Goal: Task Accomplishment & Management: Manage account settings

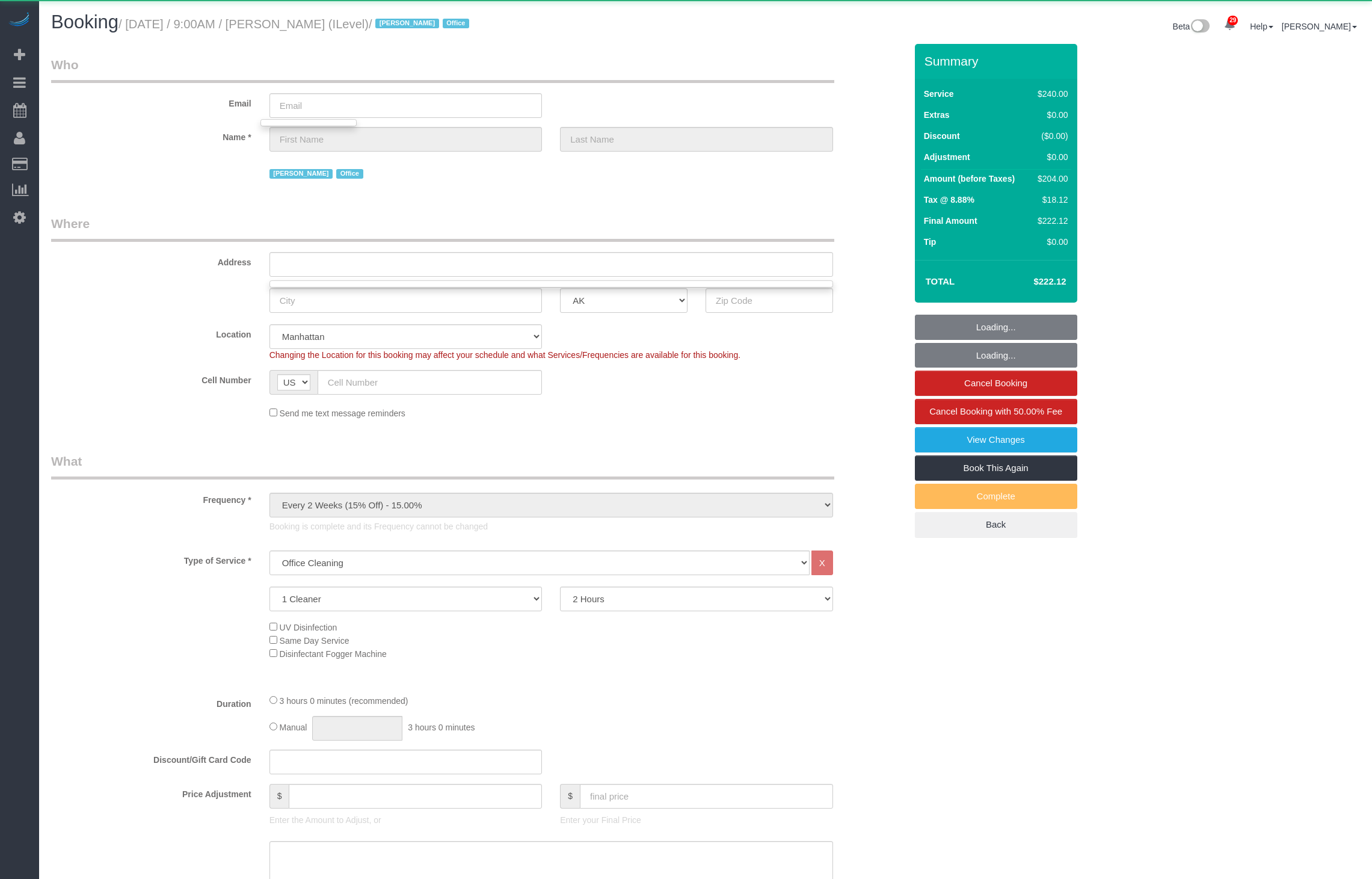
select select "string:stripe-pm_1S9wvt4VGloSiKo7zGgwuPb2"
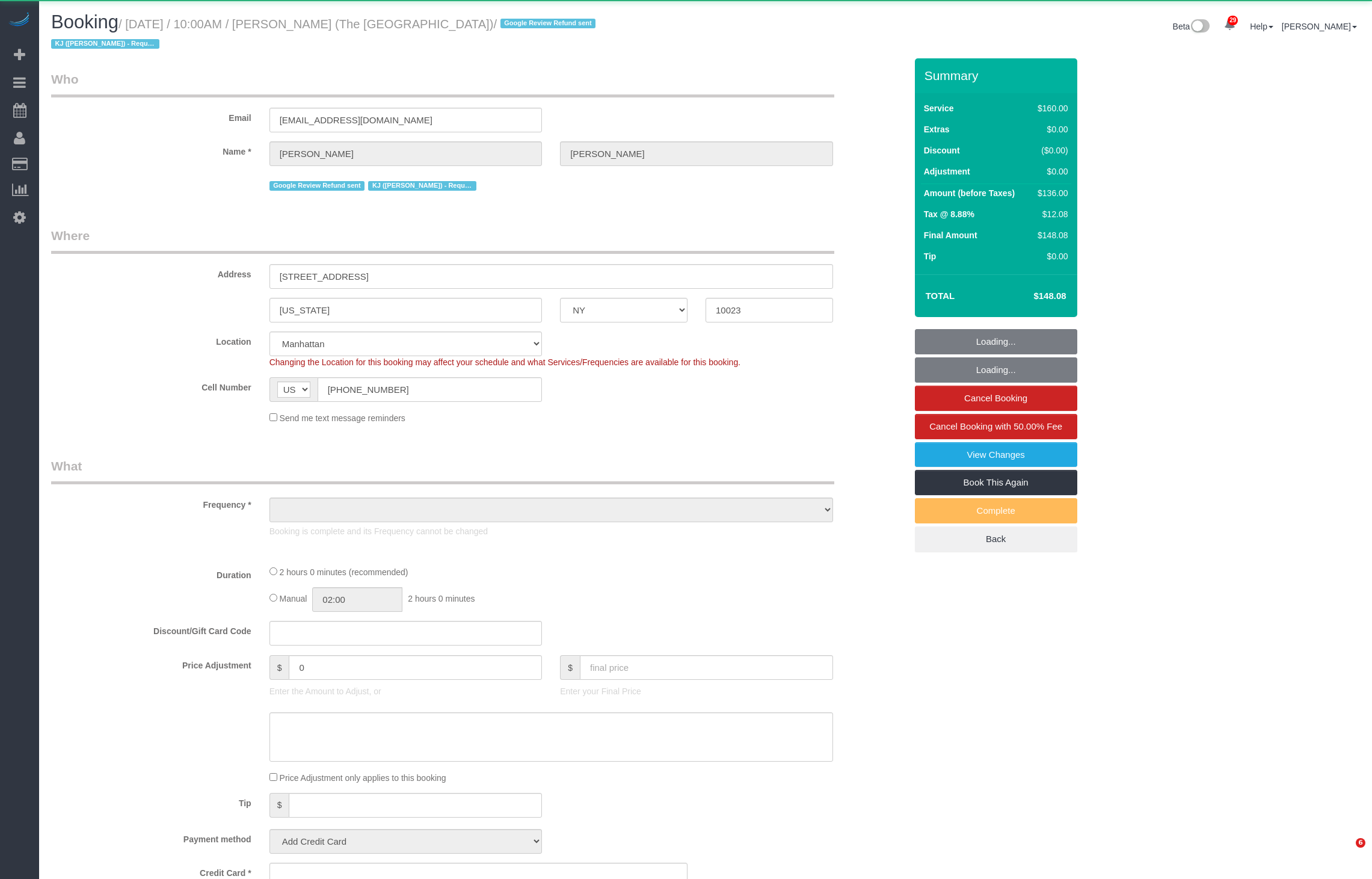
select select "NY"
select select "object:6050"
select select "string:stripe-pm_1PWNYW4VGloSiKo7H6eOaedn"
select select "spot6"
select select "number:89"
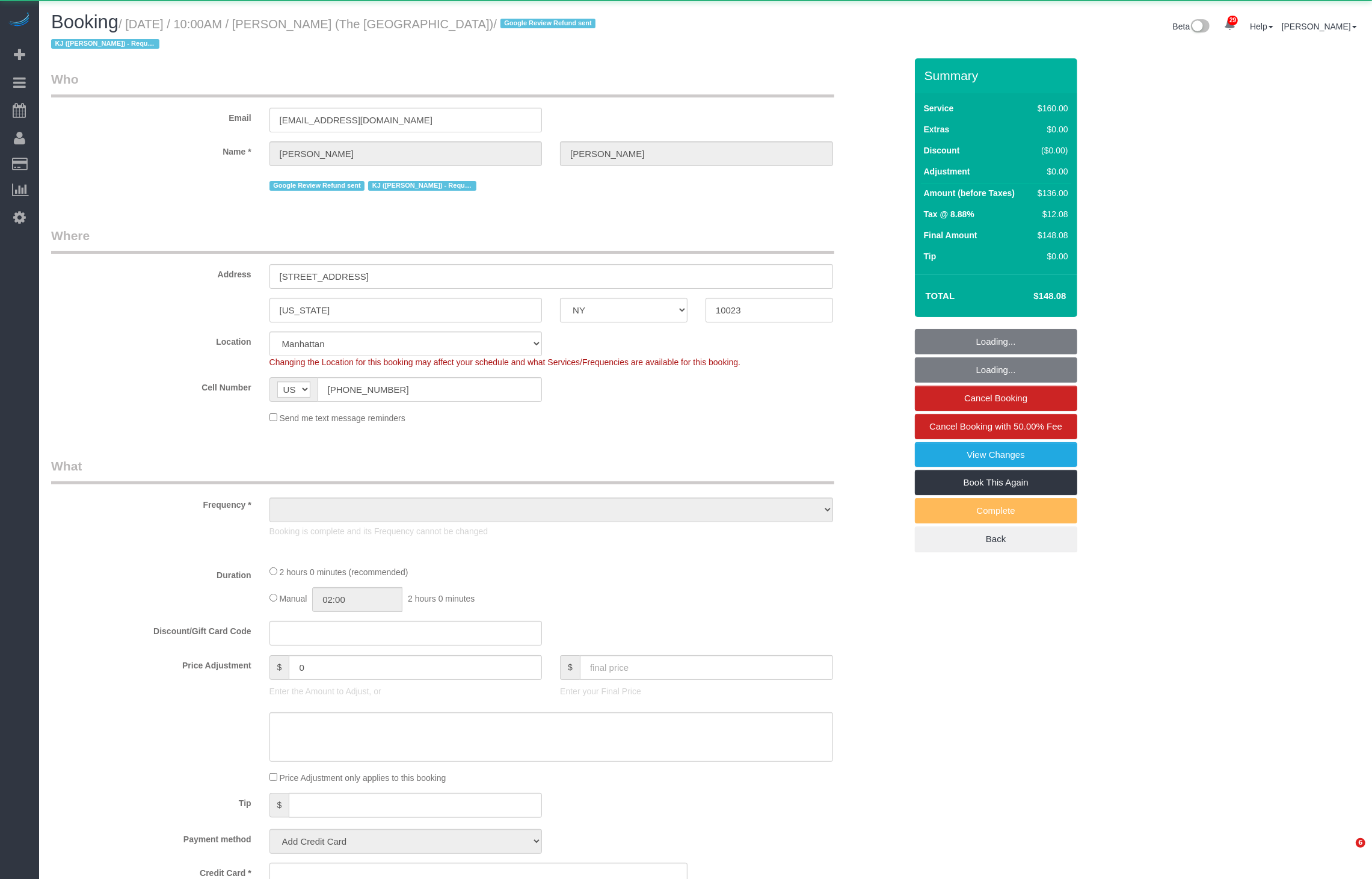
select select "number:90"
select select "number:15"
select select "number:7"
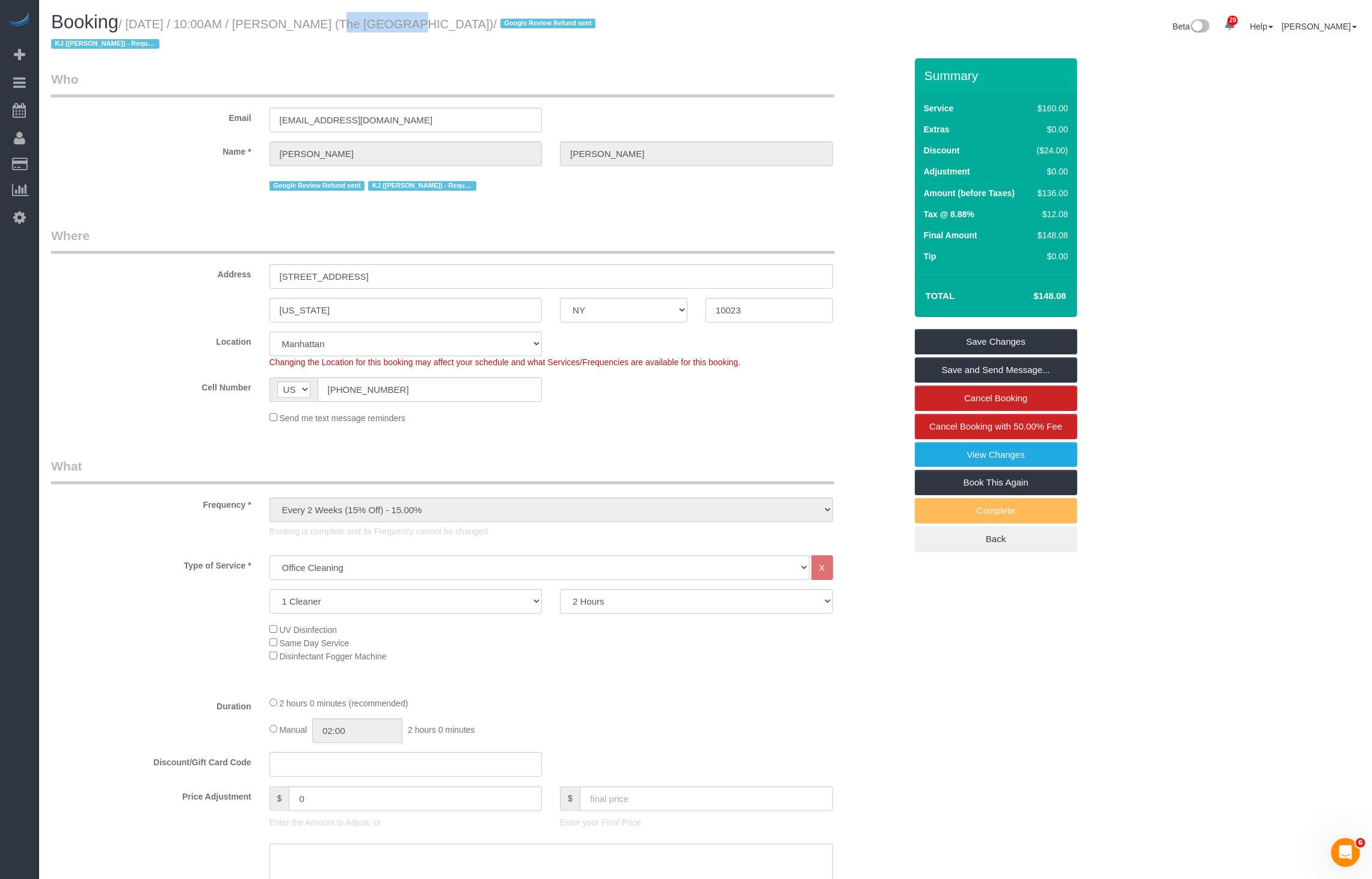
drag, startPoint x: 347, startPoint y: 24, endPoint x: 384, endPoint y: 24, distance: 37.0
click at [384, 24] on small "/ [DATE] / 10:00AM / [PERSON_NAME] (The [GEOGRAPHIC_DATA]) / Google Review Refu…" at bounding box center [325, 34] width 548 height 34
copy small "[PERSON_NAME]"
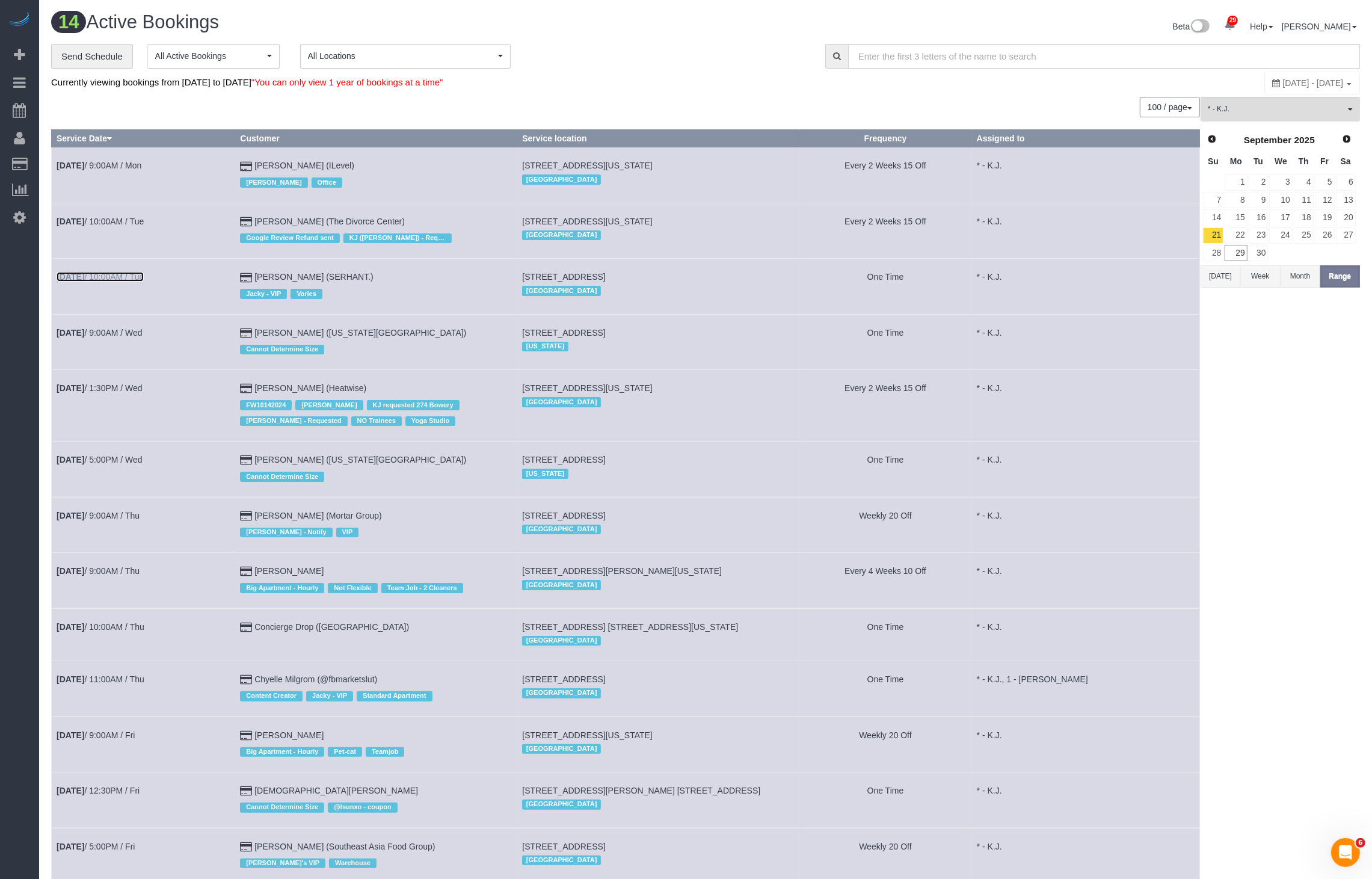
click at [120, 272] on link "[DATE] 10:00AM / Tue" at bounding box center [100, 277] width 87 height 10
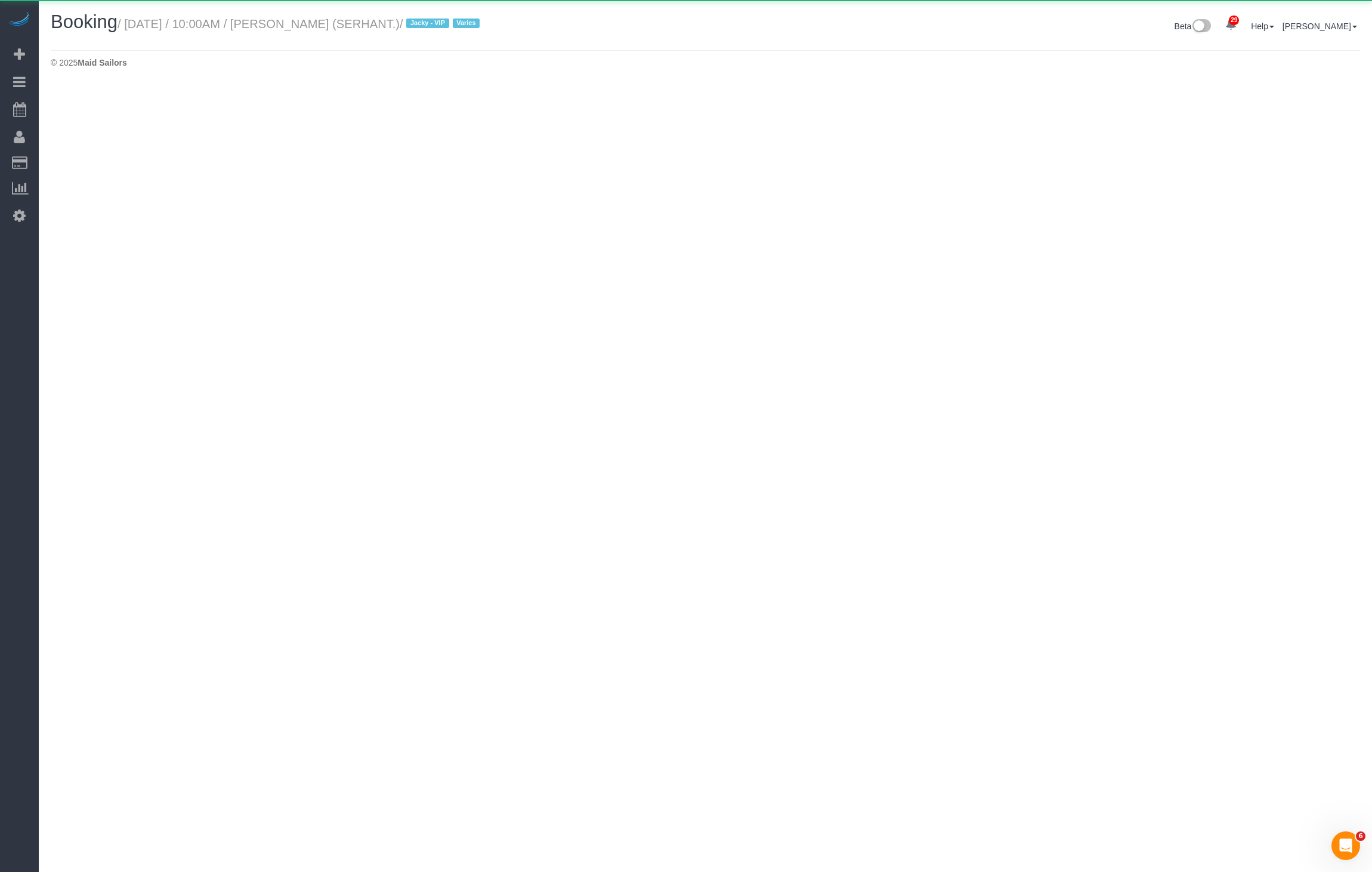
select select "NY"
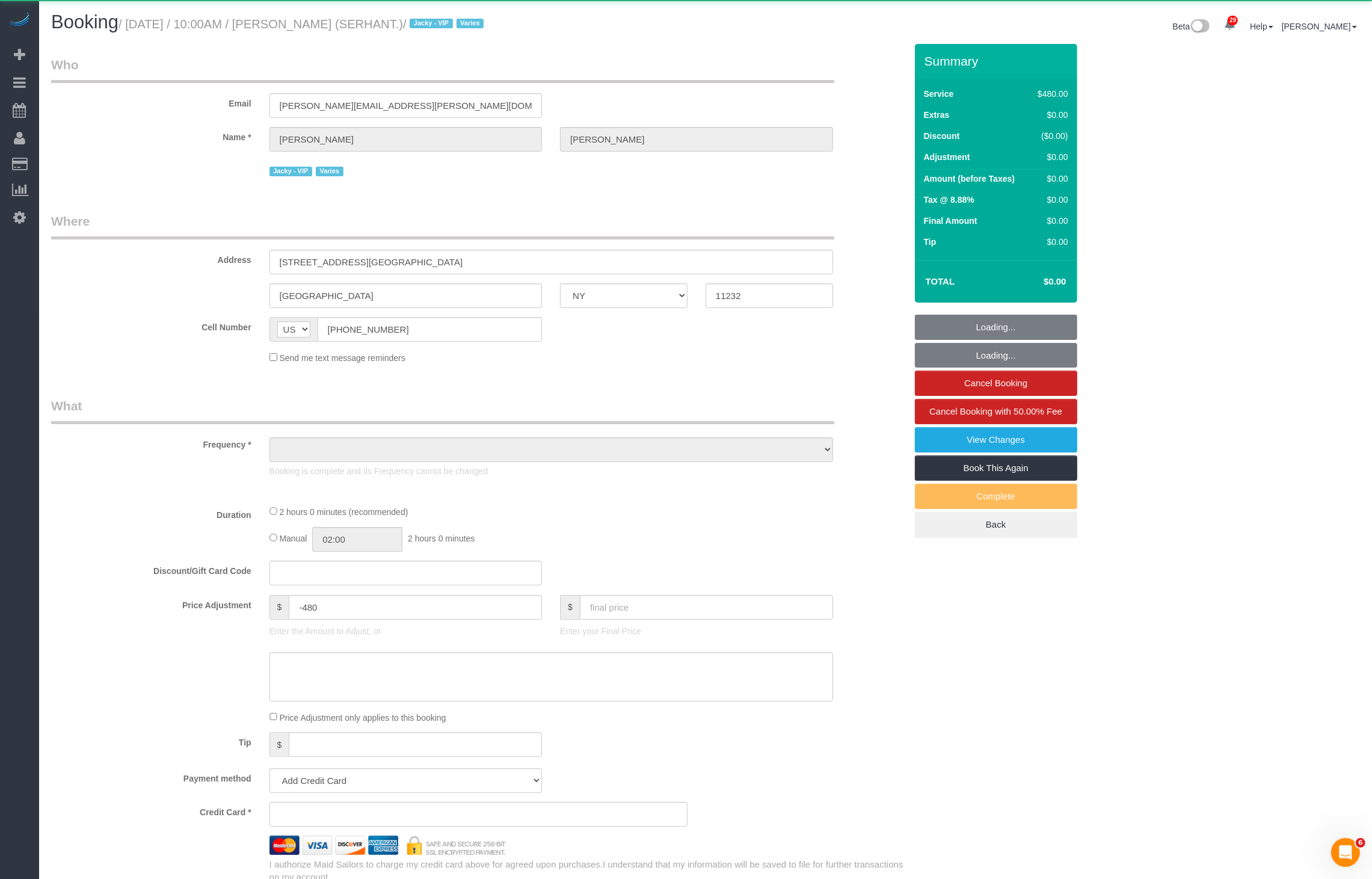
select select "object:7810"
select select "3"
select select "number:89"
select select "number:90"
select select "number:15"
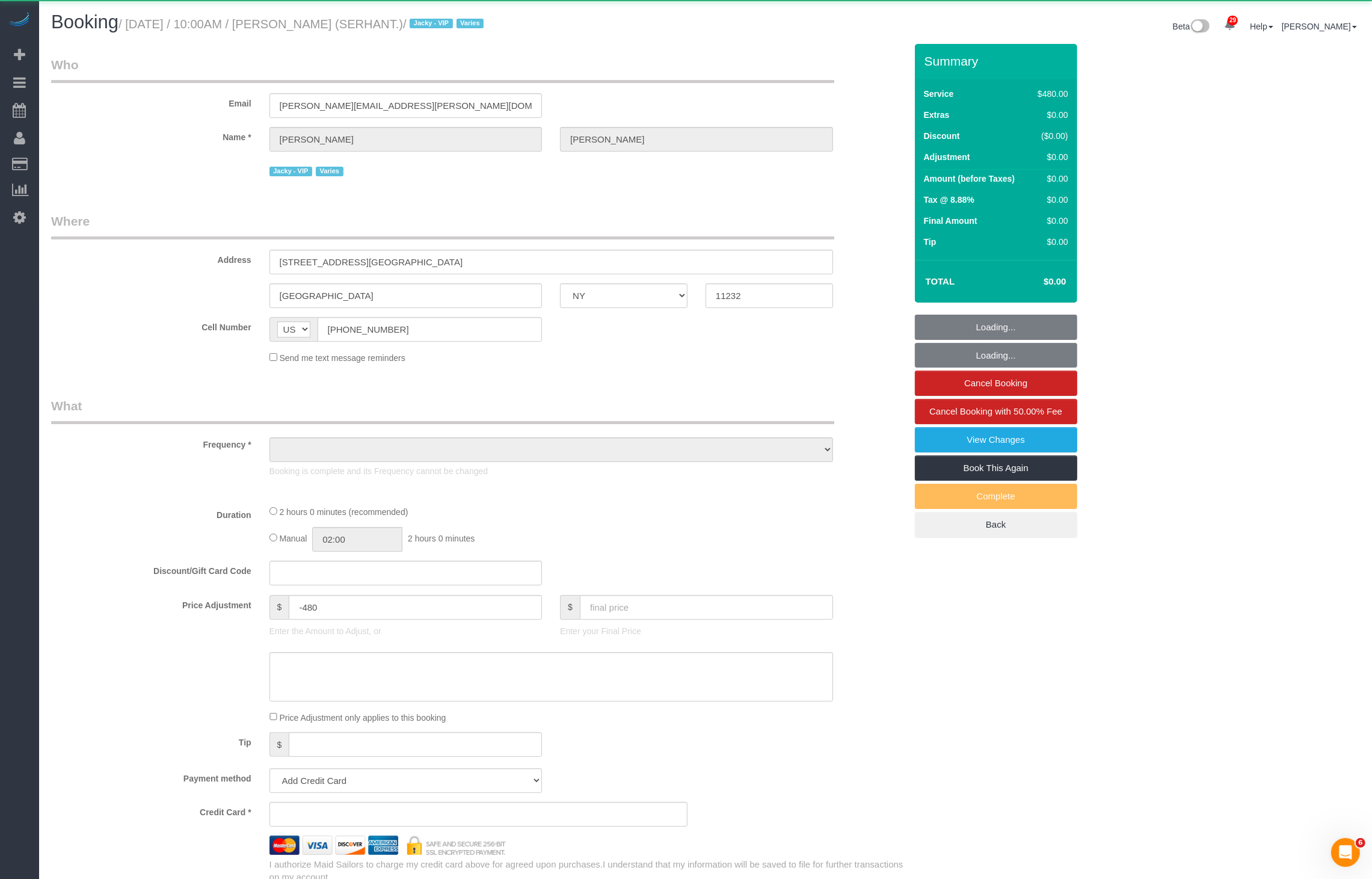
select select "number:5"
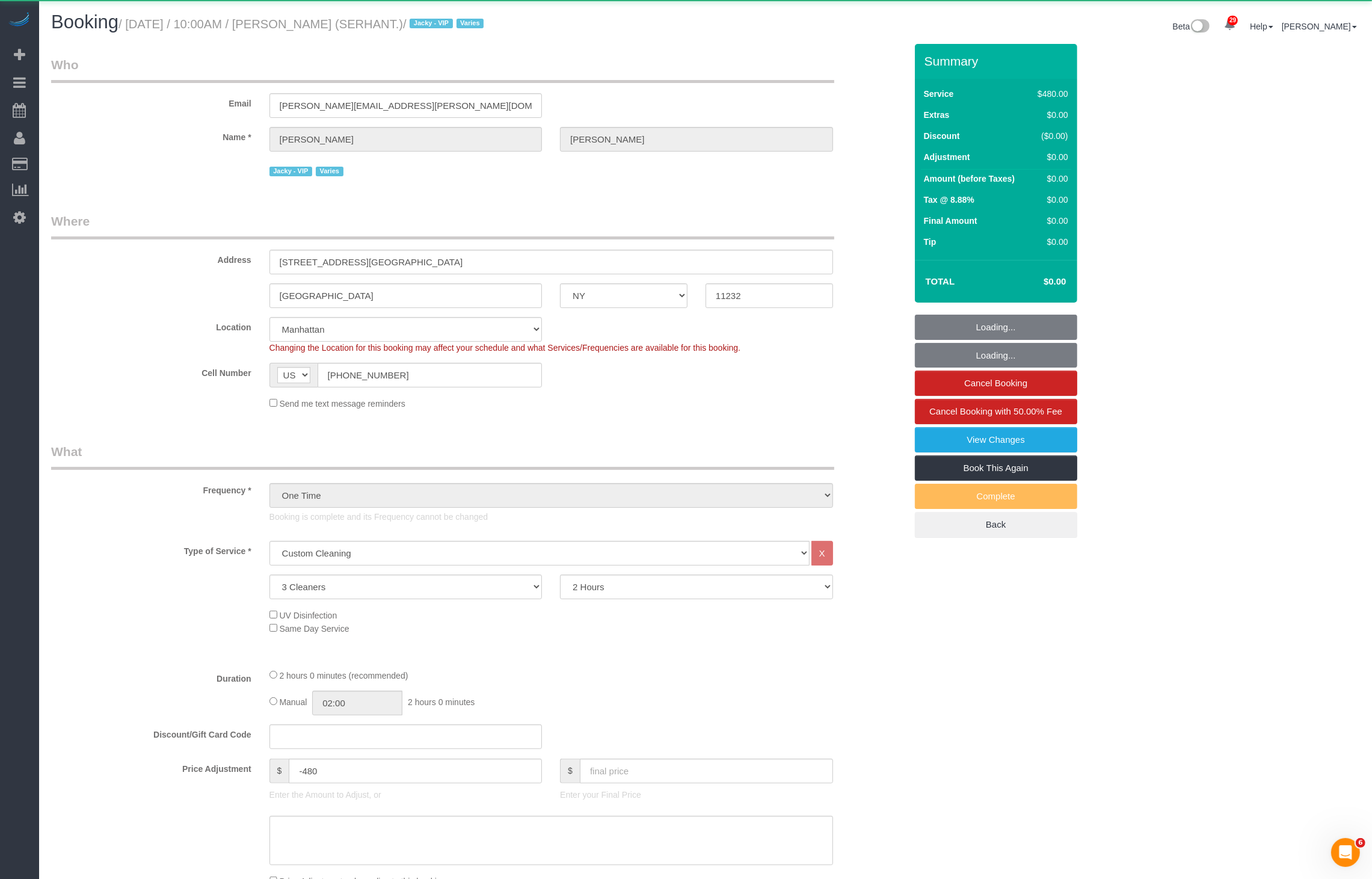
select select "spot11"
select select "string:stripe-pm_1Rg7dJ4VGloSiKo75mH5RiR0"
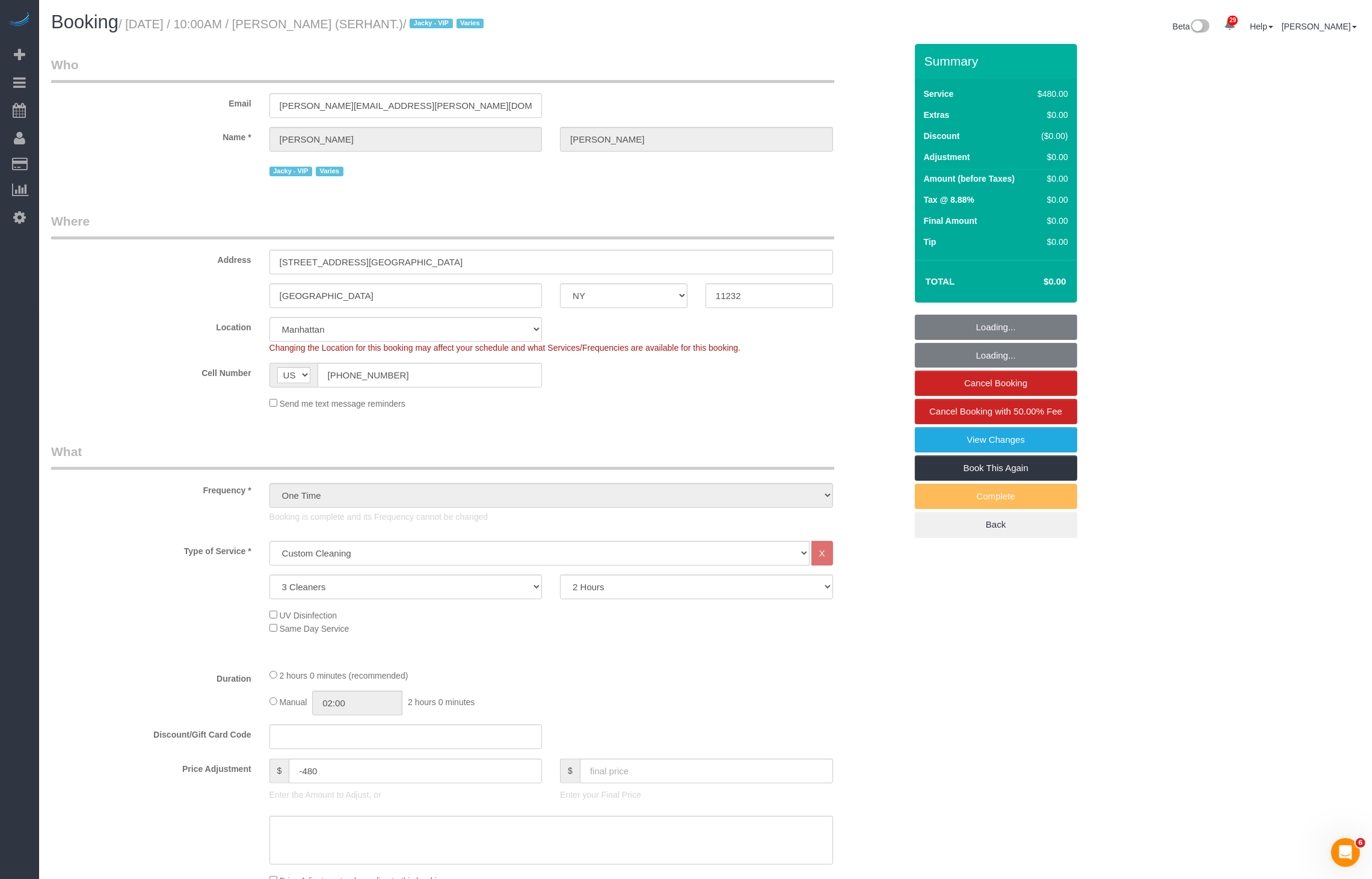
drag, startPoint x: 323, startPoint y: 22, endPoint x: 386, endPoint y: 21, distance: 63.0
click at [386, 21] on small "/ [DATE] / 10:00AM / [PERSON_NAME] (SERHANT.) / Jacky - VIP Varies" at bounding box center [303, 24] width 369 height 13
click at [388, 27] on small "/ [DATE] / 10:00AM / [PERSON_NAME] (SERHANT.) / Jacky - VIP Varies" at bounding box center [303, 24] width 369 height 13
click at [364, 32] on div "Booking / [DATE] / 10:00AM / [PERSON_NAME] (SERHANT.) / Jacky - VIP Varies" at bounding box center [374, 25] width 663 height 26
click at [363, 32] on div "Booking / [DATE] / 10:00AM / [PERSON_NAME] (SERHANT.) / Jacky - VIP Varies" at bounding box center [374, 25] width 663 height 26
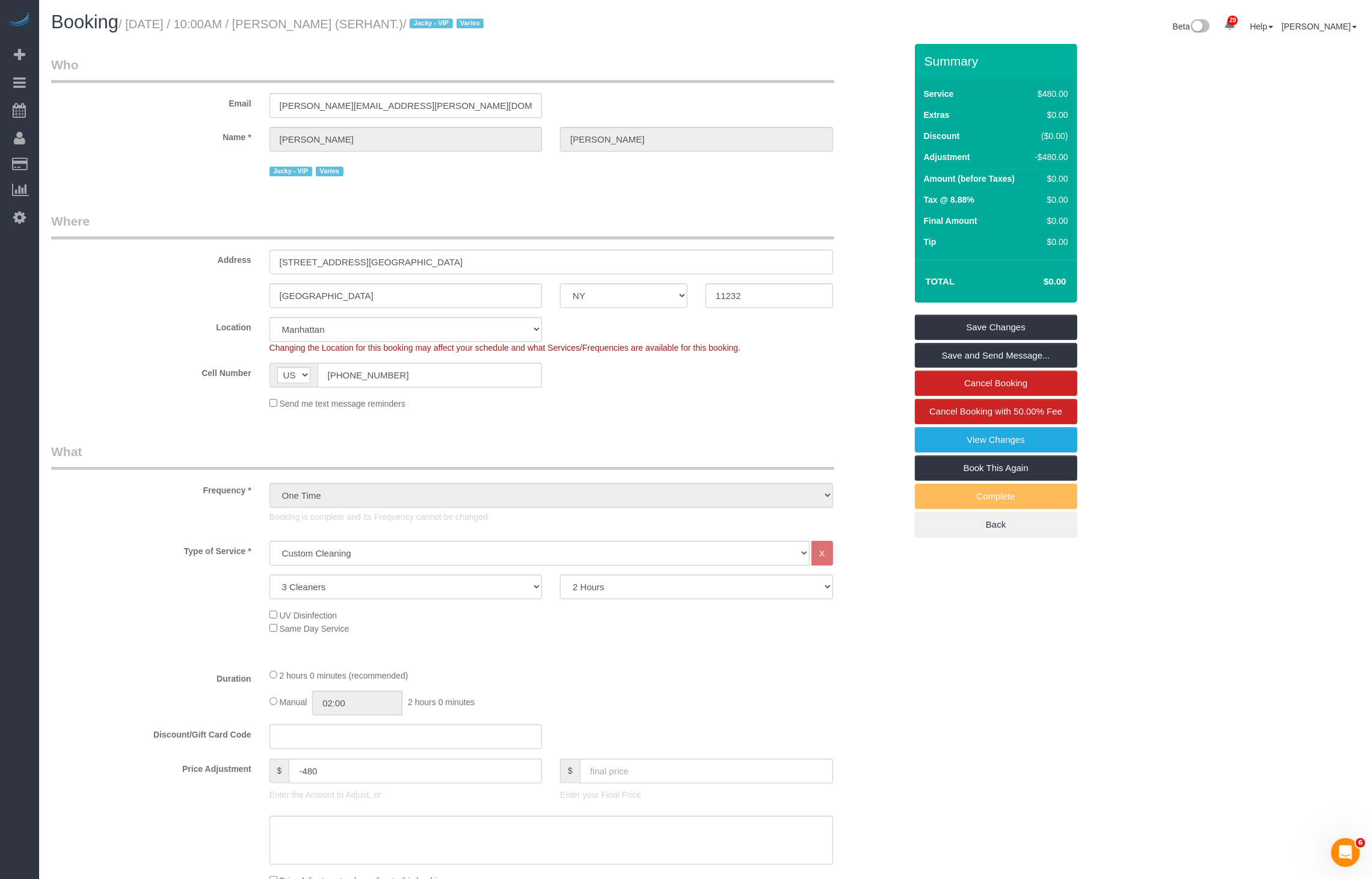
click at [363, 32] on div "Booking / [DATE] / 10:00AM / [PERSON_NAME] (SERHANT.) / Jacky - VIP Varies" at bounding box center [374, 25] width 663 height 26
click at [374, 25] on small "/ [DATE] / 10:00AM / [PERSON_NAME] (SERHANT.) / Jacky - VIP Varies" at bounding box center [303, 24] width 369 height 13
drag, startPoint x: 384, startPoint y: 25, endPoint x: 315, endPoint y: 27, distance: 69.0
click at [315, 27] on small "/ [DATE] / 10:00AM / [PERSON_NAME] (SERHANT.) / Jacky - VIP Varies" at bounding box center [303, 24] width 369 height 13
copy small "[PERSON_NAME]"
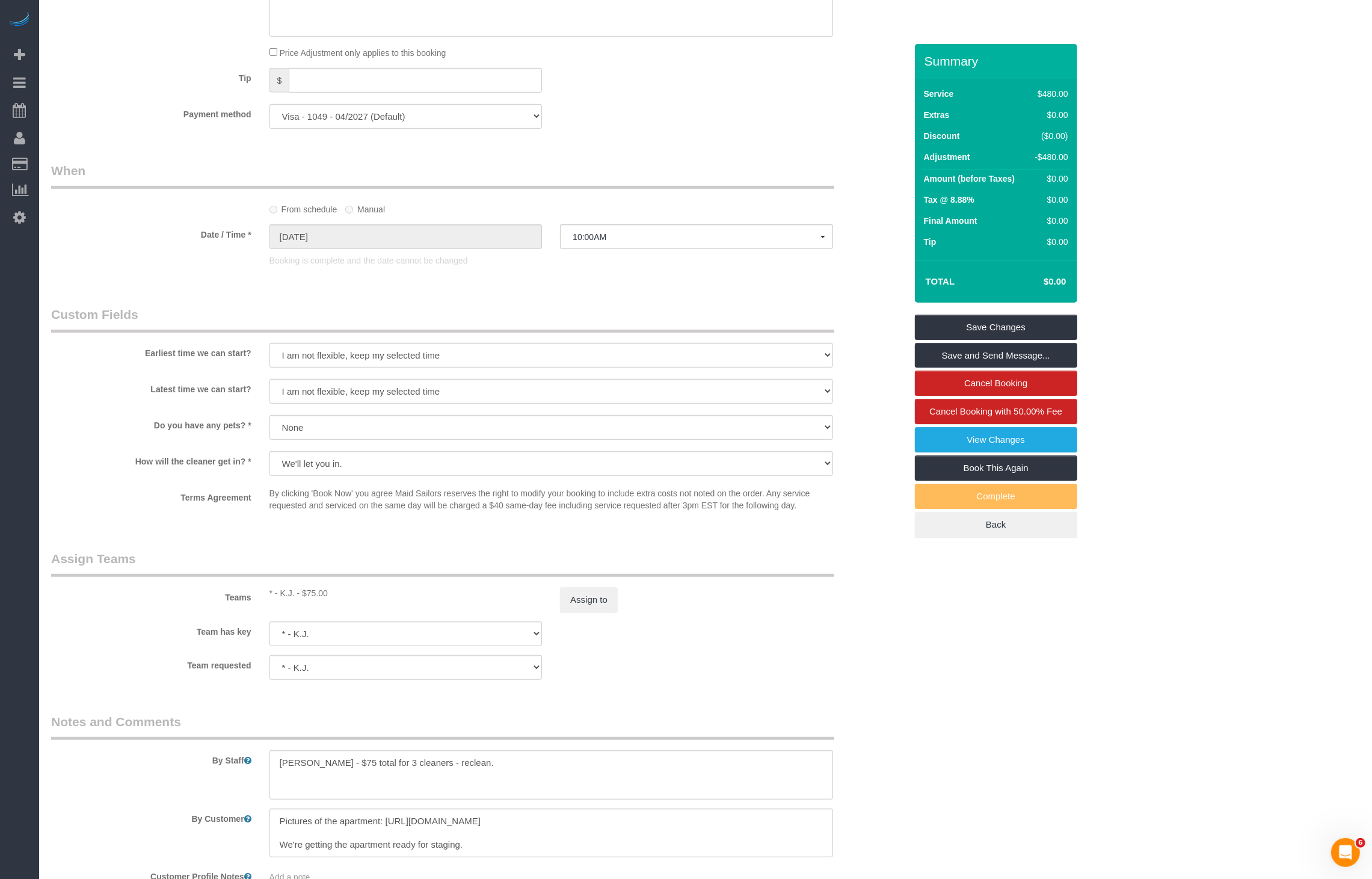
scroll to position [982, 0]
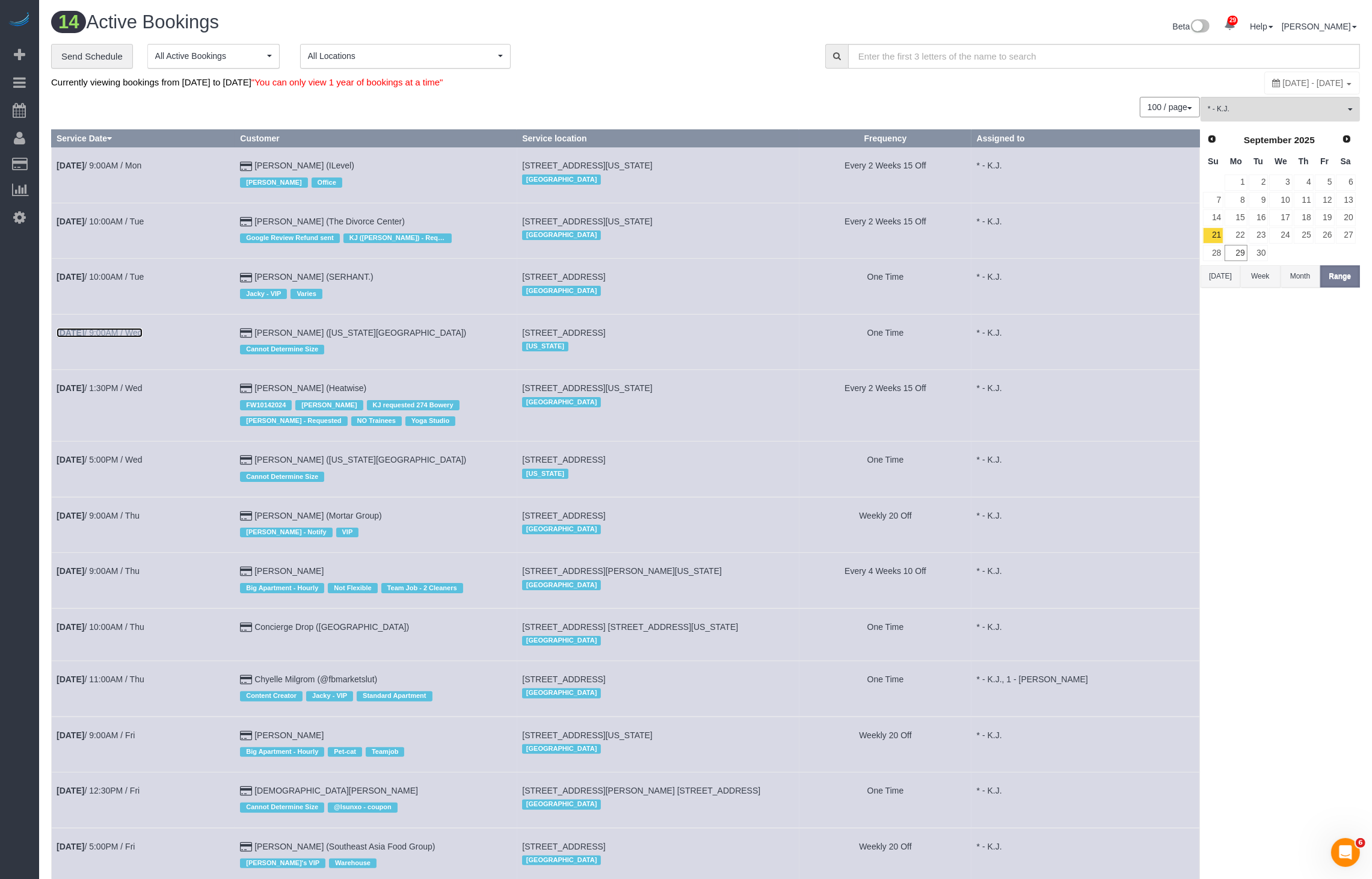
click at [118, 331] on link "[DATE] 9:00AM / Wed" at bounding box center [100, 333] width 86 height 10
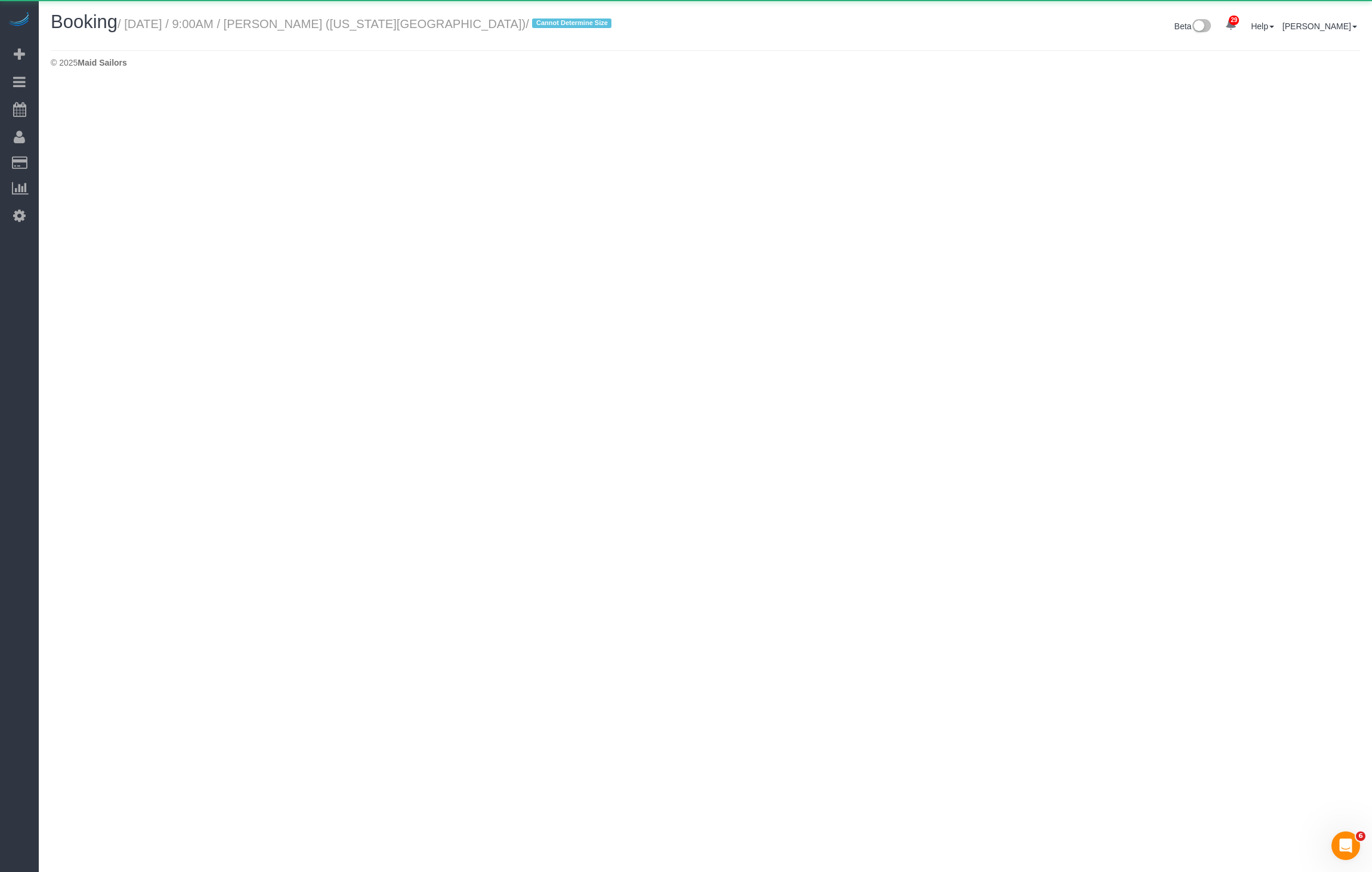
select select "NJ"
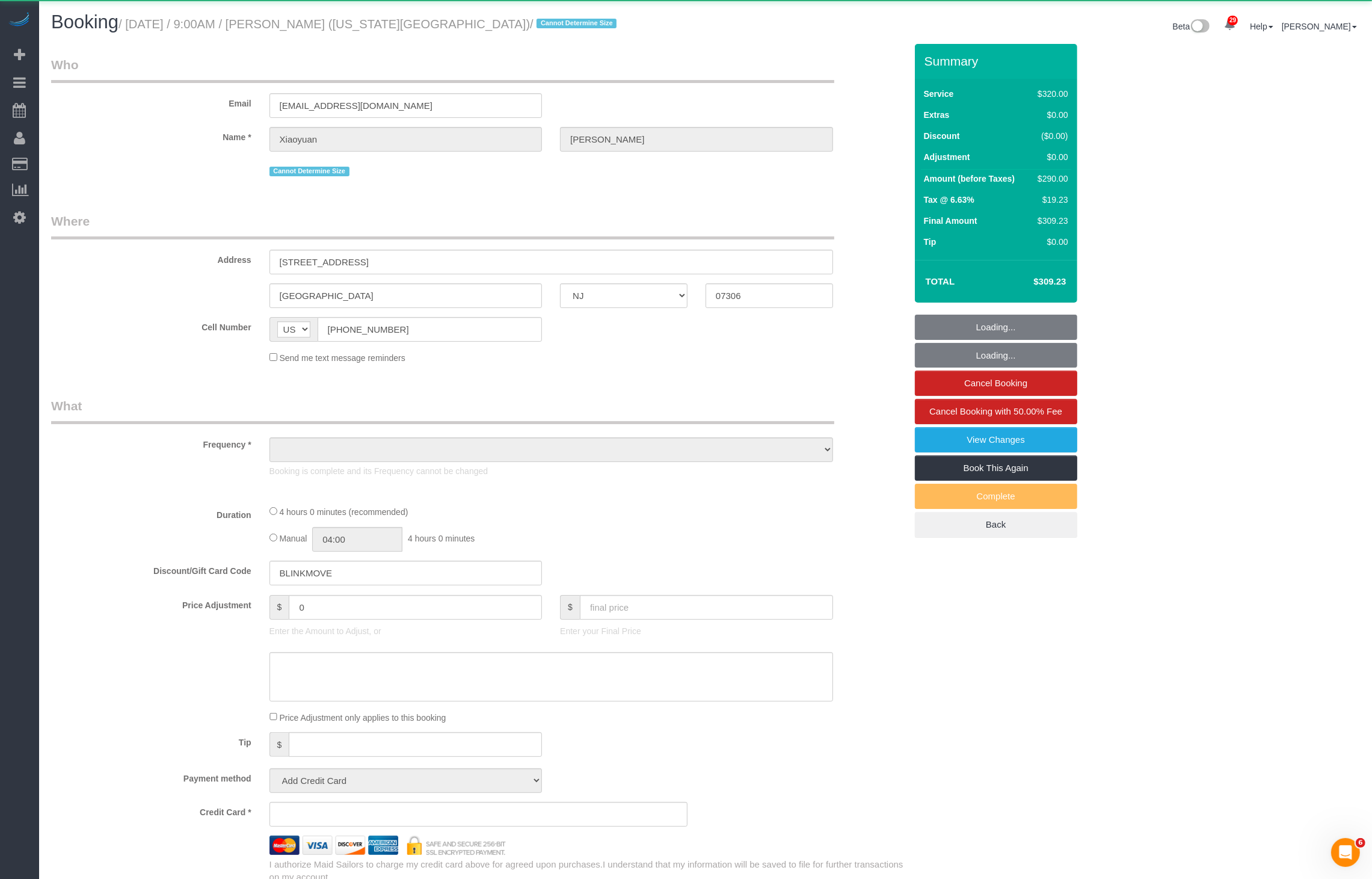
select select "object:9855"
select select "240"
select select "number:56"
select select "number:76"
select select "number:15"
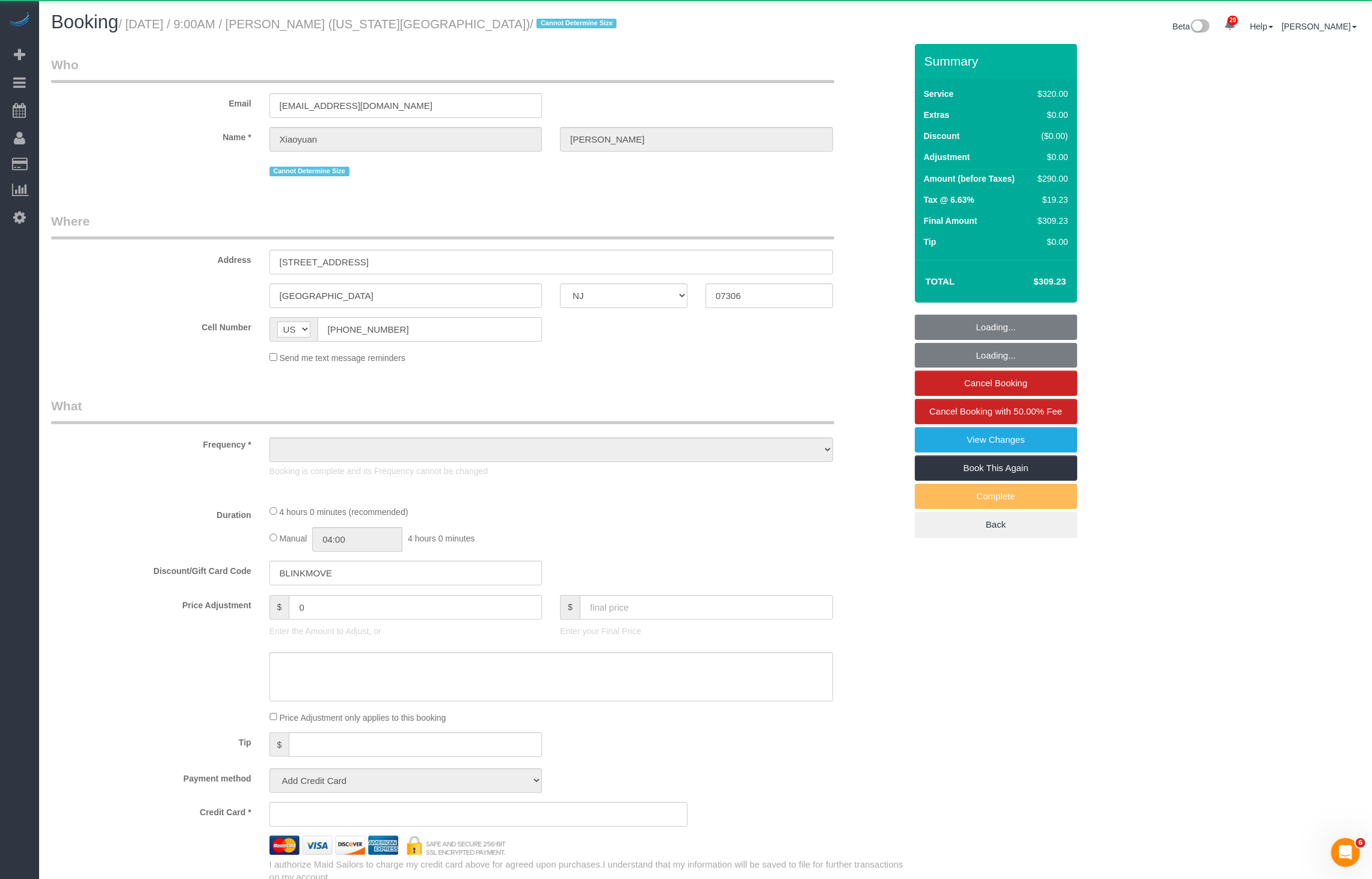
select select "number:5"
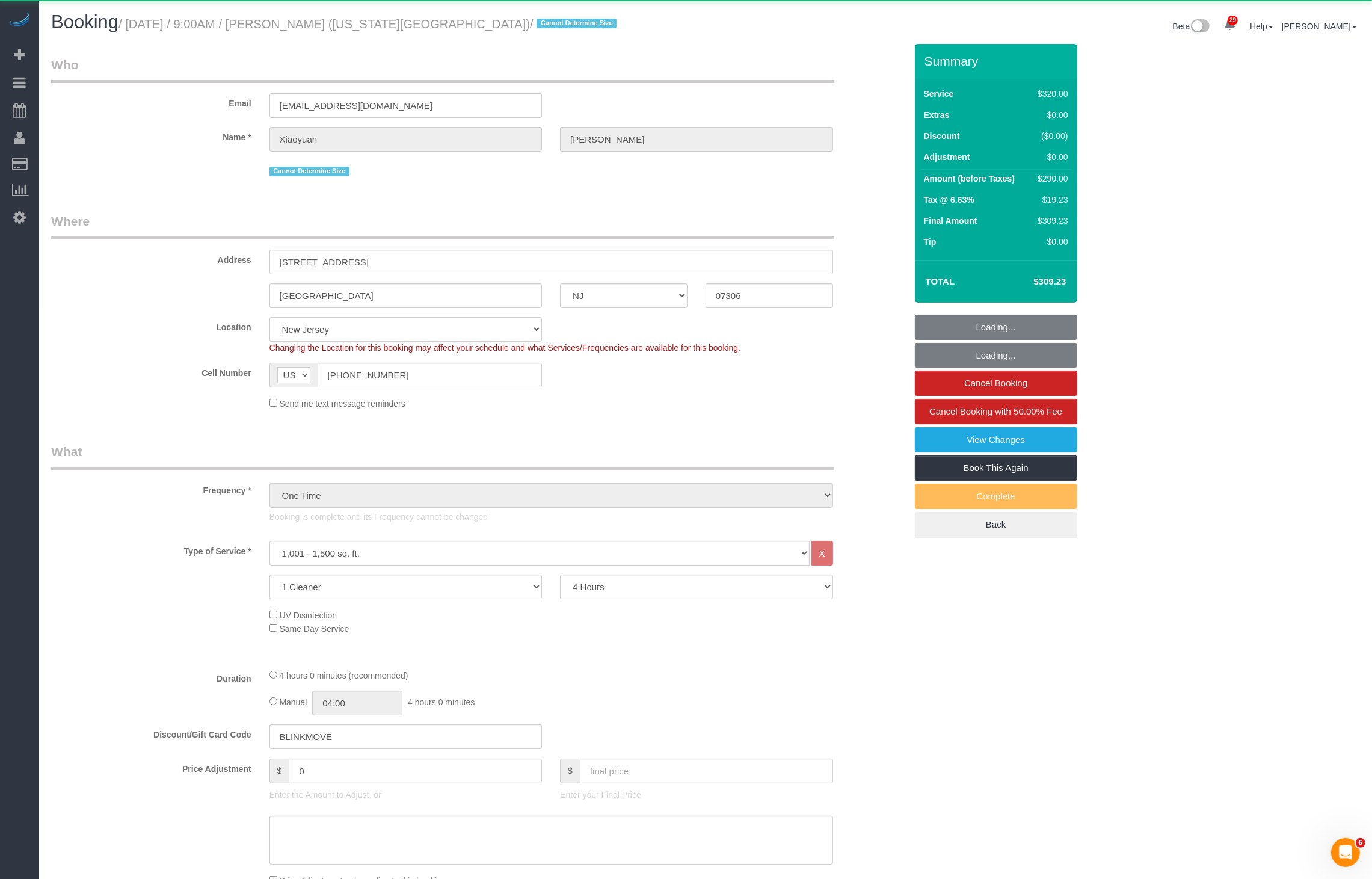
select select "spot21"
click at [334, 21] on small "/ [DATE] / 9:00AM / [PERSON_NAME] ([US_STATE][GEOGRAPHIC_DATA]) / Cannot Determ…" at bounding box center [370, 24] width 502 height 13
select select "string:stripe-pm_1S9qHM4VGloSiKo7BFunjeaY"
click at [334, 21] on small "/ [DATE] / 9:00AM / [PERSON_NAME] ([US_STATE][GEOGRAPHIC_DATA]) / Cannot Determ…" at bounding box center [370, 24] width 502 height 13
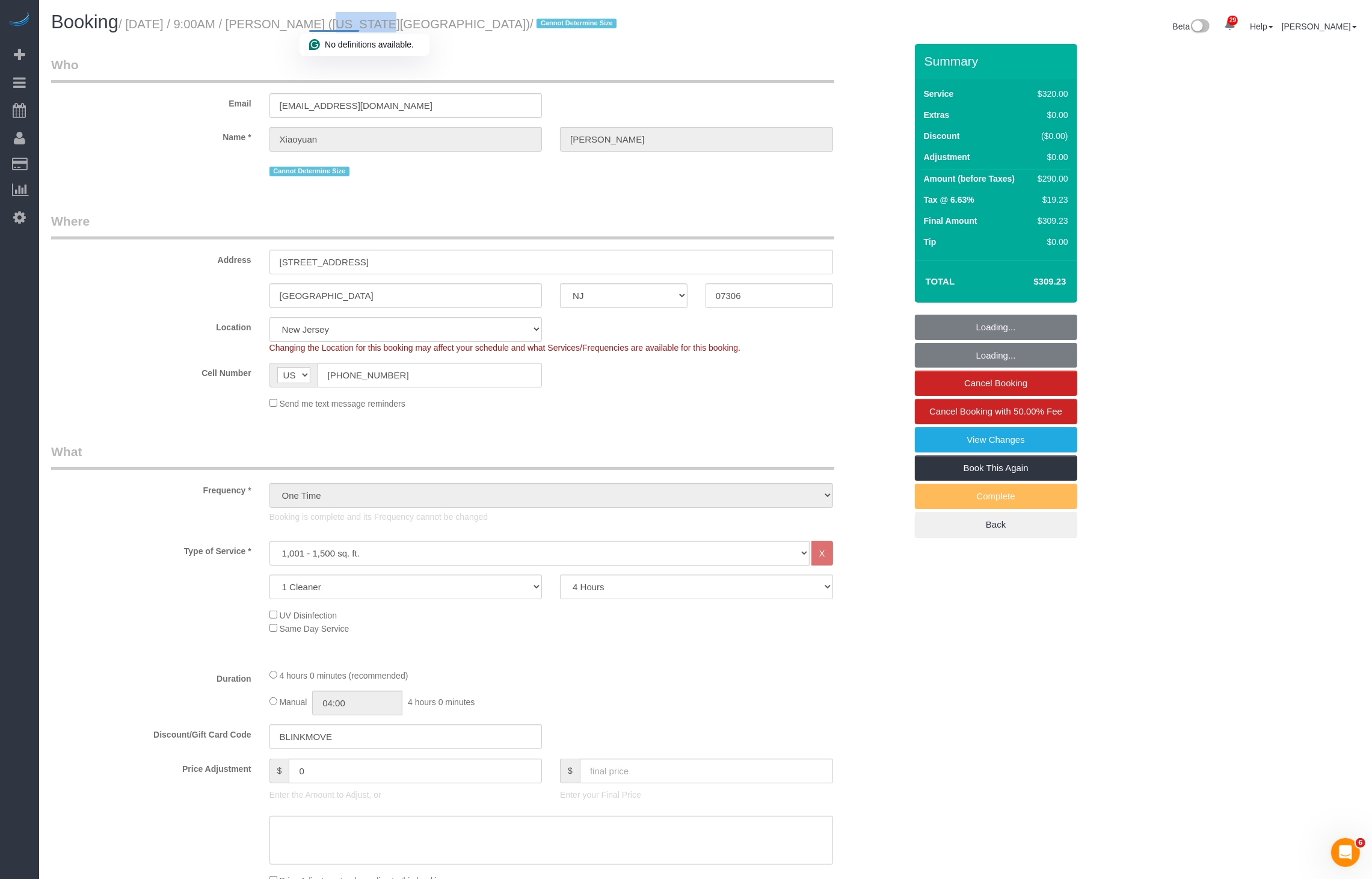
copy small "Xiaoyuan"
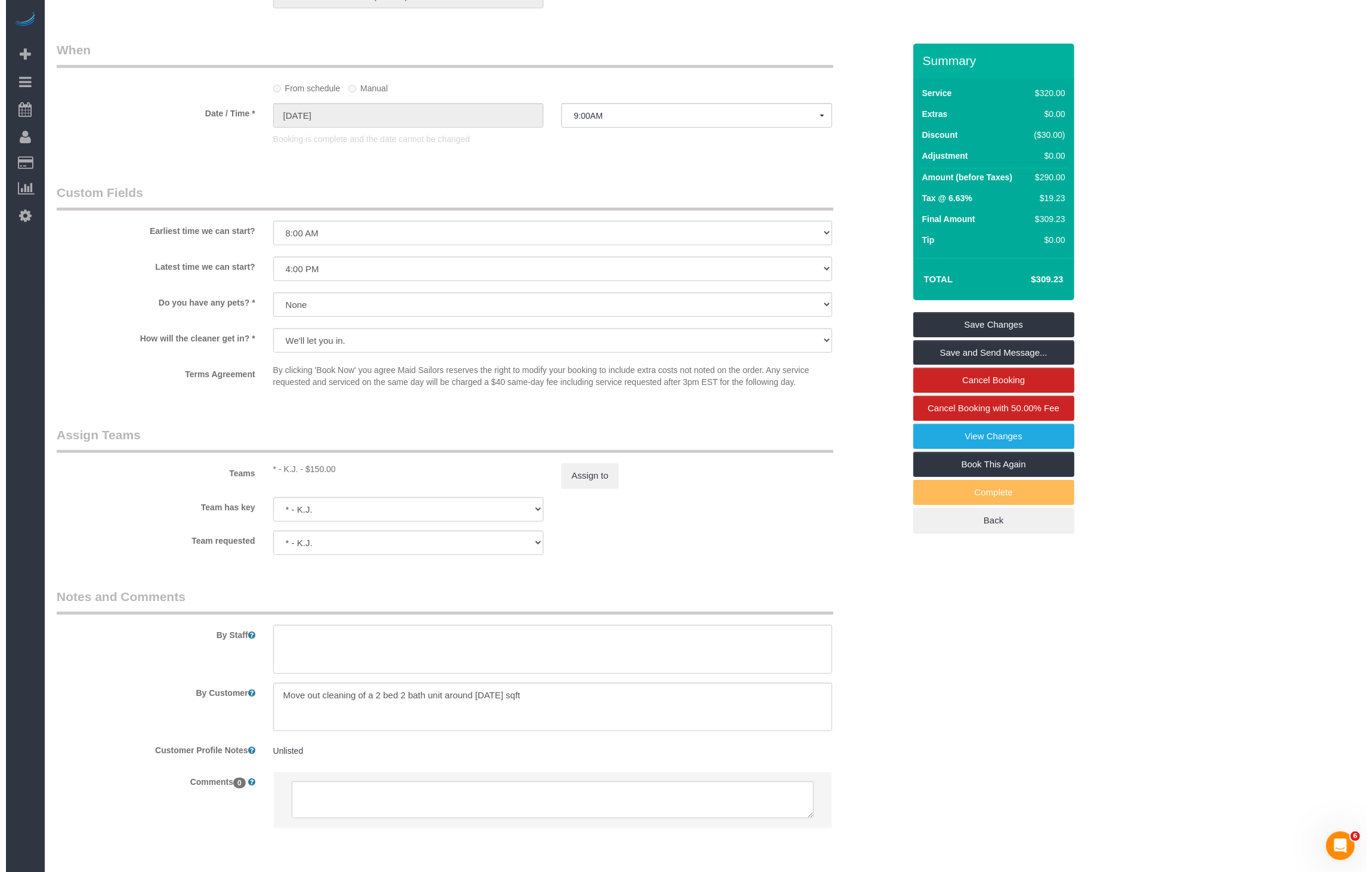
scroll to position [980, 0]
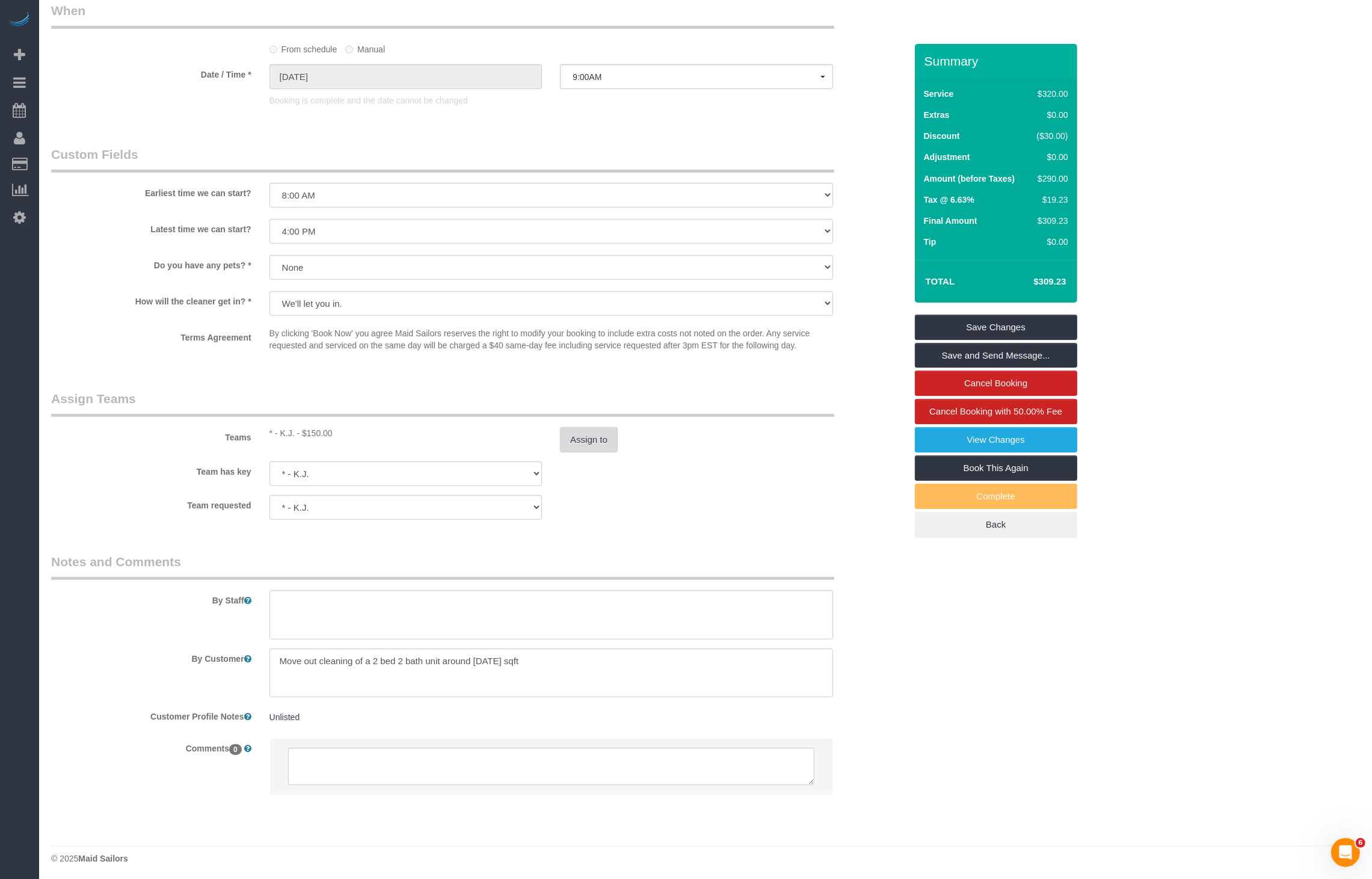
click at [605, 436] on button "Assign to" at bounding box center [589, 440] width 58 height 26
click at [1012, 441] on link "View Changes" at bounding box center [996, 440] width 162 height 26
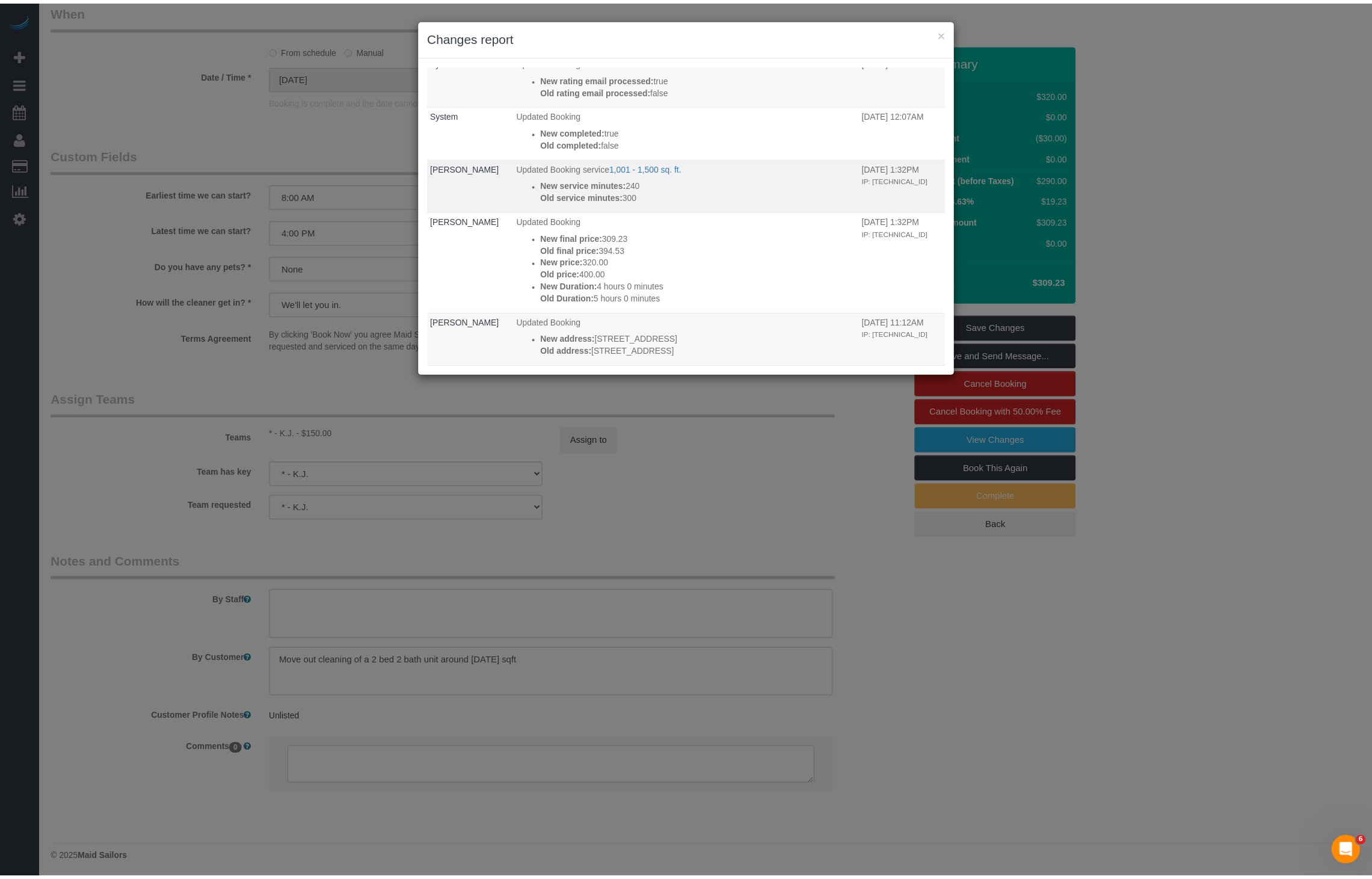
scroll to position [122, 0]
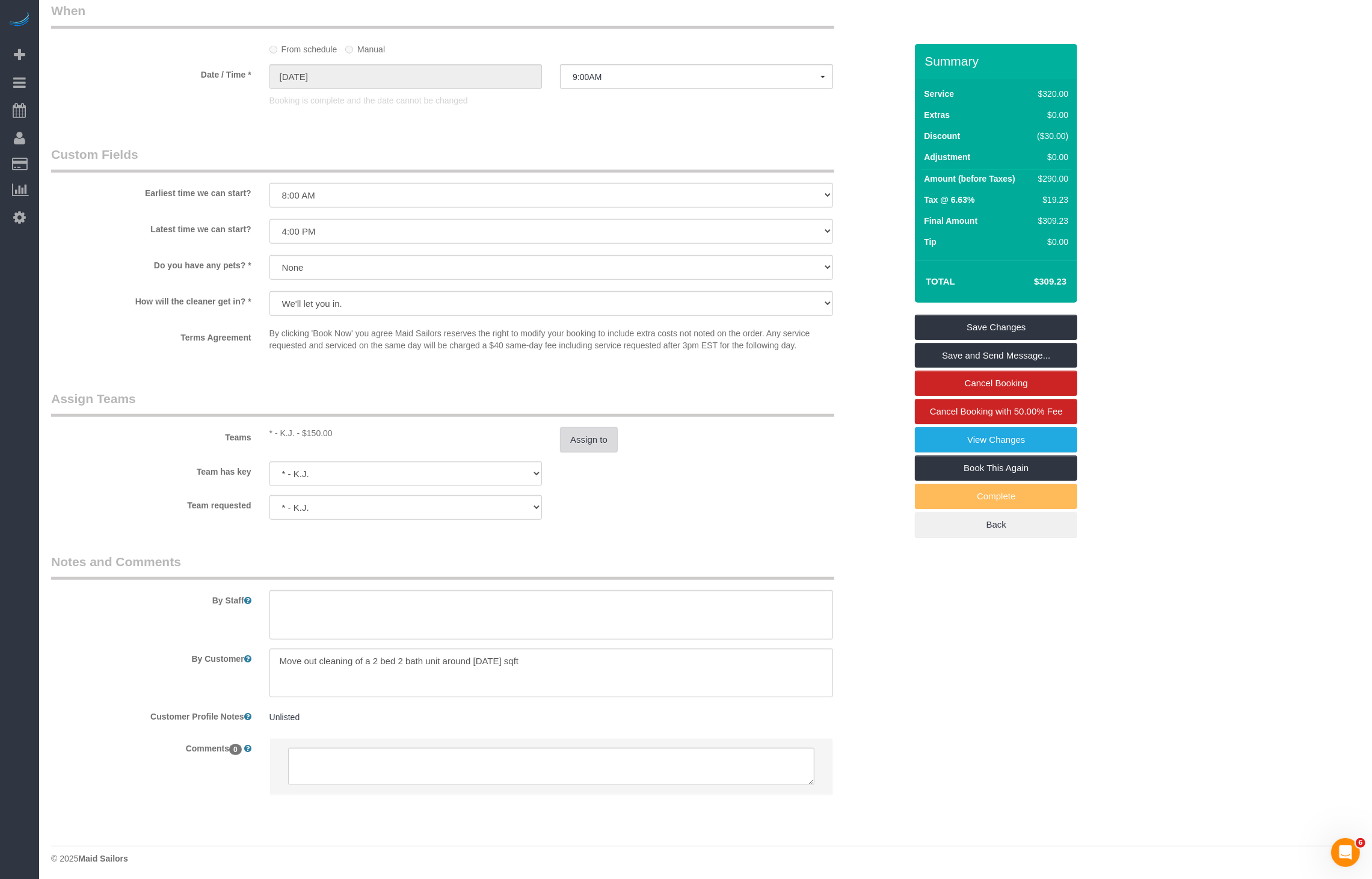
click at [594, 437] on button "Assign to" at bounding box center [589, 440] width 58 height 26
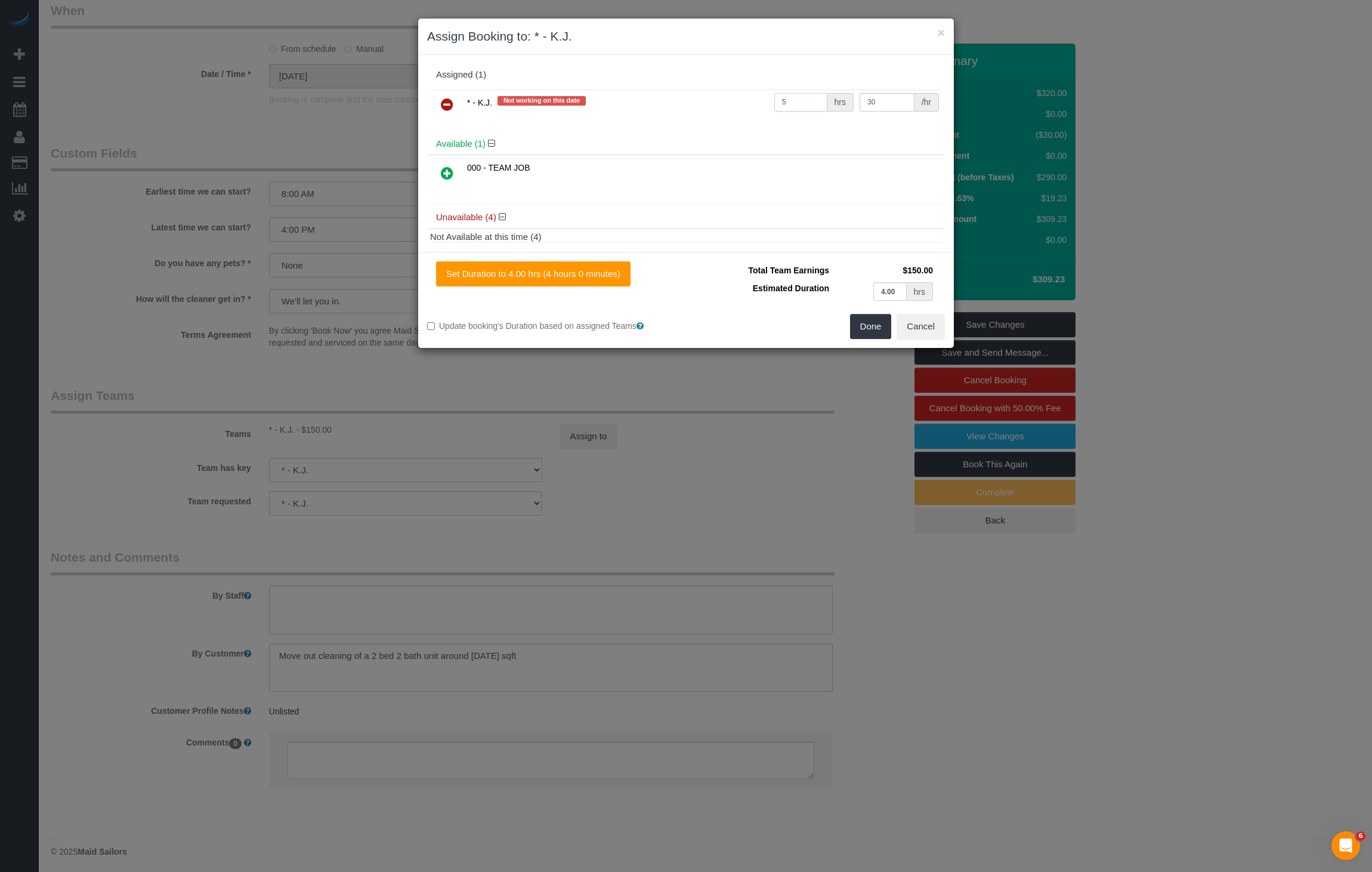
click at [783, 100] on input "5" at bounding box center [801, 102] width 53 height 19
type input "4"
click at [862, 319] on button "Done" at bounding box center [871, 327] width 42 height 25
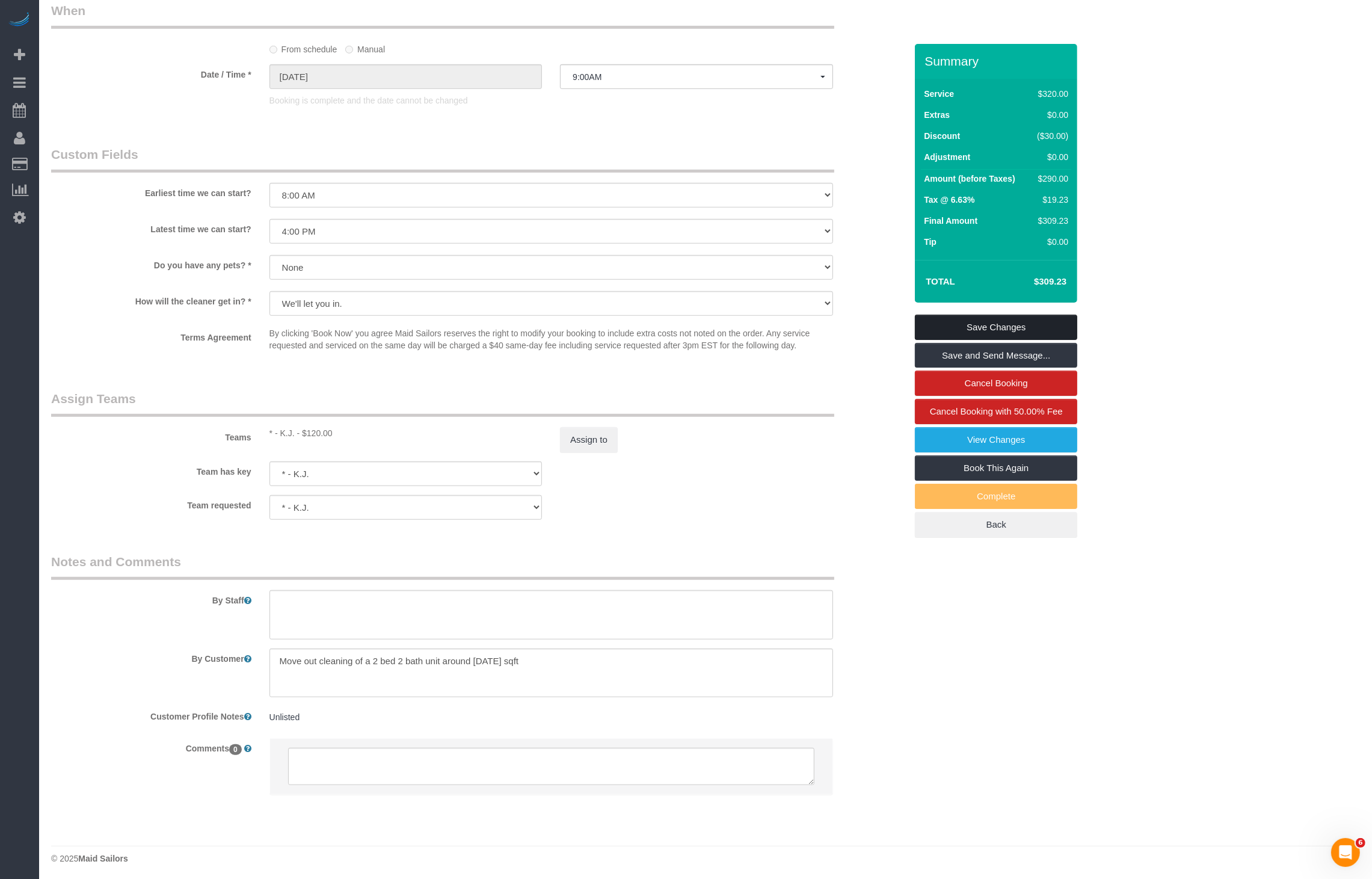
click at [988, 323] on link "Save Changes" at bounding box center [996, 327] width 162 height 26
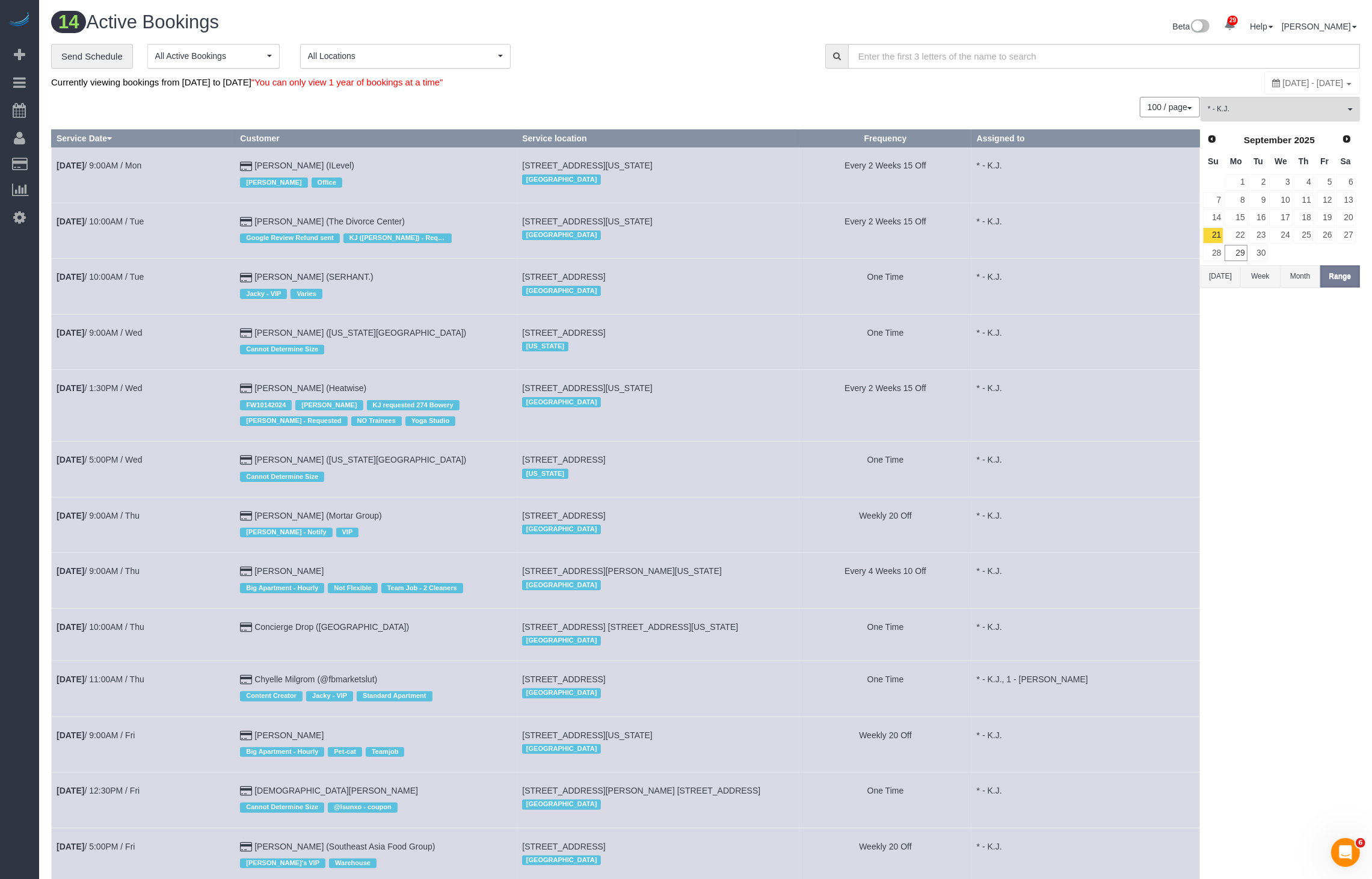
click at [455, 497] on td "[PERSON_NAME] (Mortar Group) [PERSON_NAME] - Notify VIP" at bounding box center [376, 524] width 282 height 55
click at [130, 455] on link "[DATE] 5:00PM / Wed" at bounding box center [100, 460] width 86 height 10
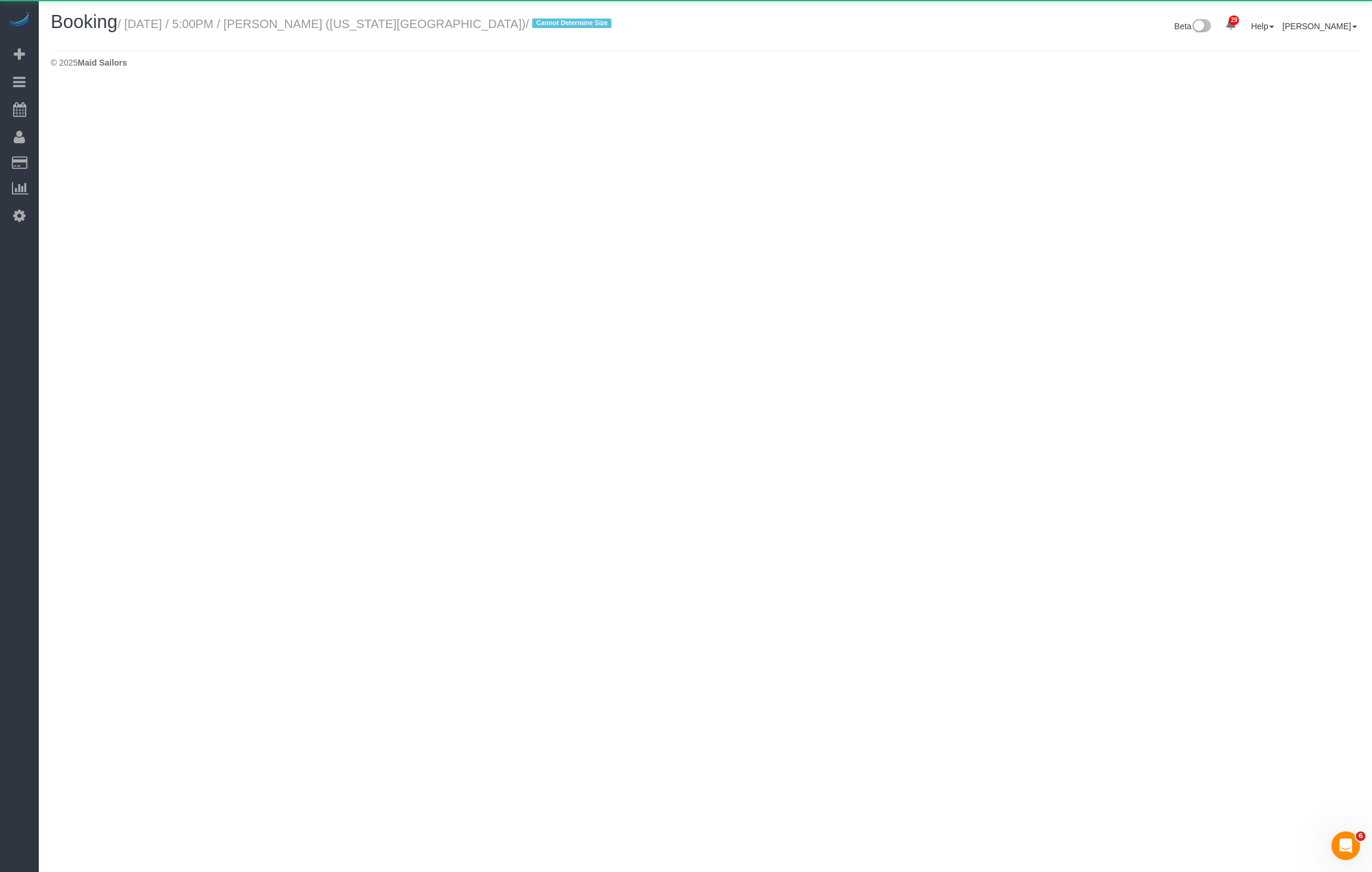
select select "NJ"
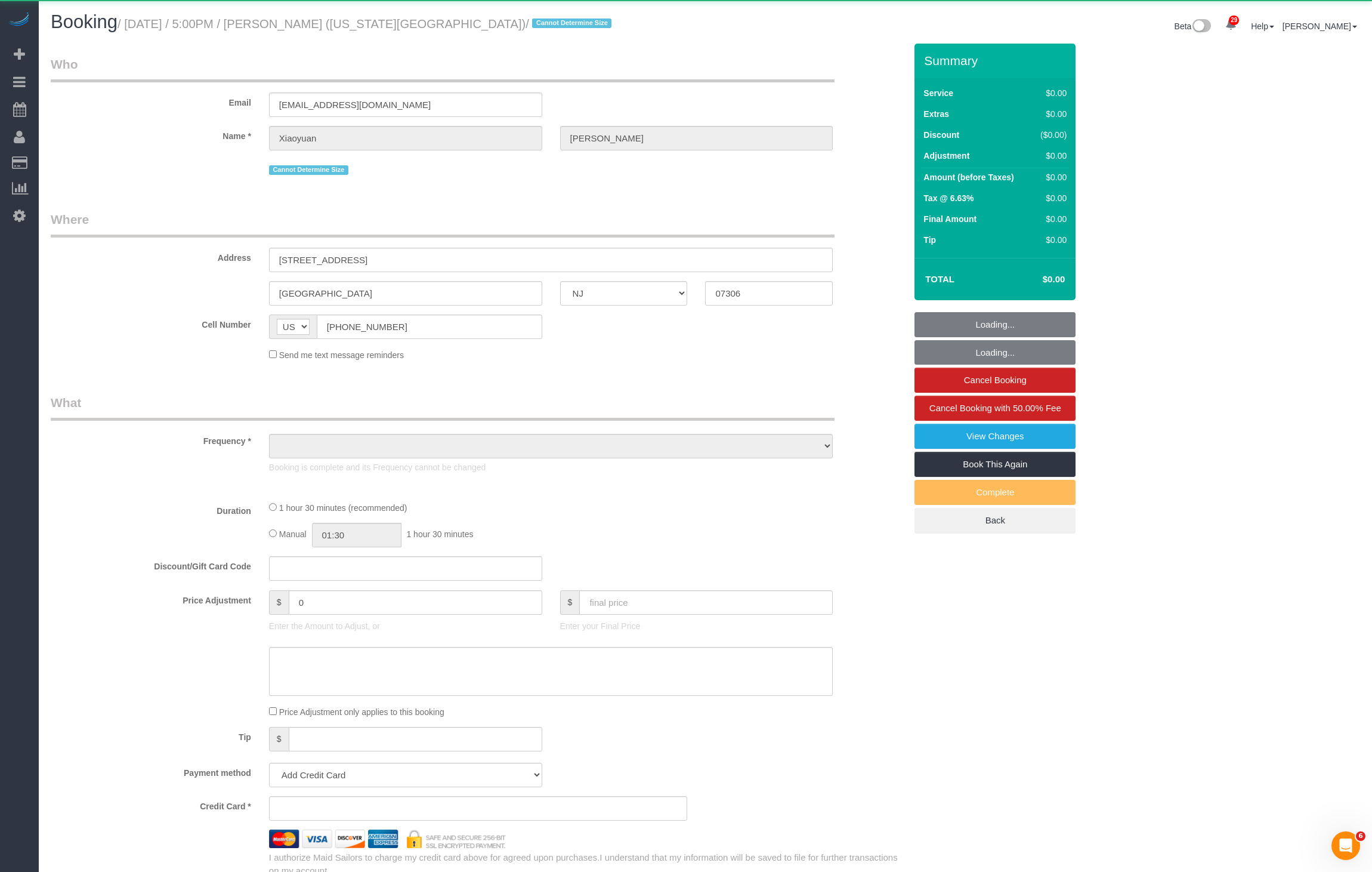
select select "spot26"
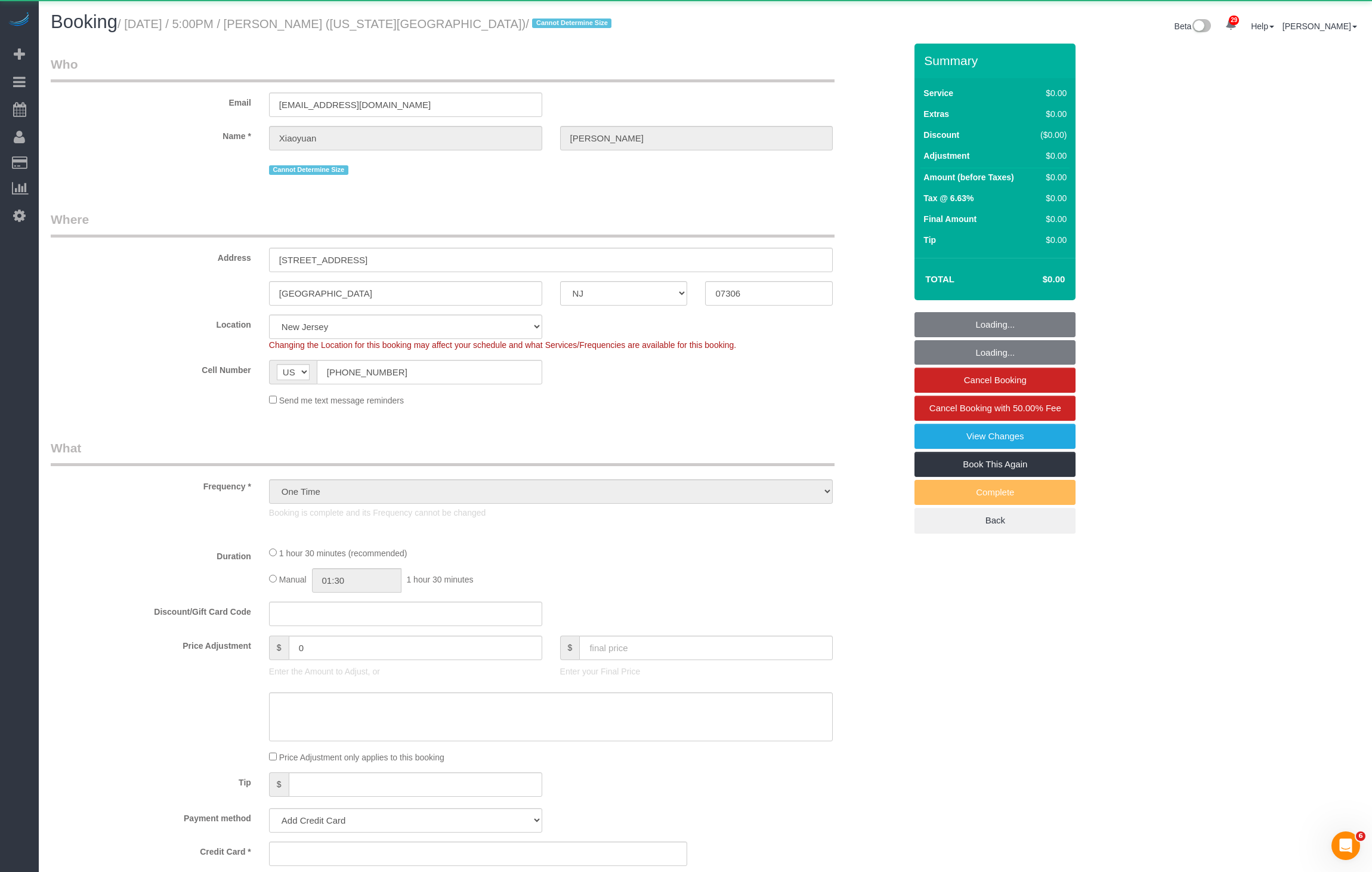
select select "object:11561"
select select
select select "string:stripe-pm_1S9qHM4VGloSiKo7BFunjeaY"
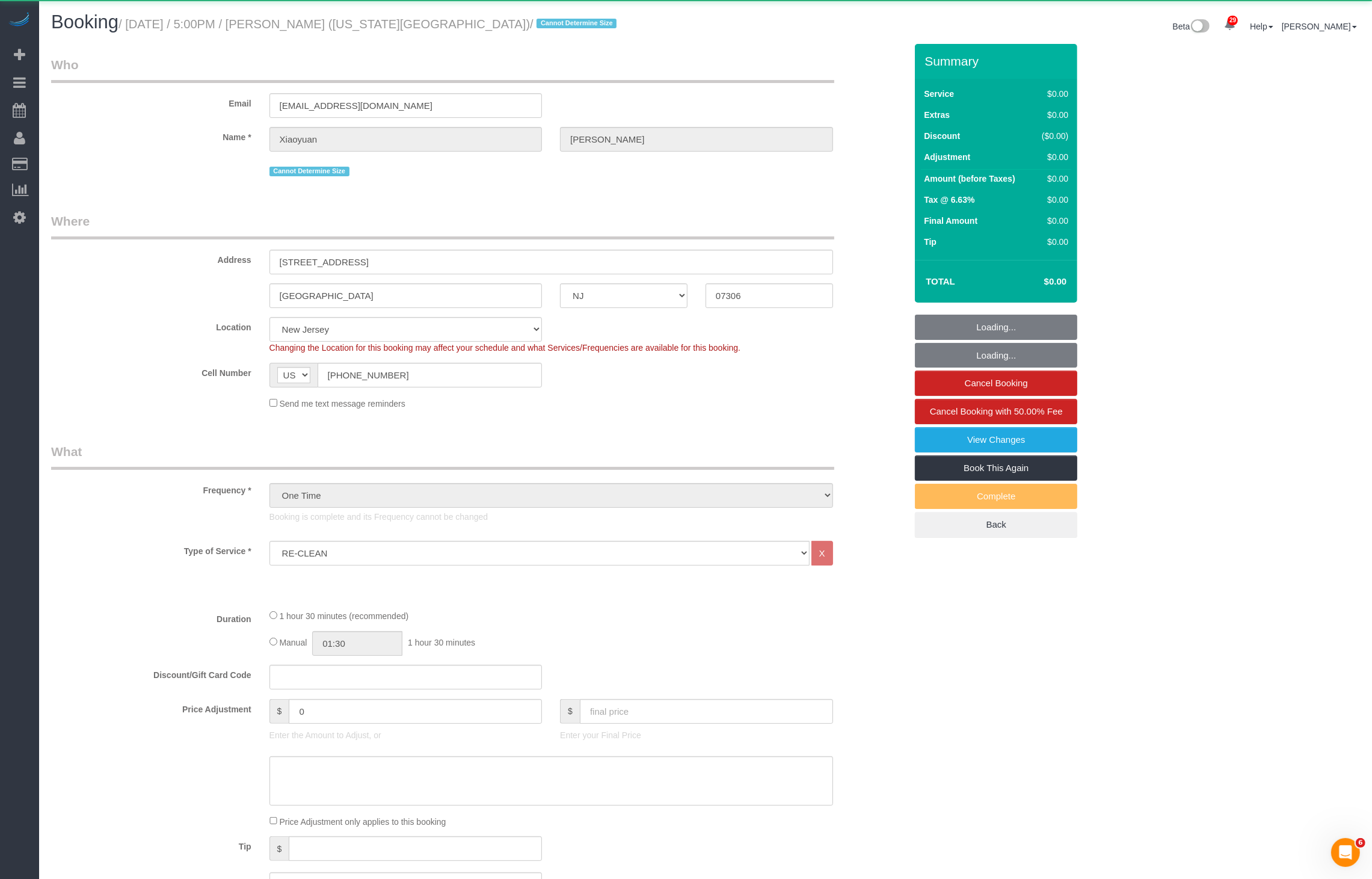
select select "spot31"
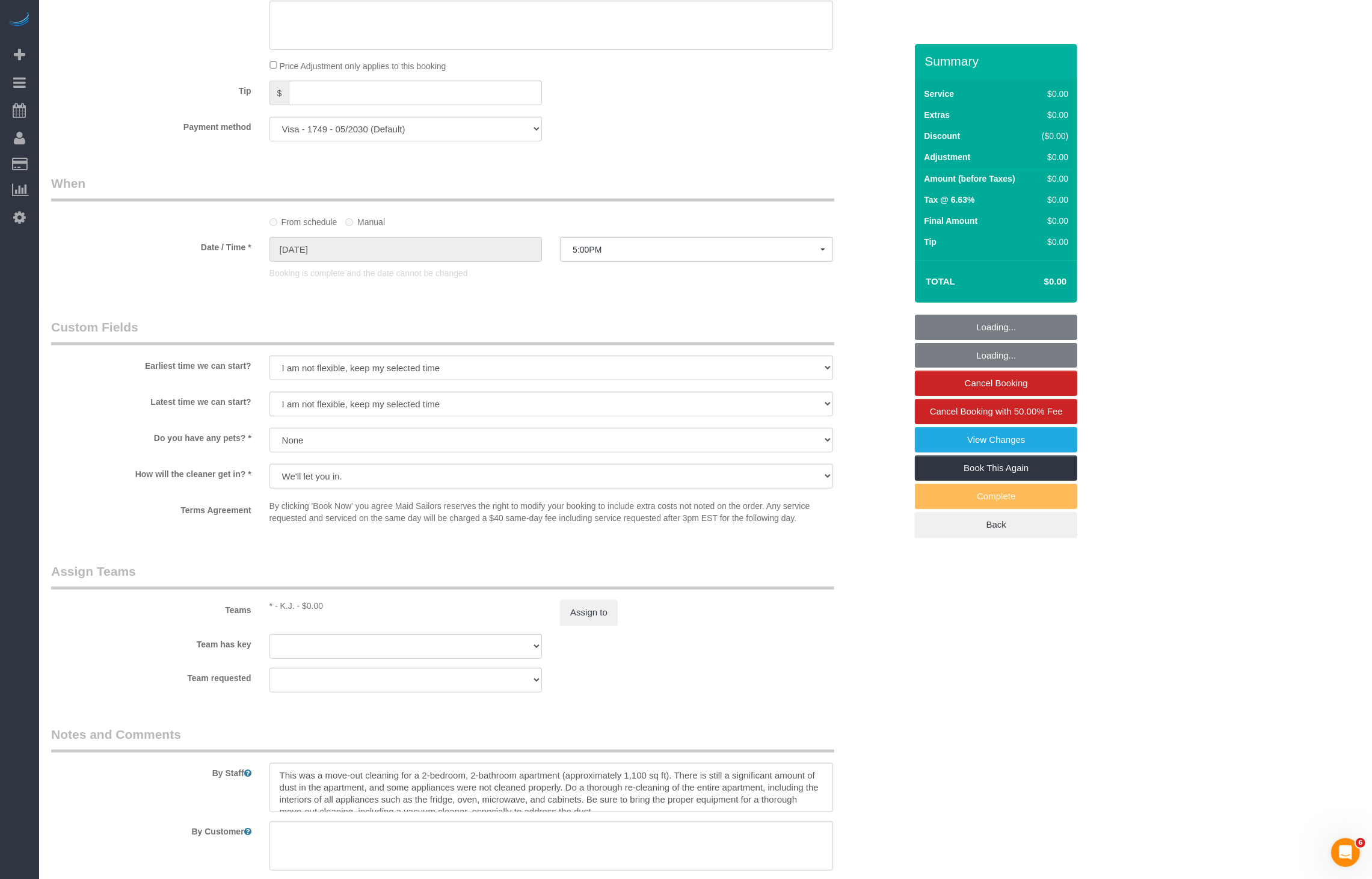
scroll to position [928, 0]
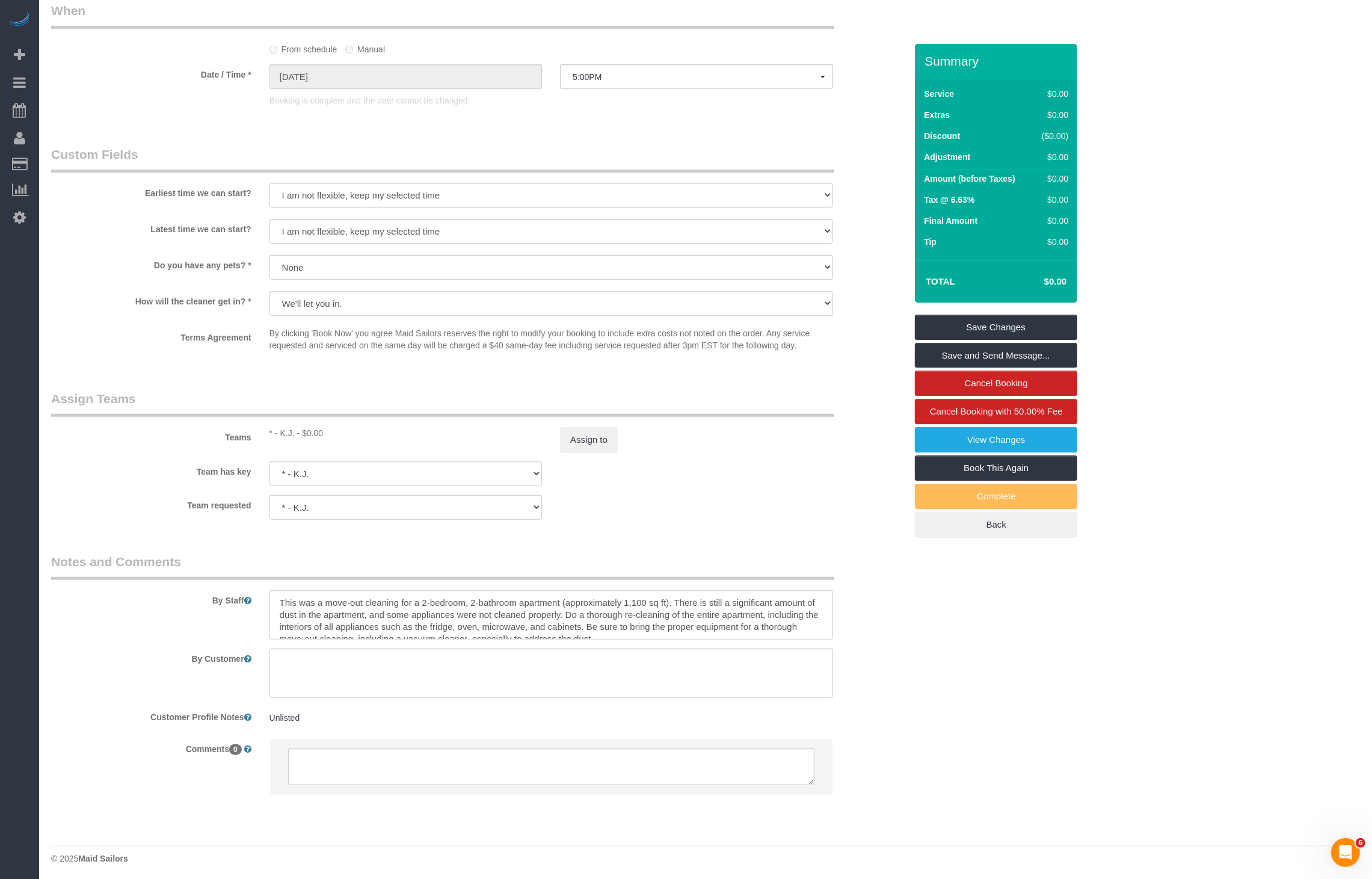
click at [765, 489] on sui-booking-teams "Teams * - K.J. - $0.00 Assign to Team has key * - K.J. 000 - Partnerships 000 -…" at bounding box center [478, 455] width 855 height 130
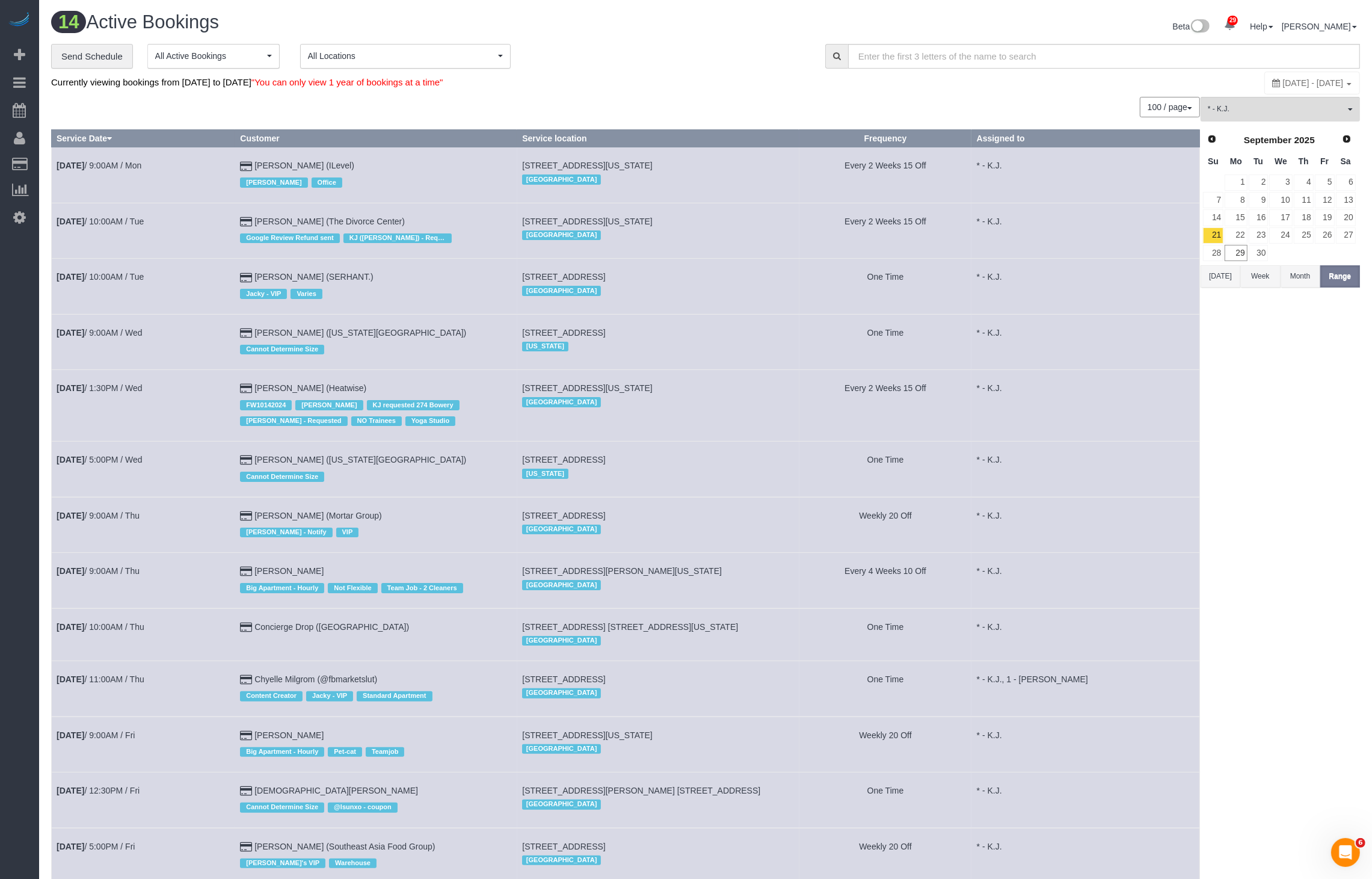
click at [134, 507] on td "[DATE] 9:00AM / Thu" at bounding box center [143, 524] width 184 height 55
click at [135, 514] on link "[DATE] 9:00AM / Thu" at bounding box center [98, 516] width 83 height 10
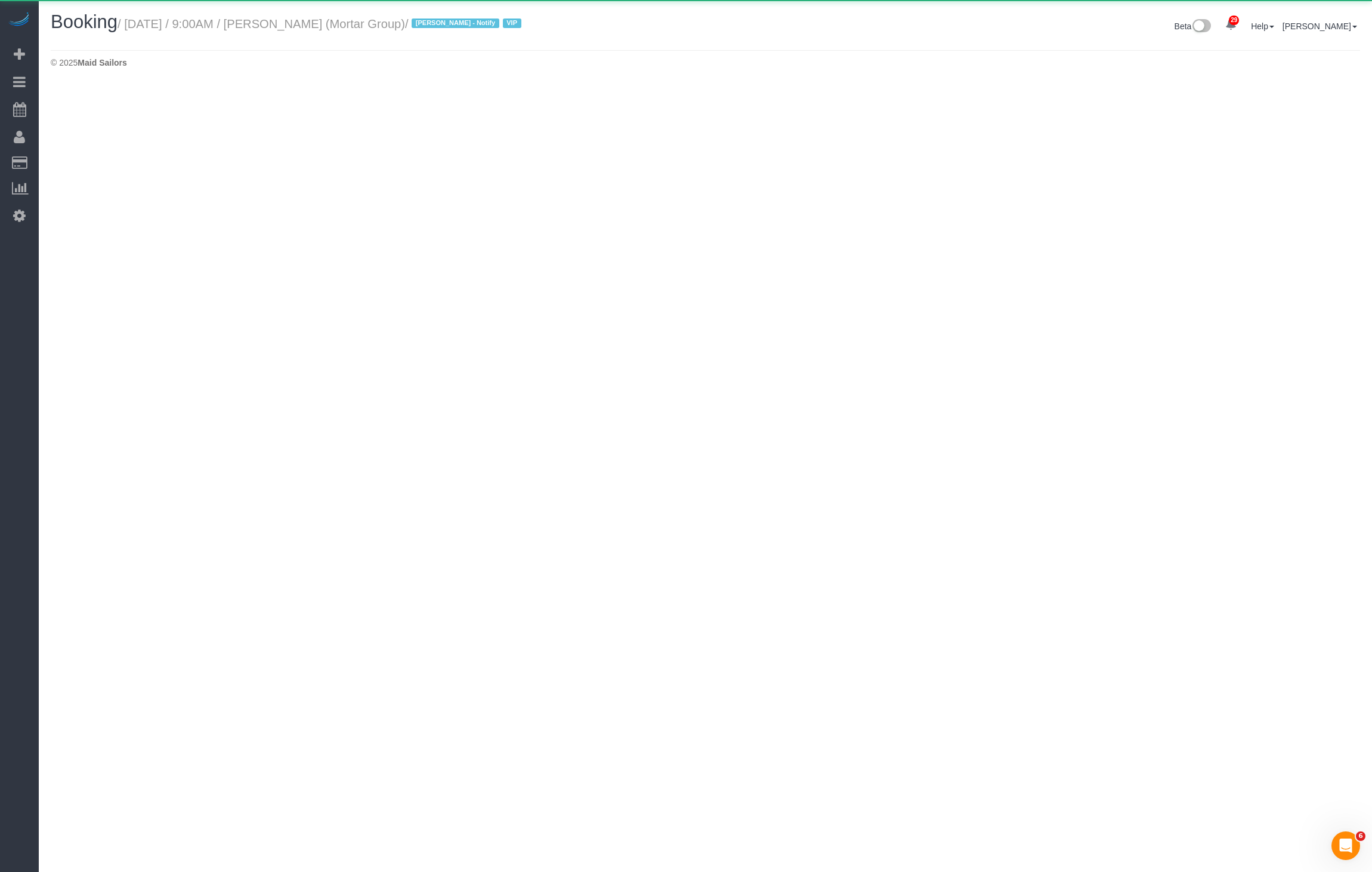
select select "NY"
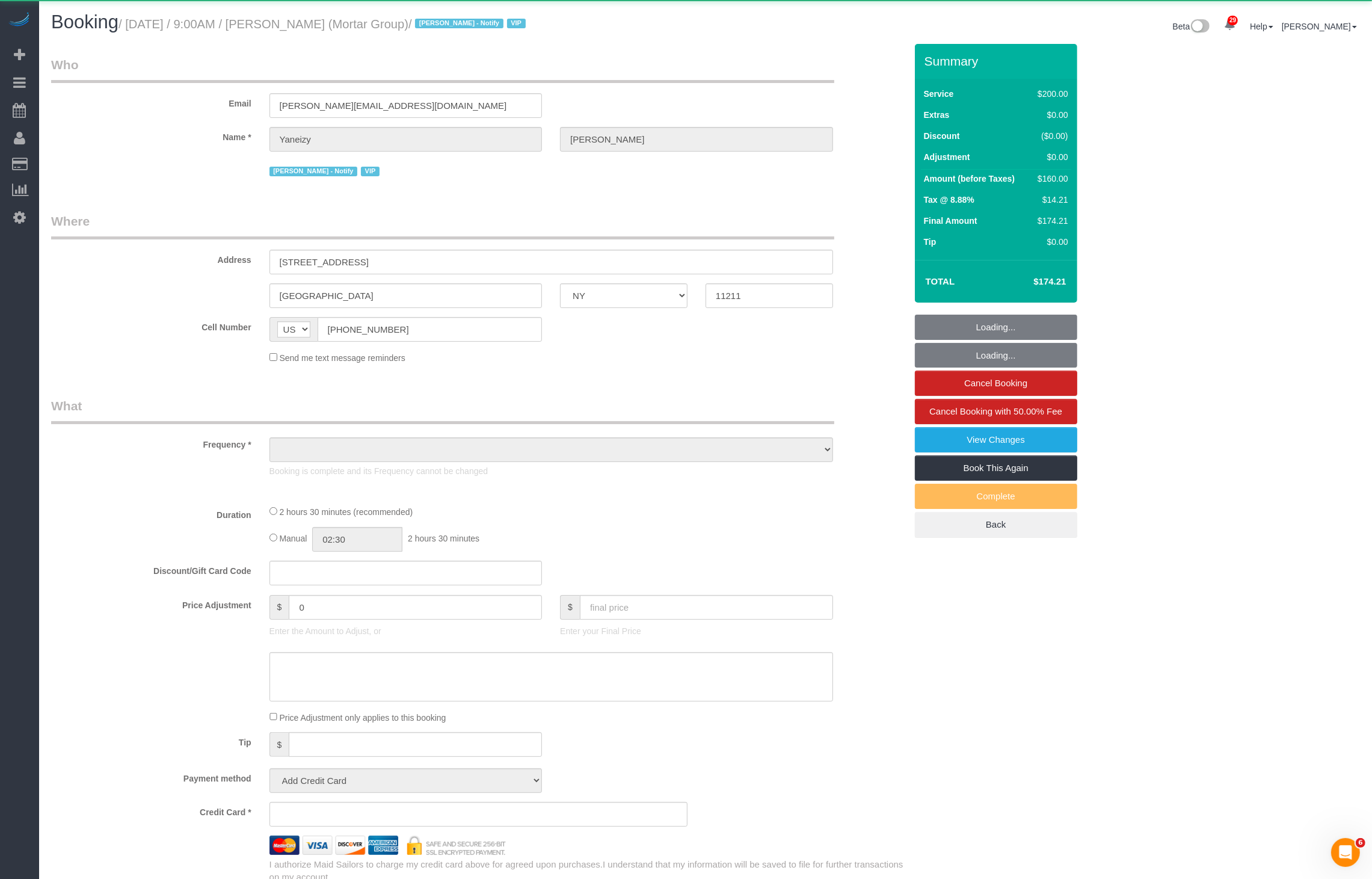
select select "object:12866"
select select "150"
select select "spot36"
select select "number:56"
select select "number:79"
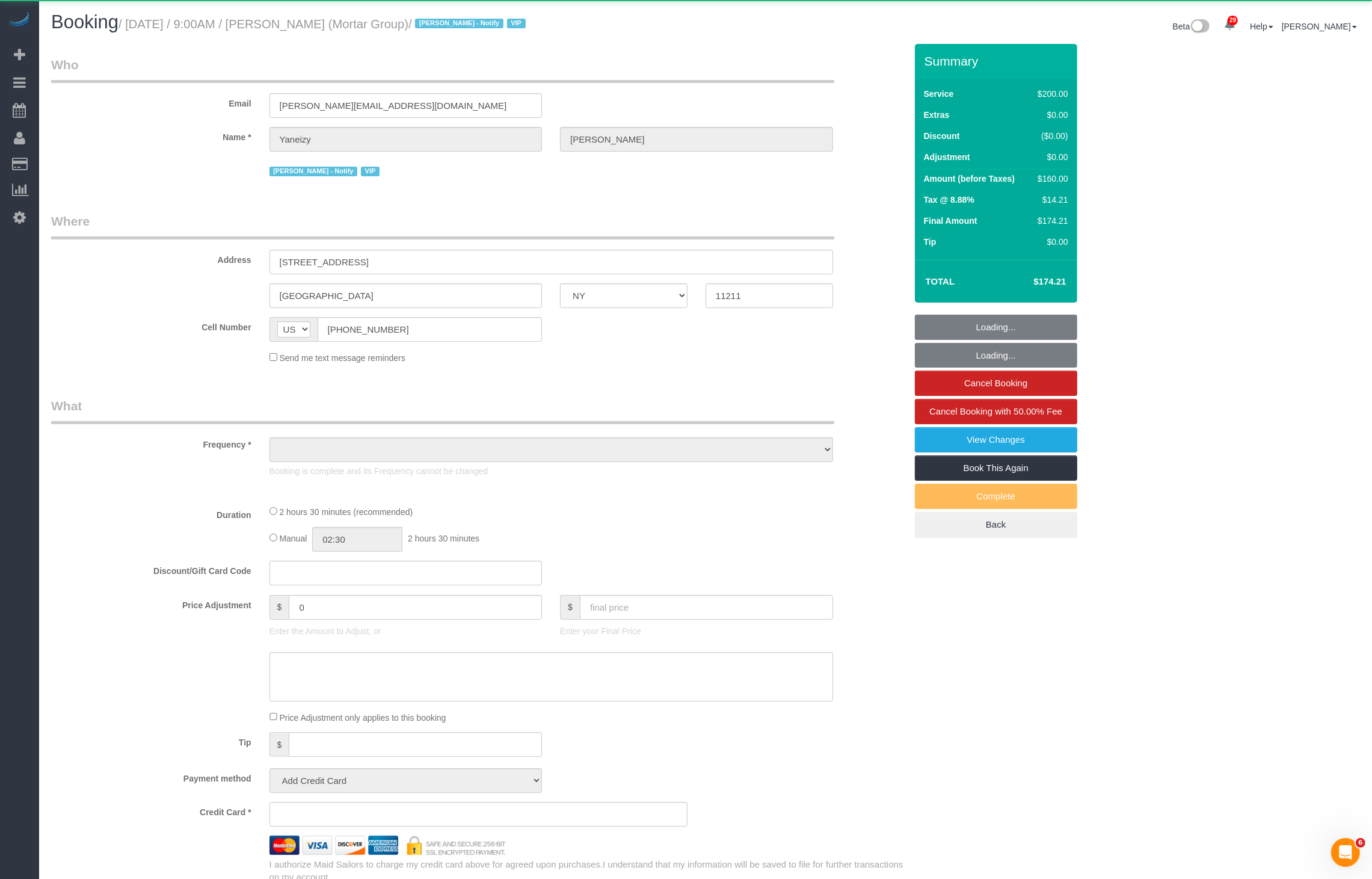
select select "number:15"
select select "number:7"
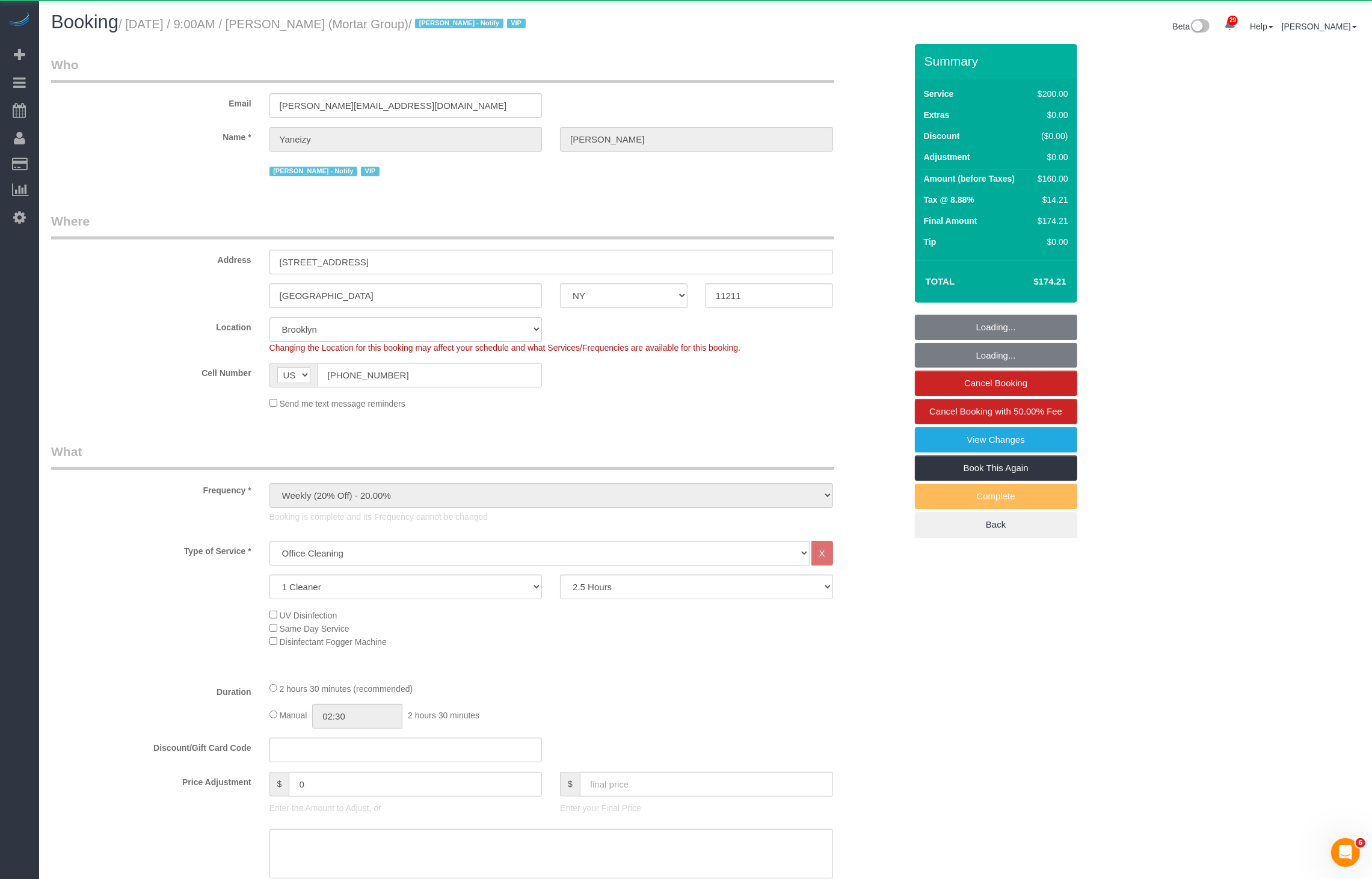
click at [379, 23] on small "/ [DATE] / 9:00AM / [PERSON_NAME] (Mortar Group) / [PERSON_NAME] - Notify VIP" at bounding box center [323, 24] width 411 height 13
select select "string:stripe-pm_1RNxVG4VGloSiKo7QUT6i4DB"
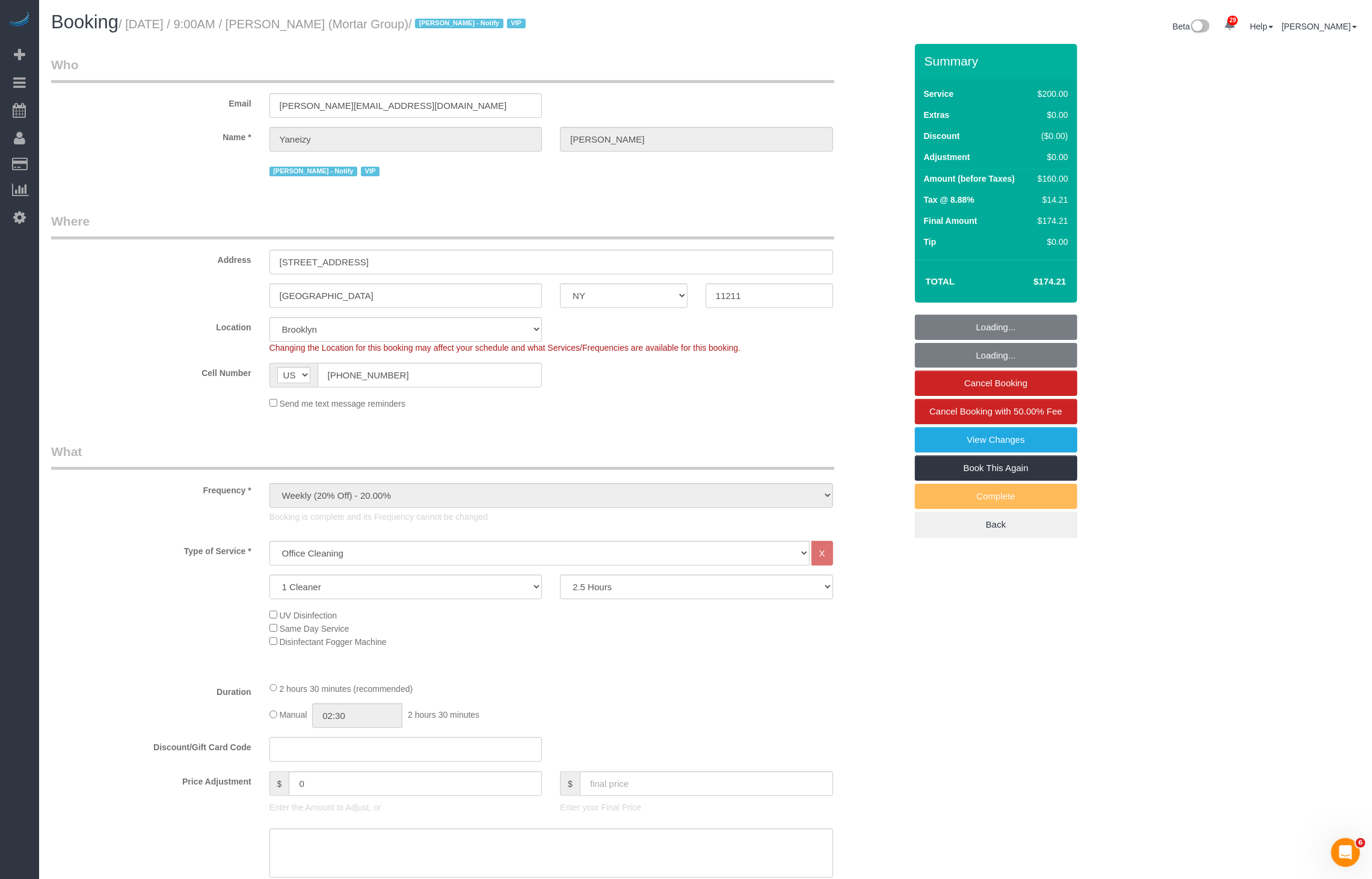
click at [379, 23] on small "/ [DATE] / 9:00AM / [PERSON_NAME] (Mortar Group) / [PERSON_NAME] - Notify VIP" at bounding box center [323, 24] width 411 height 13
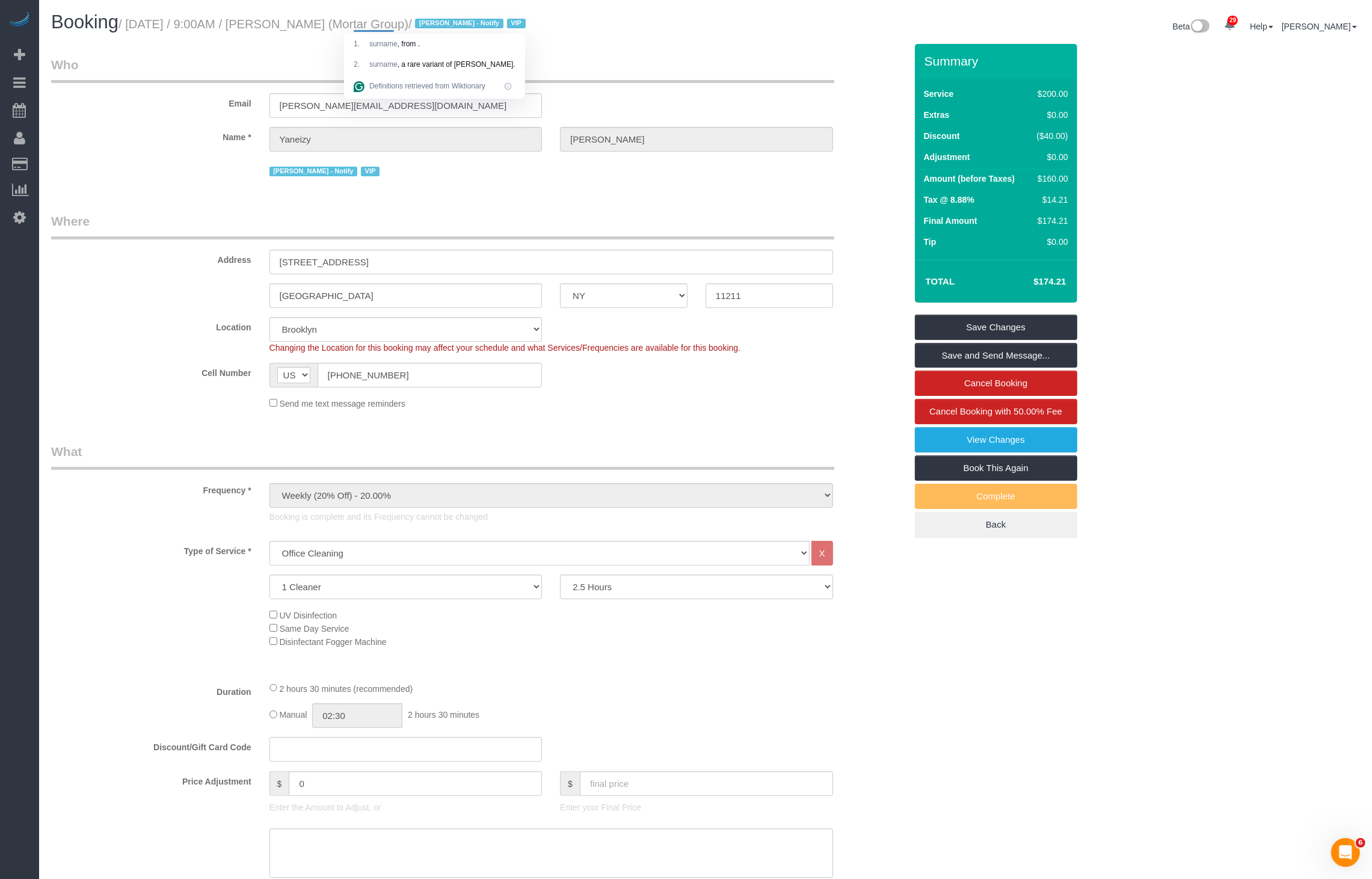
copy small "[PERSON_NAME]"
click at [320, 40] on div "Booking / [DATE] / 9:00AM / [PERSON_NAME] (Mortar Group) / [PERSON_NAME] - Noti…" at bounding box center [705, 28] width 1328 height 32
click at [329, 22] on small "/ [DATE] / 9:00AM / [PERSON_NAME] (Mortar Group) / [PERSON_NAME] - Notify VIP" at bounding box center [323, 24] width 411 height 13
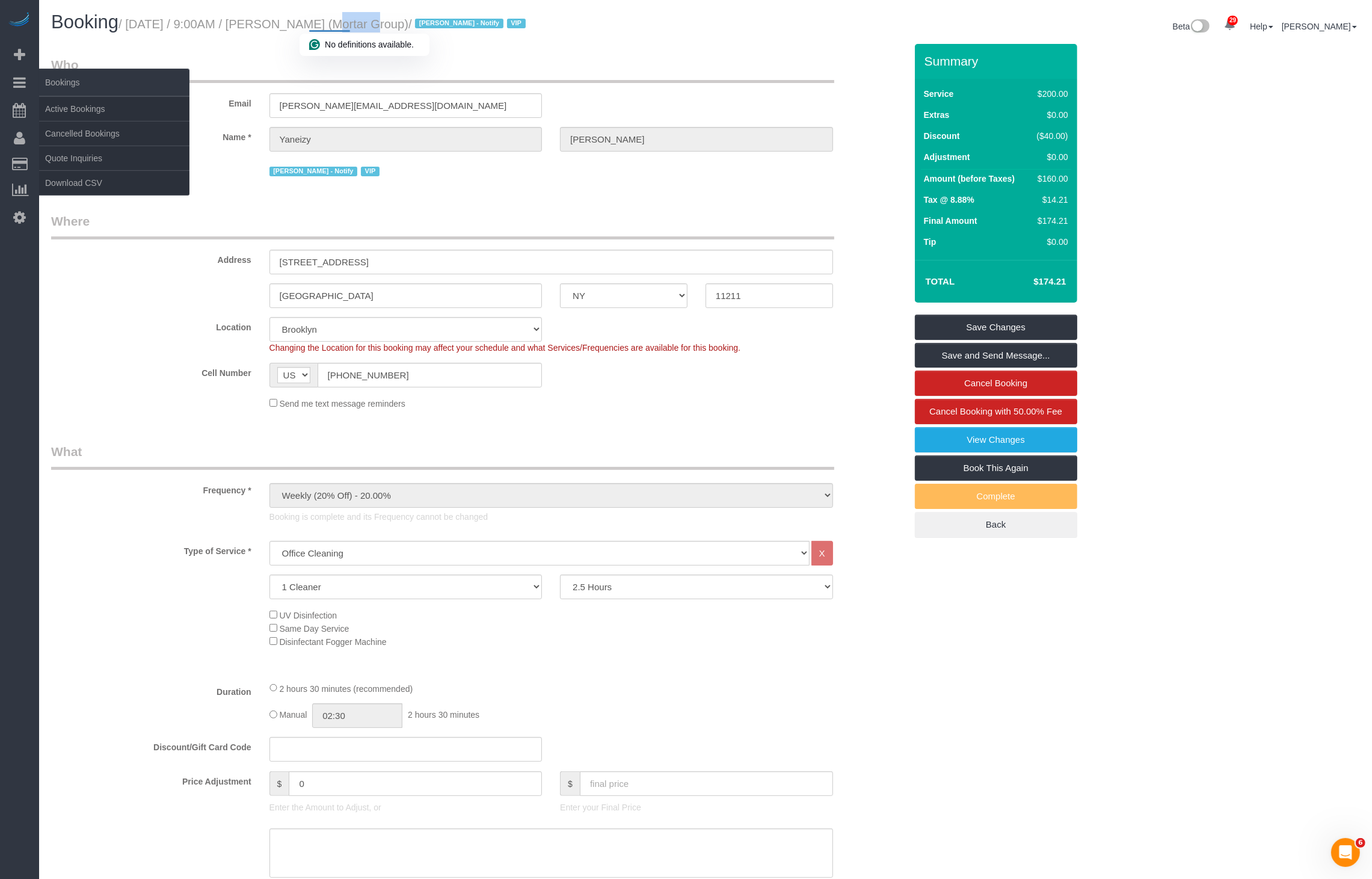
copy small "Yaneizy"
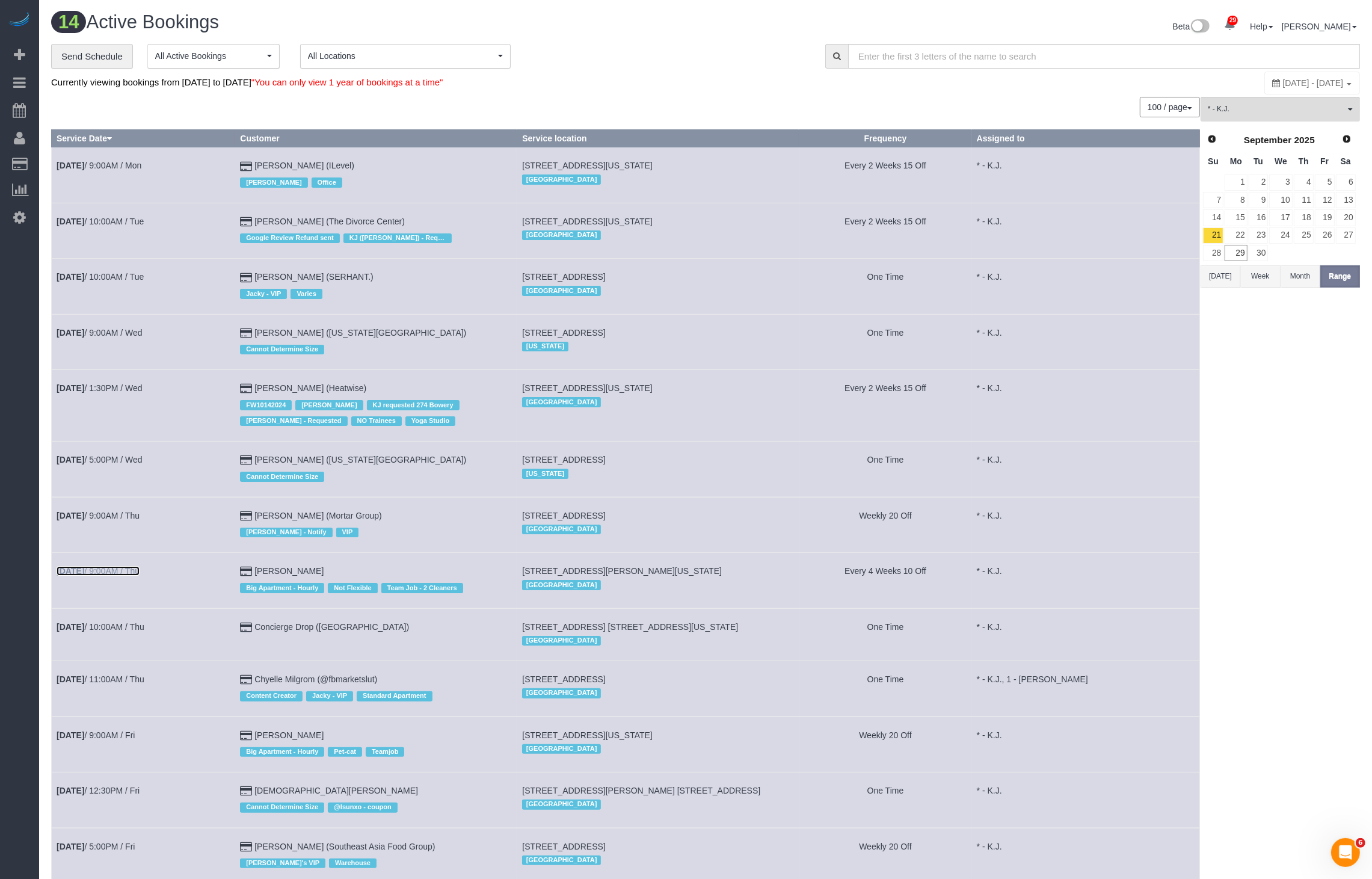
click at [105, 566] on link "[DATE] 9:00AM / Thu" at bounding box center [98, 571] width 83 height 10
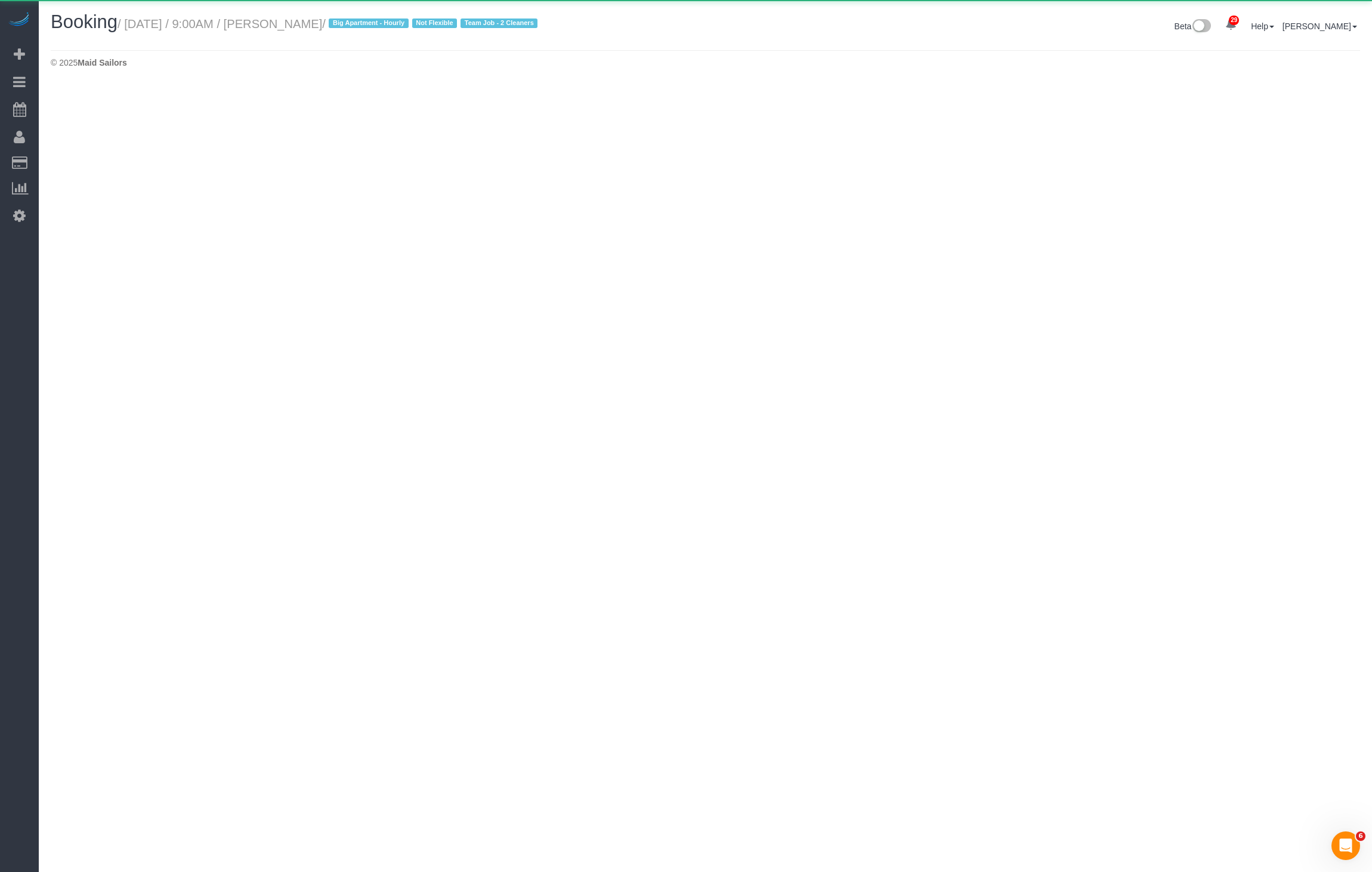
select select "NY"
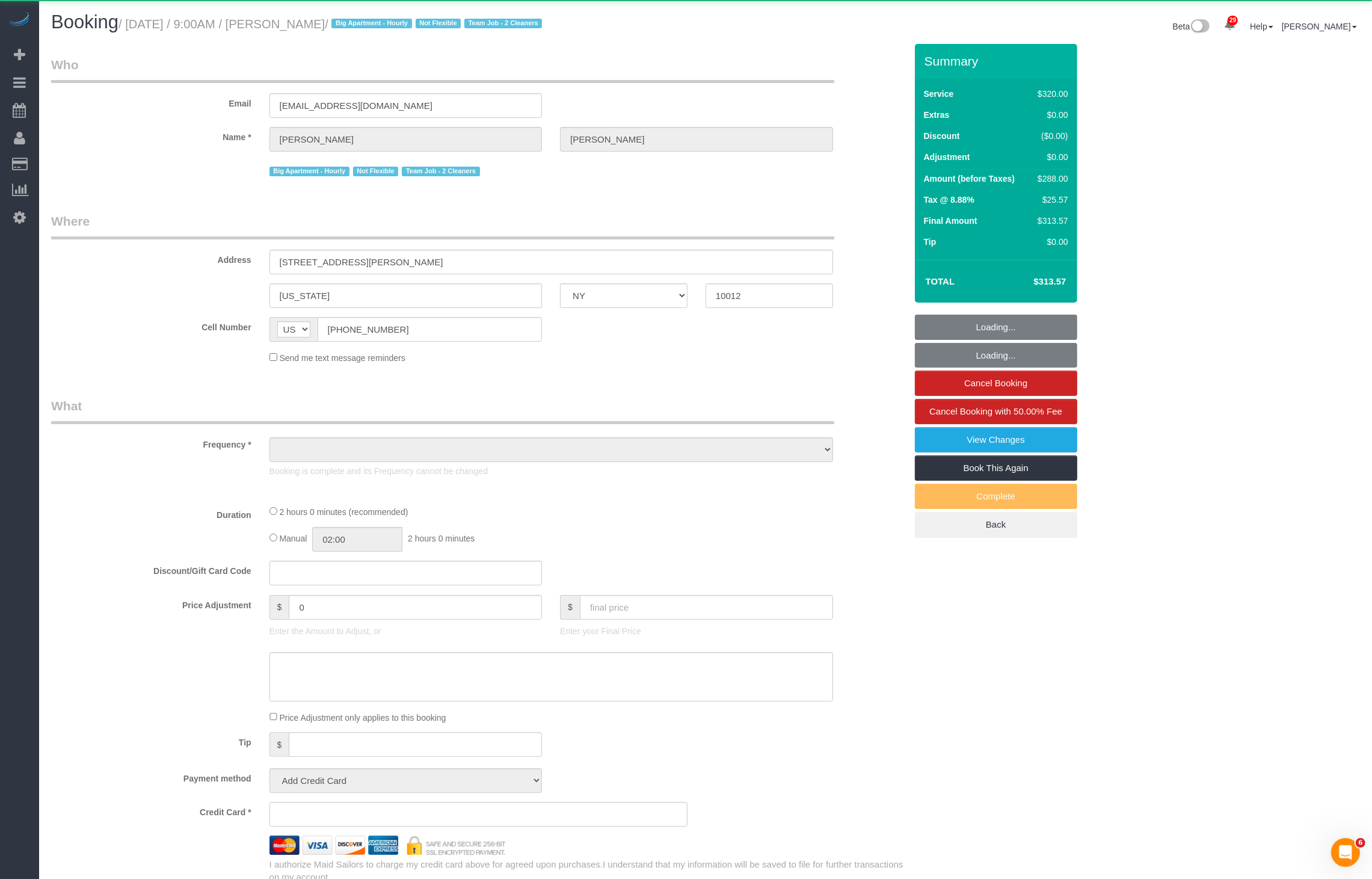
select select "object:14189"
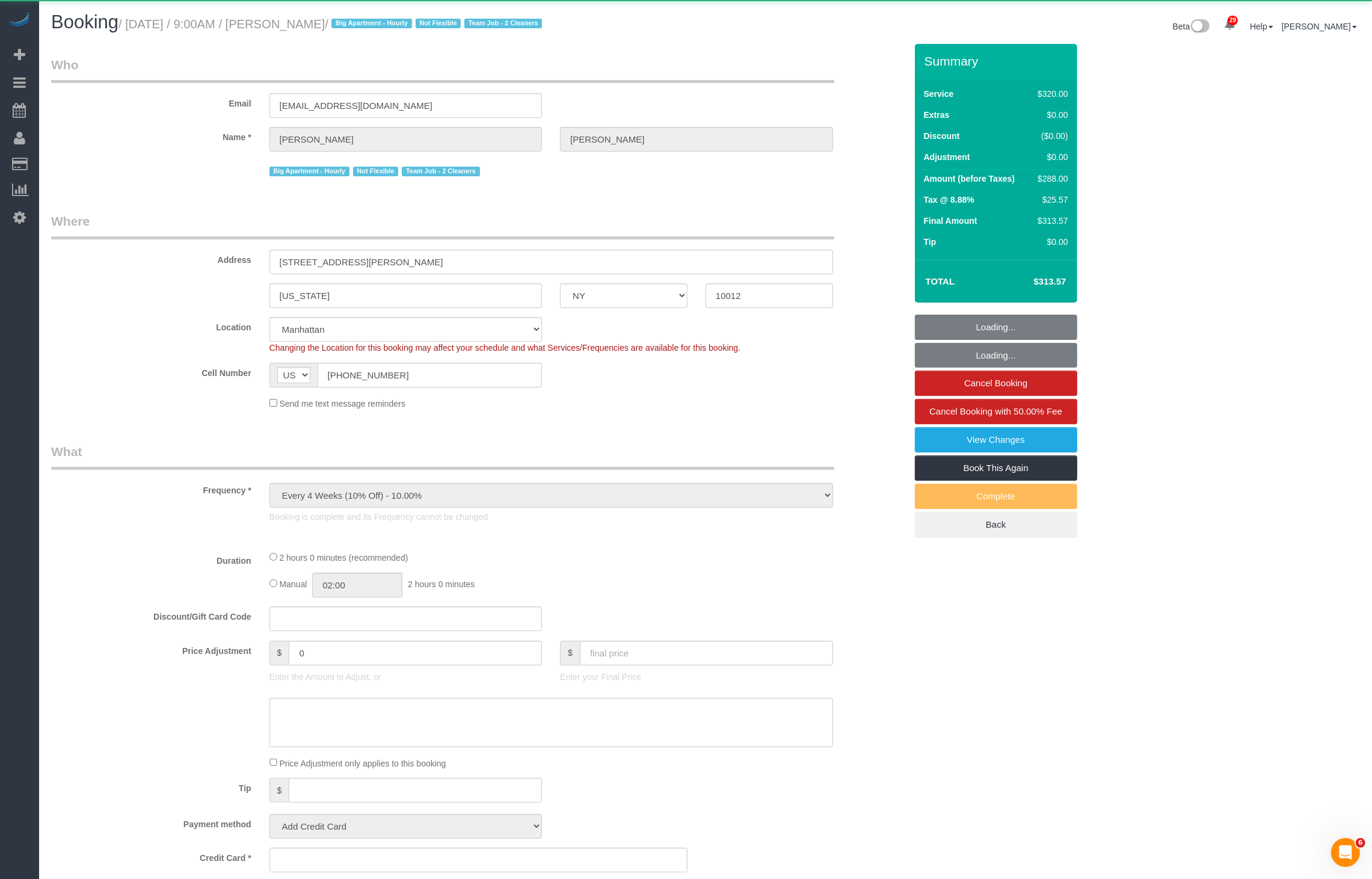
select select "number:56"
select select "number:69"
select select "number:15"
select select "number:5"
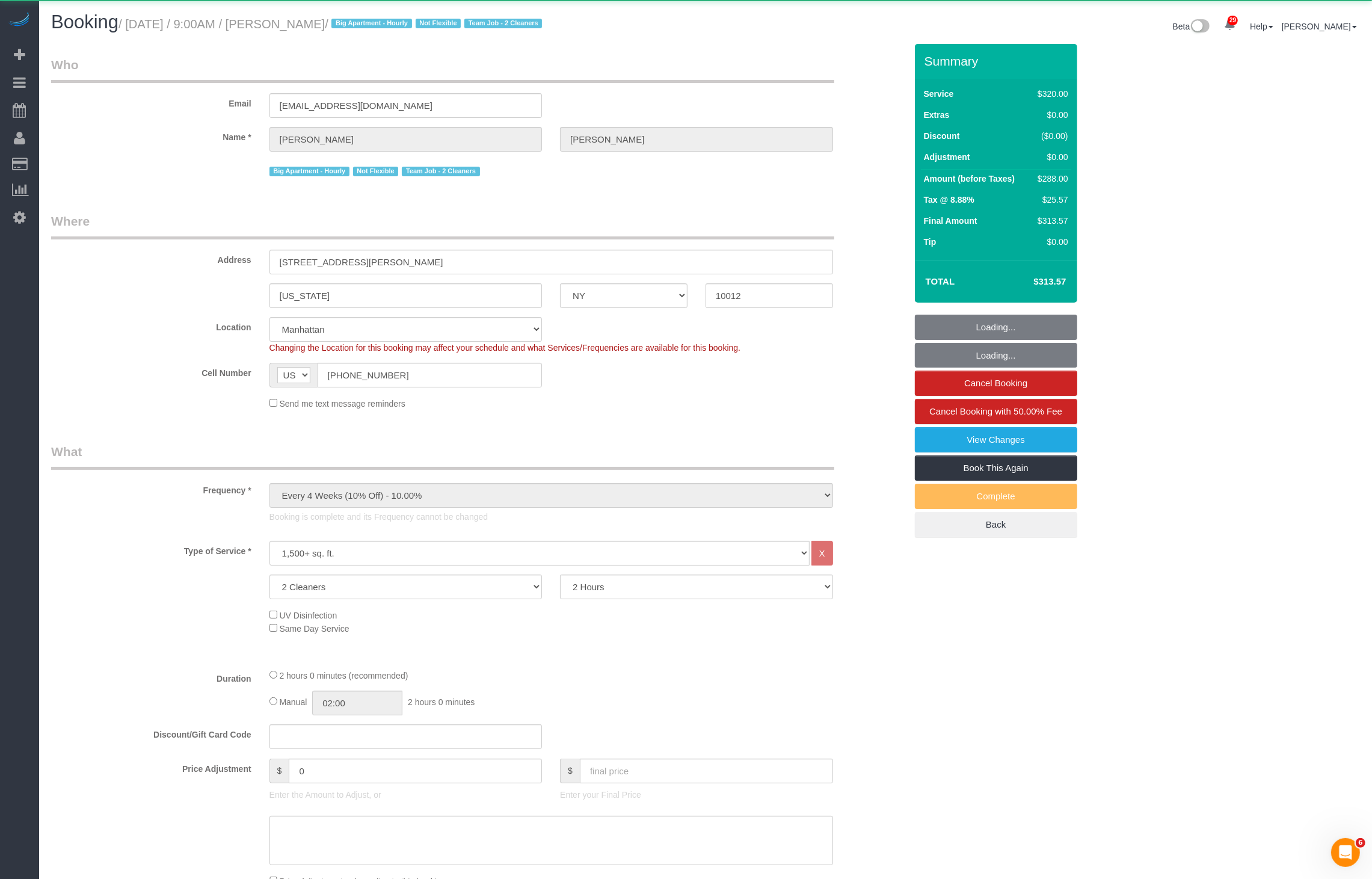
select select "object:14847"
select select "string:stripe-pm_1O06dr4VGloSiKo7iGTRLKLD"
select select "spot41"
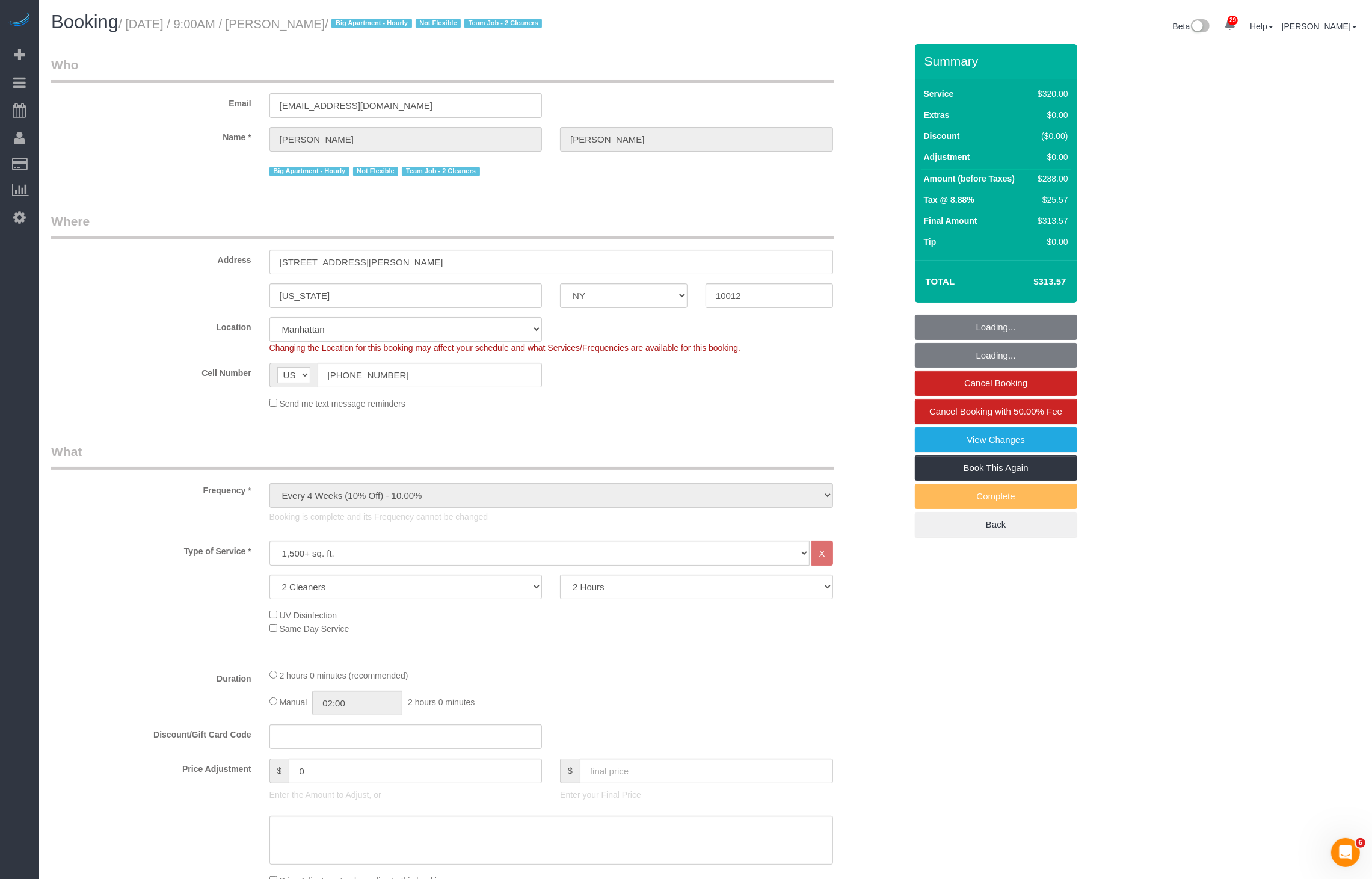
click at [369, 24] on small "/ [DATE] / 9:00AM / [PERSON_NAME] / Big Apartment - Hourly Not Flexible Team Jo…" at bounding box center [332, 24] width 427 height 13
copy small "[PERSON_NAME]"
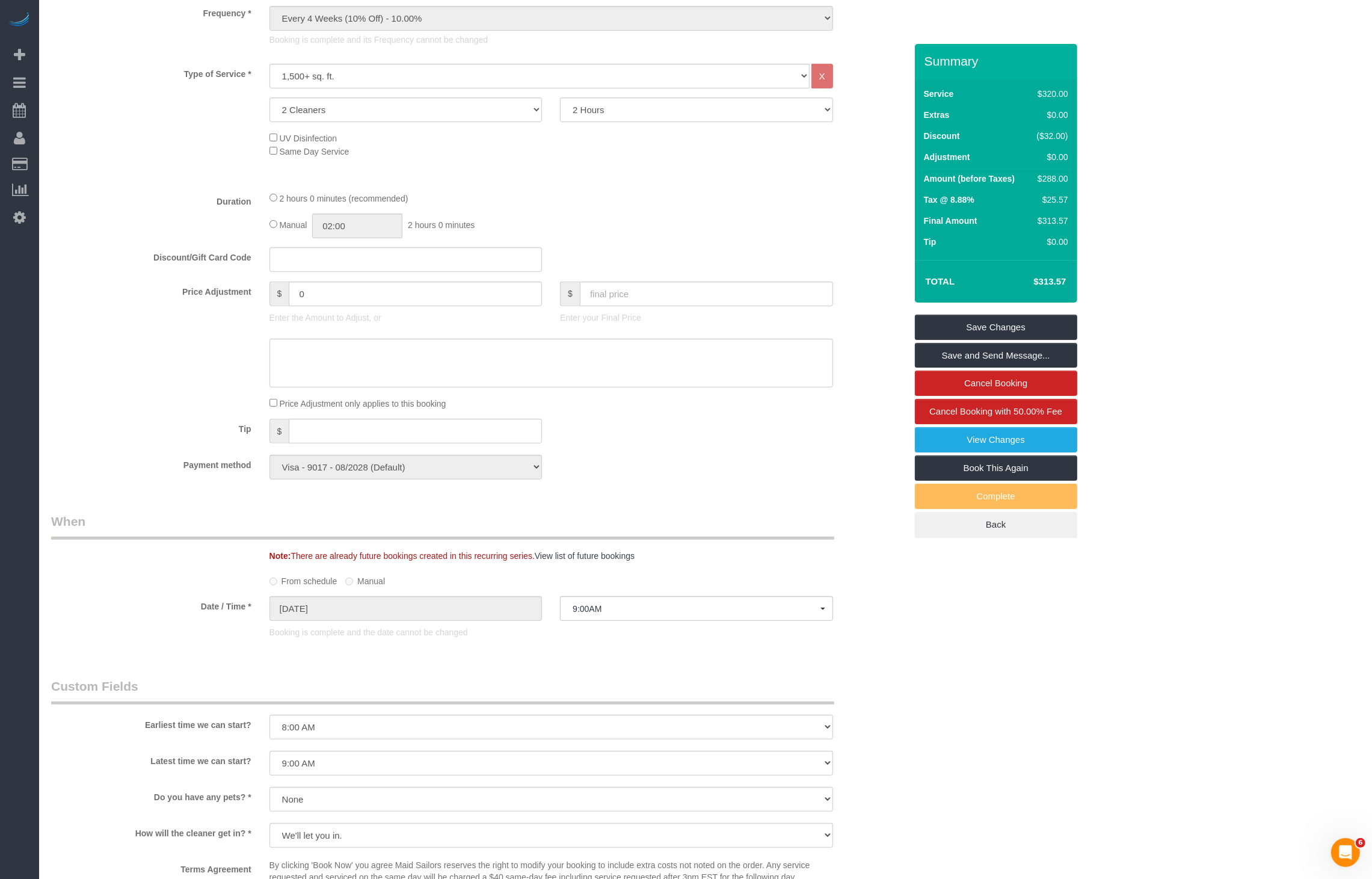
scroll to position [871, 0]
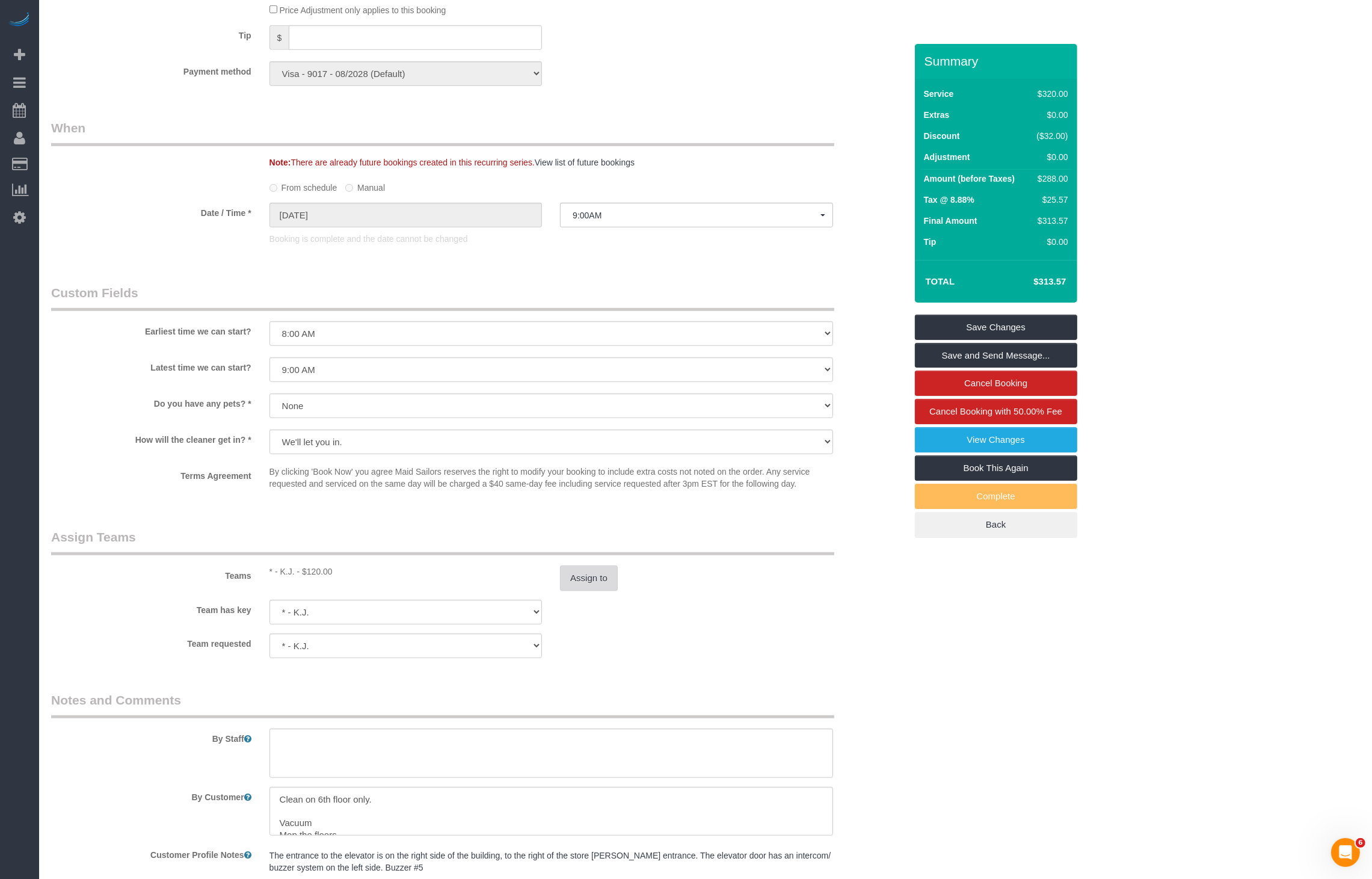
click at [582, 581] on button "Assign to" at bounding box center [589, 578] width 58 height 26
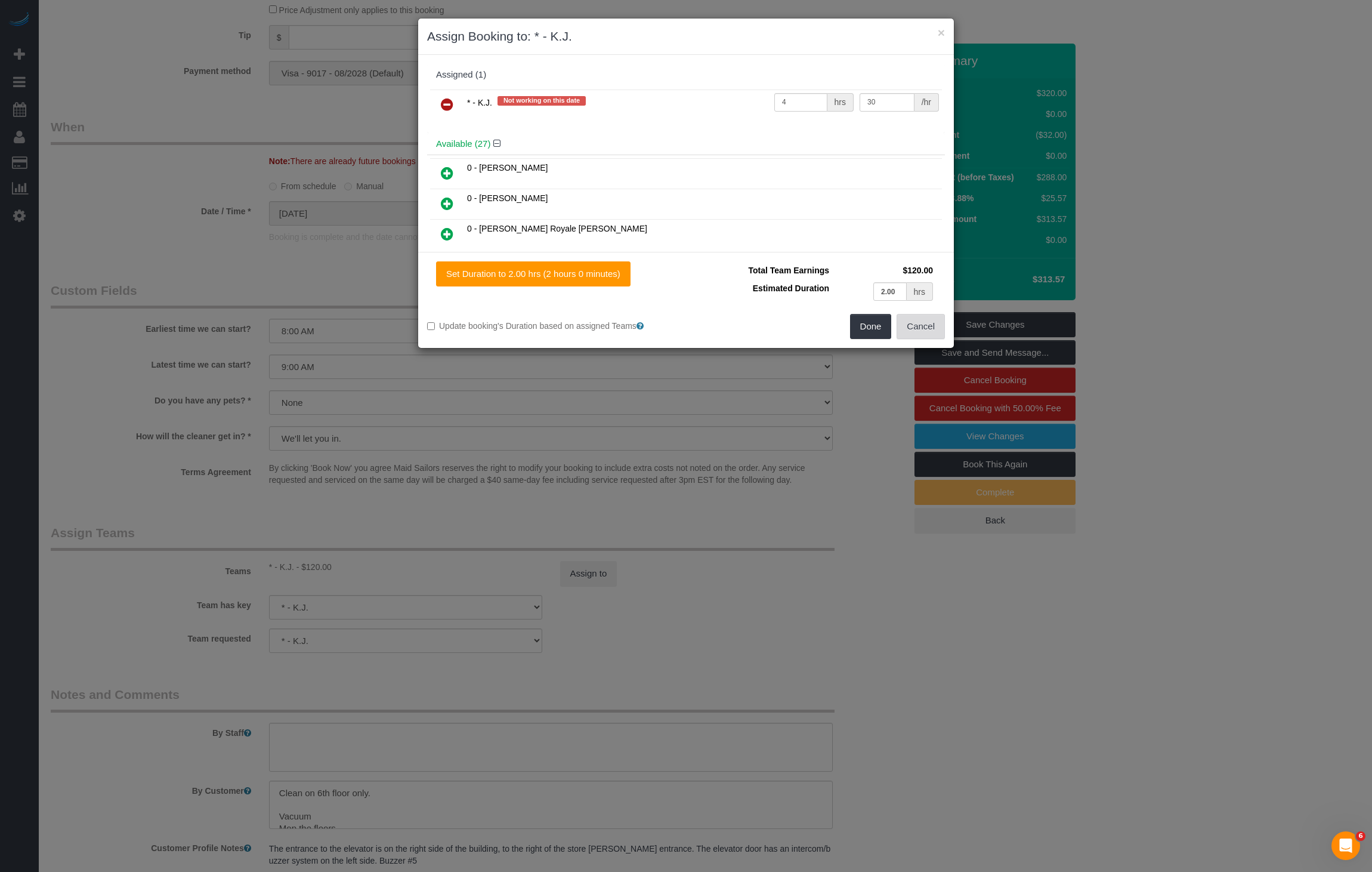
click at [924, 321] on button "Cancel" at bounding box center [921, 327] width 48 height 25
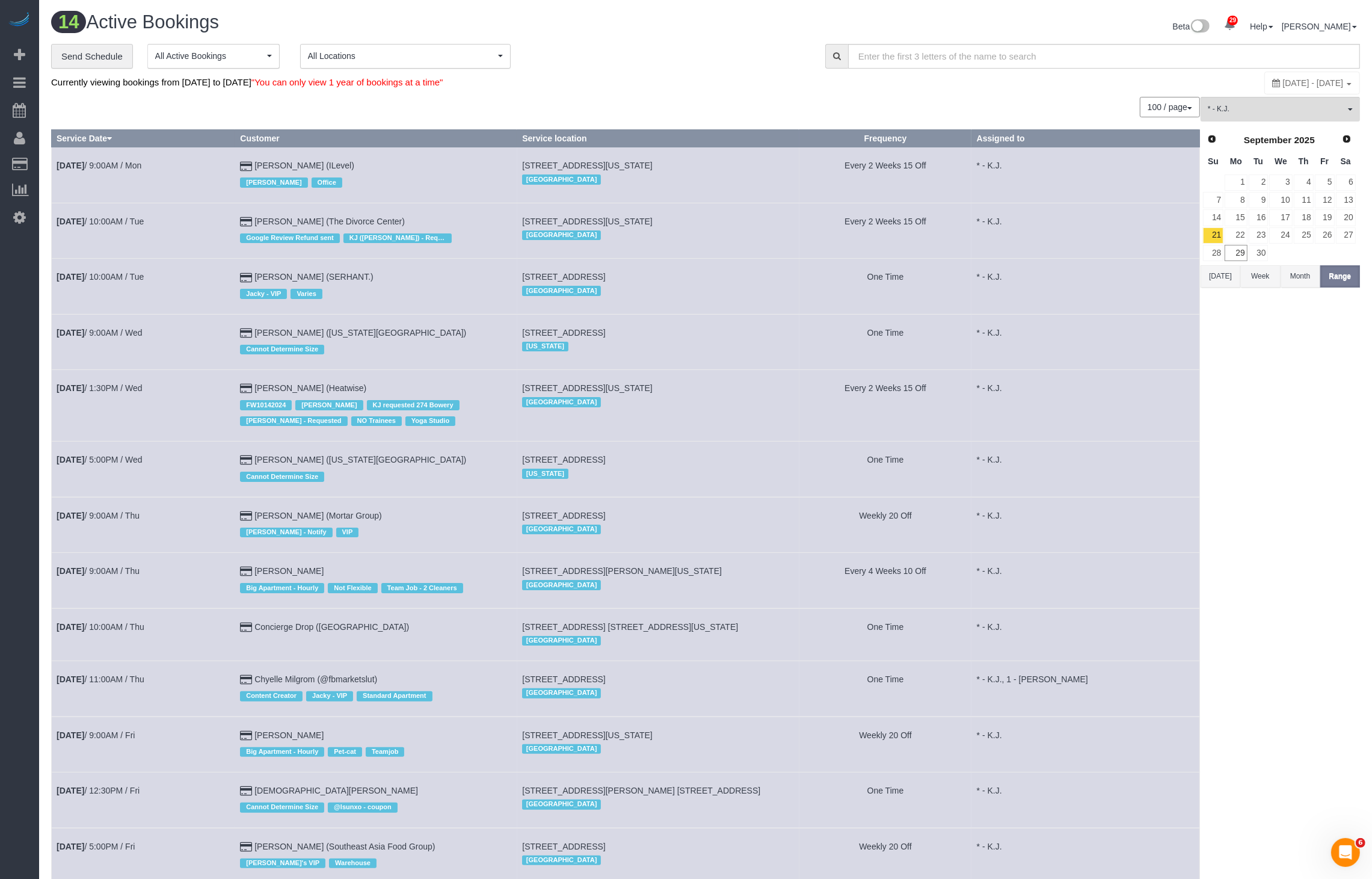
scroll to position [142, 0]
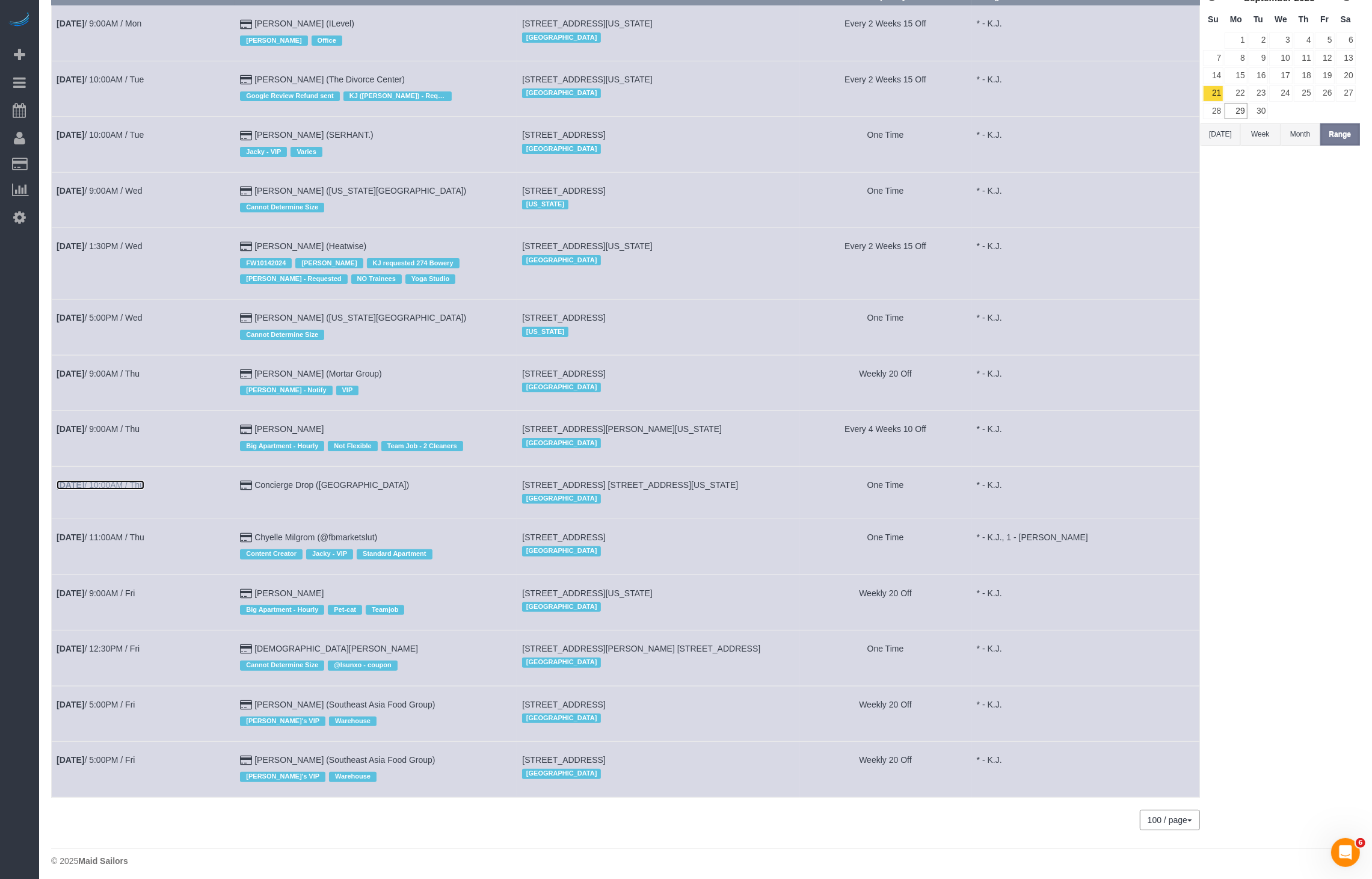
click at [119, 482] on link "[DATE] 10:00AM / Thu" at bounding box center [100, 485] width 88 height 10
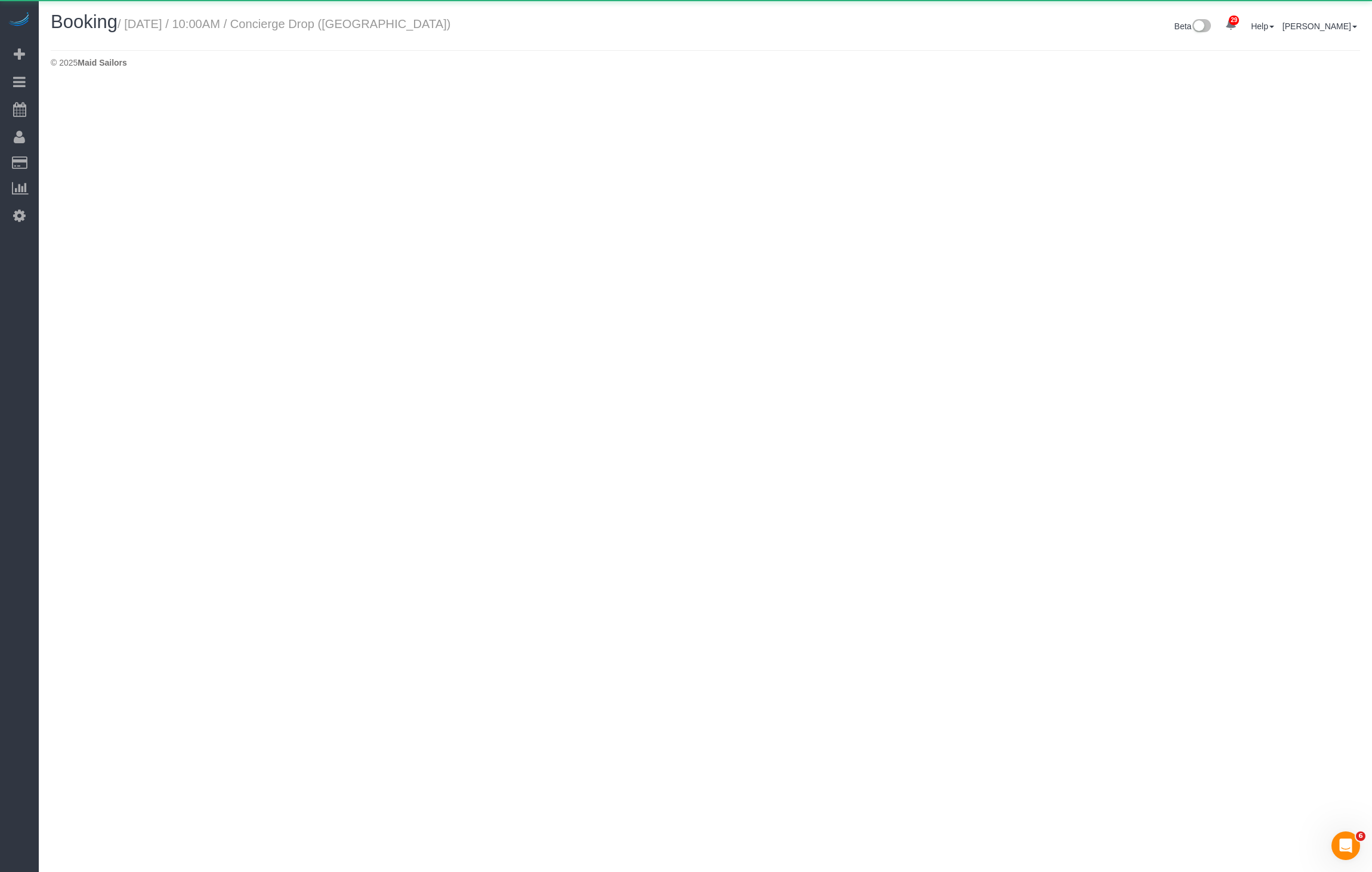
select select "NY"
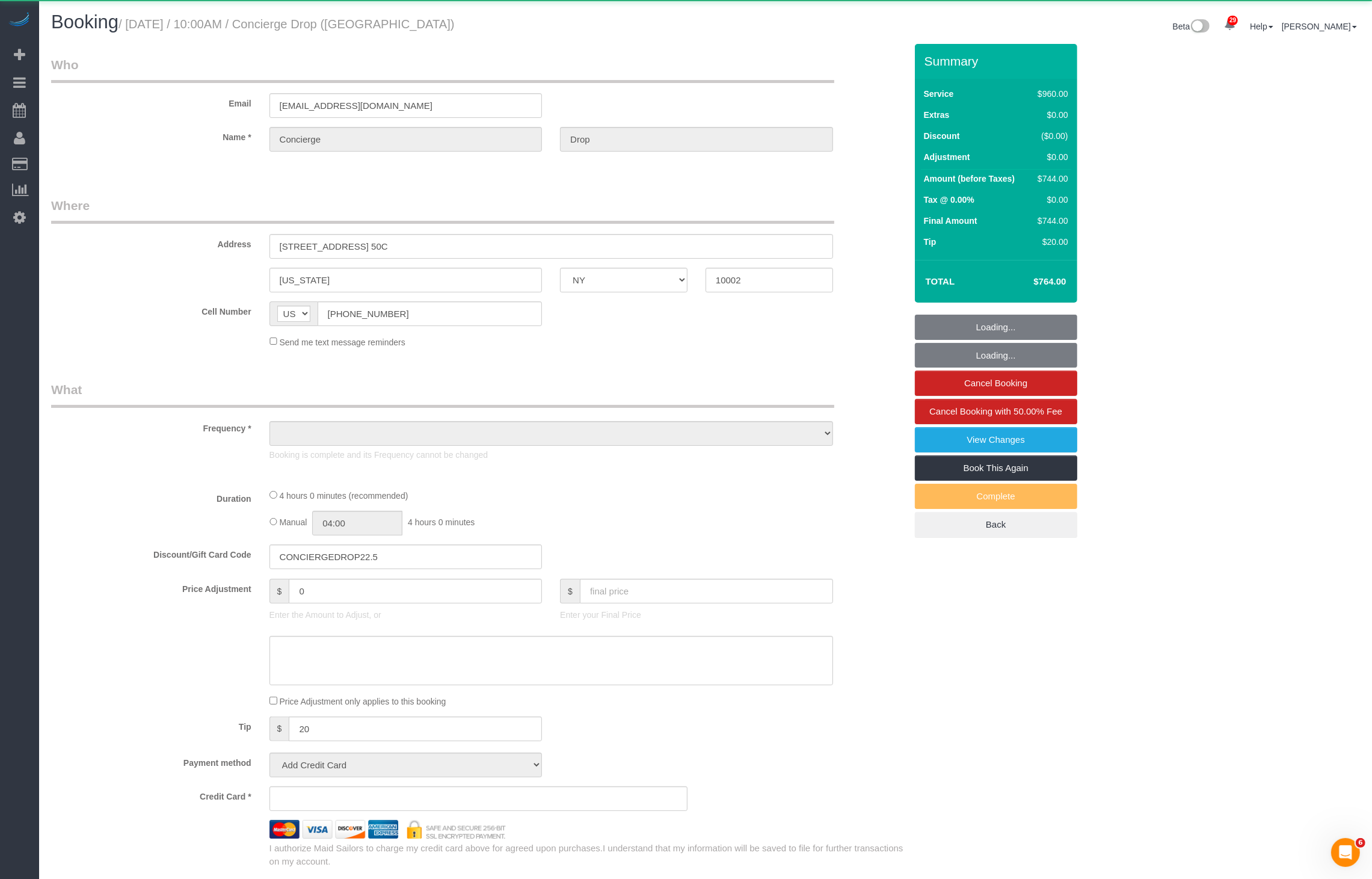
select select "object:17462"
select select "3"
select select "240"
select select "number:89"
select select "number:90"
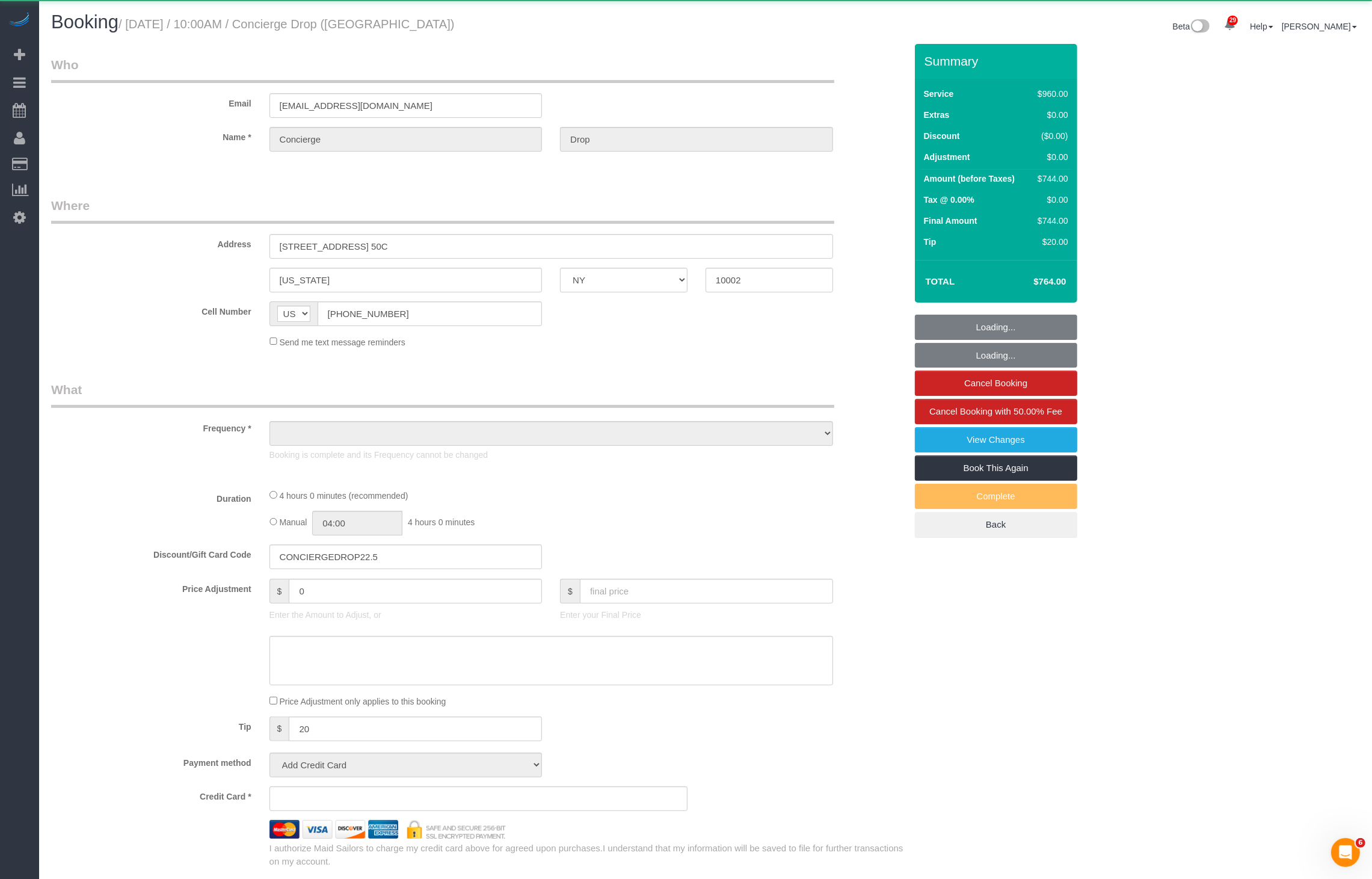
select select "number:15"
select select "number:6"
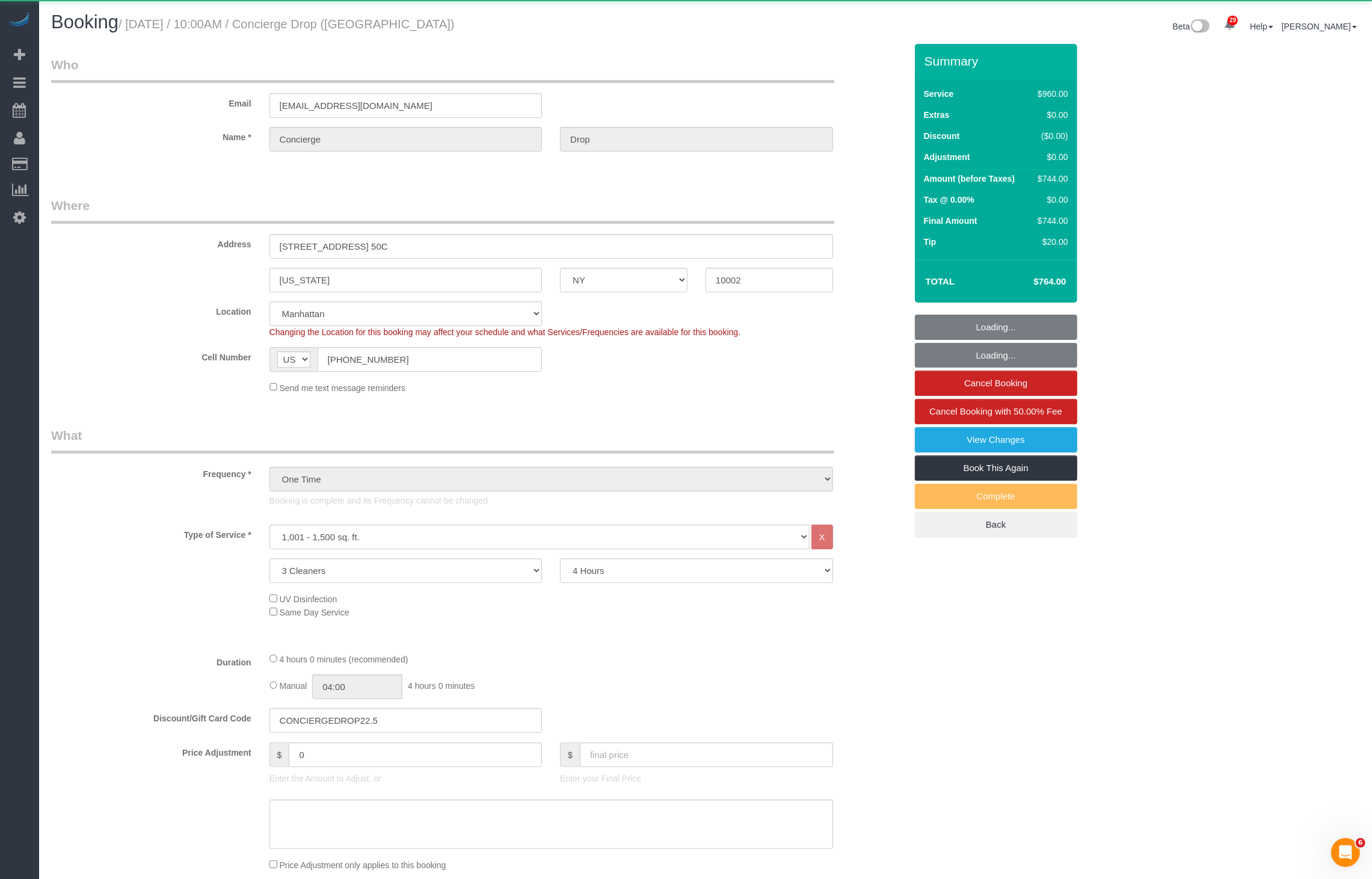
select select "object:17692"
select select "spot46"
select select "string:stripe-pm_1RaQn24VGloSiKo7zeOF73Wj"
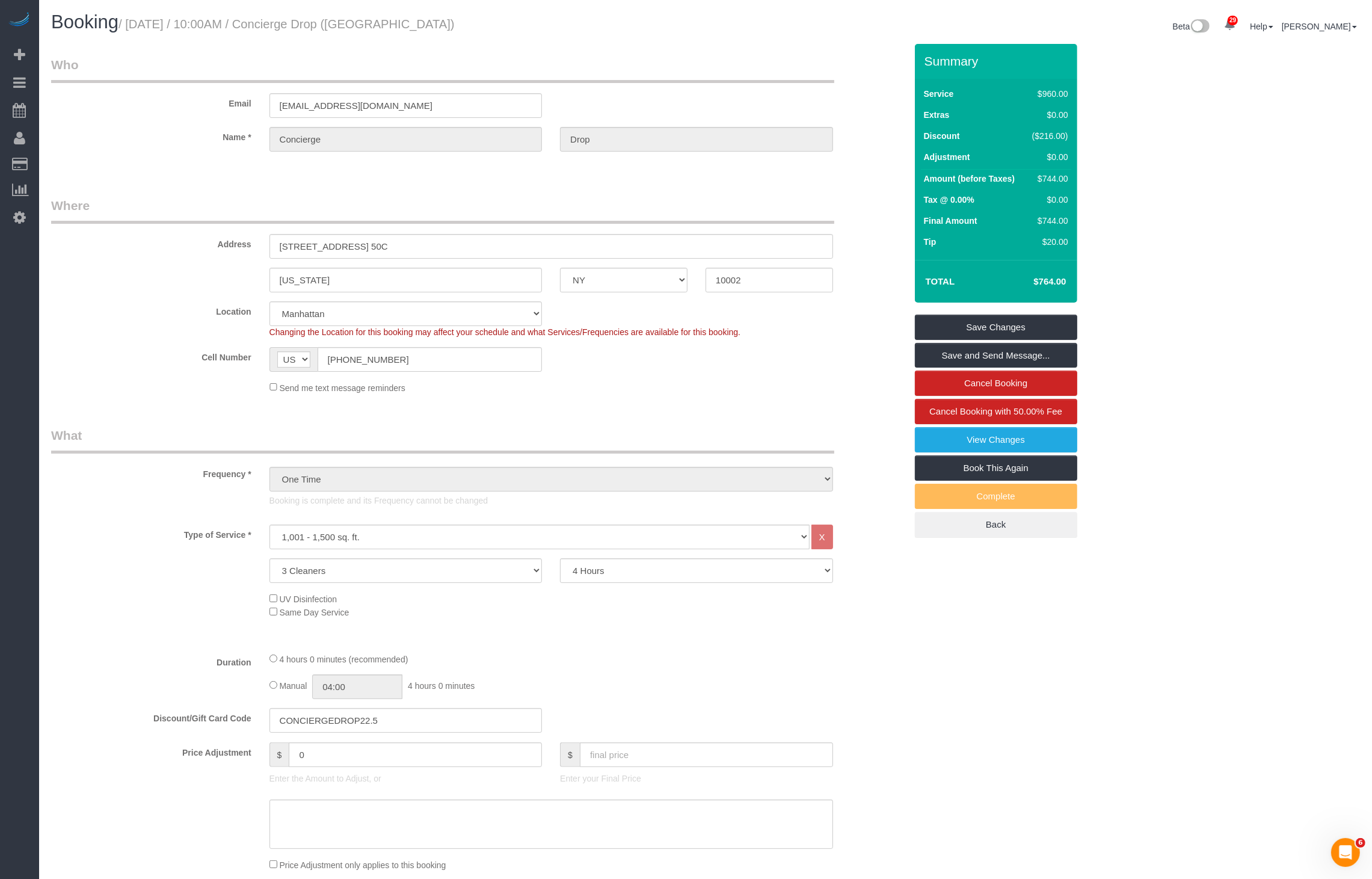
drag, startPoint x: 314, startPoint y: 25, endPoint x: 540, endPoint y: 26, distance: 226.0
click at [540, 26] on h1 "Booking / [DATE] / 10:00AM / Concierge Drop ([GEOGRAPHIC_DATA])" at bounding box center [374, 22] width 645 height 21
copy small "Concierge Drop ([GEOGRAPHIC_DATA])"
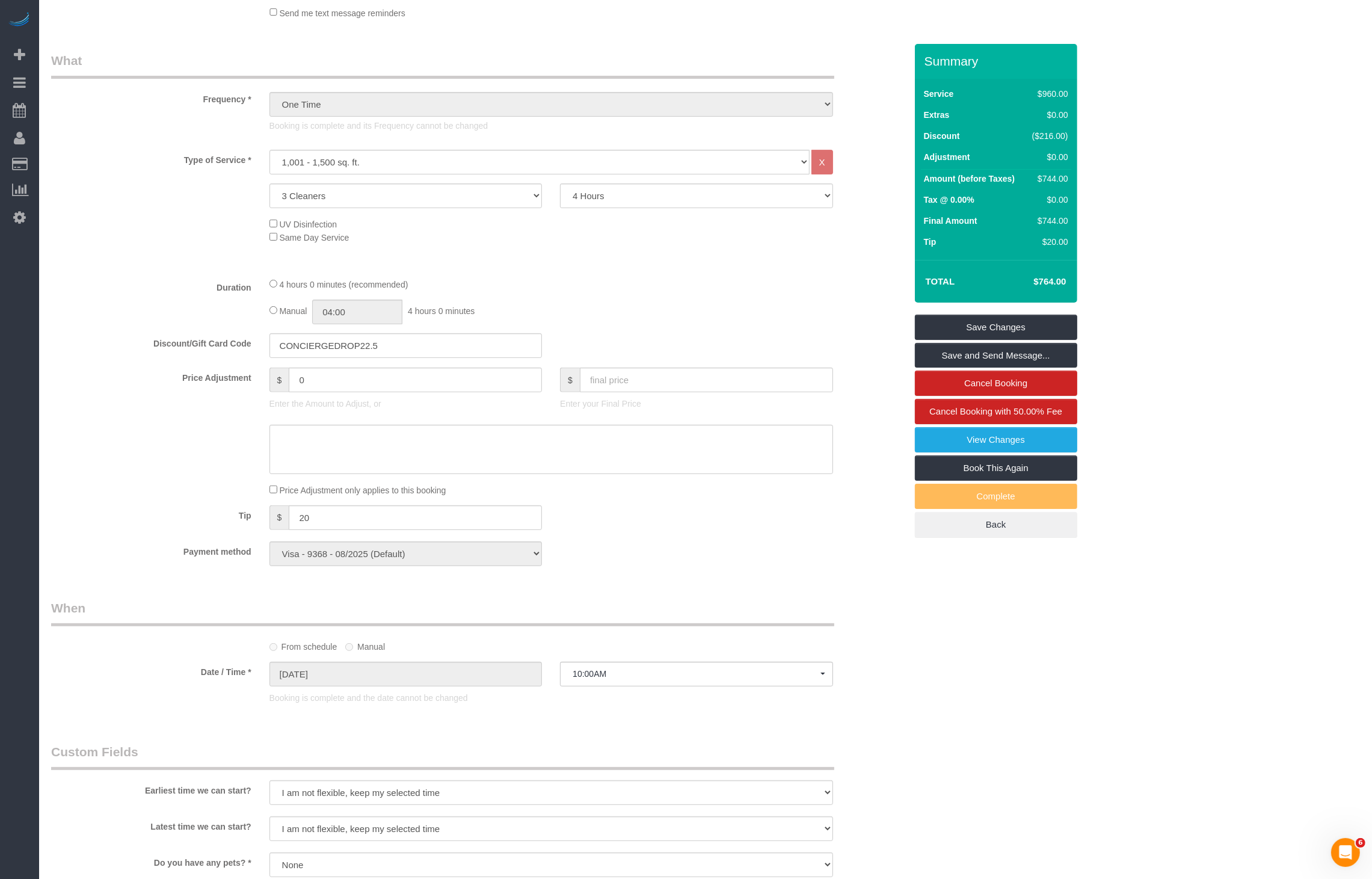
scroll to position [607, 0]
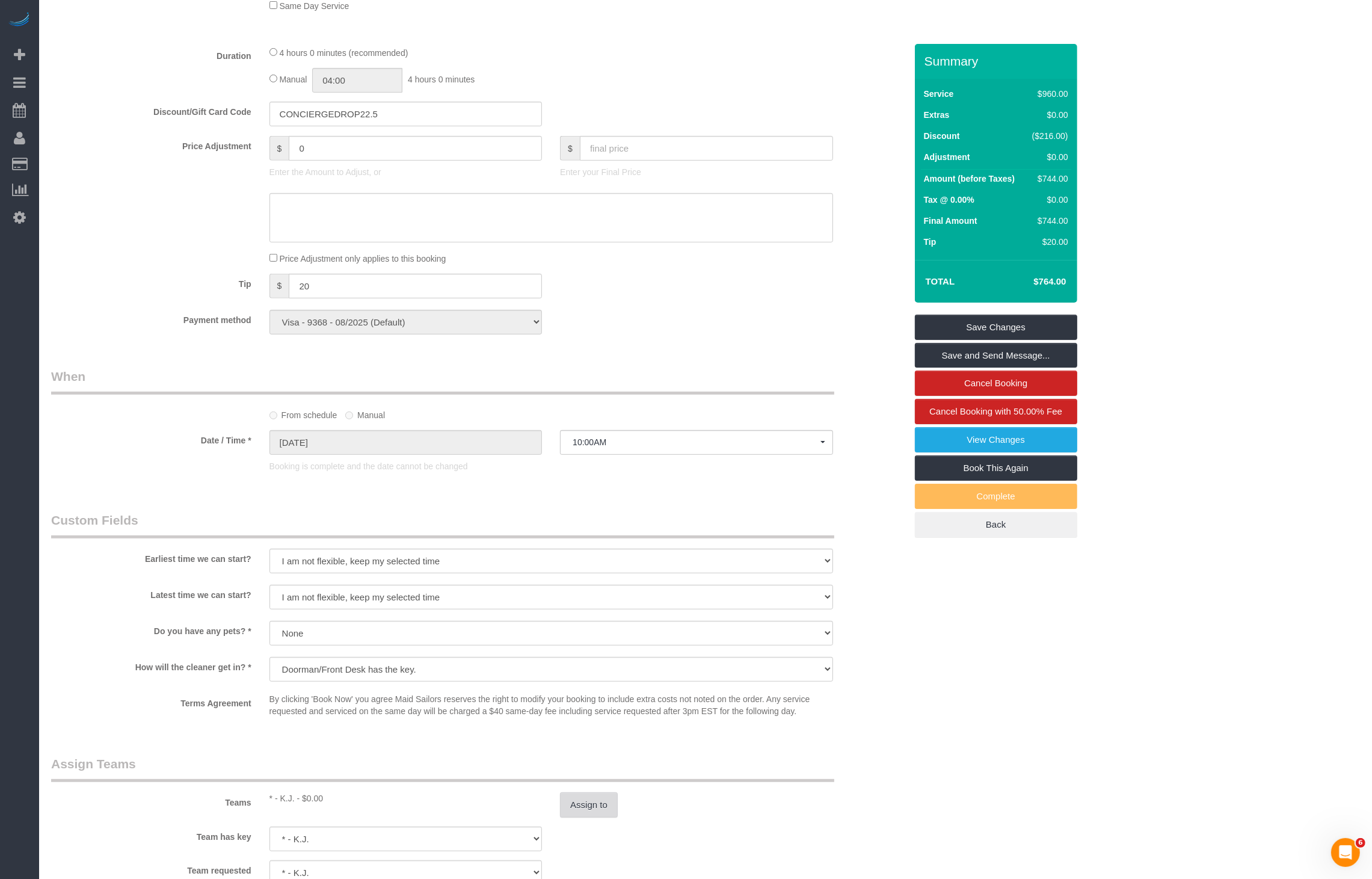
click at [603, 798] on button "Assign to" at bounding box center [589, 805] width 58 height 26
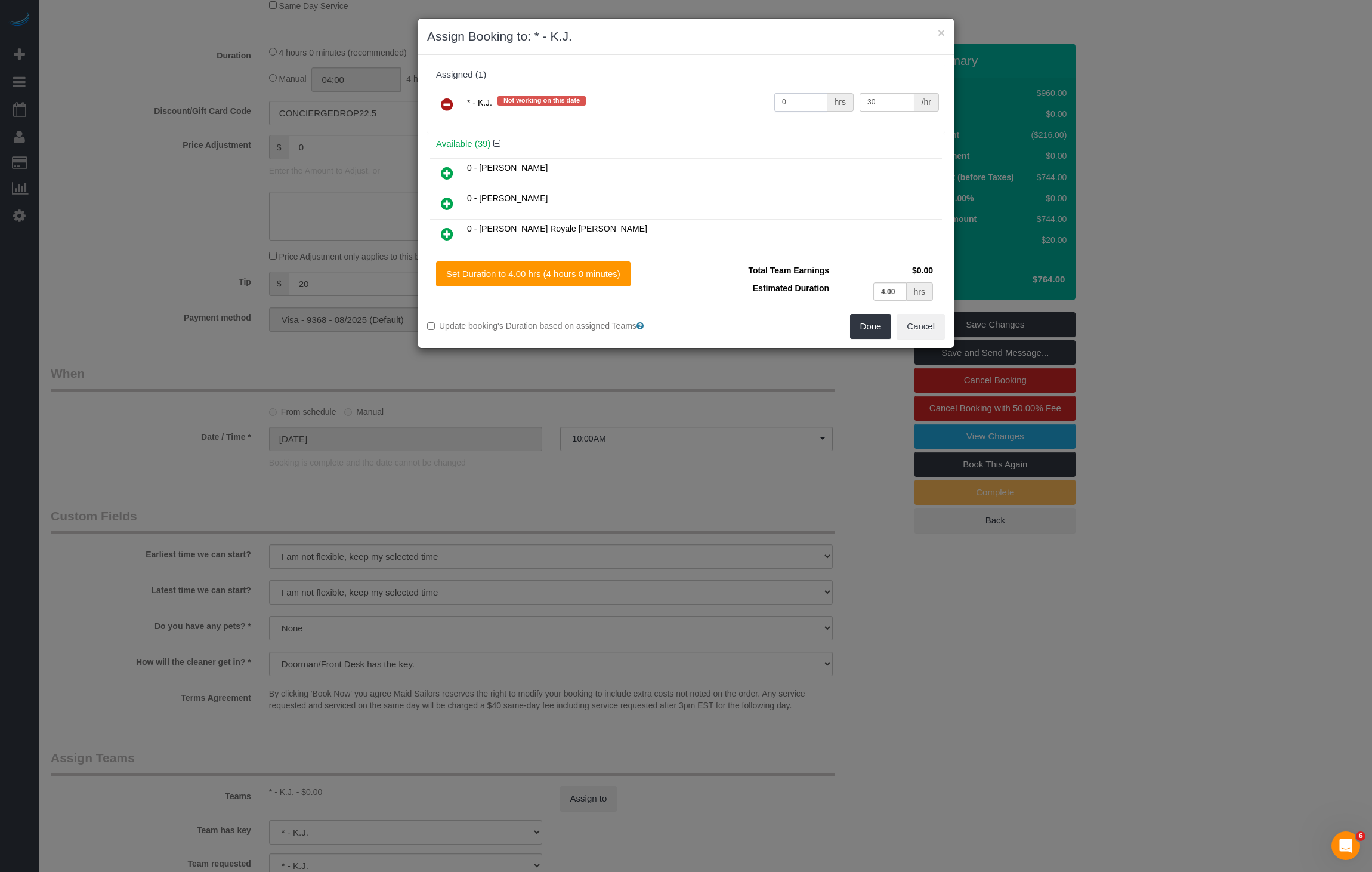
click at [799, 98] on input "0" at bounding box center [801, 102] width 53 height 19
type input "12"
click at [872, 318] on button "Done" at bounding box center [871, 327] width 42 height 25
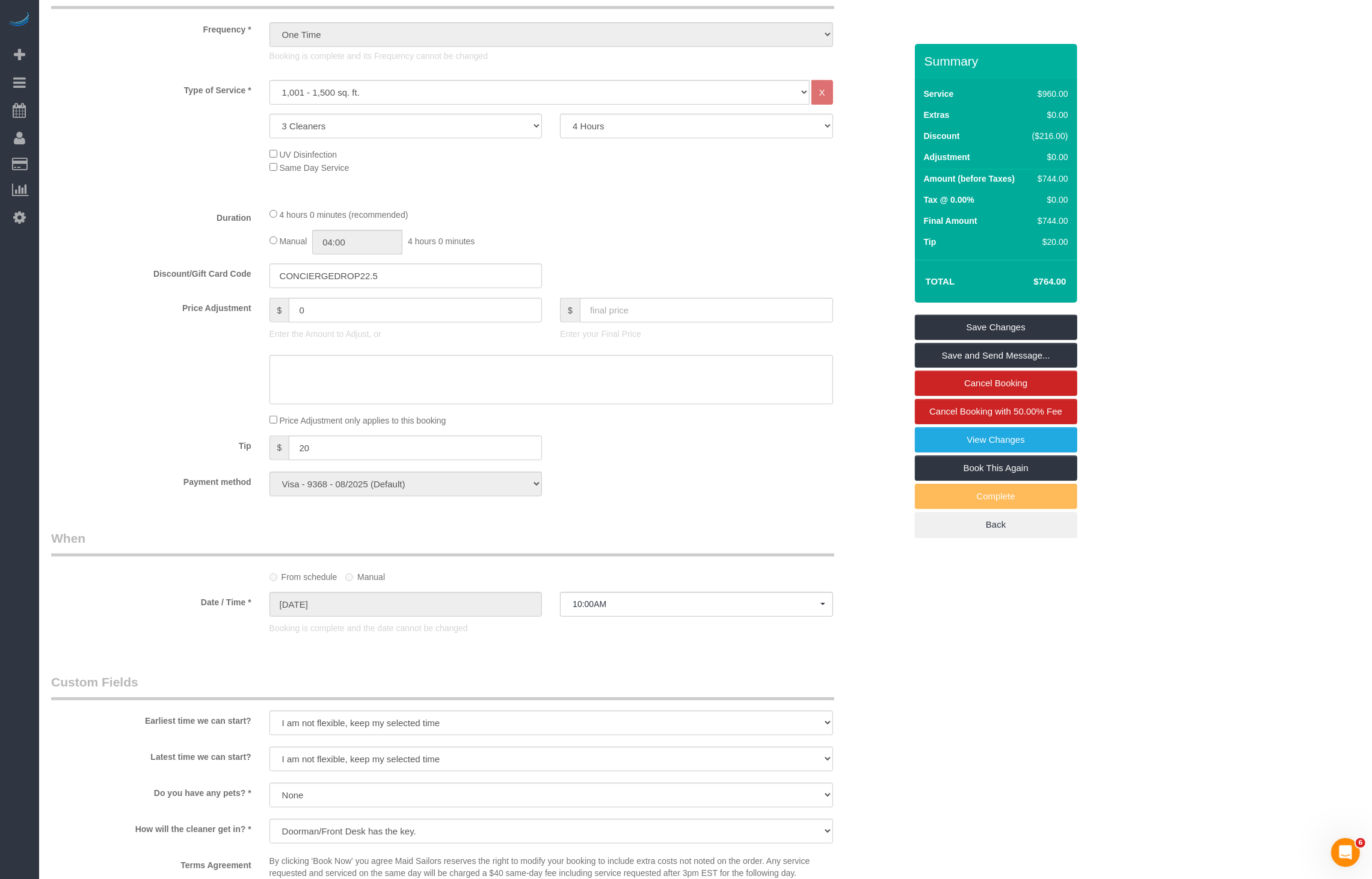
scroll to position [1021, 0]
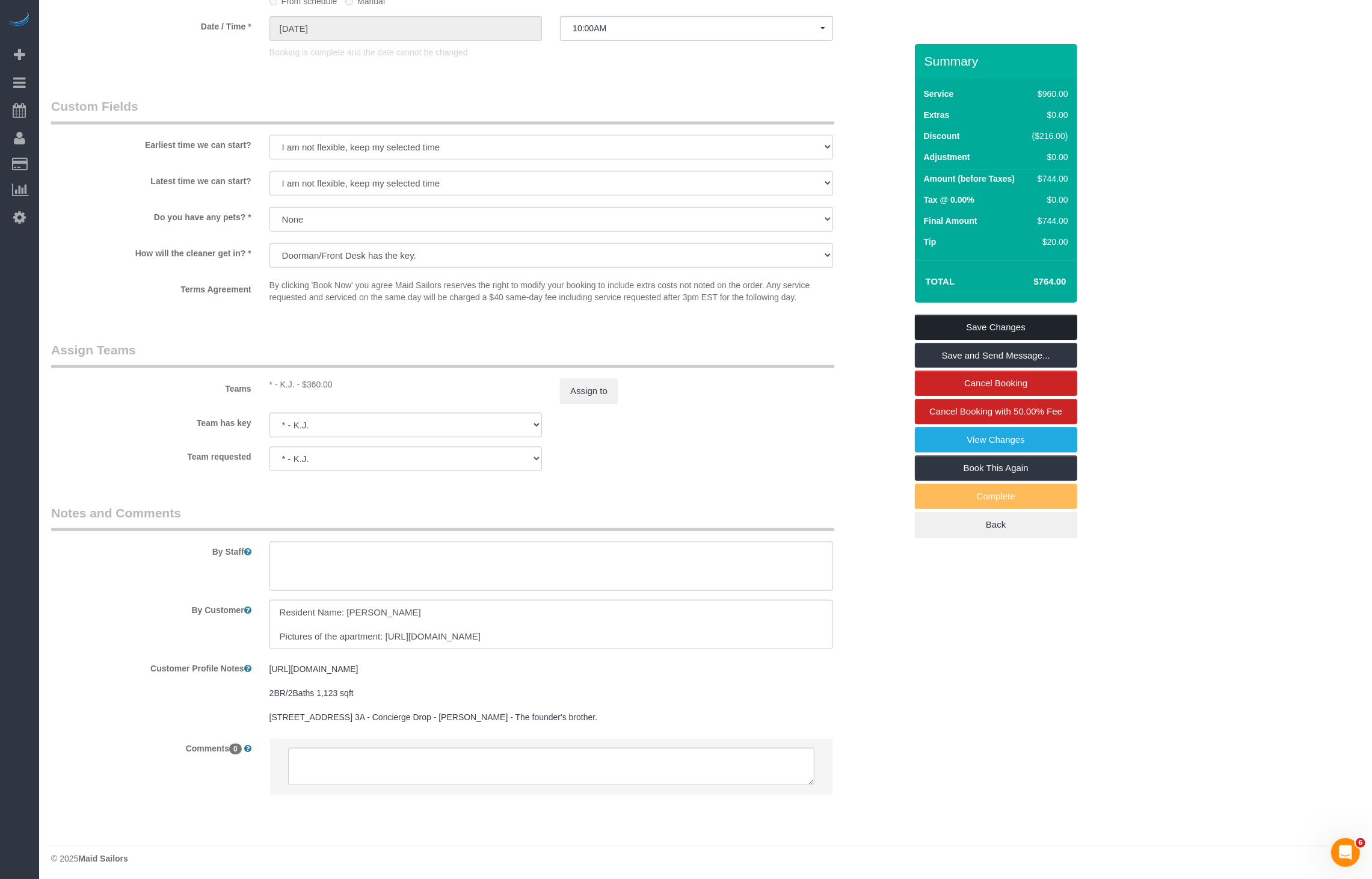
click at [983, 326] on link "Save Changes" at bounding box center [996, 327] width 162 height 26
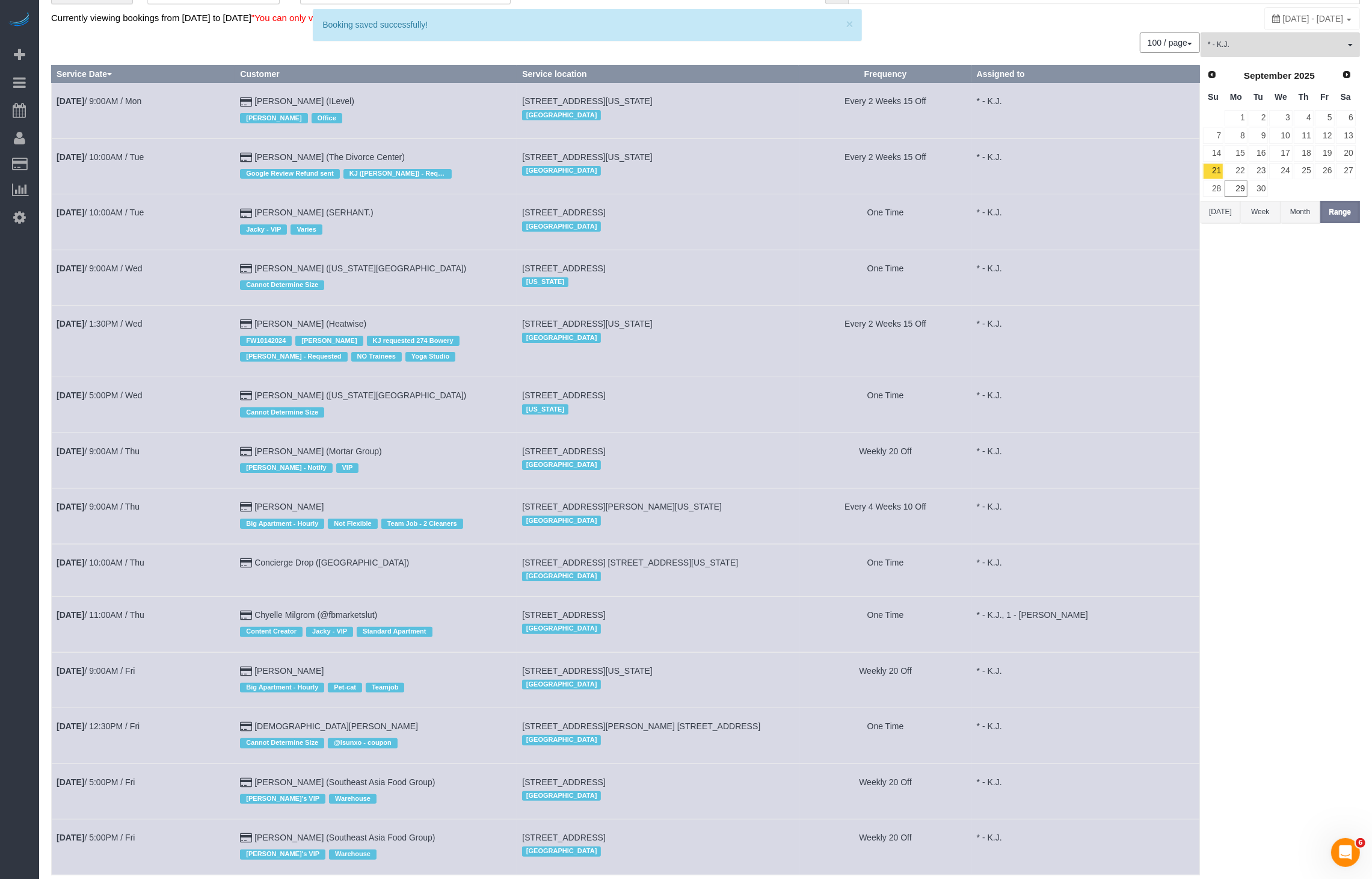
scroll to position [142, 0]
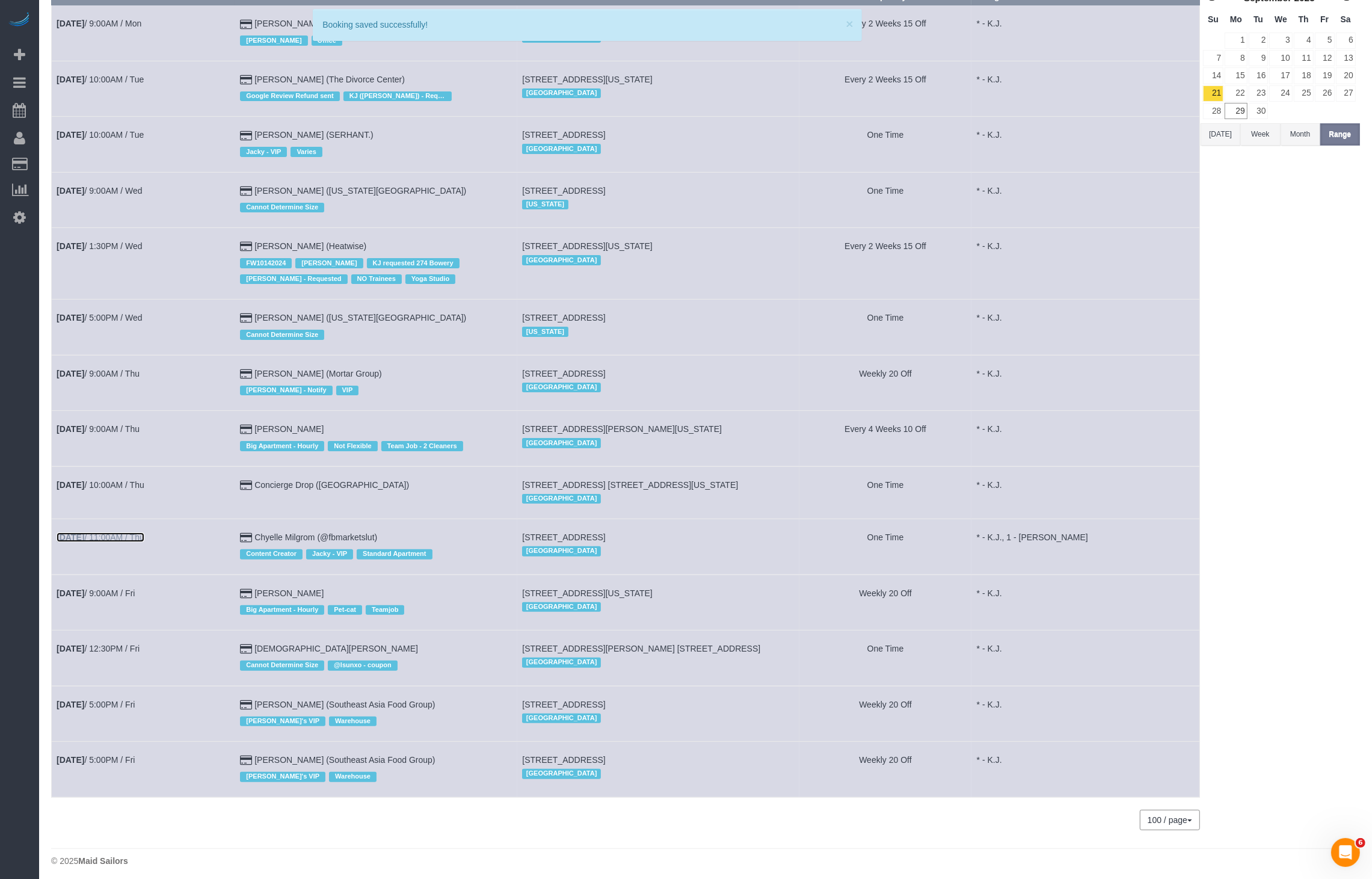
click at [133, 533] on link "[DATE] 11:00AM / Thu" at bounding box center [100, 537] width 88 height 10
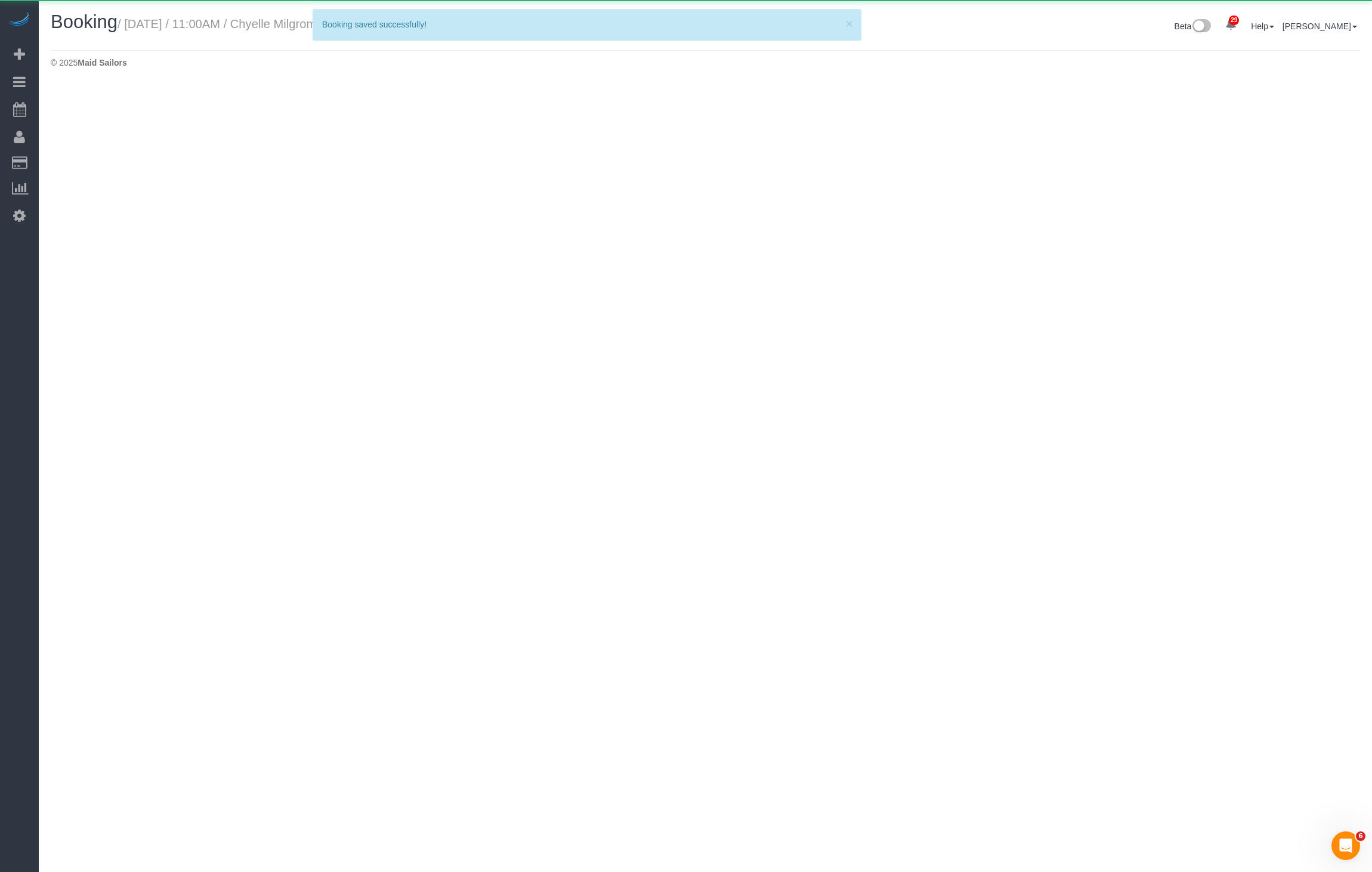
select select "NY"
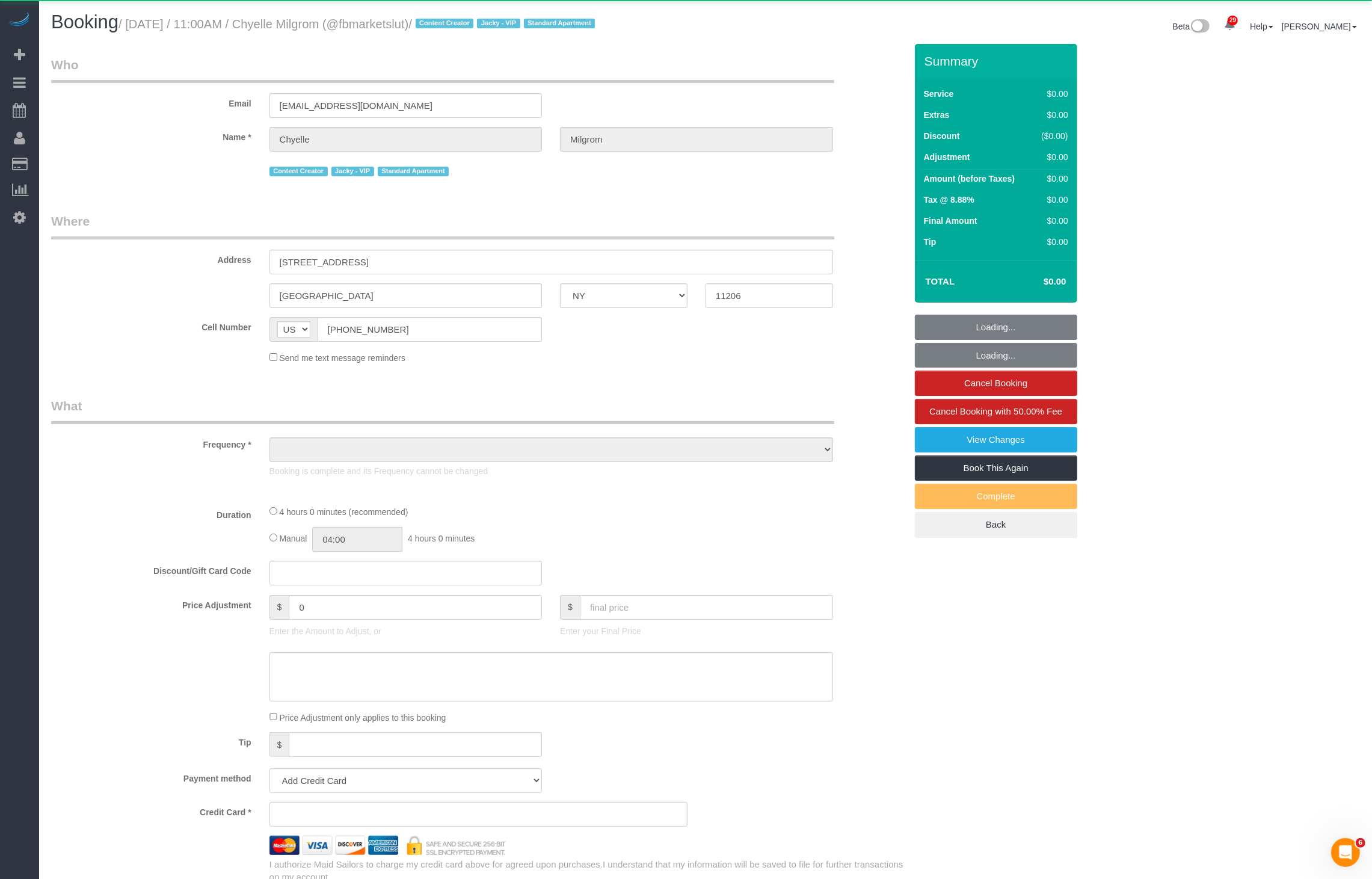
select select "object:21365"
select select "4"
select select "240"
select select "spot51"
select select "number:89"
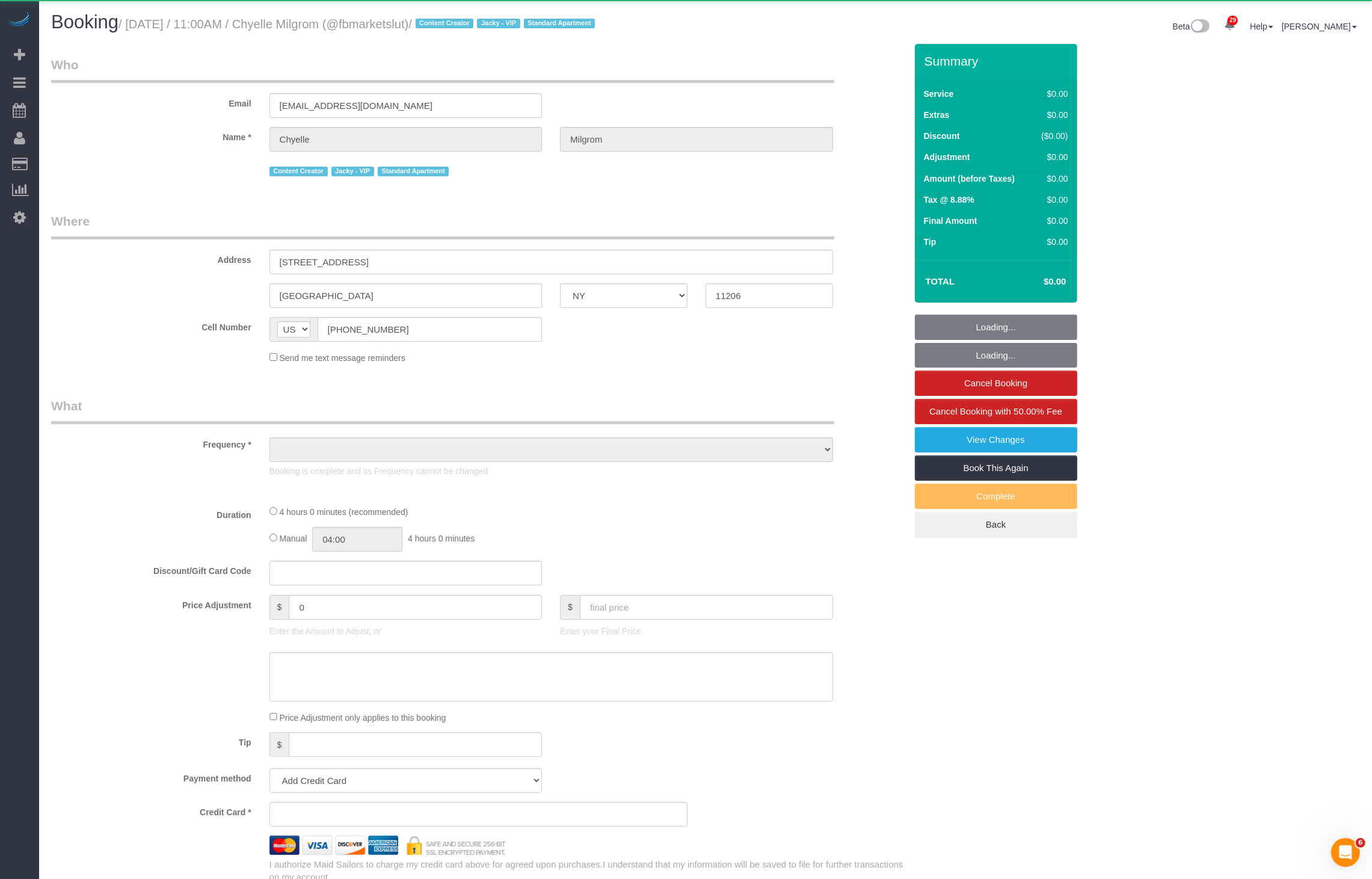
select select "number:90"
select select "number:15"
select select "number:7"
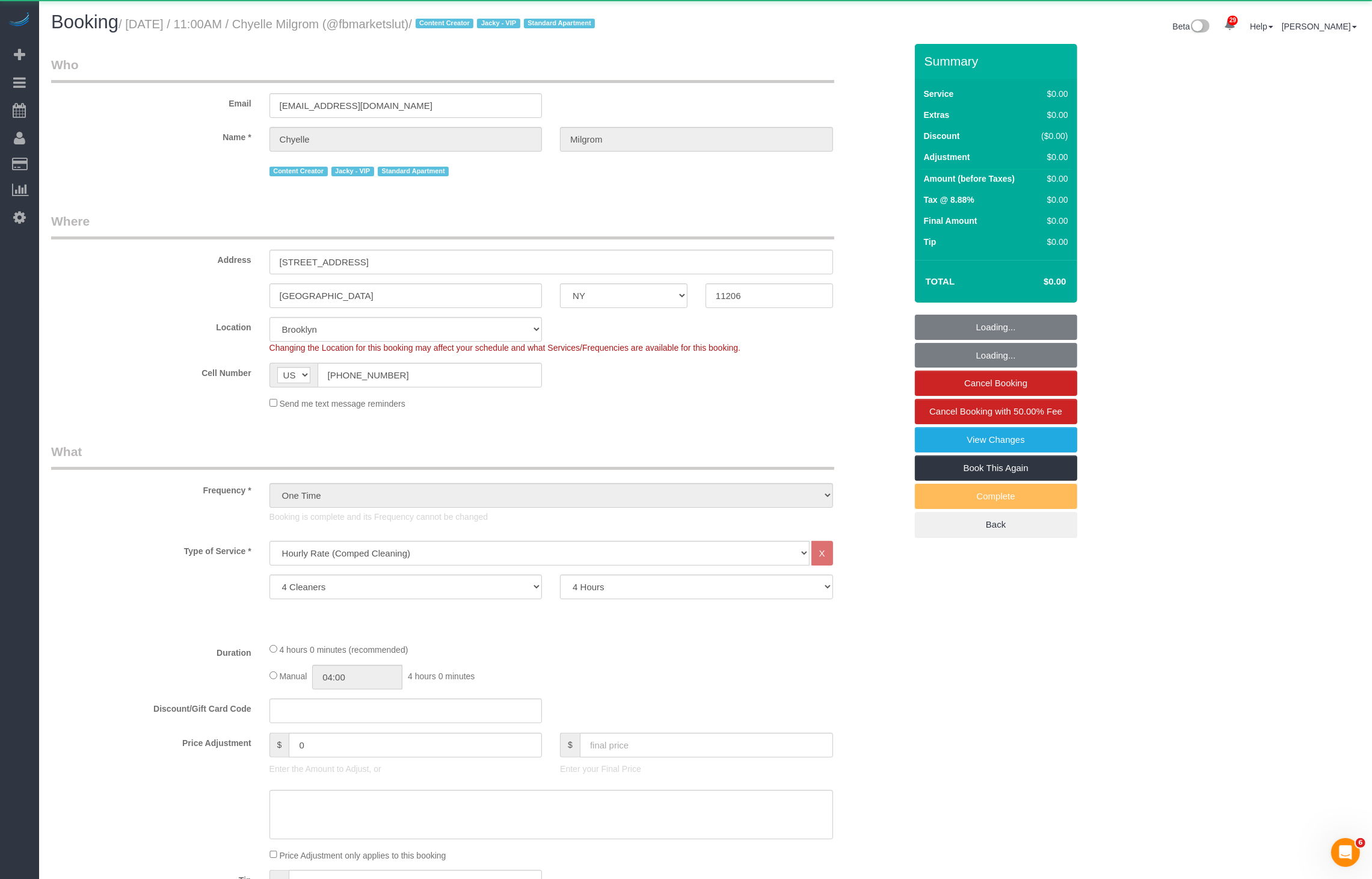
select select "string:stripe-pm_1RhsUC4VGloSiKo7xKl0ELHr"
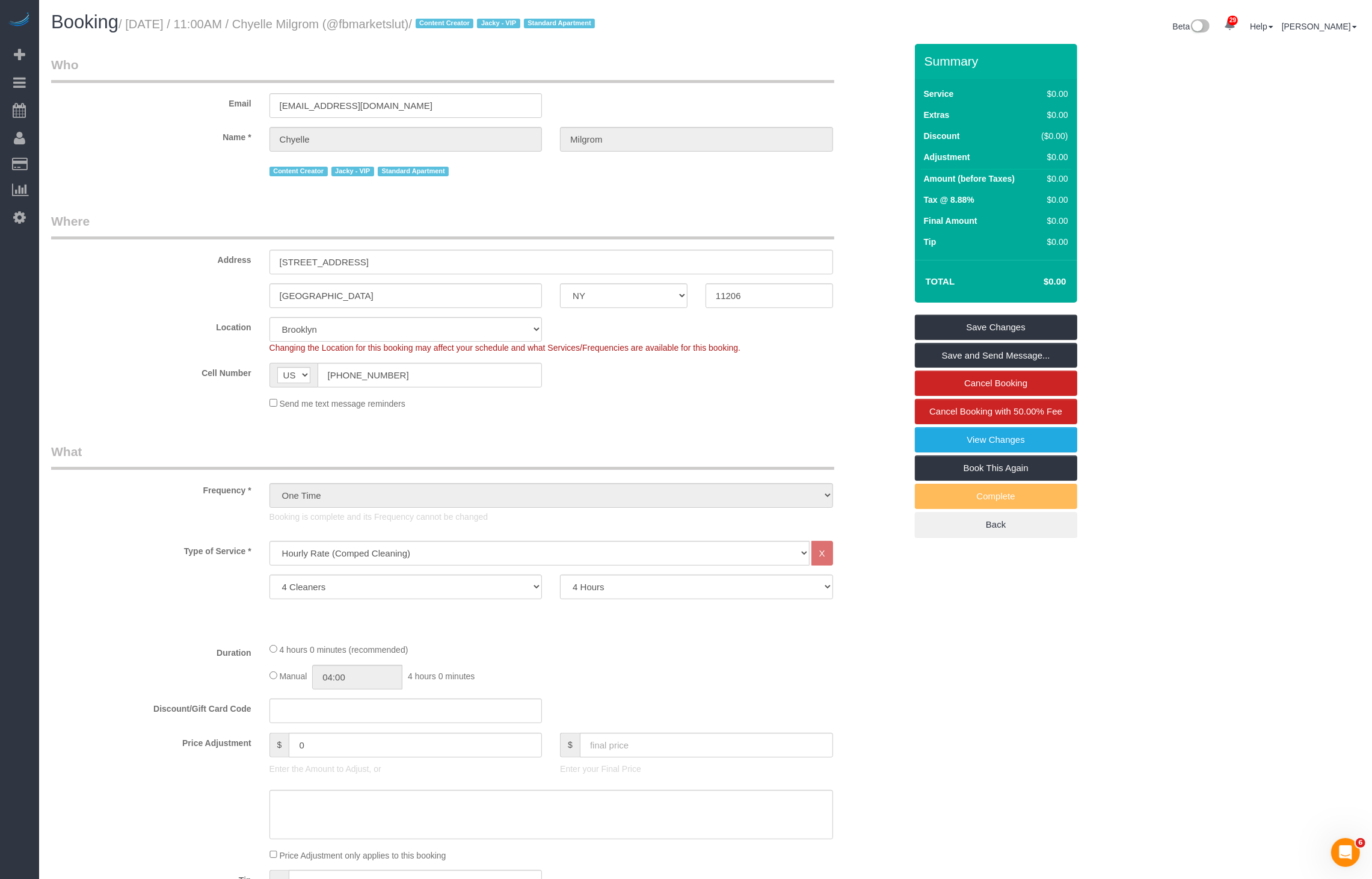
drag, startPoint x: 133, startPoint y: 27, endPoint x: 449, endPoint y: 21, distance: 316.1
click at [449, 21] on small "/ [DATE] / 11:00AM / Chyelle Milgrom (@fbmarketslut) / Content Creator Jacky - …" at bounding box center [358, 24] width 480 height 13
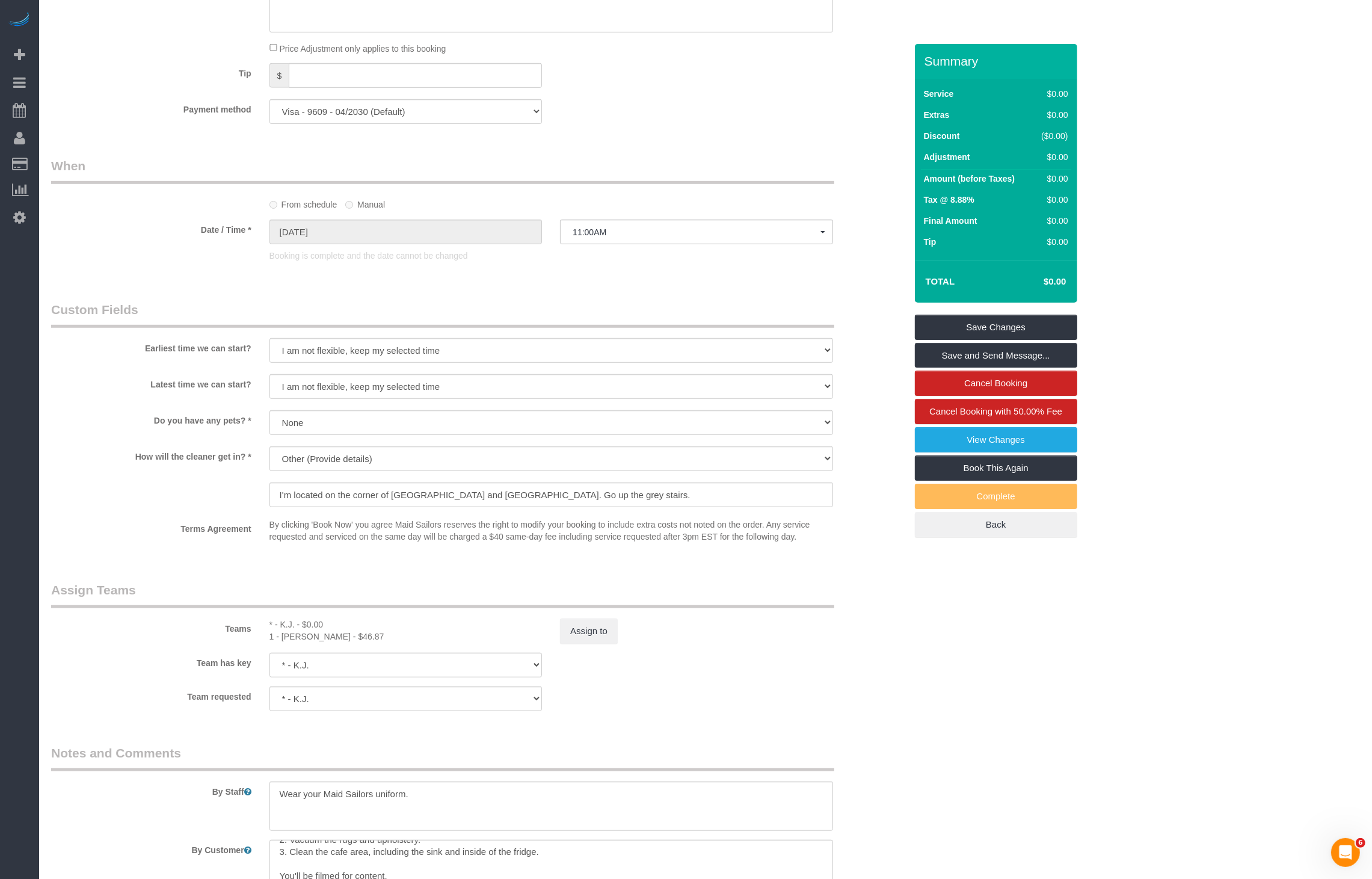
scroll to position [807, 0]
click at [579, 617] on div "Teams * - K.J. - $0.00 1 - [PERSON_NAME] - $46.87 Assign to" at bounding box center [478, 613] width 873 height 63
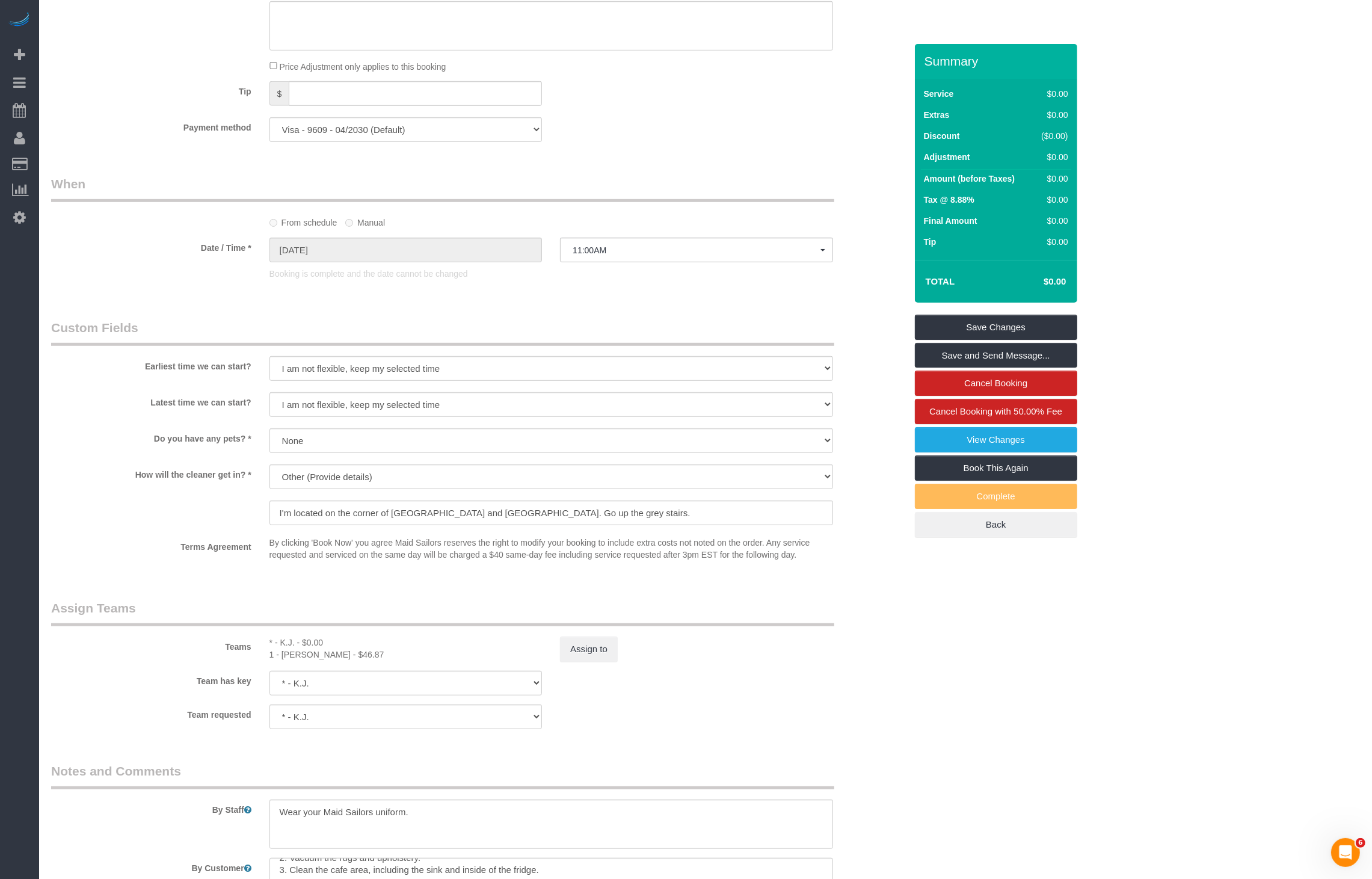
scroll to position [826, 0]
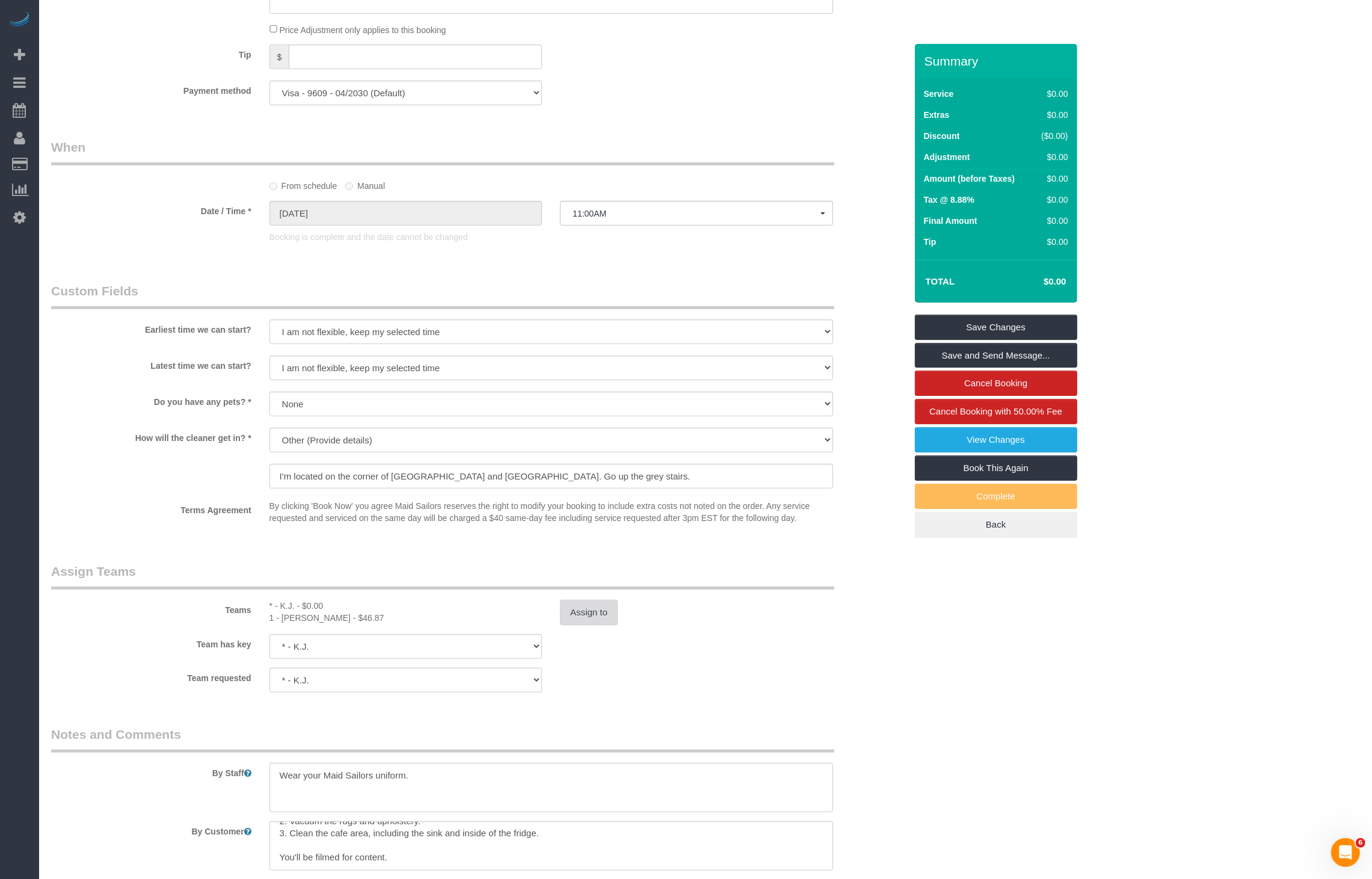
click at [592, 601] on button "Assign to" at bounding box center [589, 612] width 58 height 26
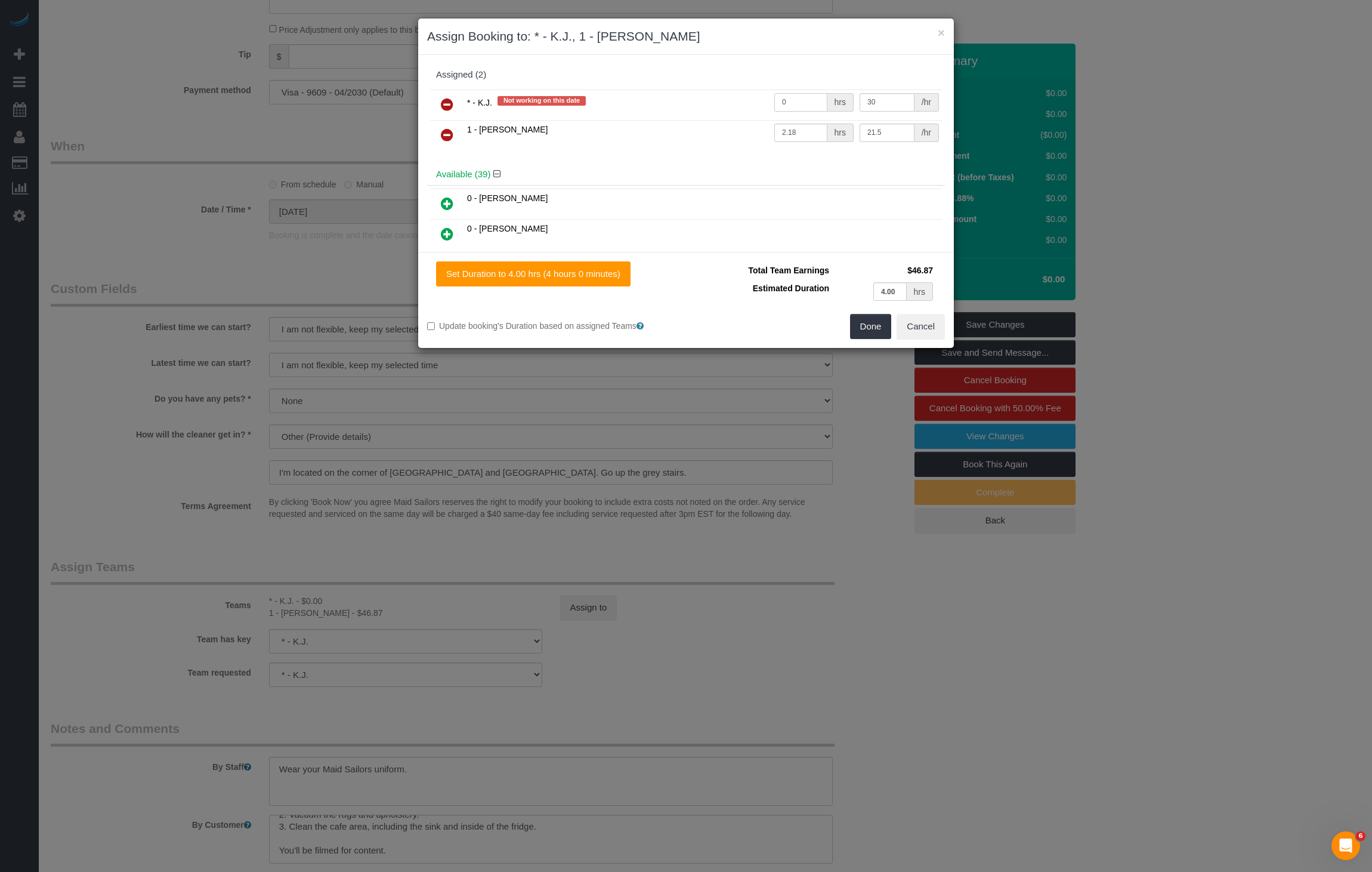
click at [802, 99] on input "0" at bounding box center [801, 102] width 53 height 19
type input "12"
click at [864, 327] on button "Done" at bounding box center [871, 327] width 42 height 25
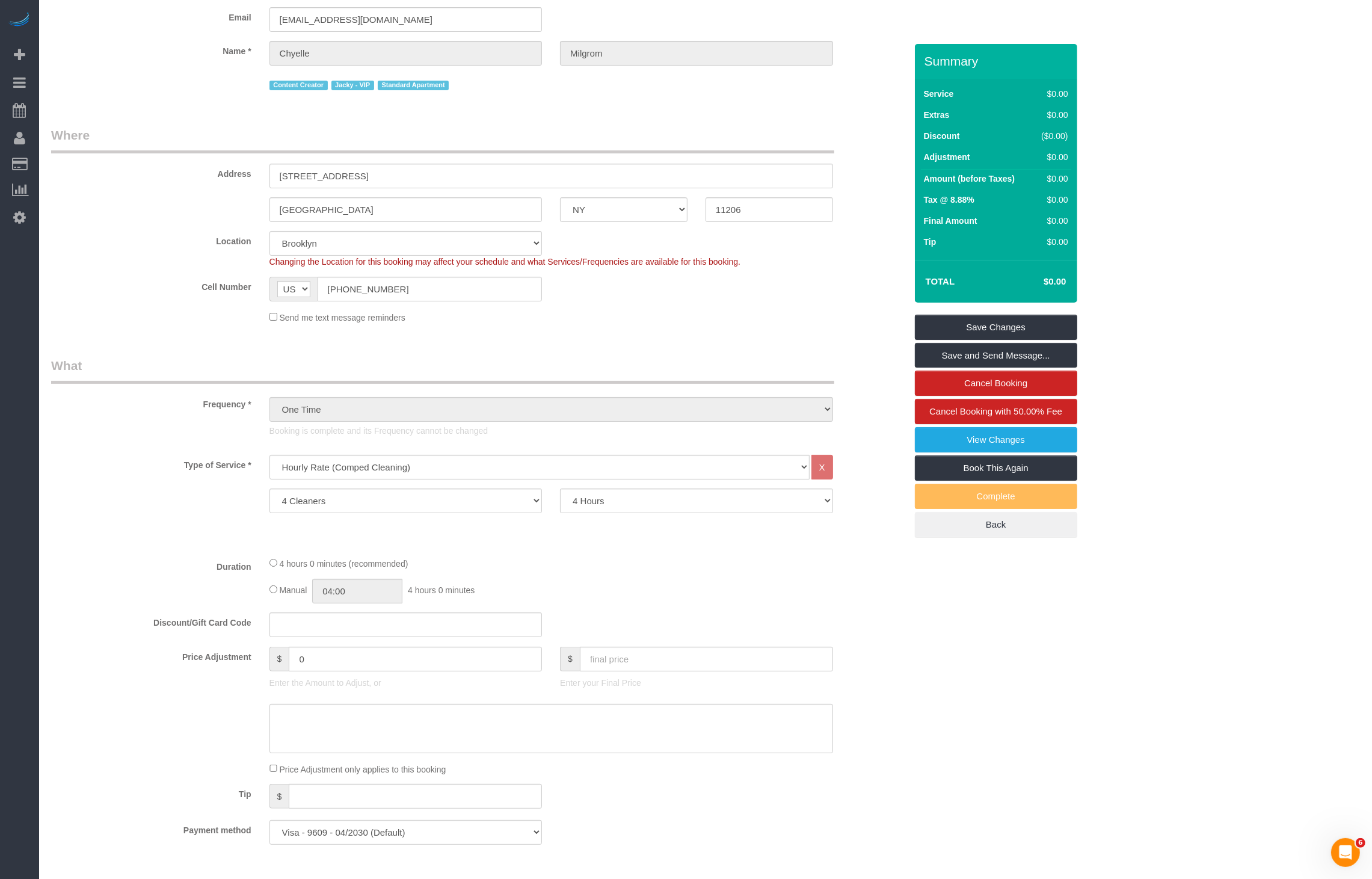
scroll to position [0, 0]
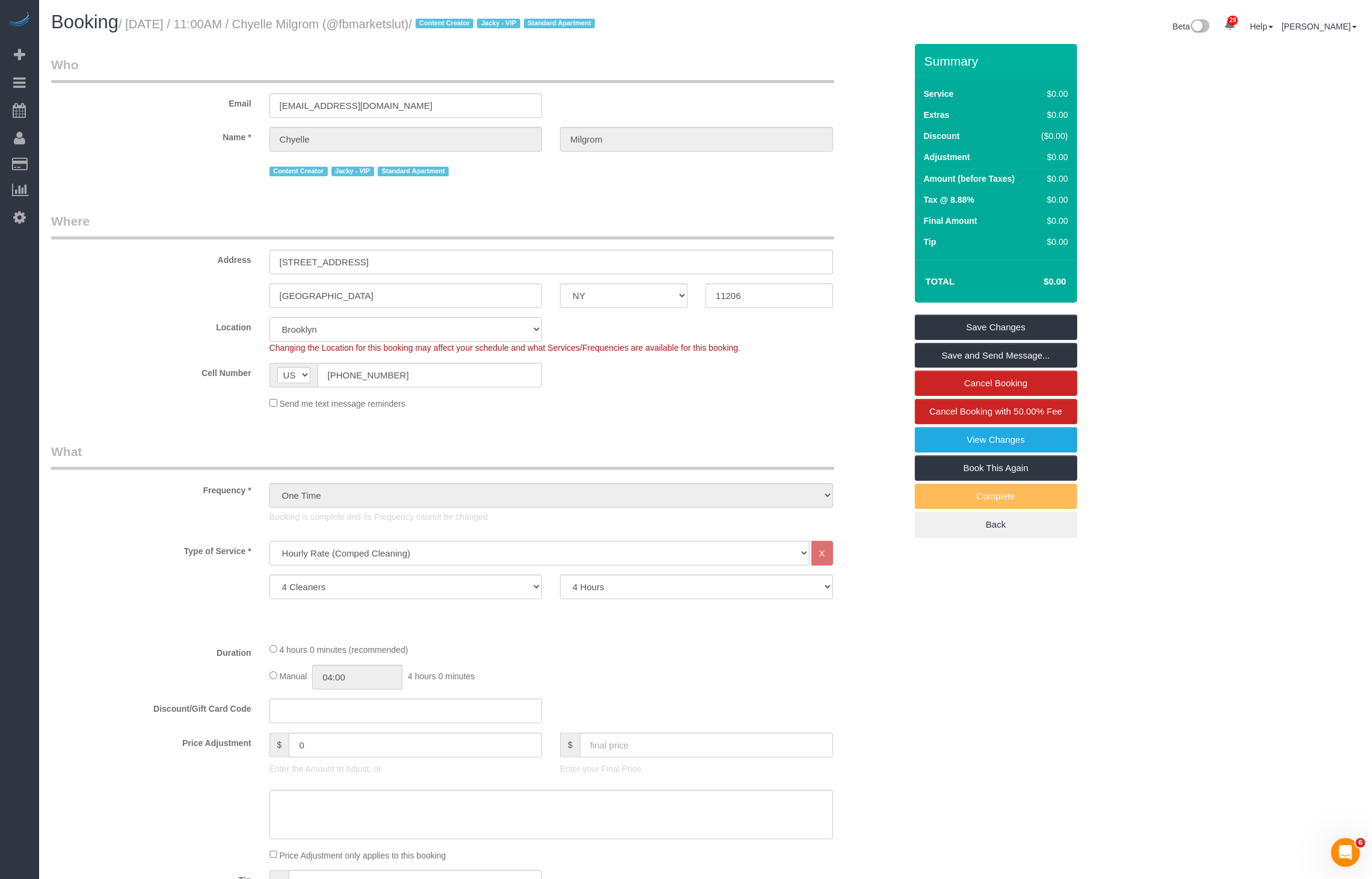
drag, startPoint x: 135, startPoint y: 26, endPoint x: 493, endPoint y: 21, distance: 358.0
click at [493, 21] on small "/ [DATE] / 11:00AM / Chyelle Milgrom (@fbmarketslut) / Content Creator Jacky - …" at bounding box center [358, 24] width 480 height 13
copy small "[DATE] / 11:00AM / Chyelle Milgrom (@fbmarketslut)"
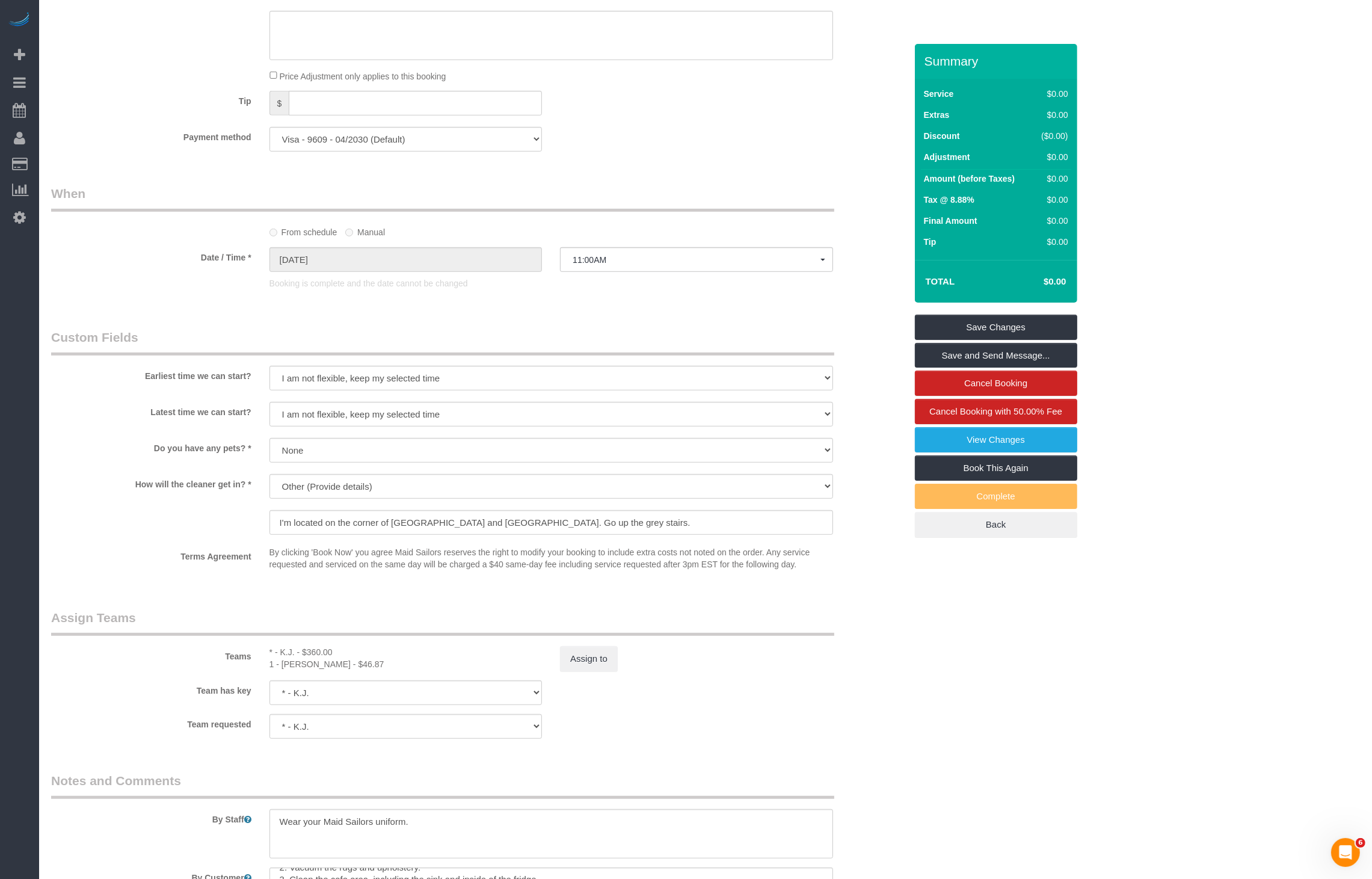
scroll to position [992, 0]
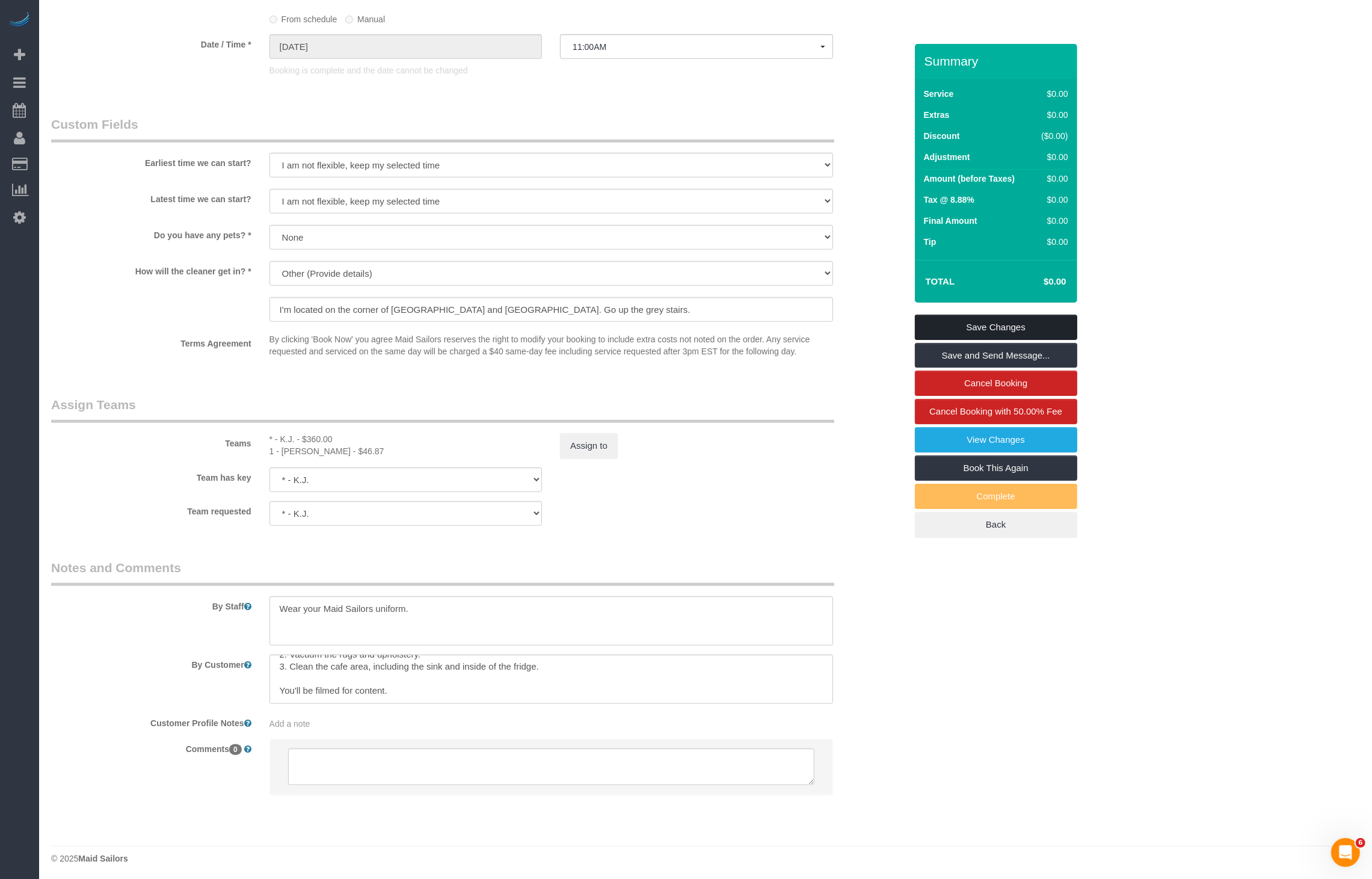
click at [945, 328] on link "Save Changes" at bounding box center [996, 327] width 162 height 26
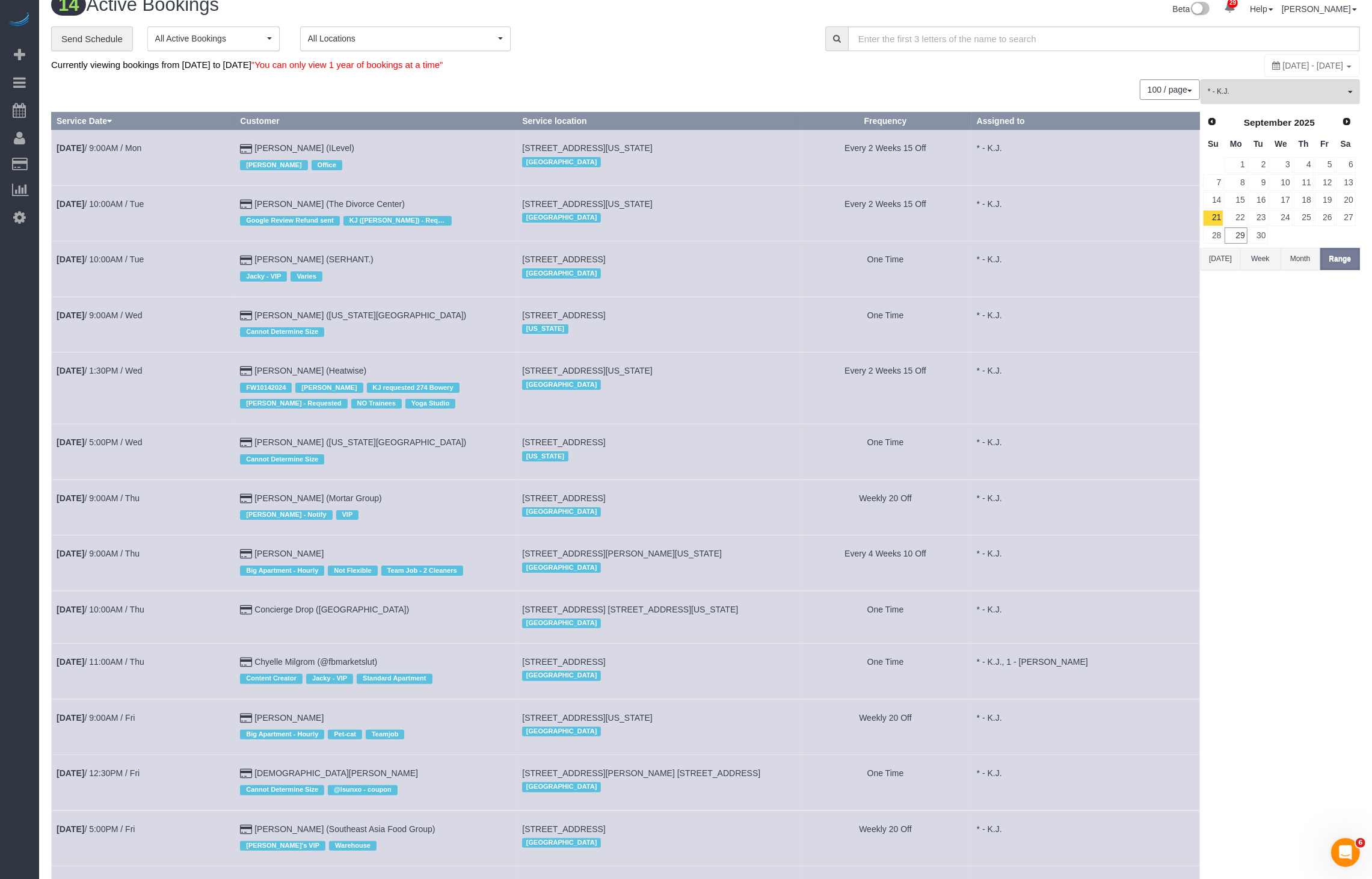
scroll to position [30, 0]
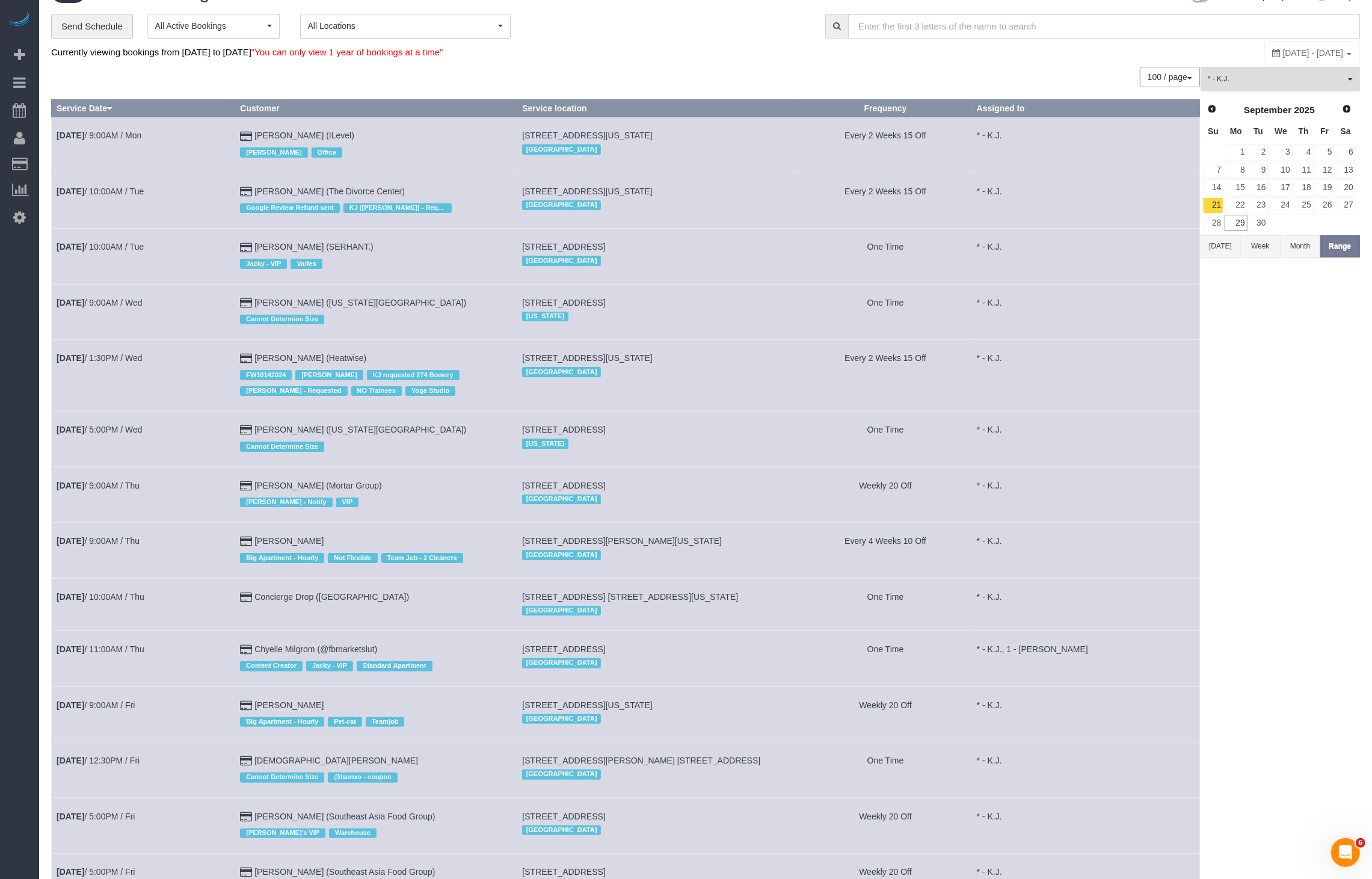
click at [124, 695] on td "[DATE] 9:00AM / Fri" at bounding box center [143, 714] width 184 height 55
click at [123, 704] on link "[DATE] 9:00AM / Fri" at bounding box center [95, 705] width 78 height 10
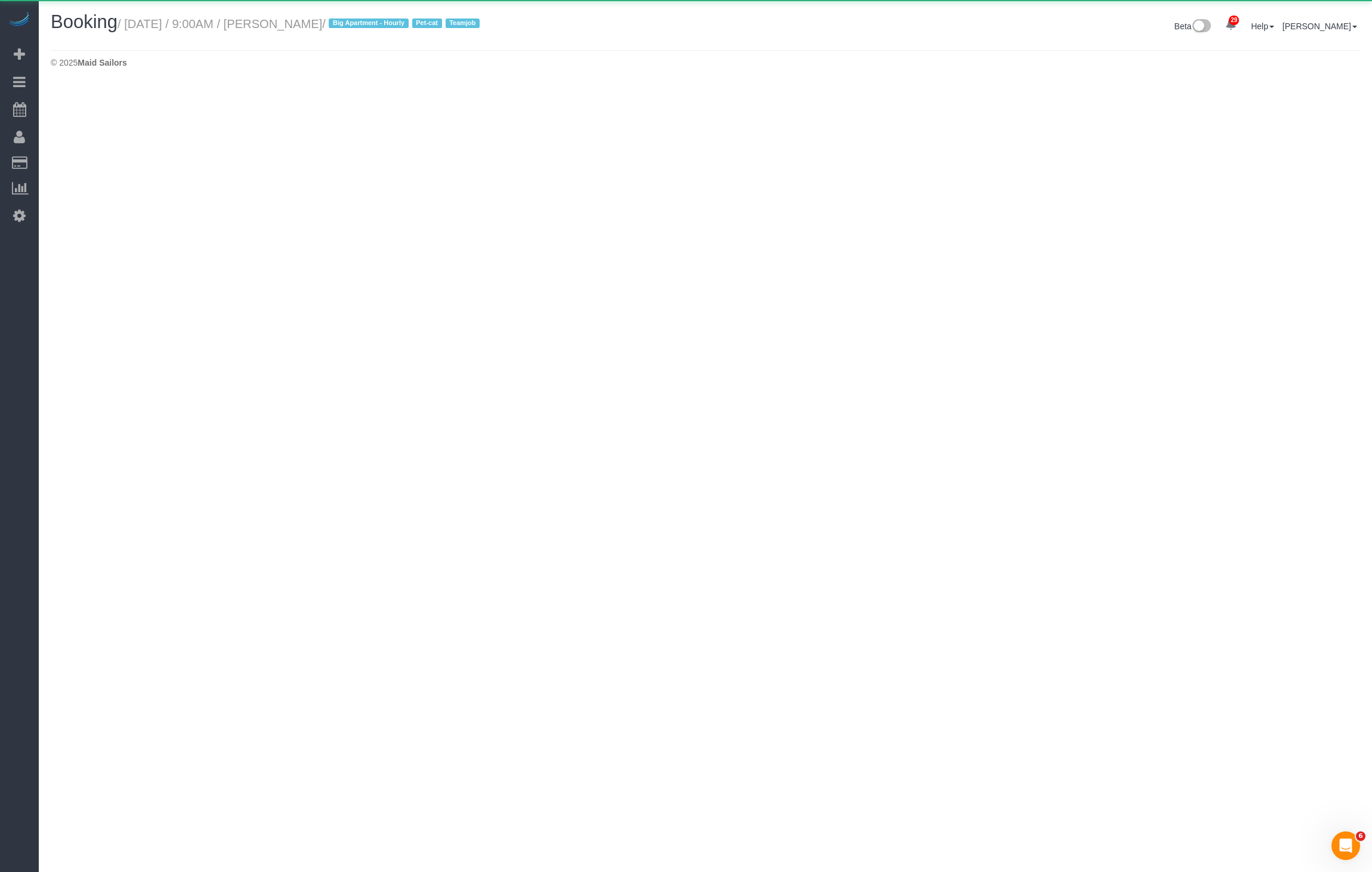
select select "NY"
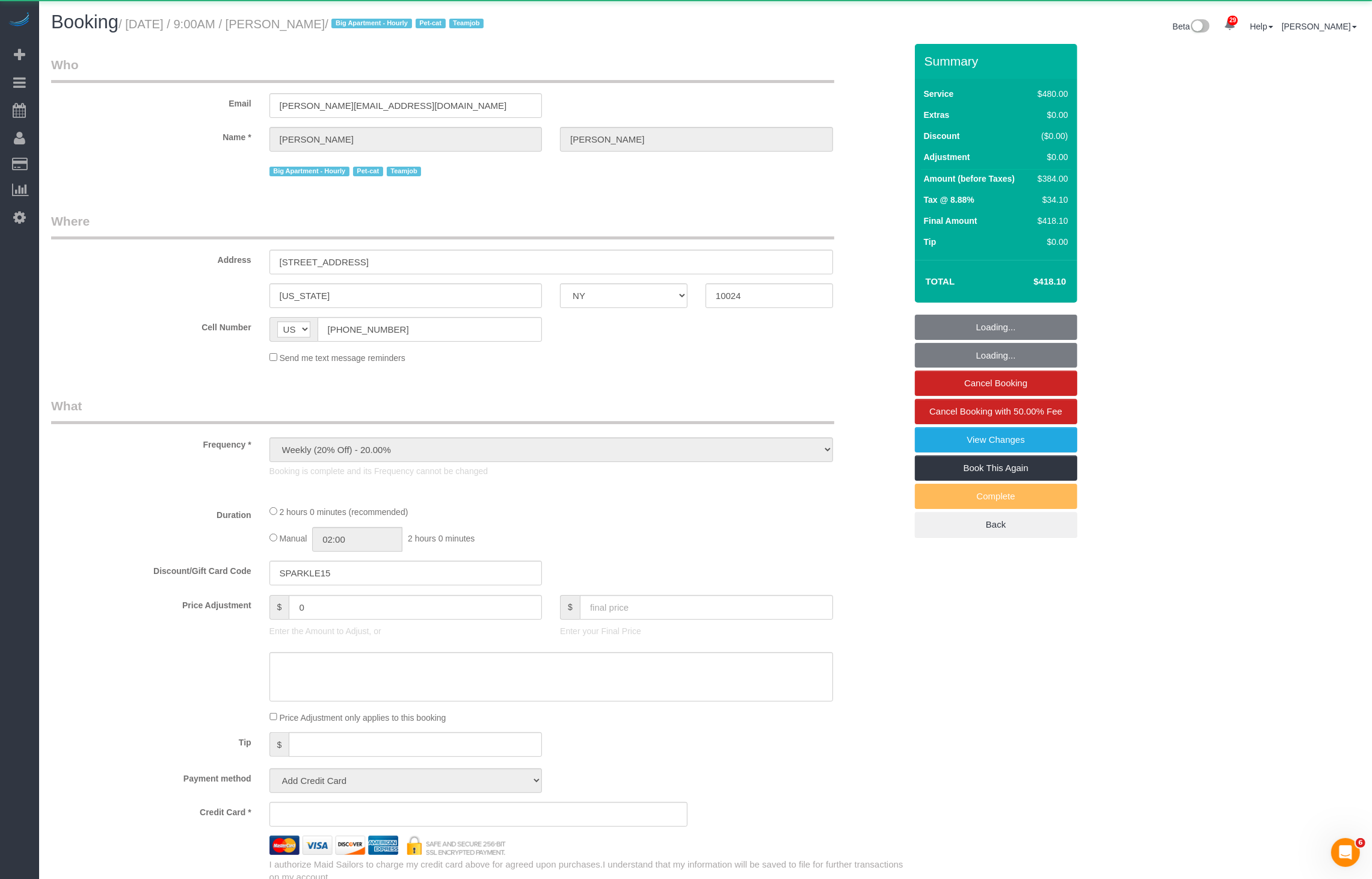
select select "object:23766"
select select "3"
select select "number:57"
select select "number:71"
select select "number:14"
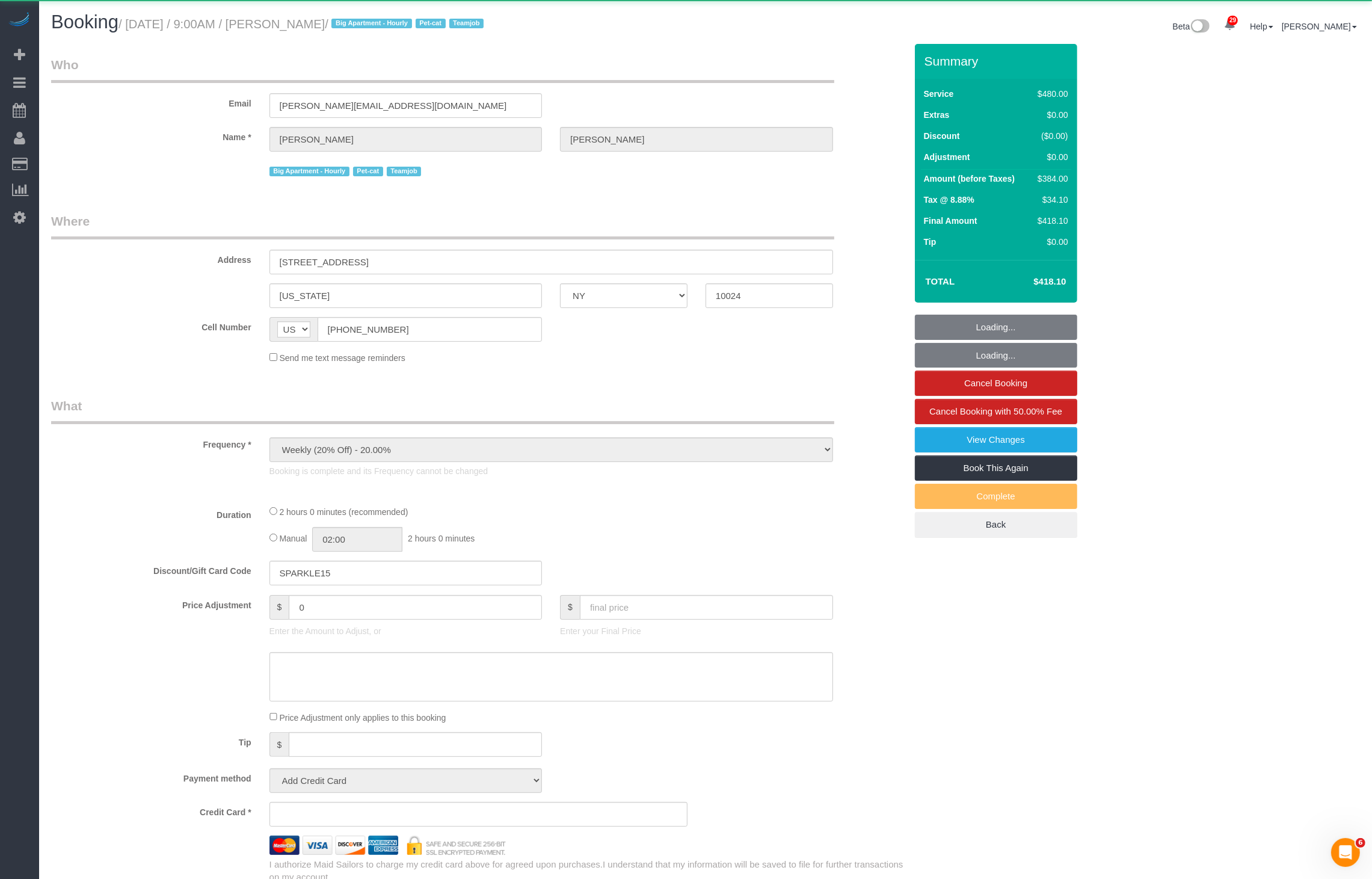
select select "number:6"
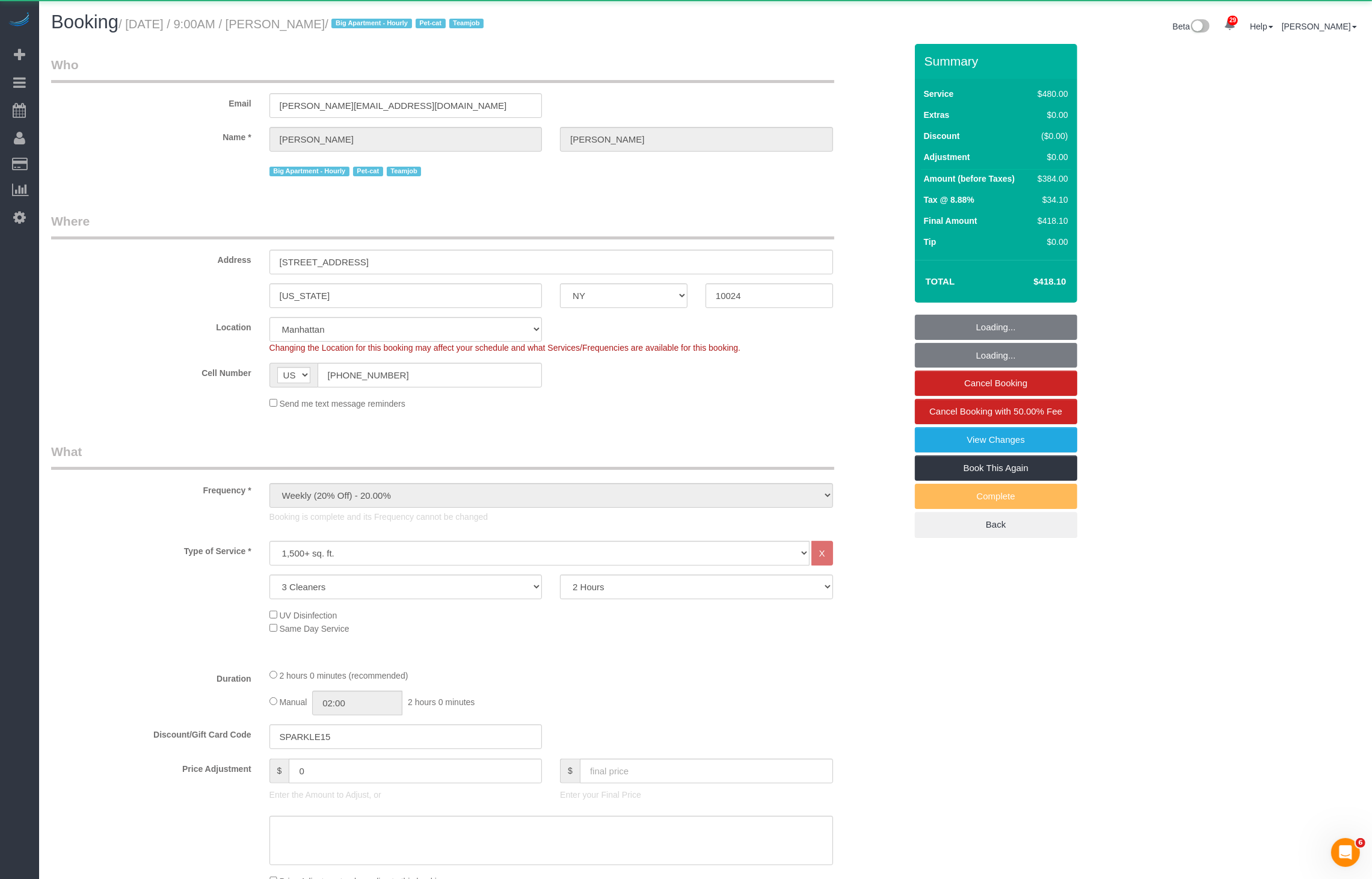
select select "object:24008"
select select "string:stripe-pm_1SALCg4VGloSiKo7n0VJeoEE"
select select "spot56"
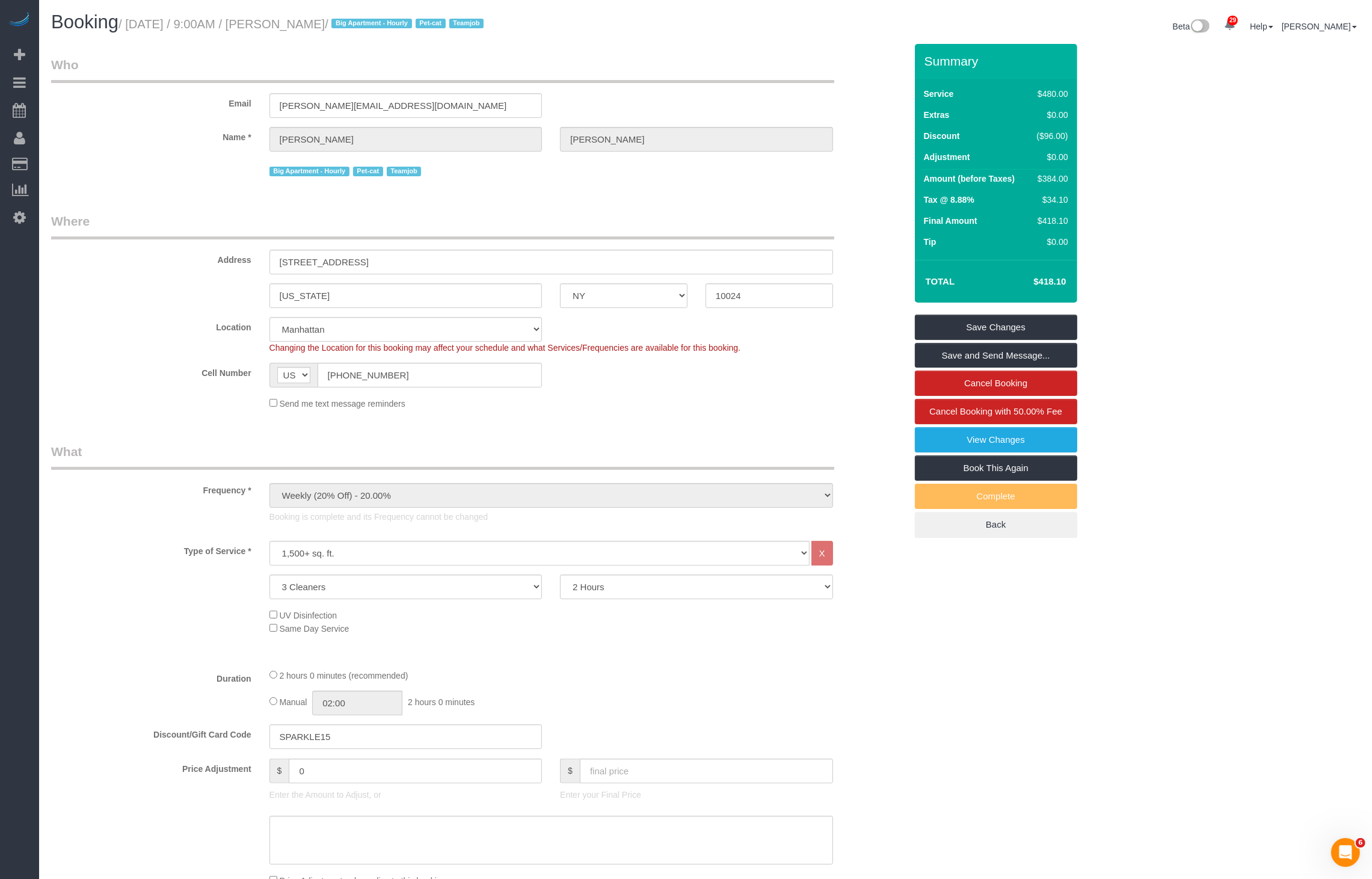
drag, startPoint x: 310, startPoint y: 20, endPoint x: 386, endPoint y: 27, distance: 76.3
click at [386, 27] on small "/ [DATE] / 9:00AM / [PERSON_NAME] / Big Apartment - Hourly Pet-cat Teamjob" at bounding box center [303, 24] width 369 height 13
copy small "[PERSON_NAME]"
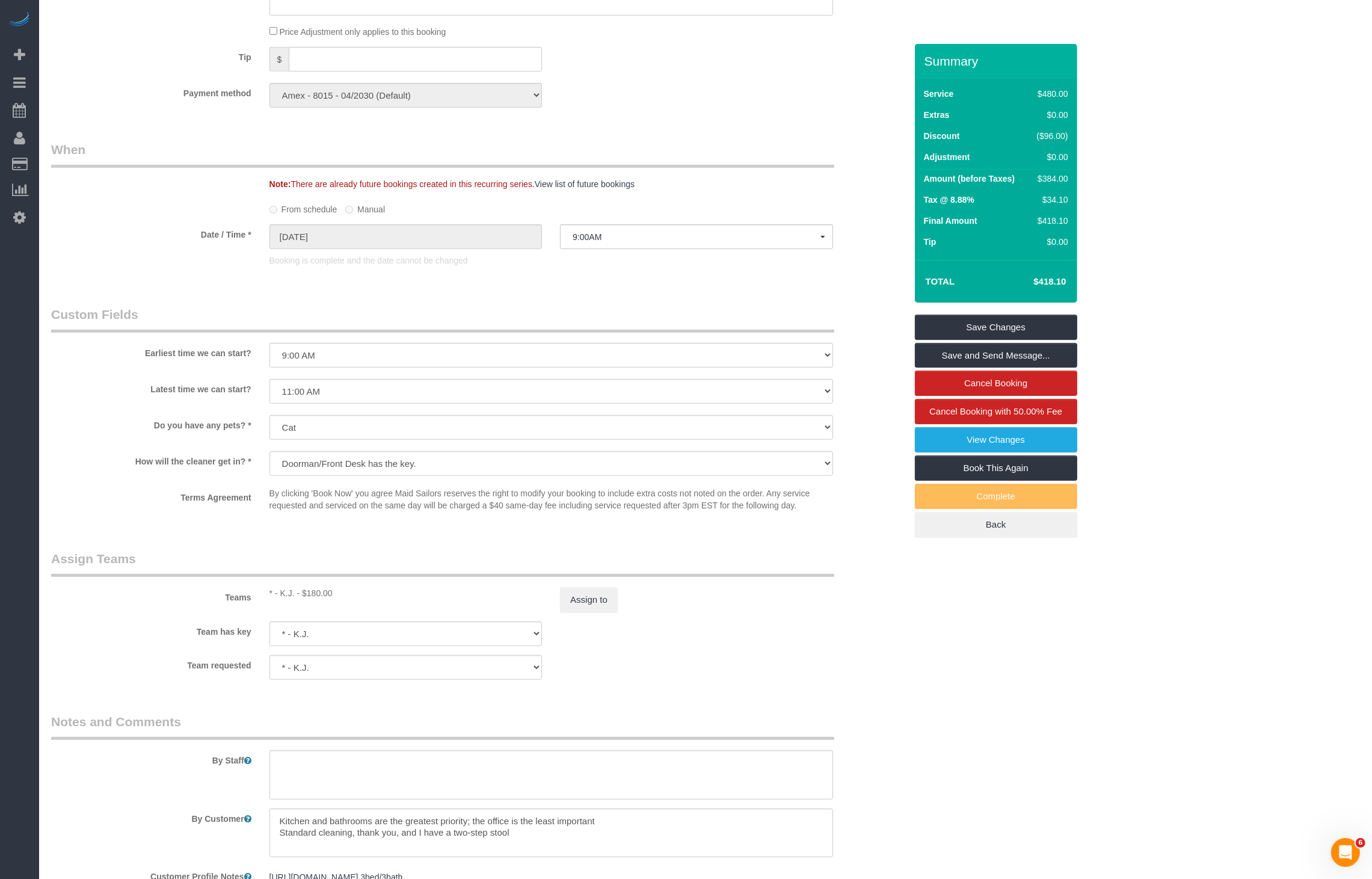
scroll to position [1021, 0]
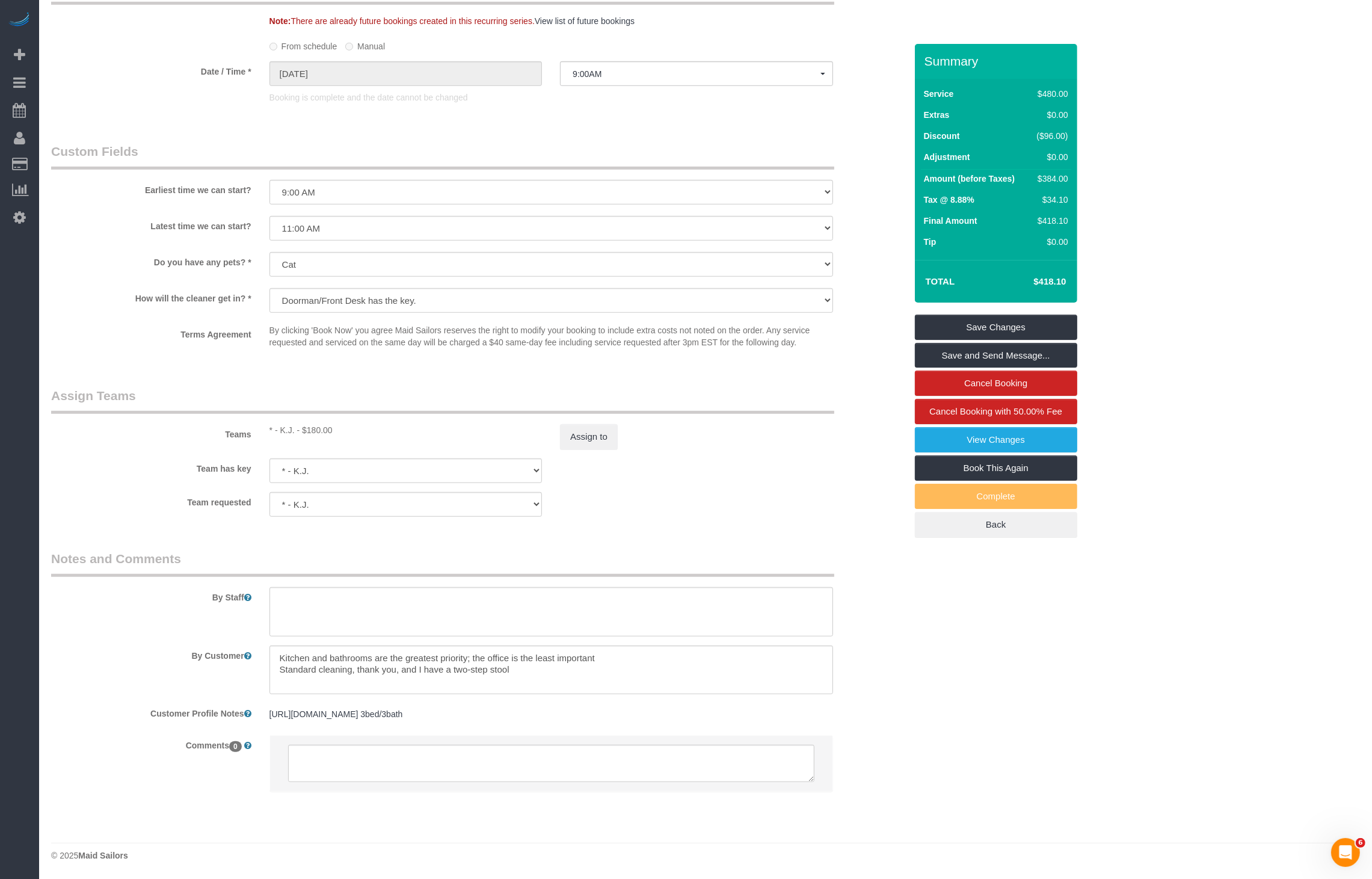
click at [562, 410] on div "Teams * - K.J. - $180.00 Assign to" at bounding box center [478, 418] width 873 height 63
click at [582, 424] on button "Assign to" at bounding box center [589, 436] width 58 height 26
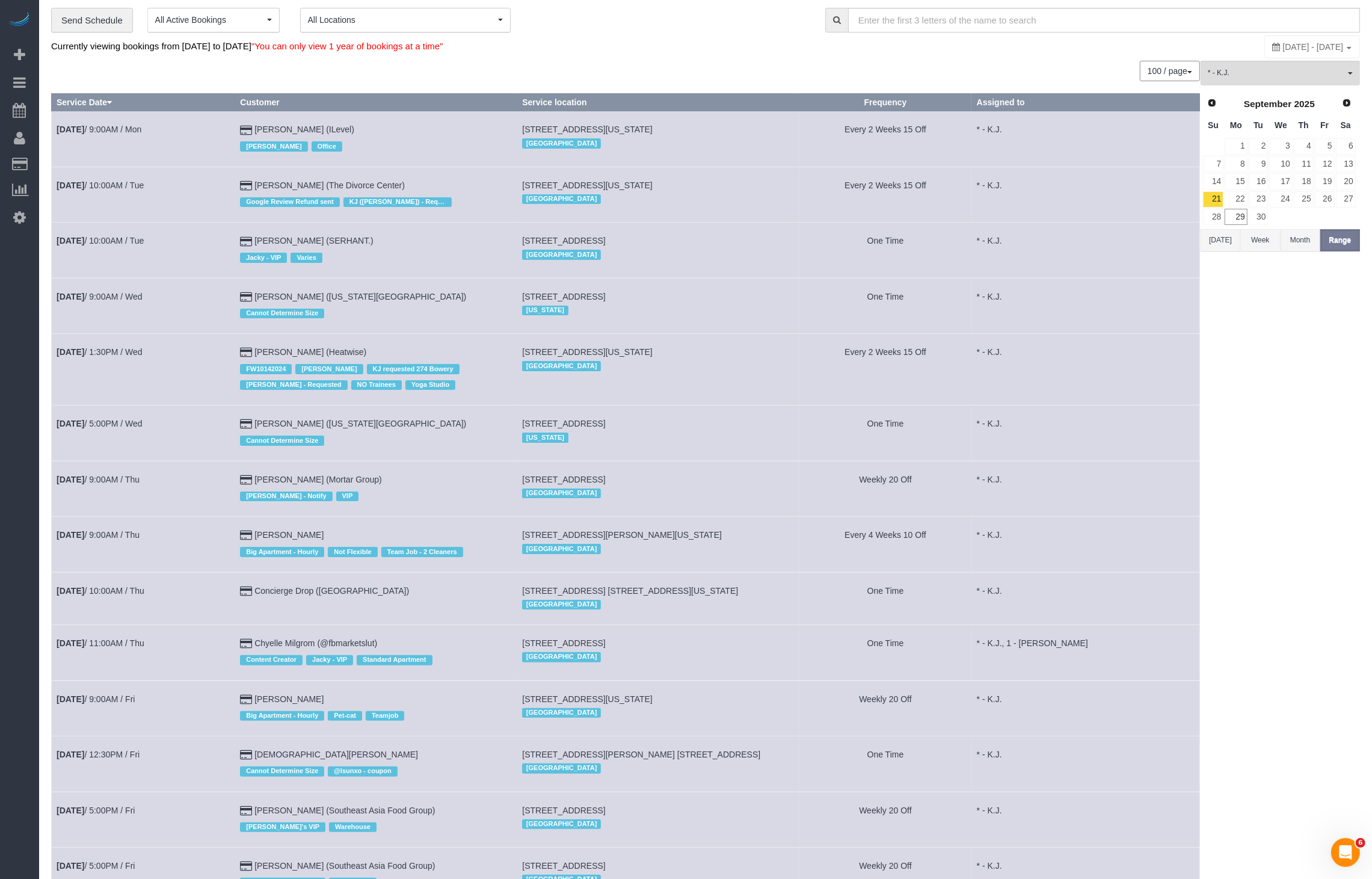
scroll to position [142, 0]
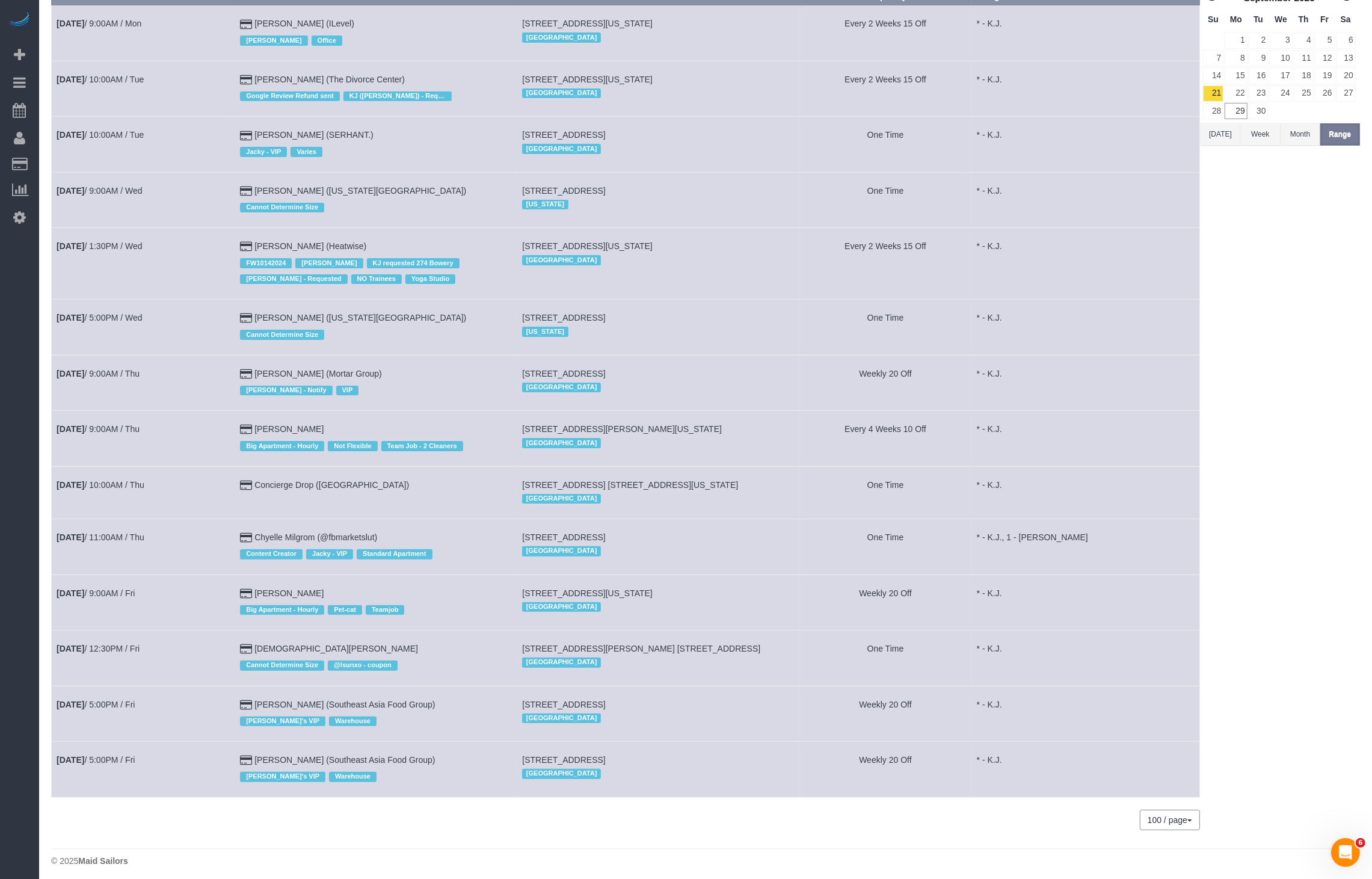
click at [127, 637] on td "[DATE] 12:30PM / Fri" at bounding box center [143, 658] width 184 height 55
click at [124, 644] on link "[DATE] 12:30PM / Fri" at bounding box center [98, 649] width 83 height 10
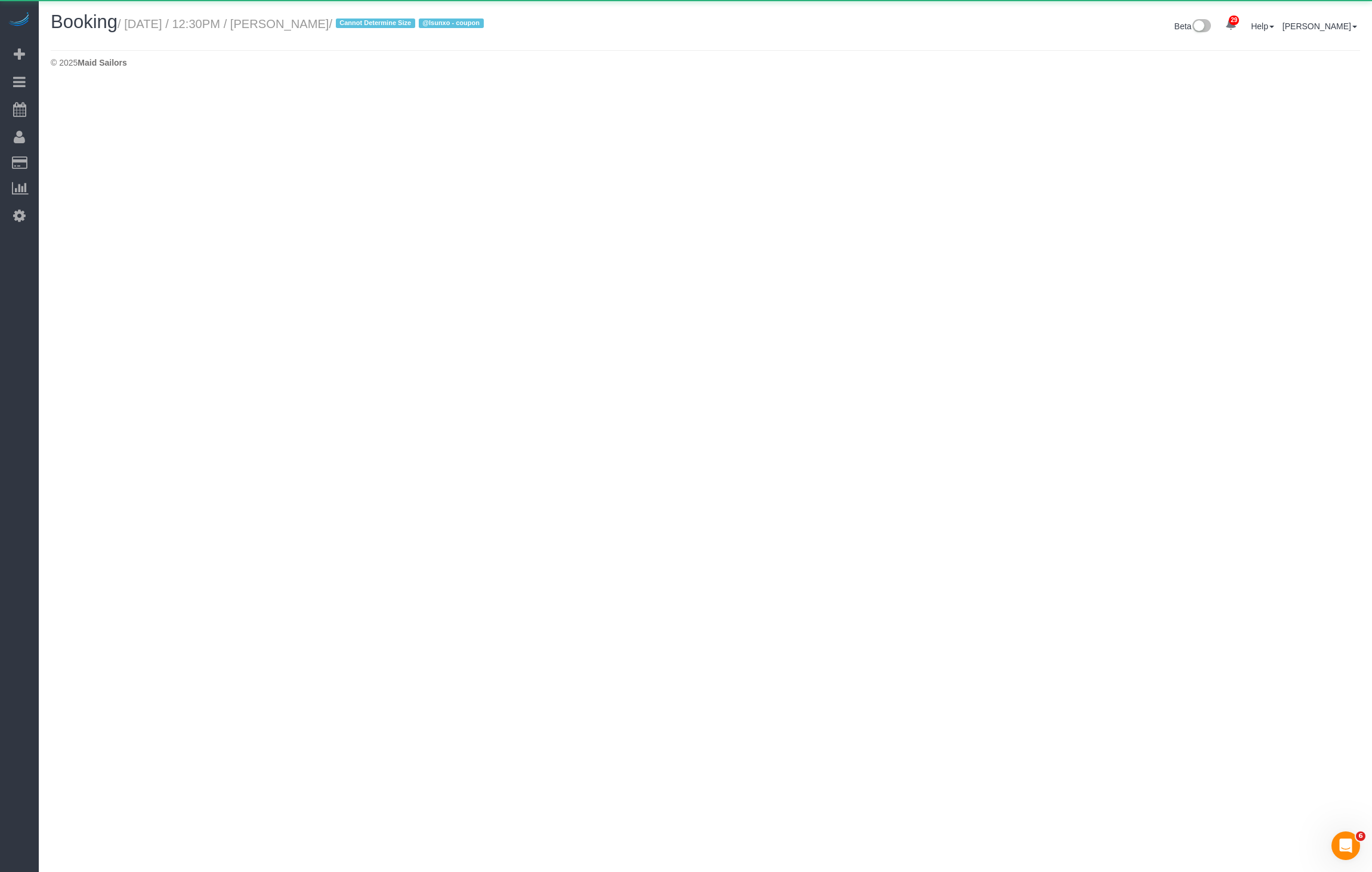
select select "NY"
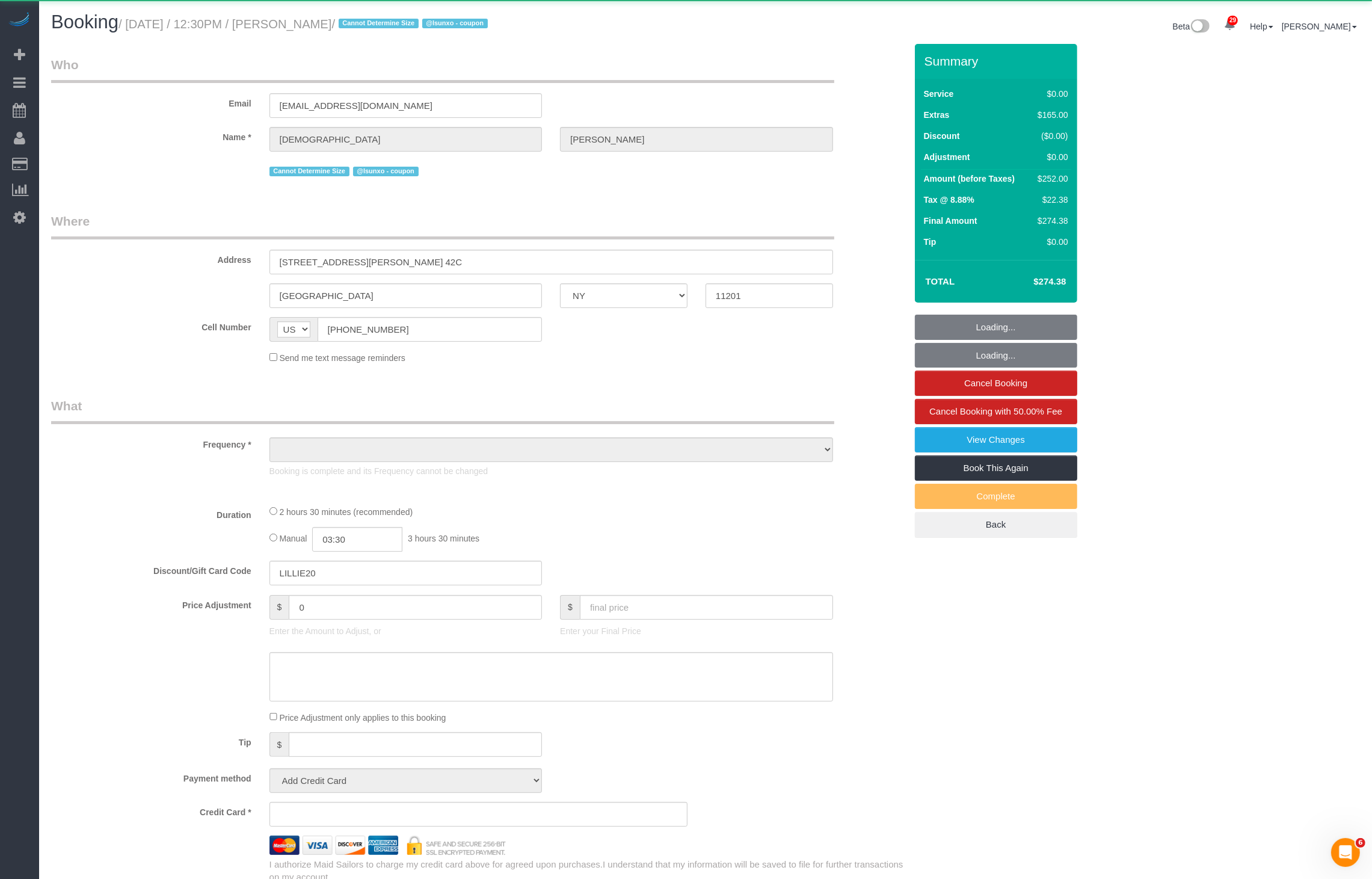
select select "object:27072"
select select "number:89"
select select "number:90"
select select "number:15"
select select "number:5"
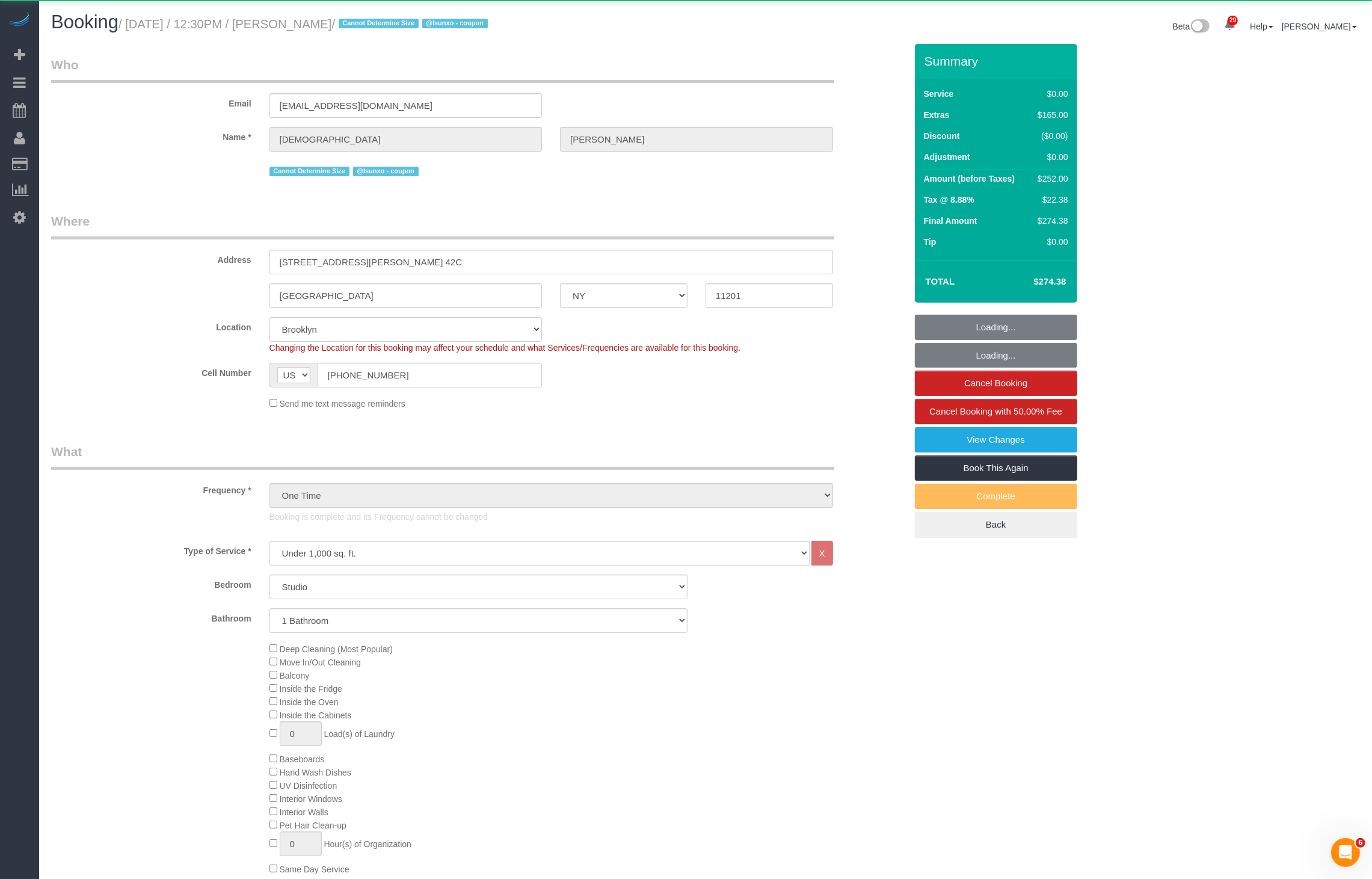
select select "object:27725"
select select "string:stripe-pm_1SBaqG4VGloSiKo7ts4JTM7Z"
click at [328, 25] on small "/ [DATE] / 12:30PM / [PERSON_NAME] / Cannot Determine Size @lsunxo - coupon" at bounding box center [305, 24] width 373 height 13
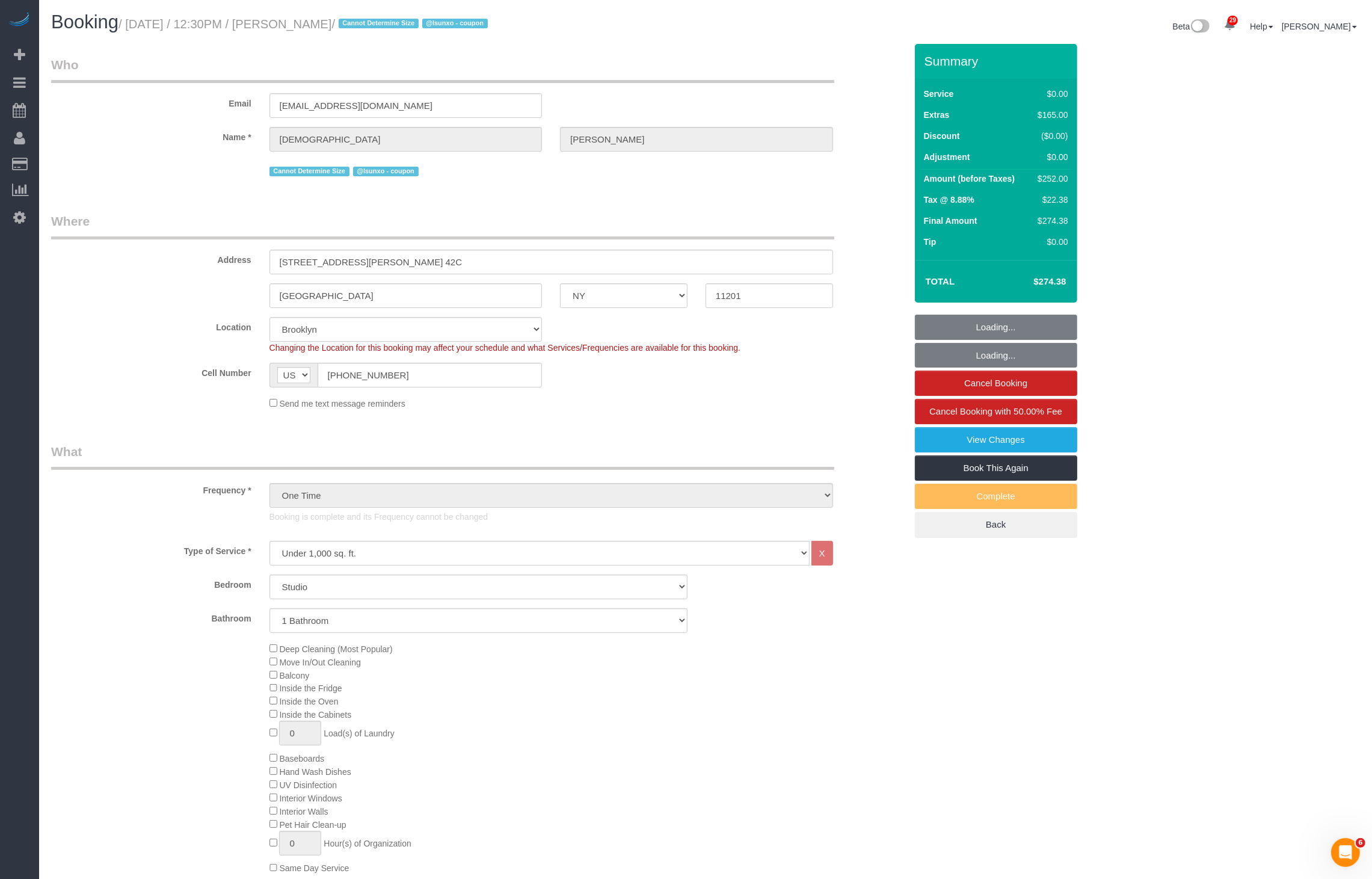
click at [328, 25] on small "/ [DATE] / 12:30PM / [PERSON_NAME] / Cannot Determine Size @lsunxo - coupon" at bounding box center [305, 24] width 373 height 13
copy small "[DEMOGRAPHIC_DATA]"
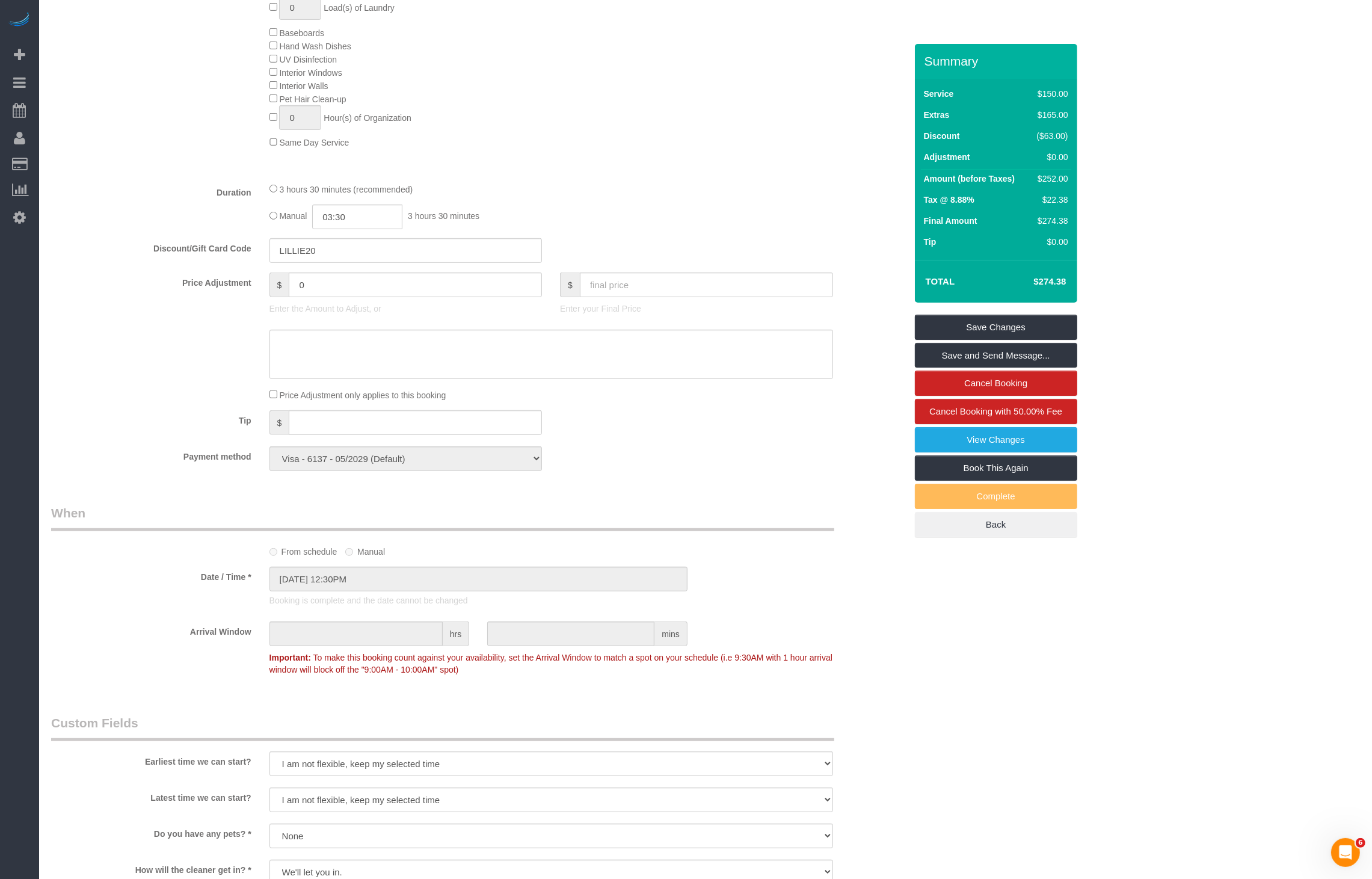
scroll to position [705, 0]
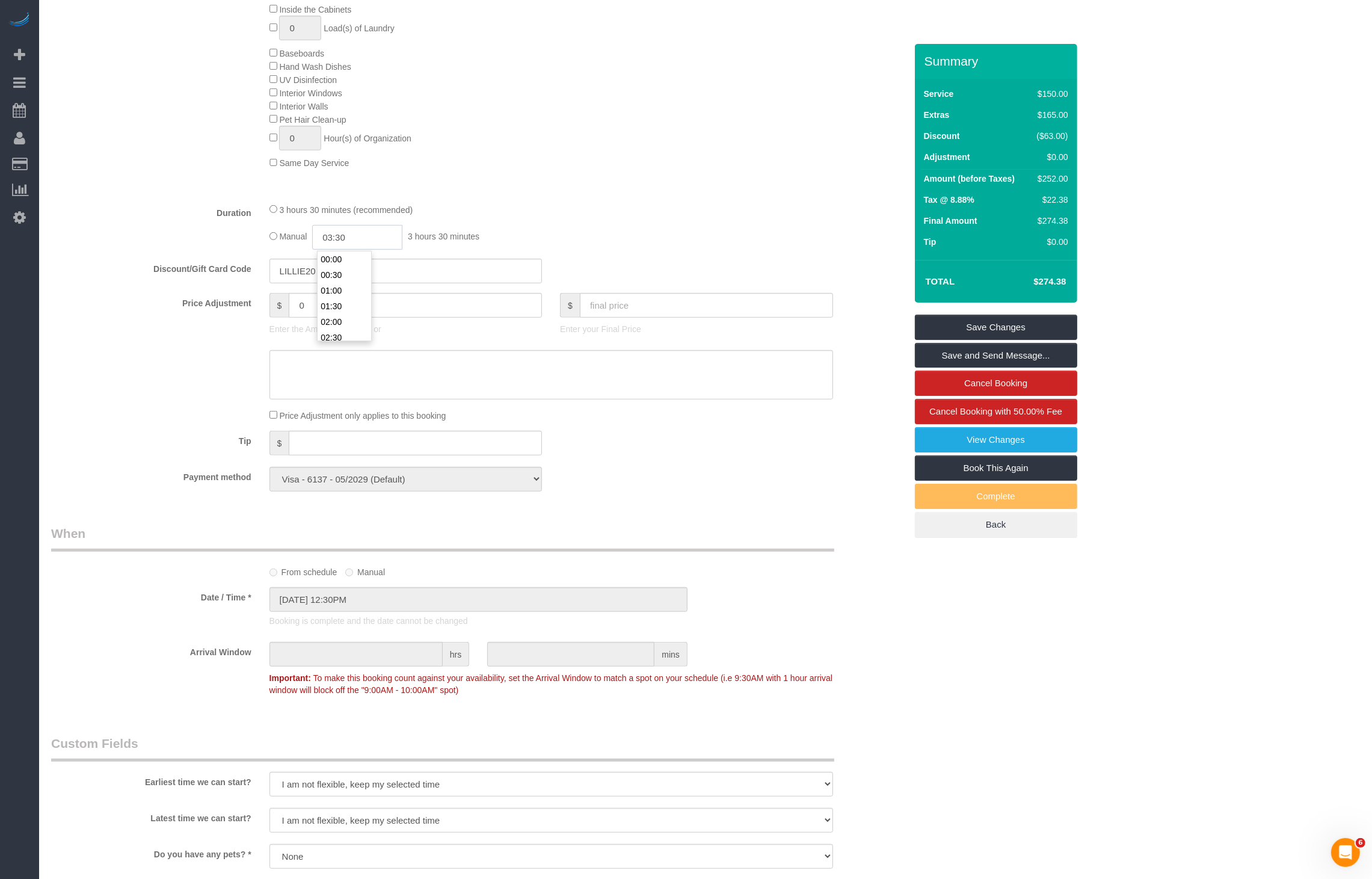
click at [355, 237] on input "03:30" at bounding box center [357, 237] width 91 height 25
type input "04:00"
click at [329, 286] on li "04:00" at bounding box center [344, 291] width 53 height 16
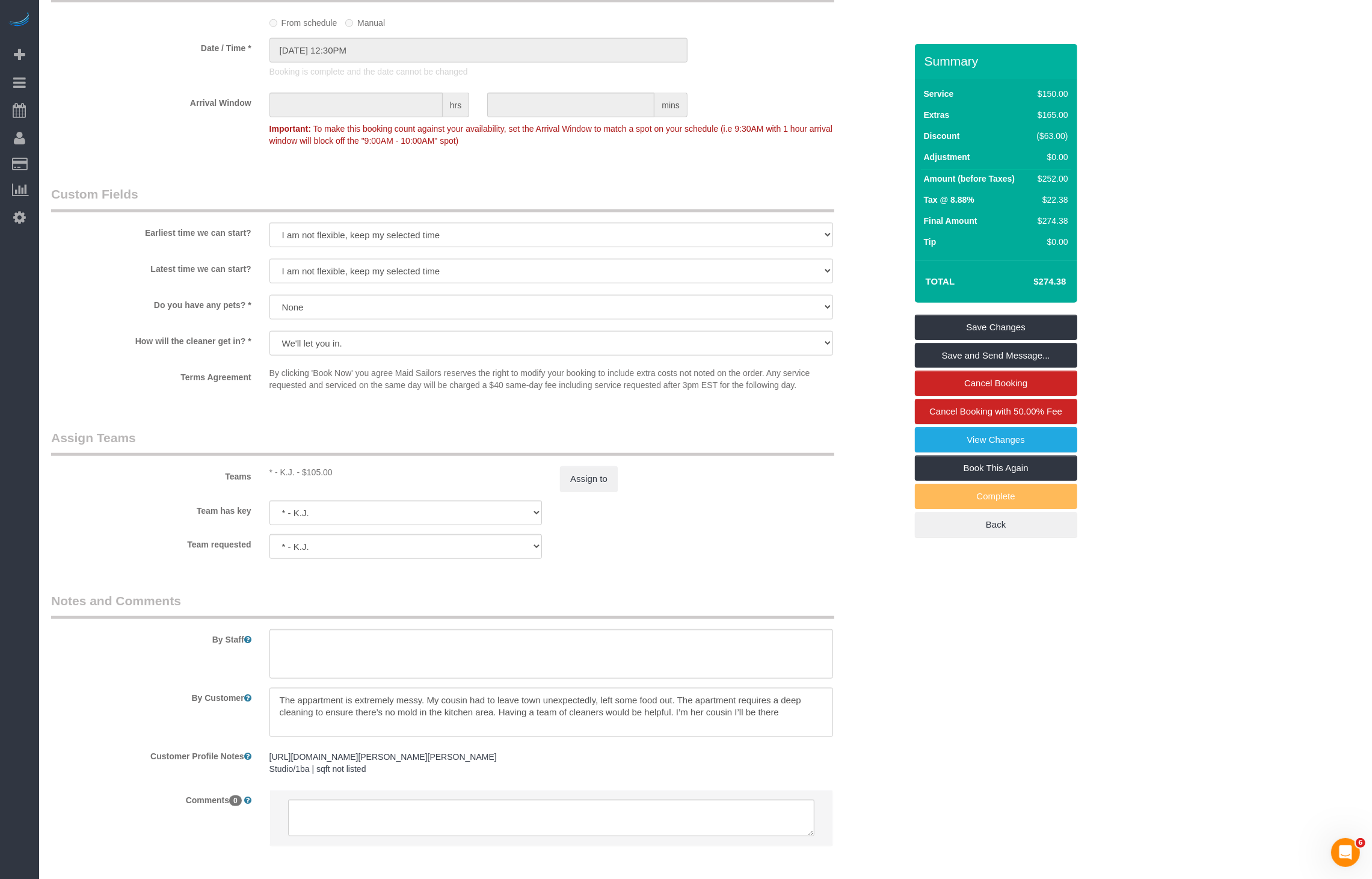
scroll to position [1318, 0]
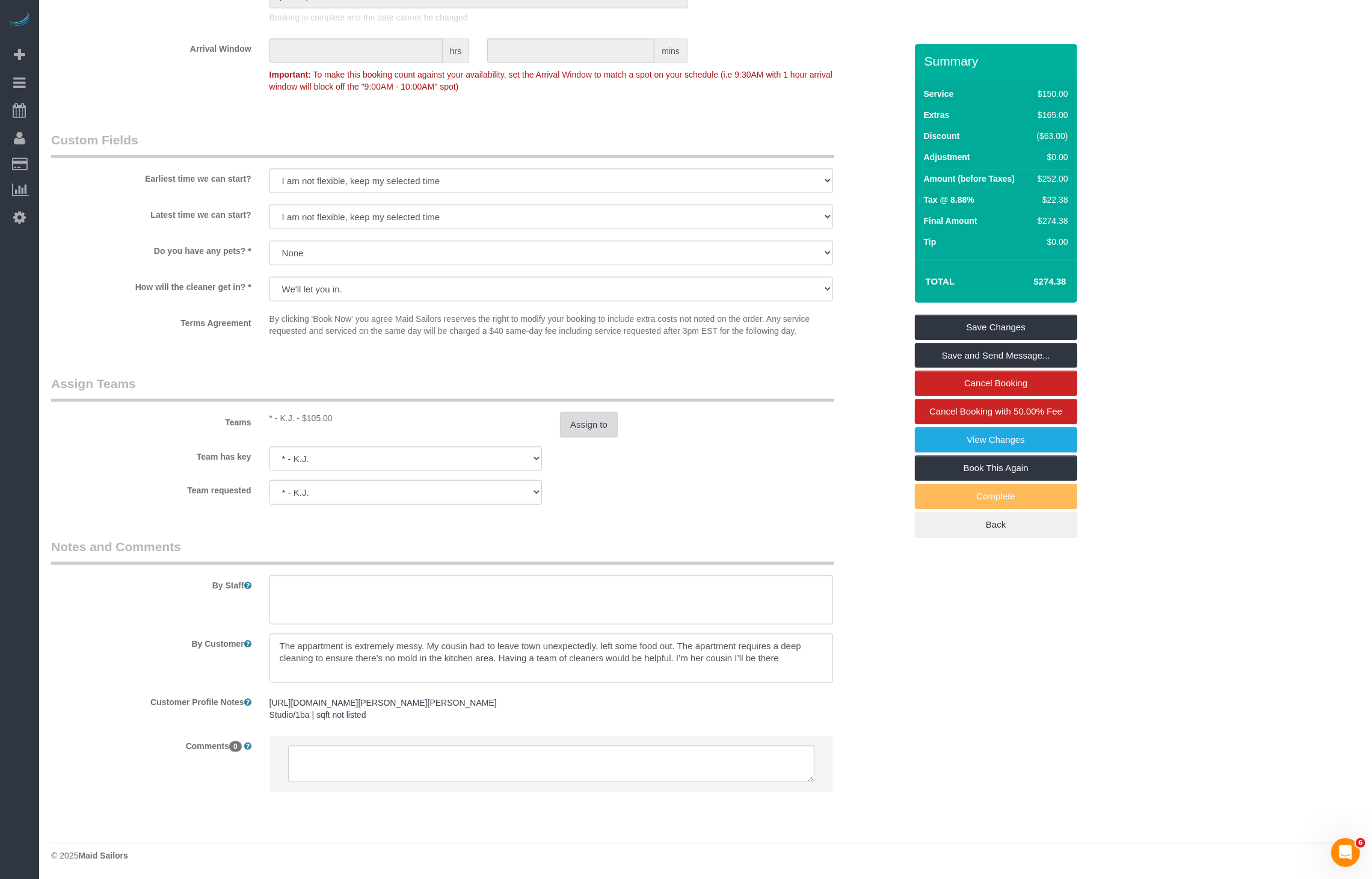
click at [593, 412] on button "Assign to" at bounding box center [589, 425] width 58 height 26
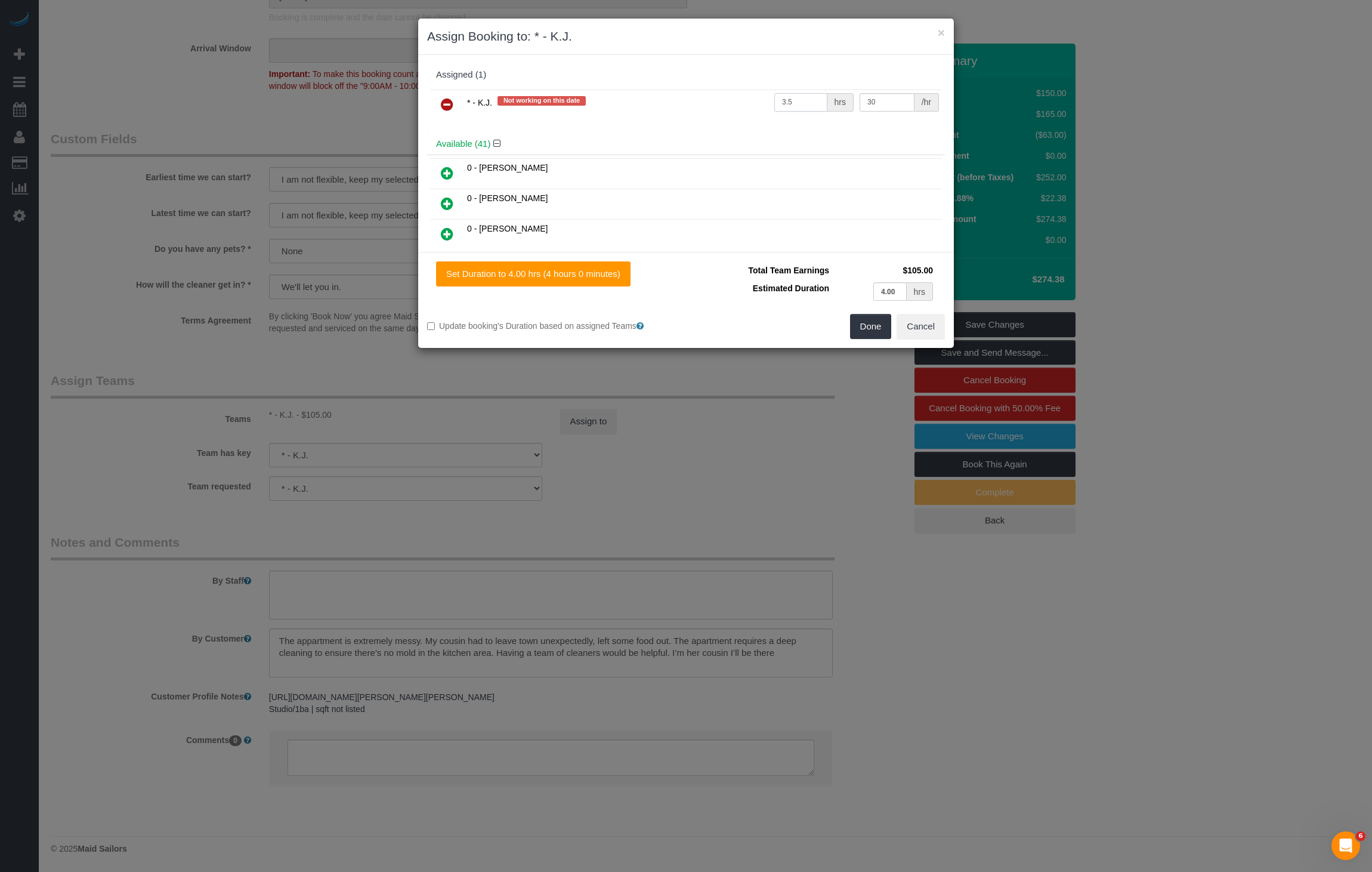
click at [785, 100] on input "3.5" at bounding box center [801, 102] width 53 height 19
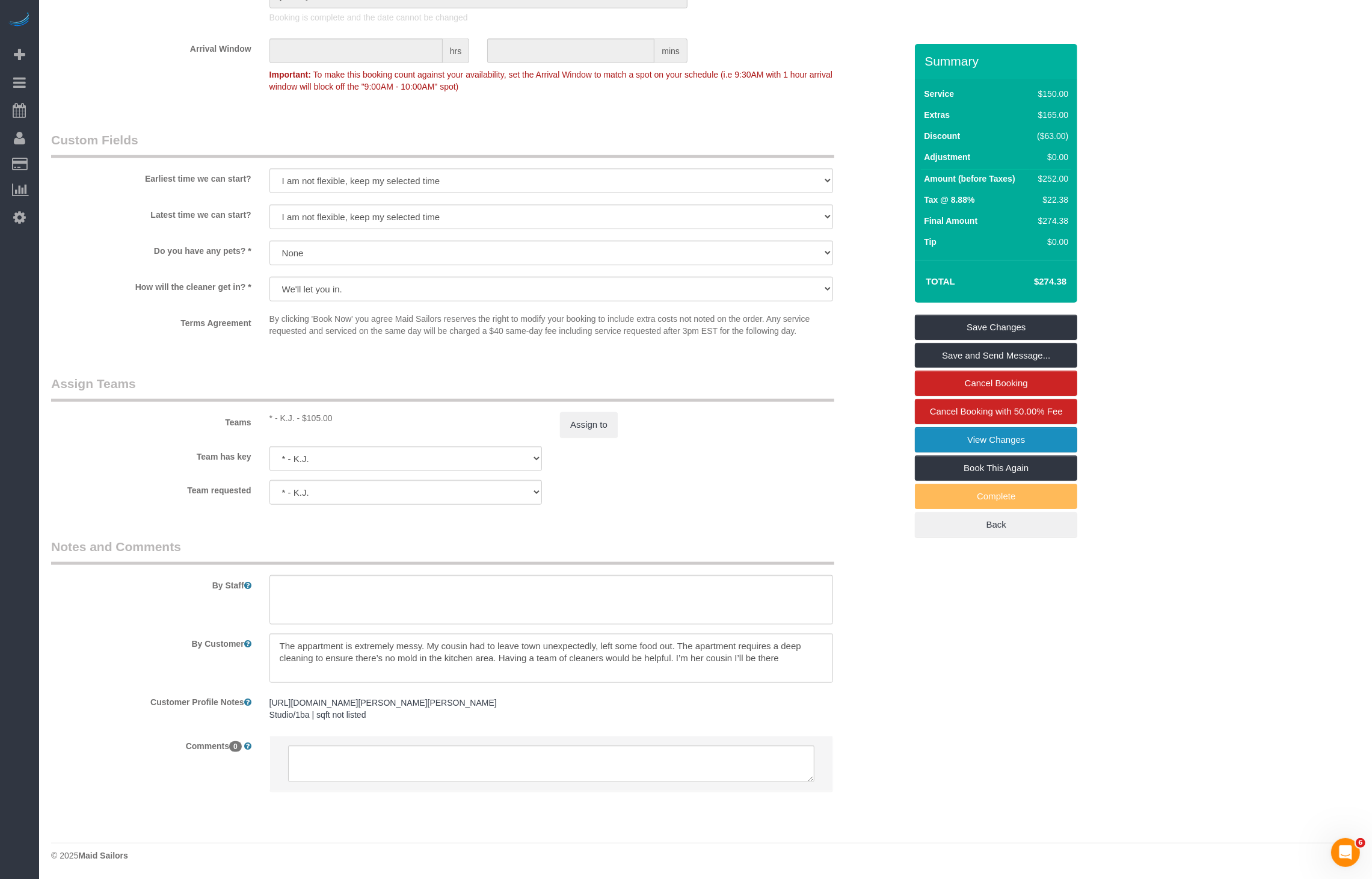
click at [1005, 435] on link "View Changes" at bounding box center [996, 440] width 162 height 26
click at [623, 406] on div "× Changes report Who What When System The "Booking Rating SMS" was sent Sent to…" at bounding box center [686, 440] width 1372 height 879
click at [605, 412] on button "Assign to" at bounding box center [589, 425] width 58 height 26
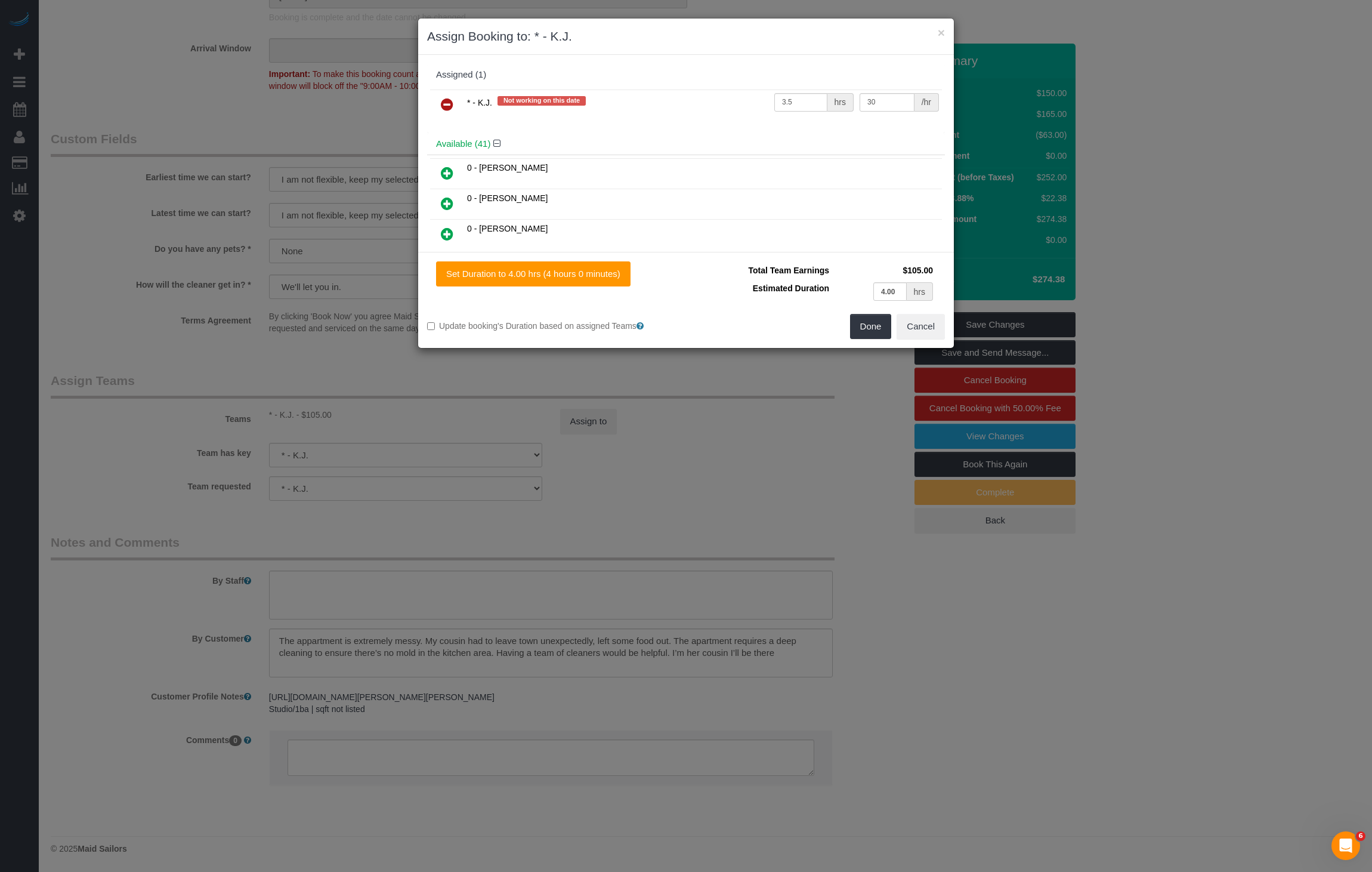
click at [794, 110] on td "3.5 hrs" at bounding box center [814, 105] width 86 height 30
click at [795, 105] on input "3.5" at bounding box center [801, 102] width 53 height 19
type input "4"
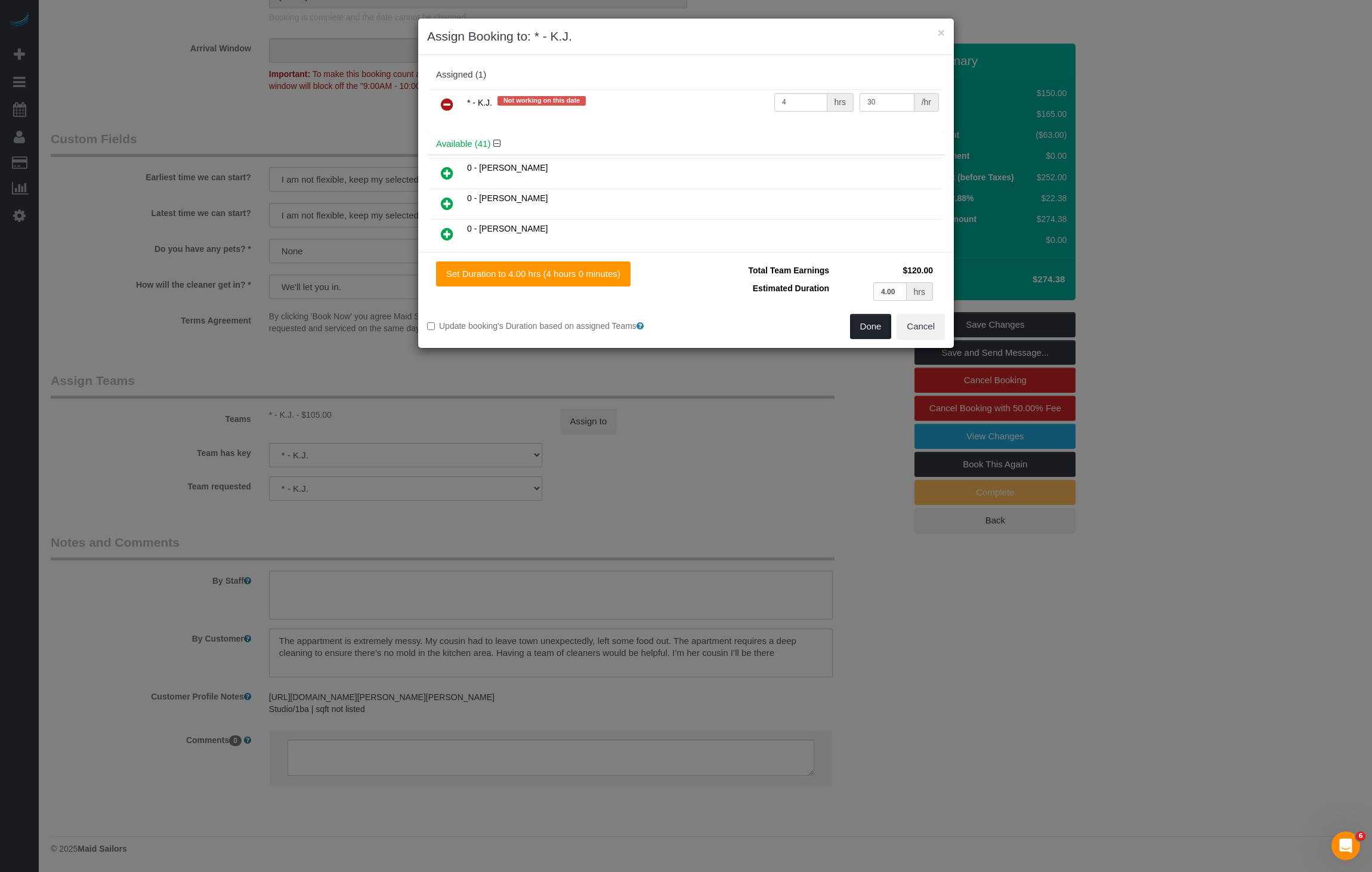
click at [861, 318] on button "Done" at bounding box center [871, 327] width 42 height 25
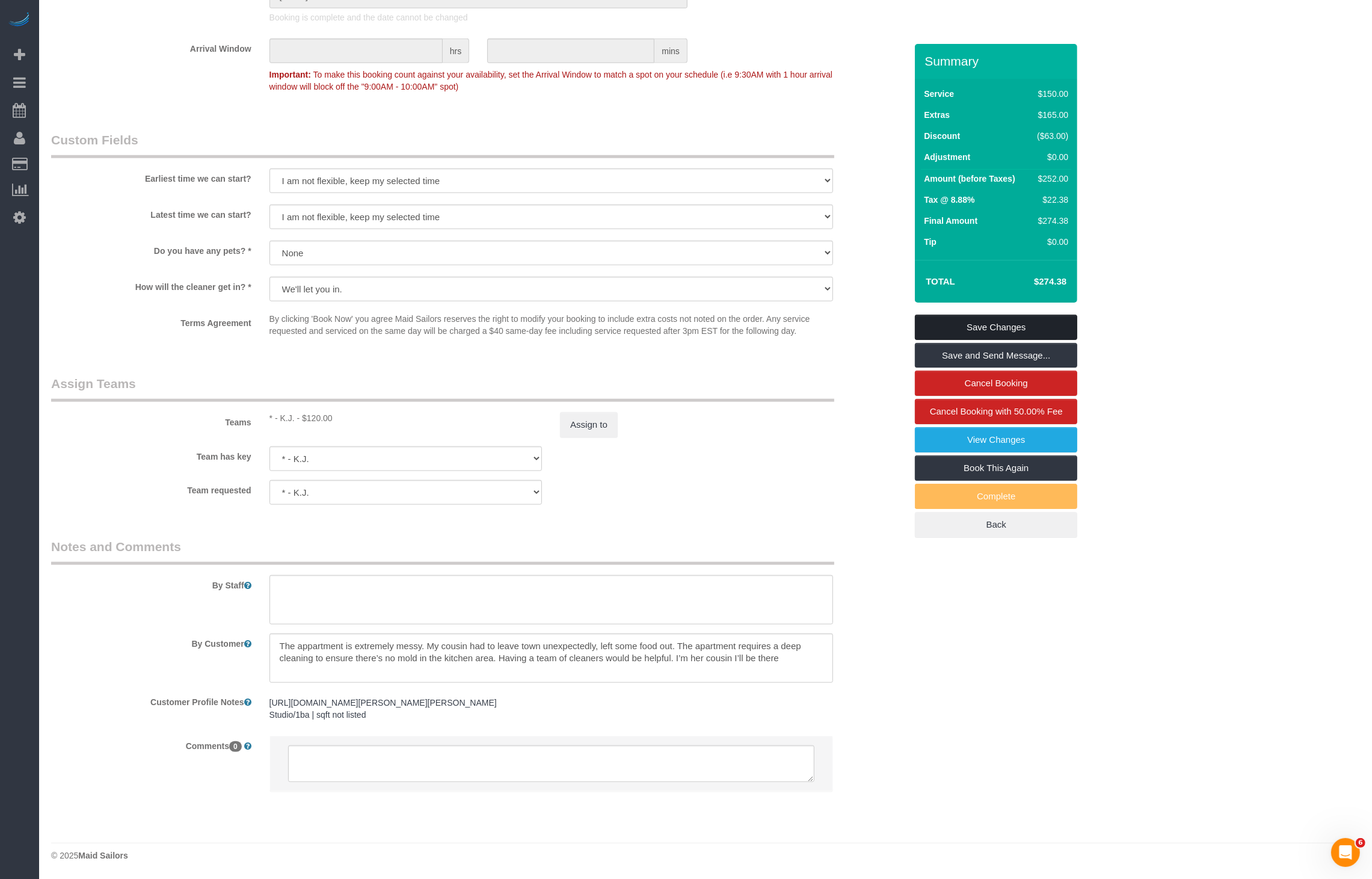
click at [964, 326] on link "Save Changes" at bounding box center [996, 327] width 162 height 26
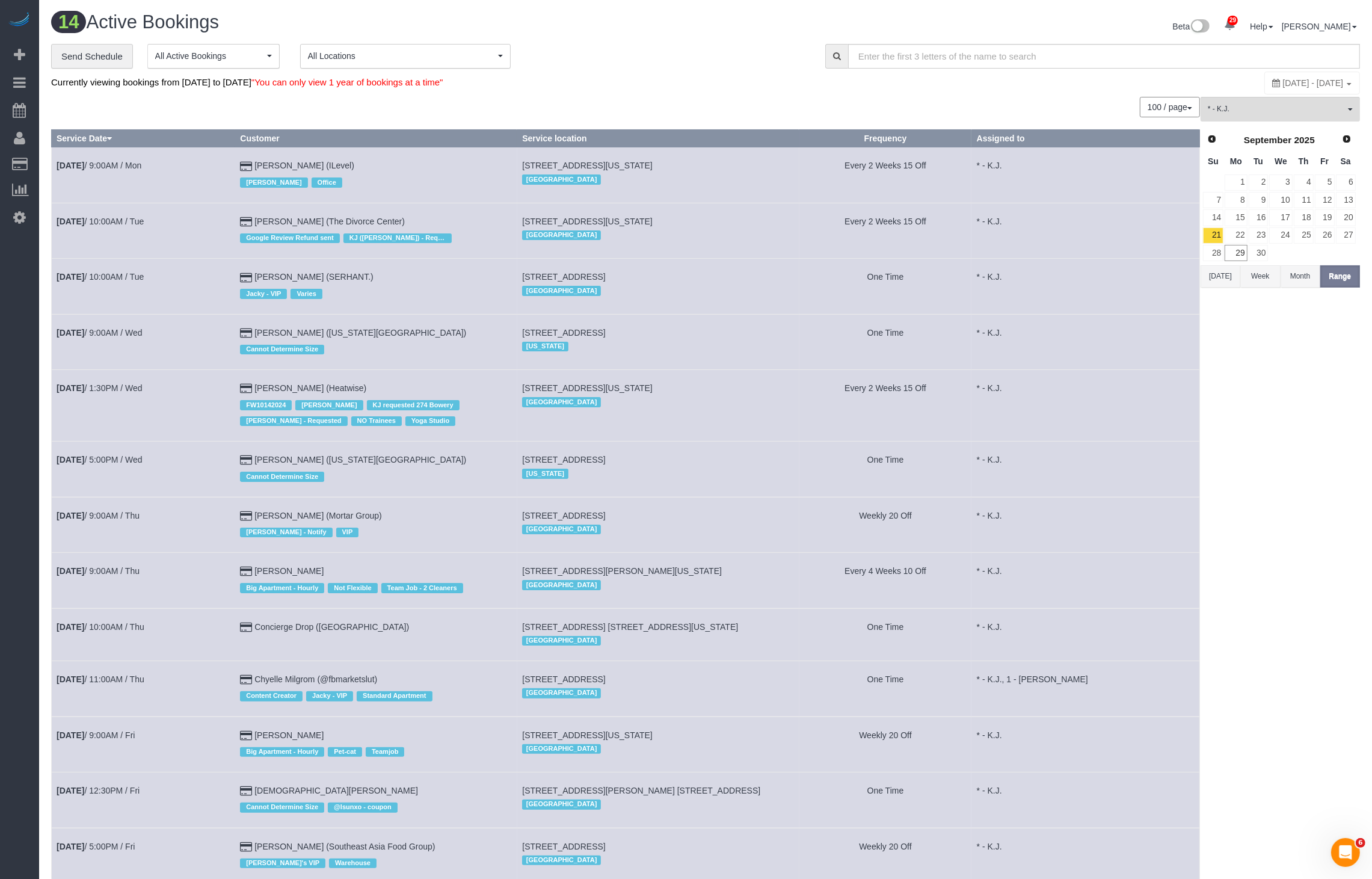
click at [683, 147] on td "[STREET_ADDRESS][US_STATE] [GEOGRAPHIC_DATA]" at bounding box center [658, 174] width 282 height 55
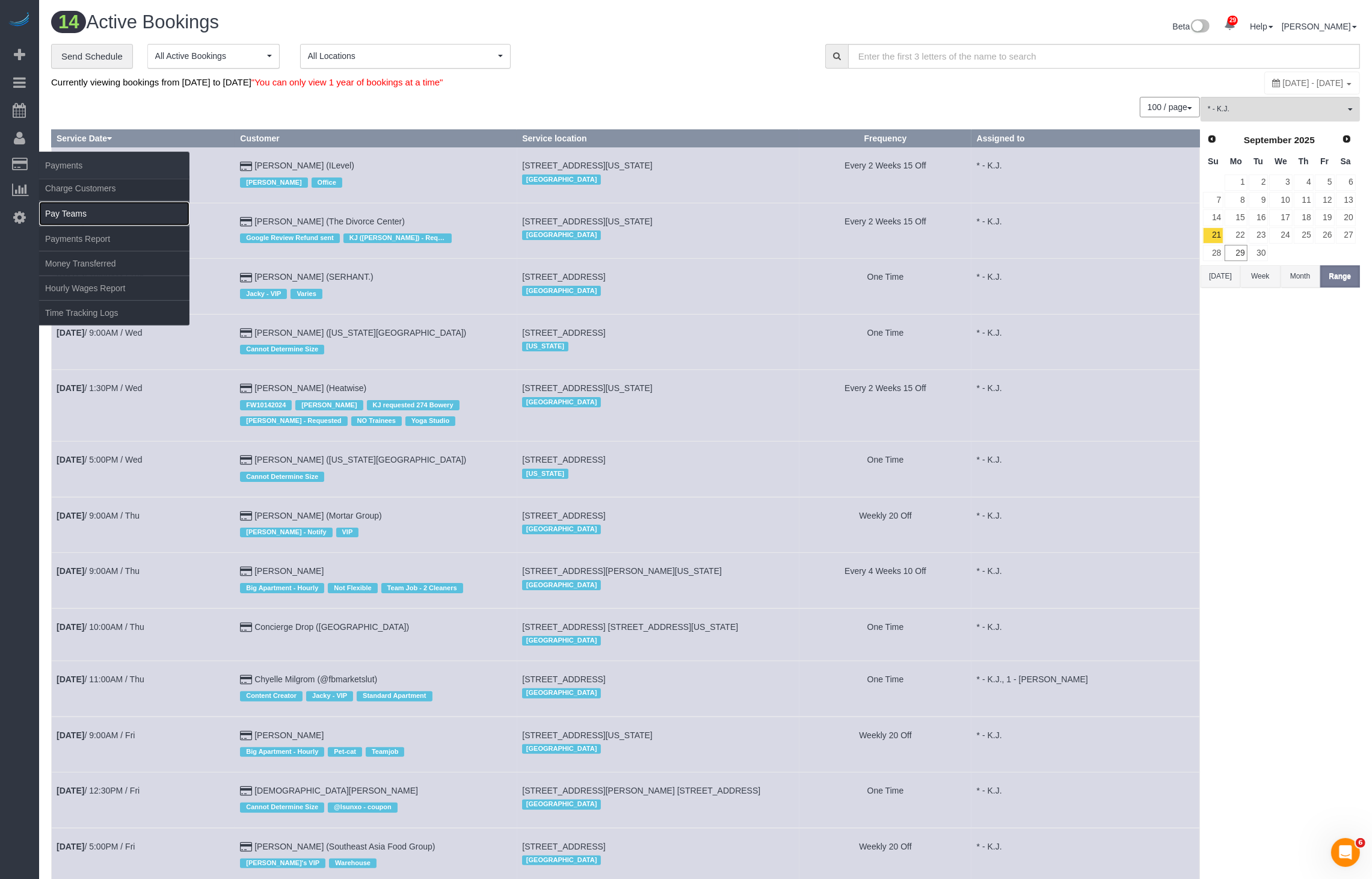
click at [53, 209] on link "Pay Teams" at bounding box center [114, 213] width 151 height 24
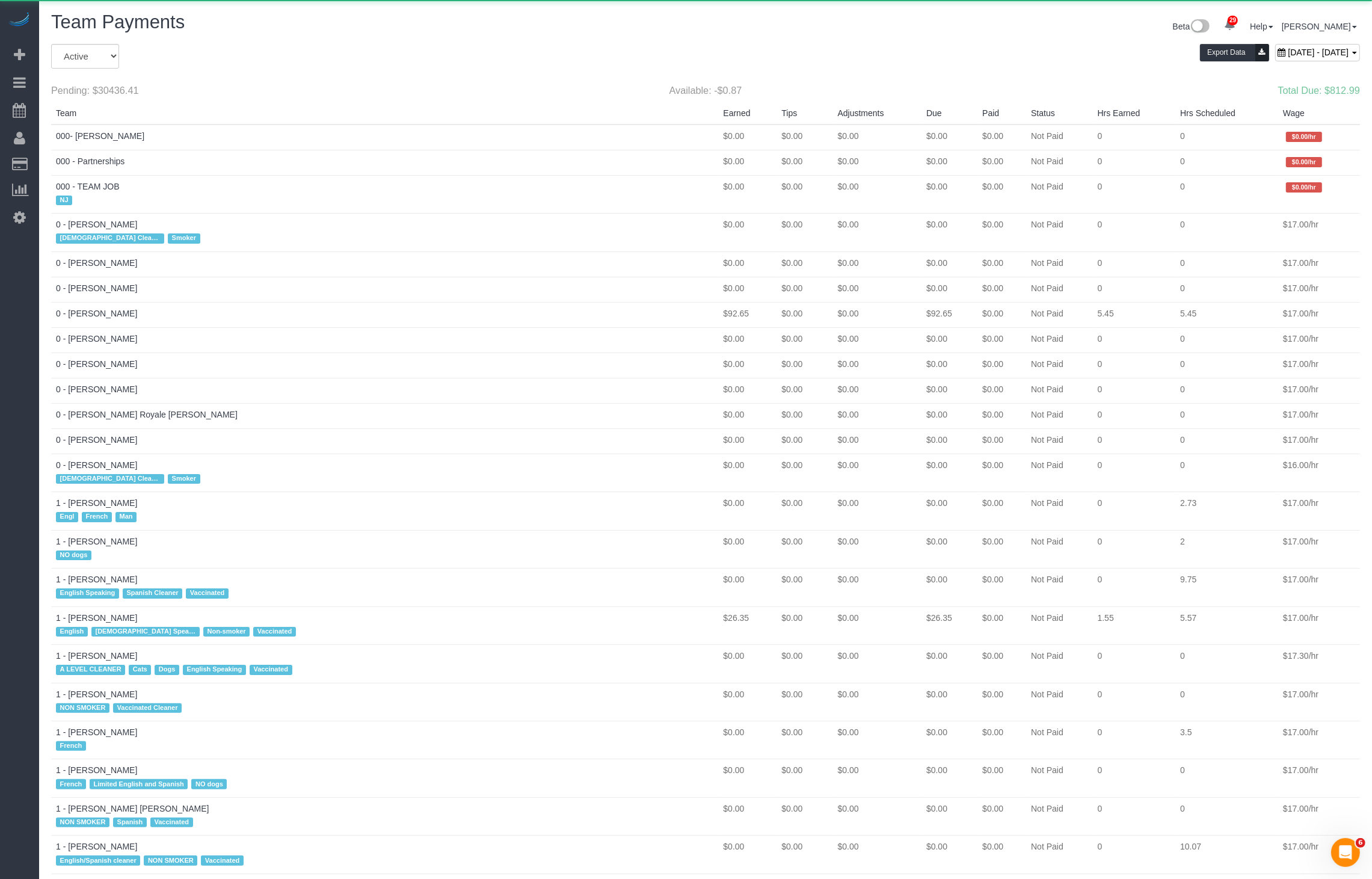
click at [1276, 44] on div "[DATE] - [DATE]" at bounding box center [1318, 52] width 85 height 17
type input "**********"
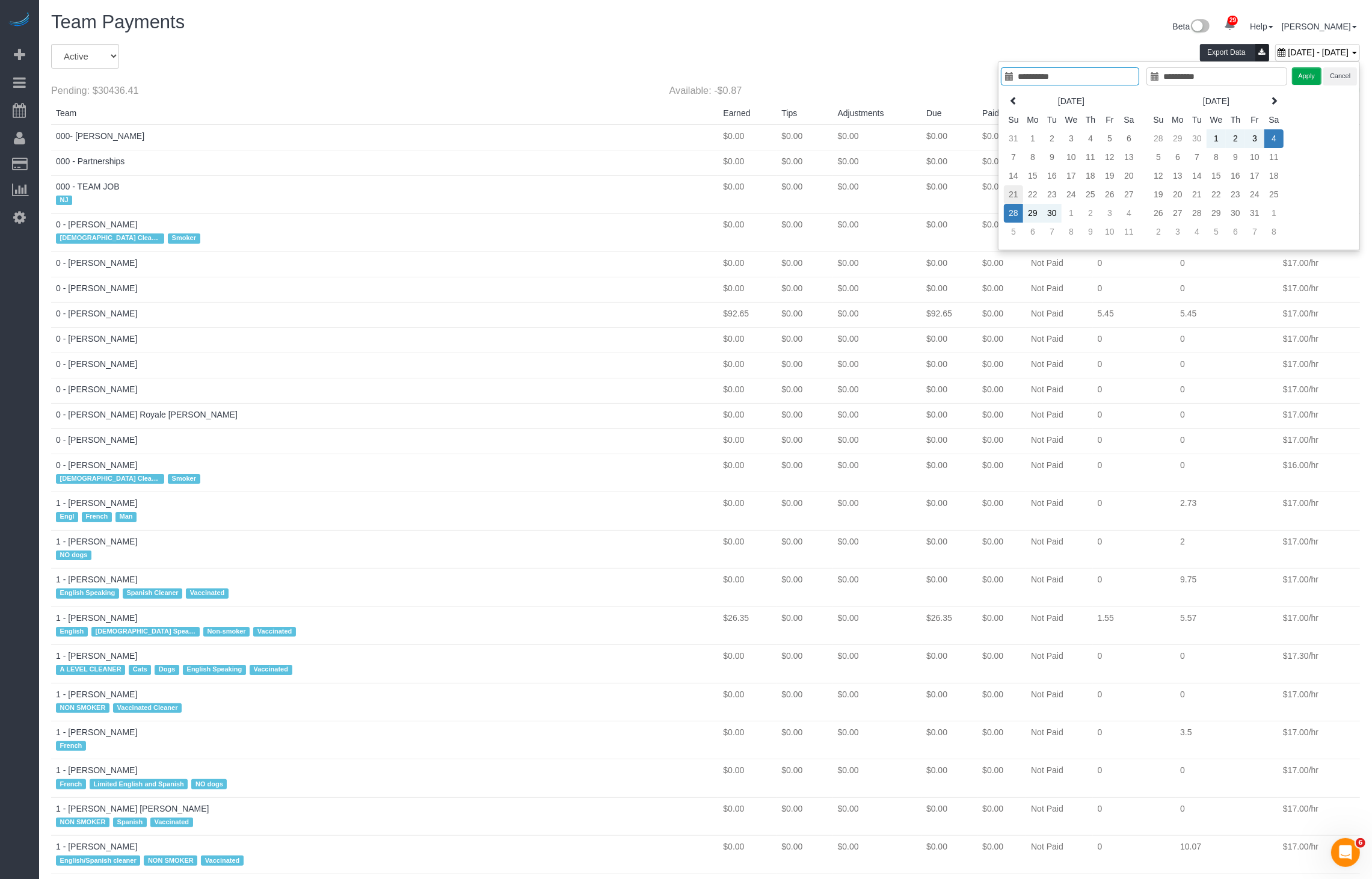
type input "**********"
click at [1014, 196] on td "21" at bounding box center [1013, 194] width 19 height 19
type input "**********"
click at [1134, 196] on td "27" at bounding box center [1128, 194] width 19 height 19
type input "**********"
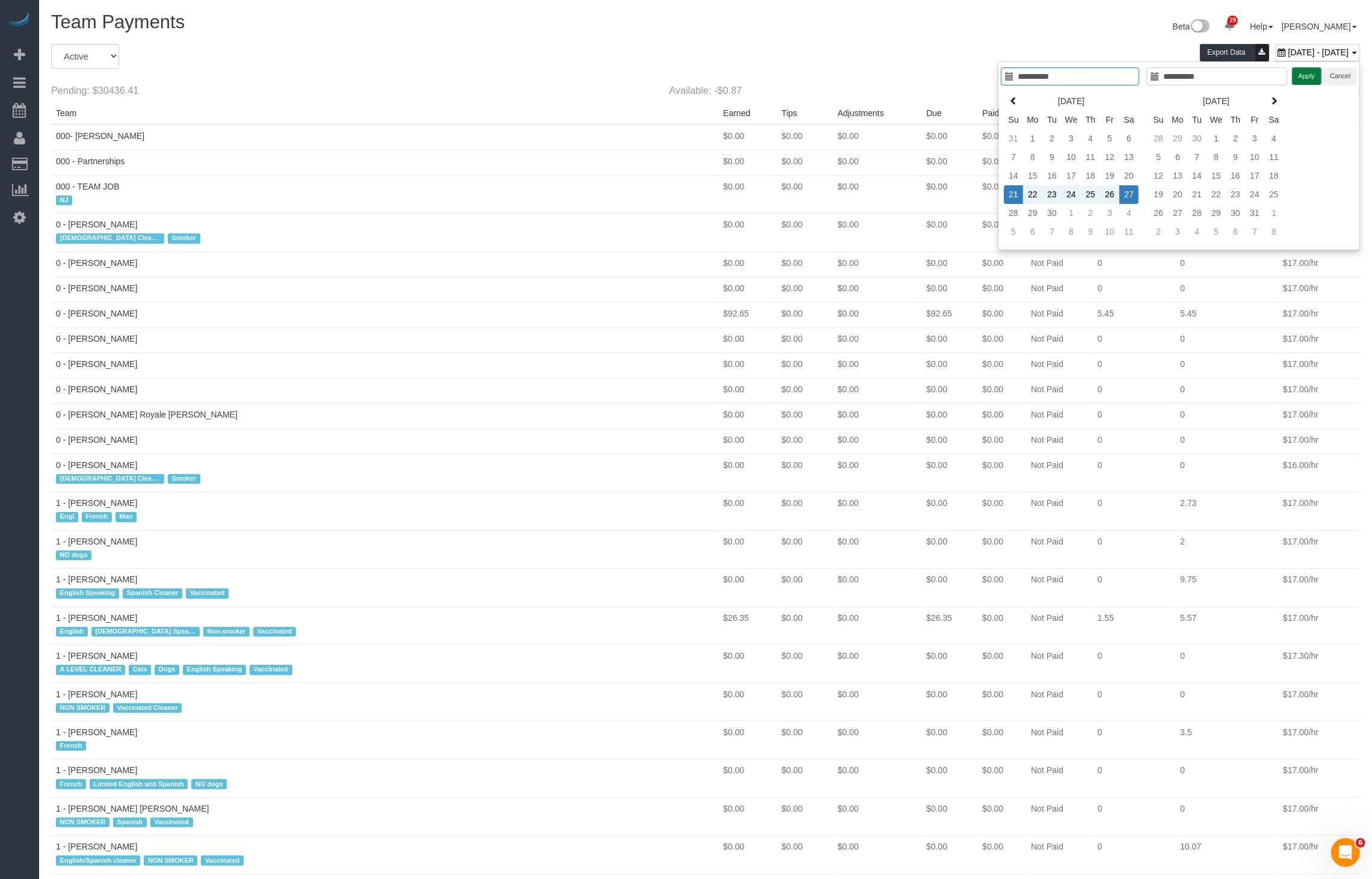
click at [1305, 74] on button "Apply" at bounding box center [1307, 76] width 30 height 17
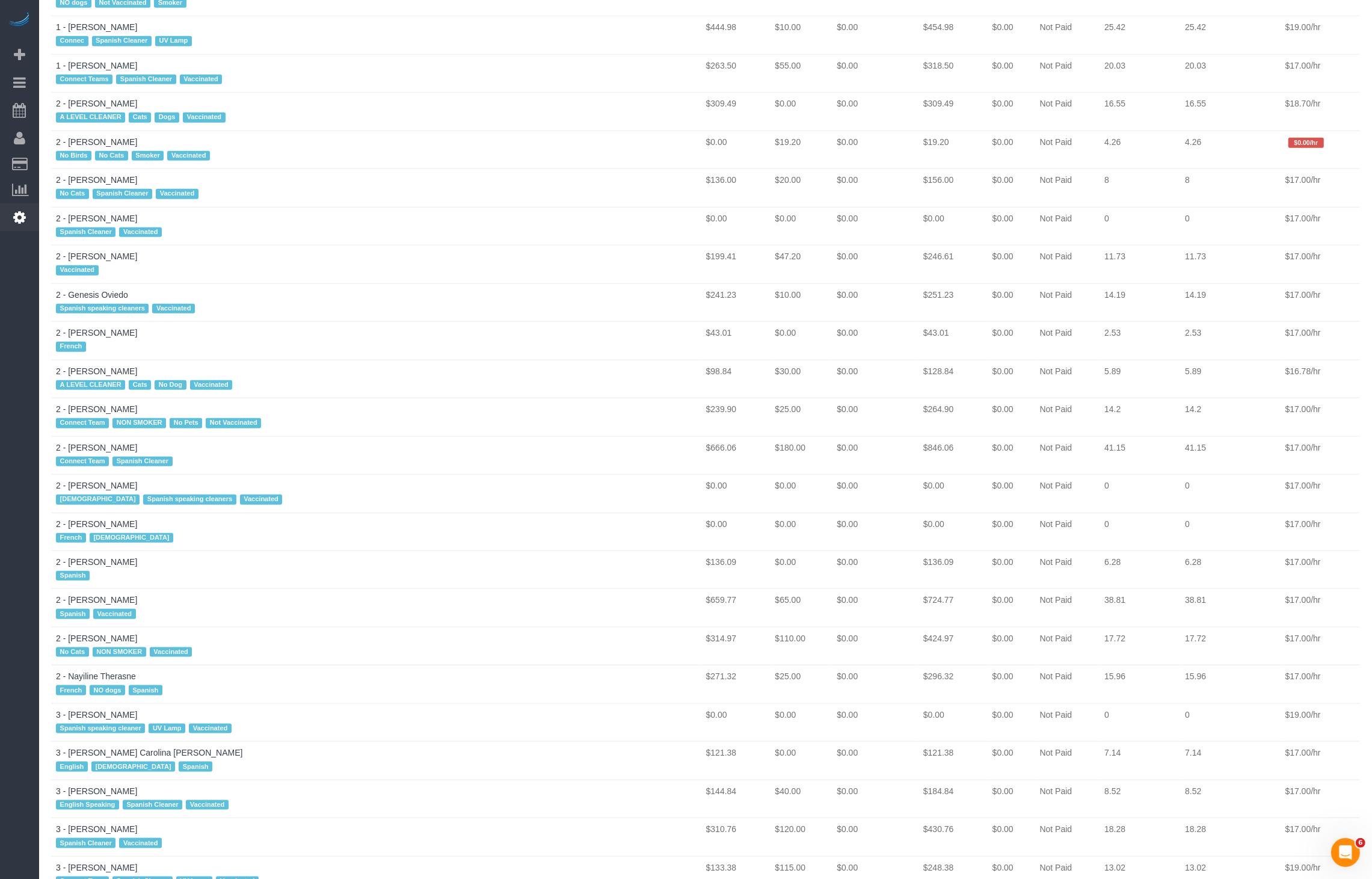
scroll to position [4, 0]
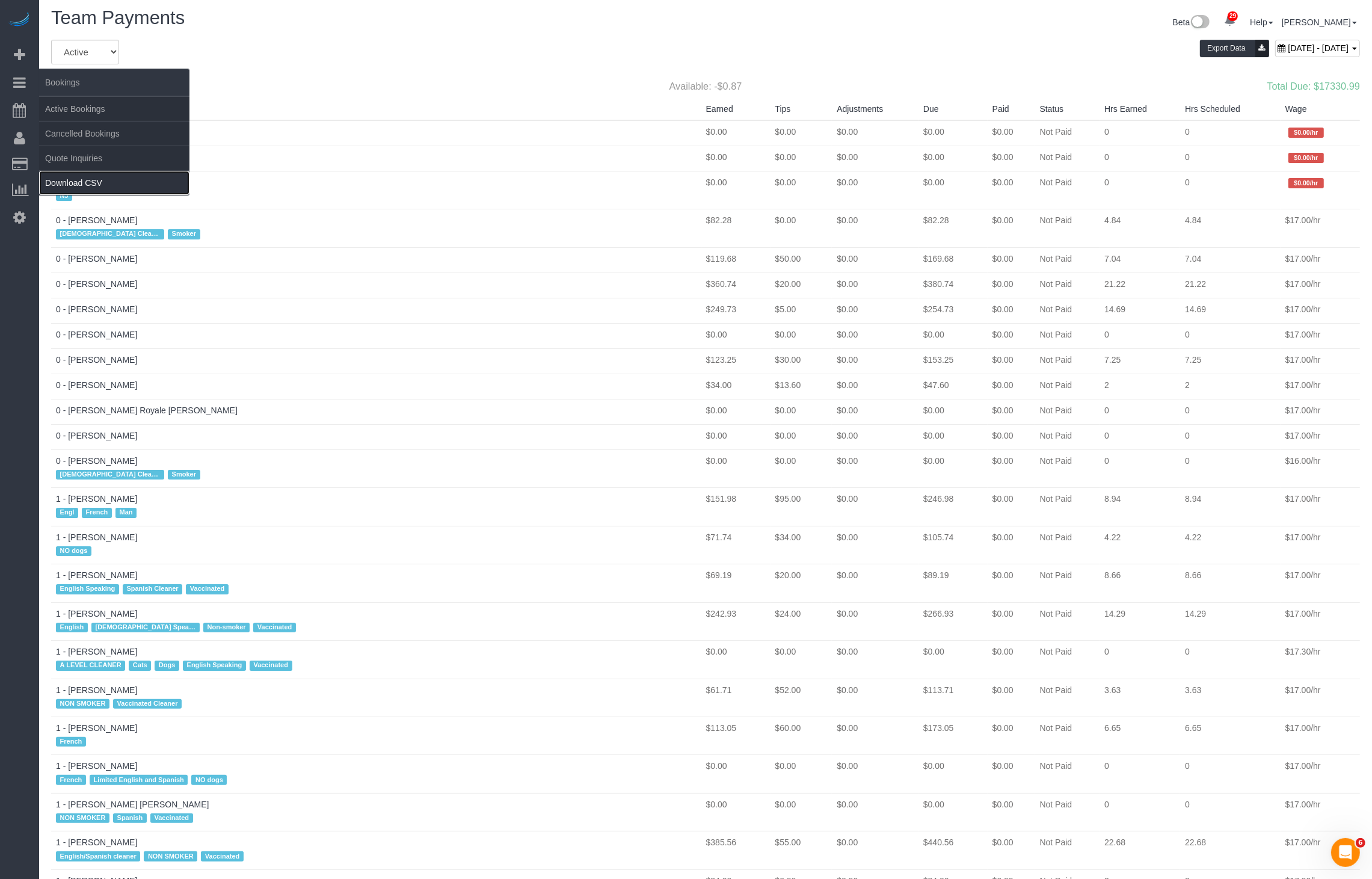
click at [79, 178] on link "Download CSV" at bounding box center [114, 183] width 151 height 24
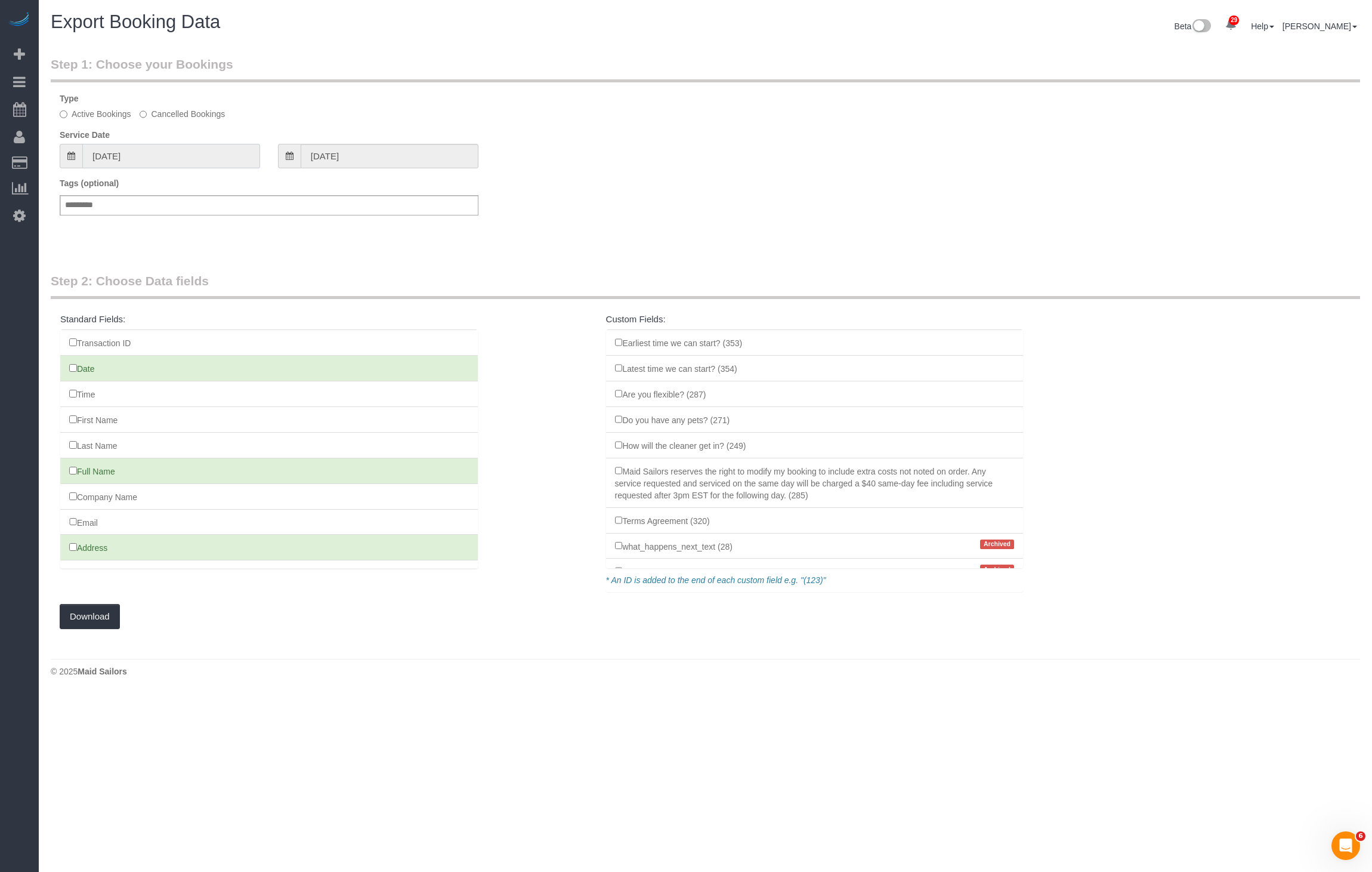
click at [174, 150] on input "[DATE]" at bounding box center [171, 156] width 178 height 24
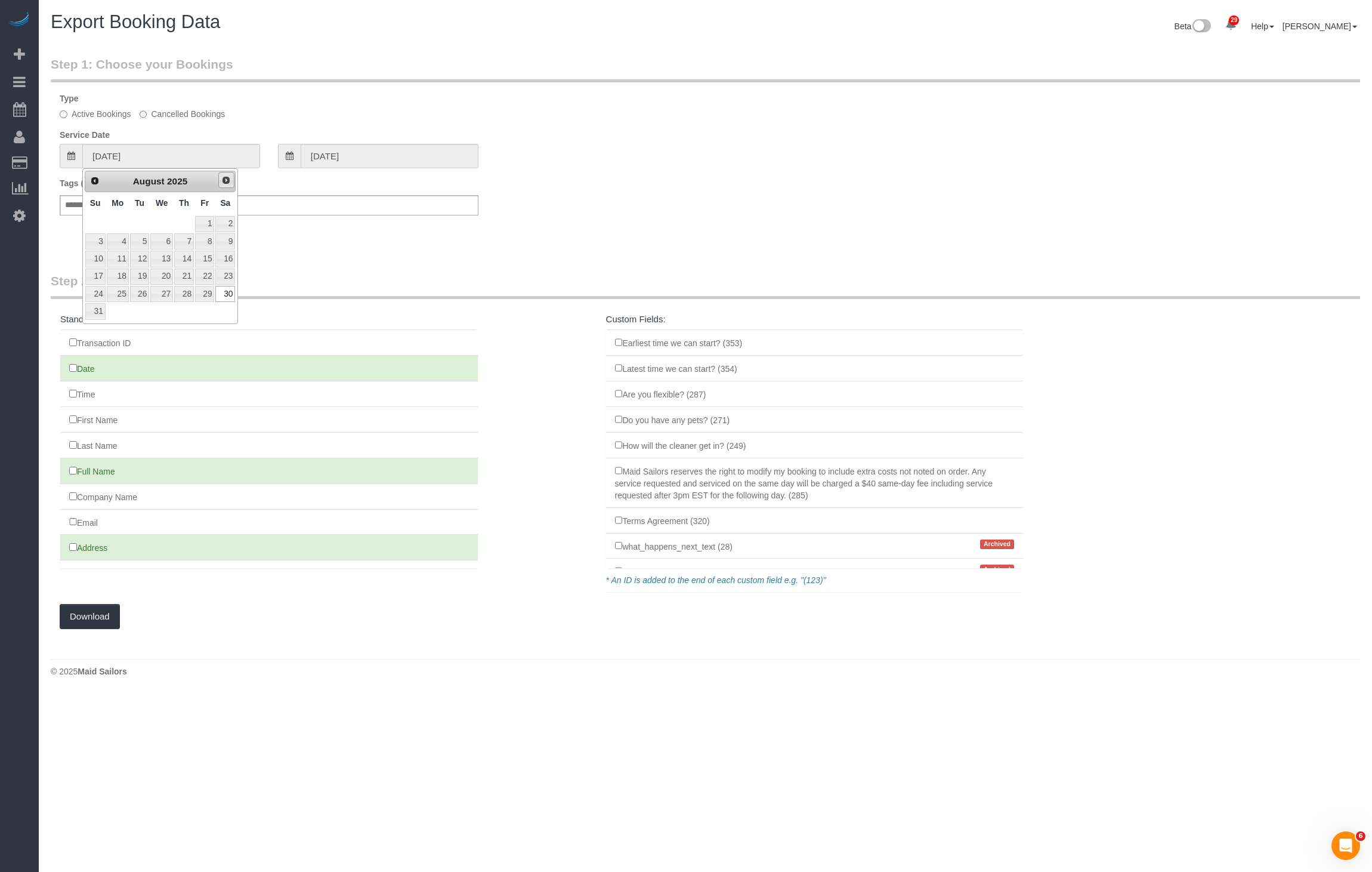
click at [228, 180] on span "Next" at bounding box center [226, 180] width 10 height 10
click at [90, 276] on link "19" at bounding box center [95, 277] width 20 height 16
type input "[DATE]"
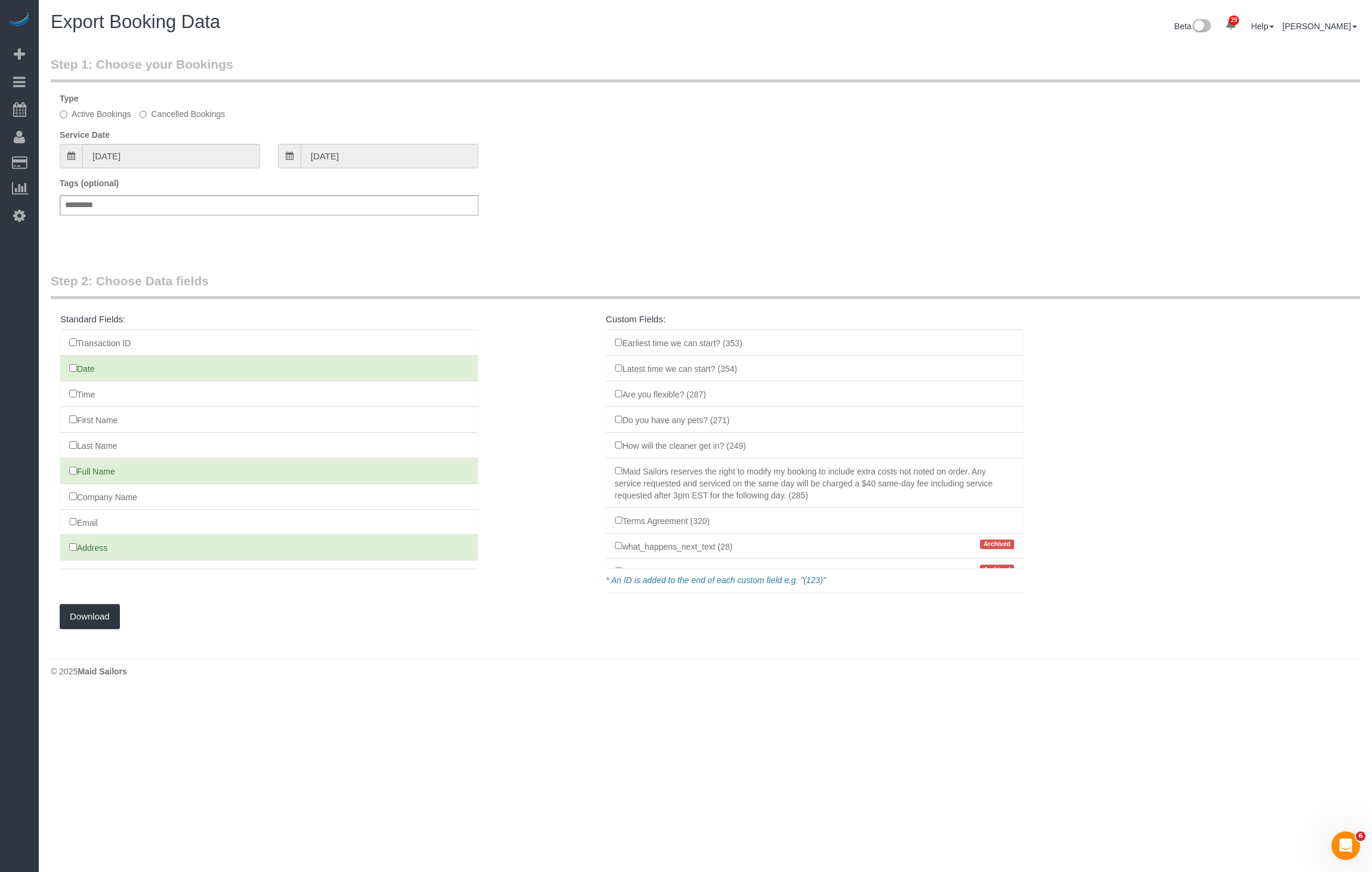
click at [428, 157] on input "[DATE]" at bounding box center [389, 156] width 178 height 24
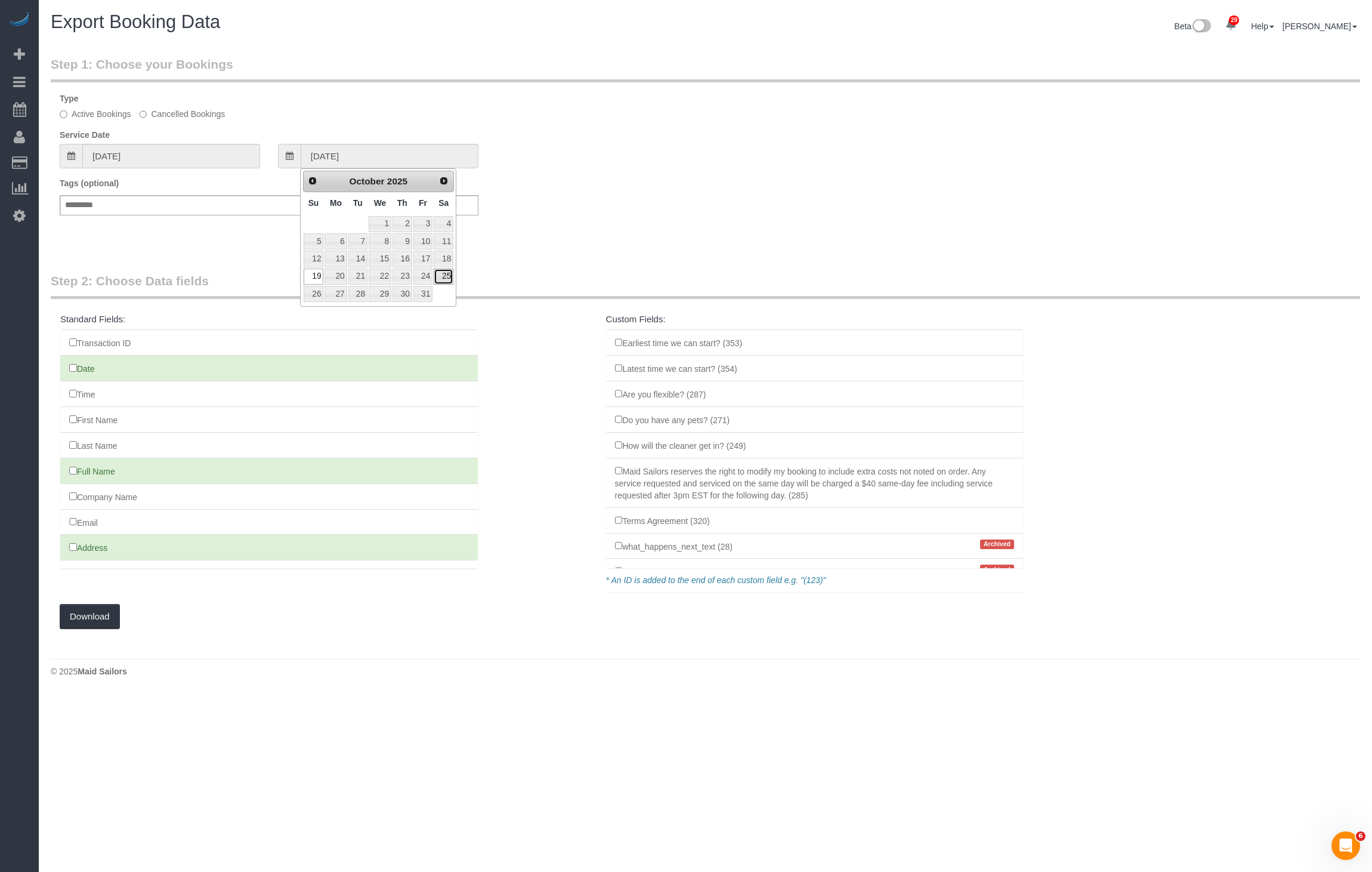
click at [446, 275] on link "25" at bounding box center [443, 277] width 20 height 16
type input "[DATE]"
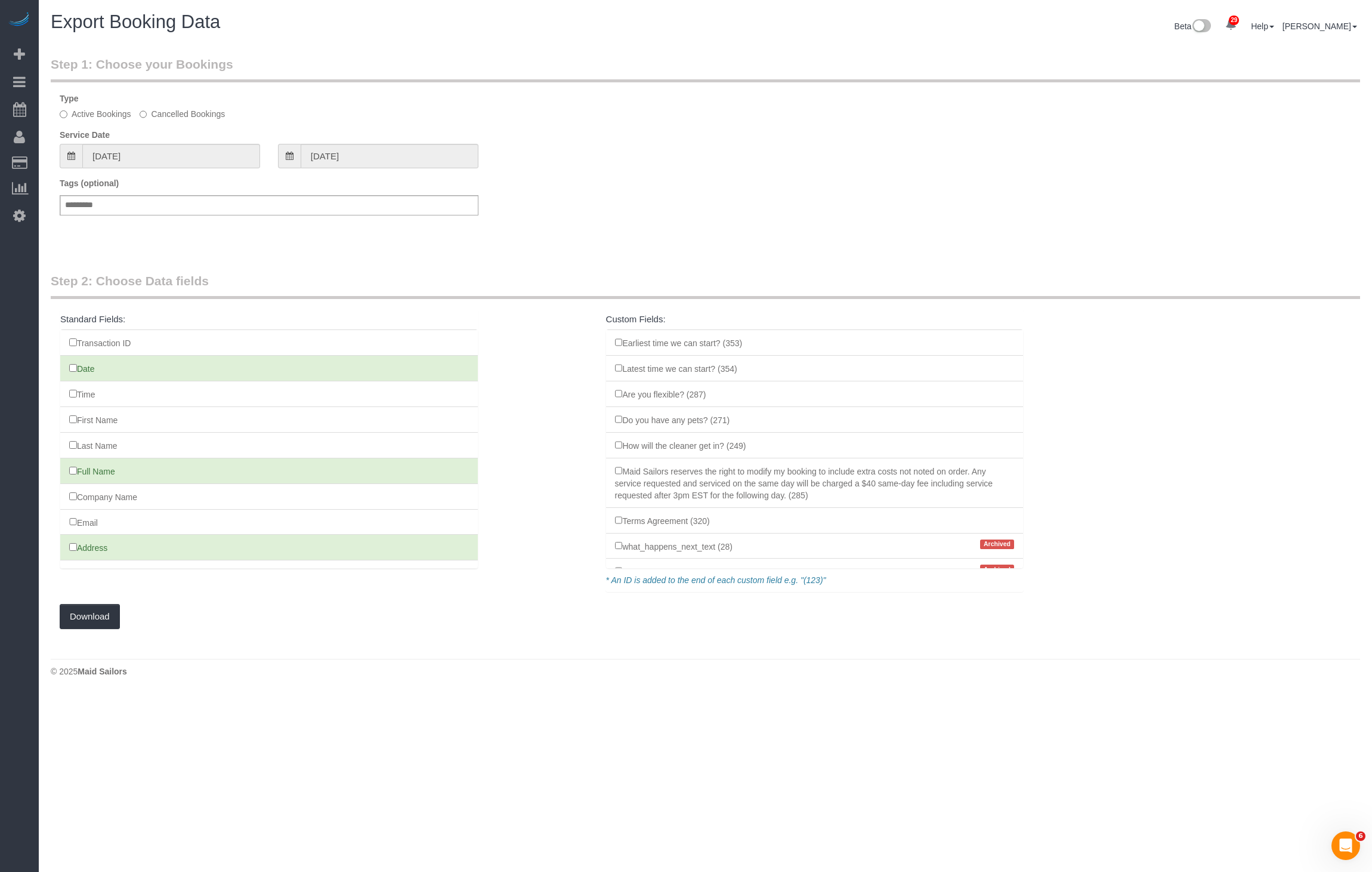
click at [229, 172] on fieldset "Step 1: Choose your Bookings Type Active Bookings Cancelled Bookings Service Da…" at bounding box center [705, 145] width 1310 height 180
click at [233, 162] on input "[DATE]" at bounding box center [171, 156] width 178 height 24
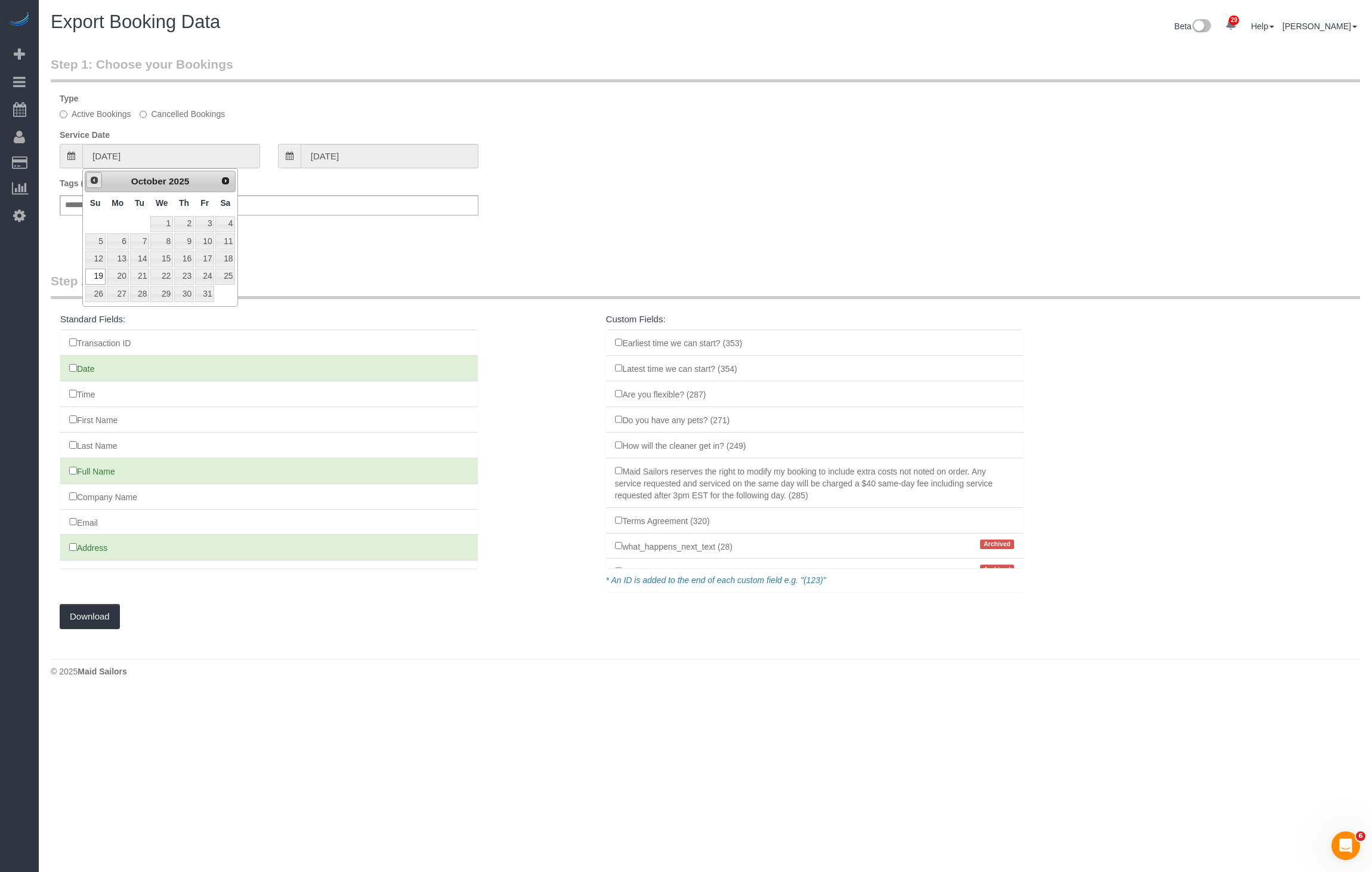
click at [90, 177] on span "Prev" at bounding box center [95, 180] width 10 height 10
click at [91, 272] on link "21" at bounding box center [95, 277] width 20 height 16
type input "[DATE]"
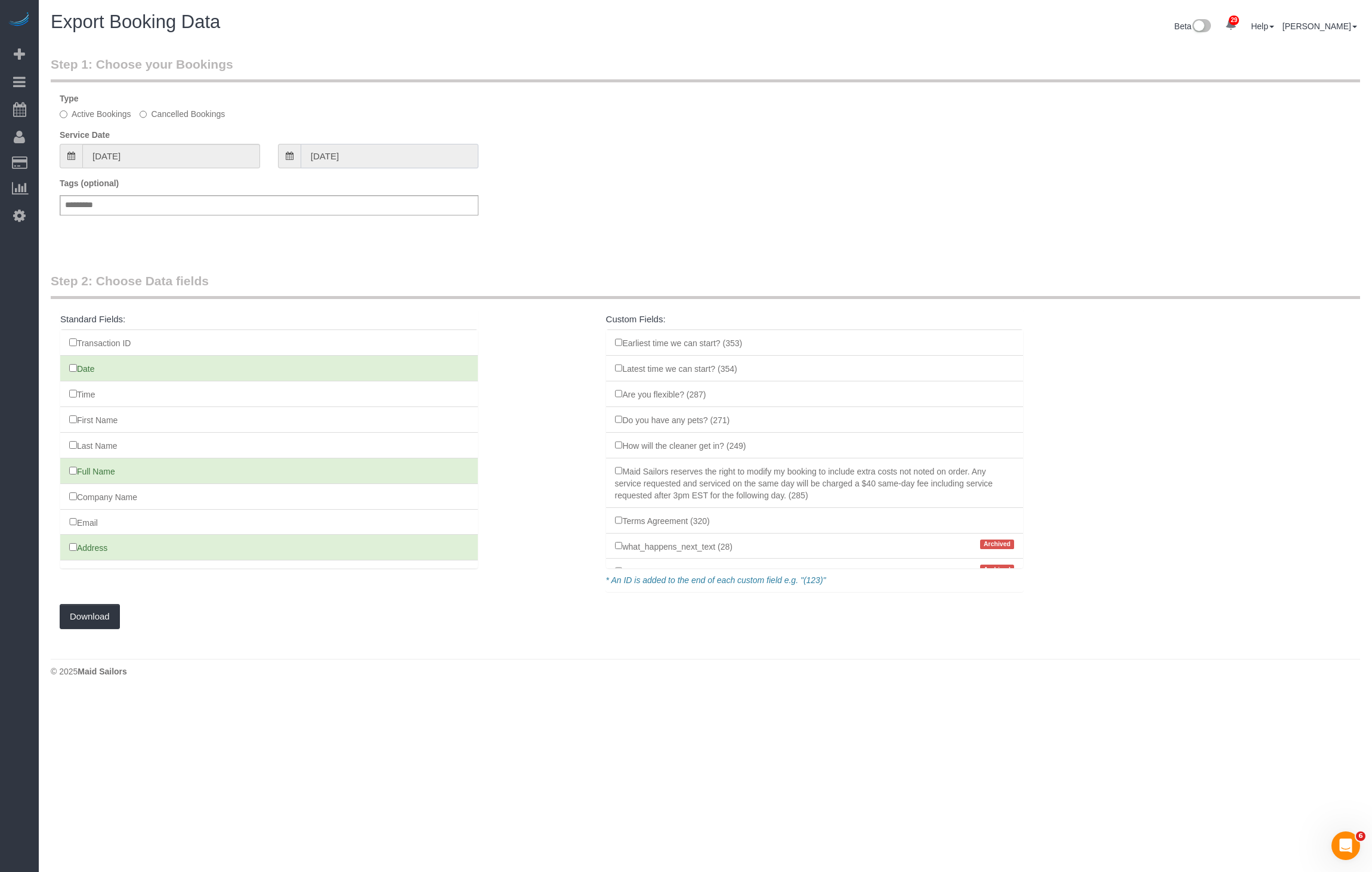
click at [365, 166] on input "[DATE]" at bounding box center [389, 156] width 178 height 24
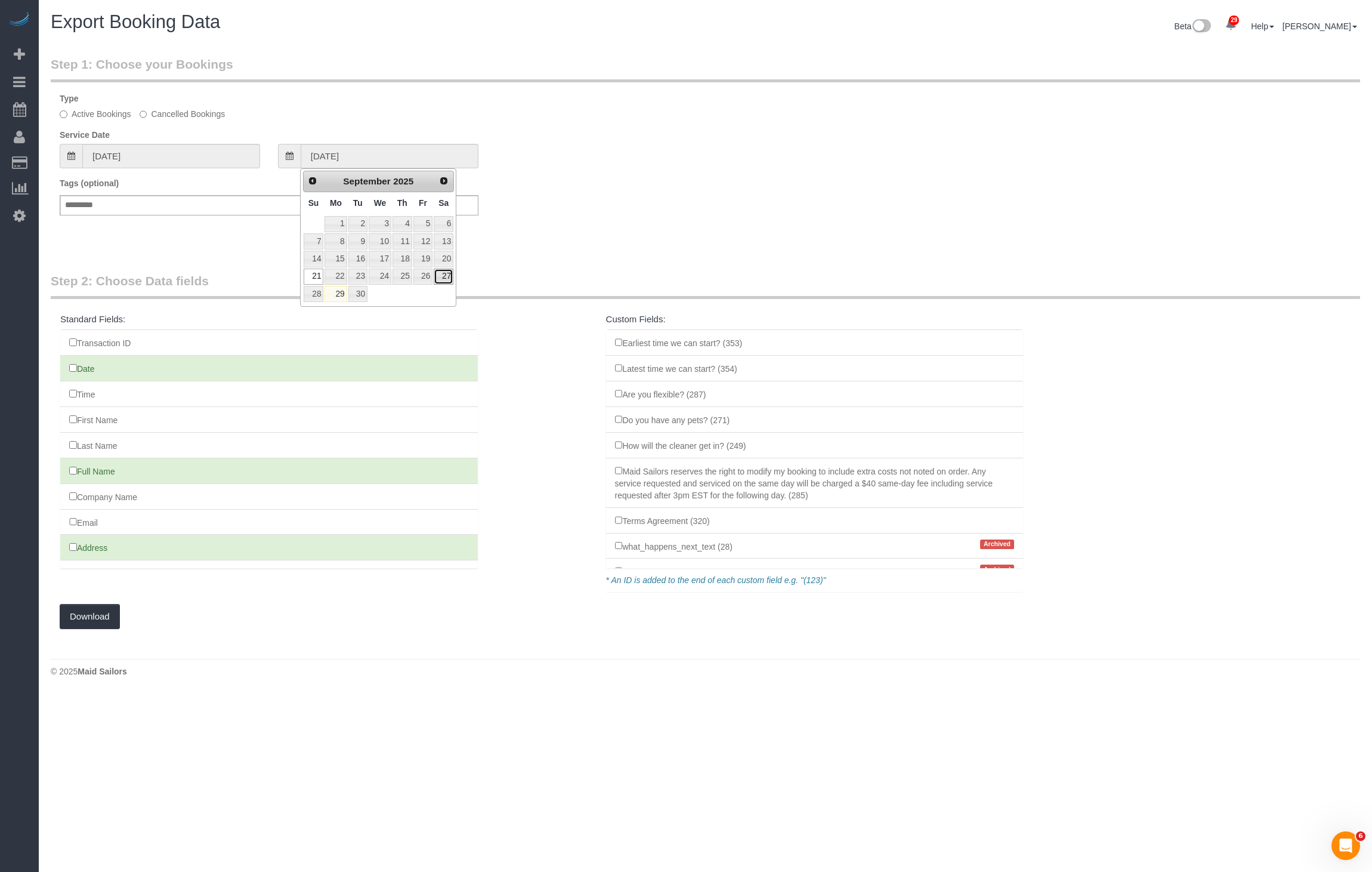
click at [446, 275] on link "27" at bounding box center [443, 277] width 20 height 16
type input "[DATE]"
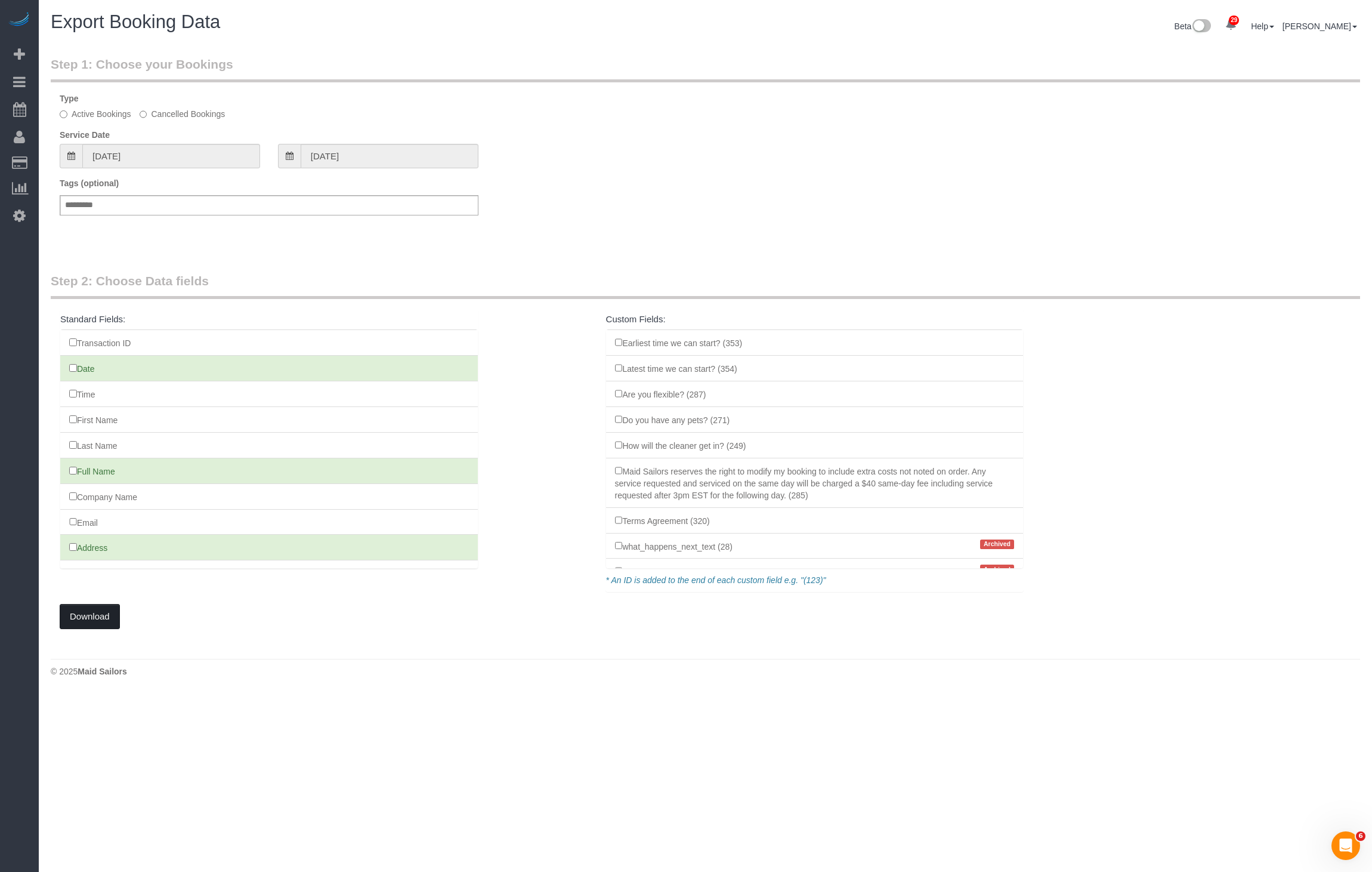
click at [105, 613] on button "Download" at bounding box center [90, 616] width 60 height 25
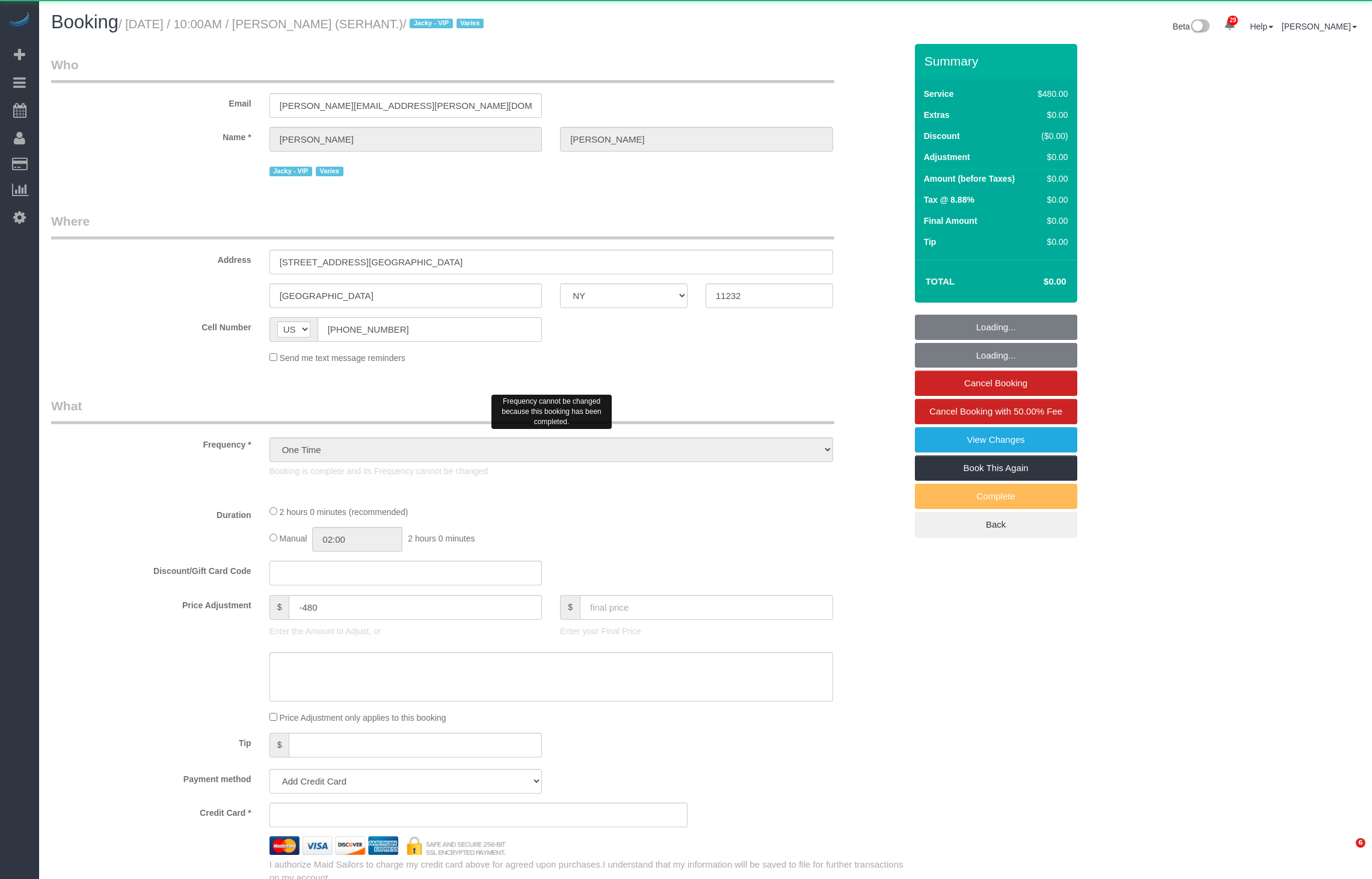
select select "NY"
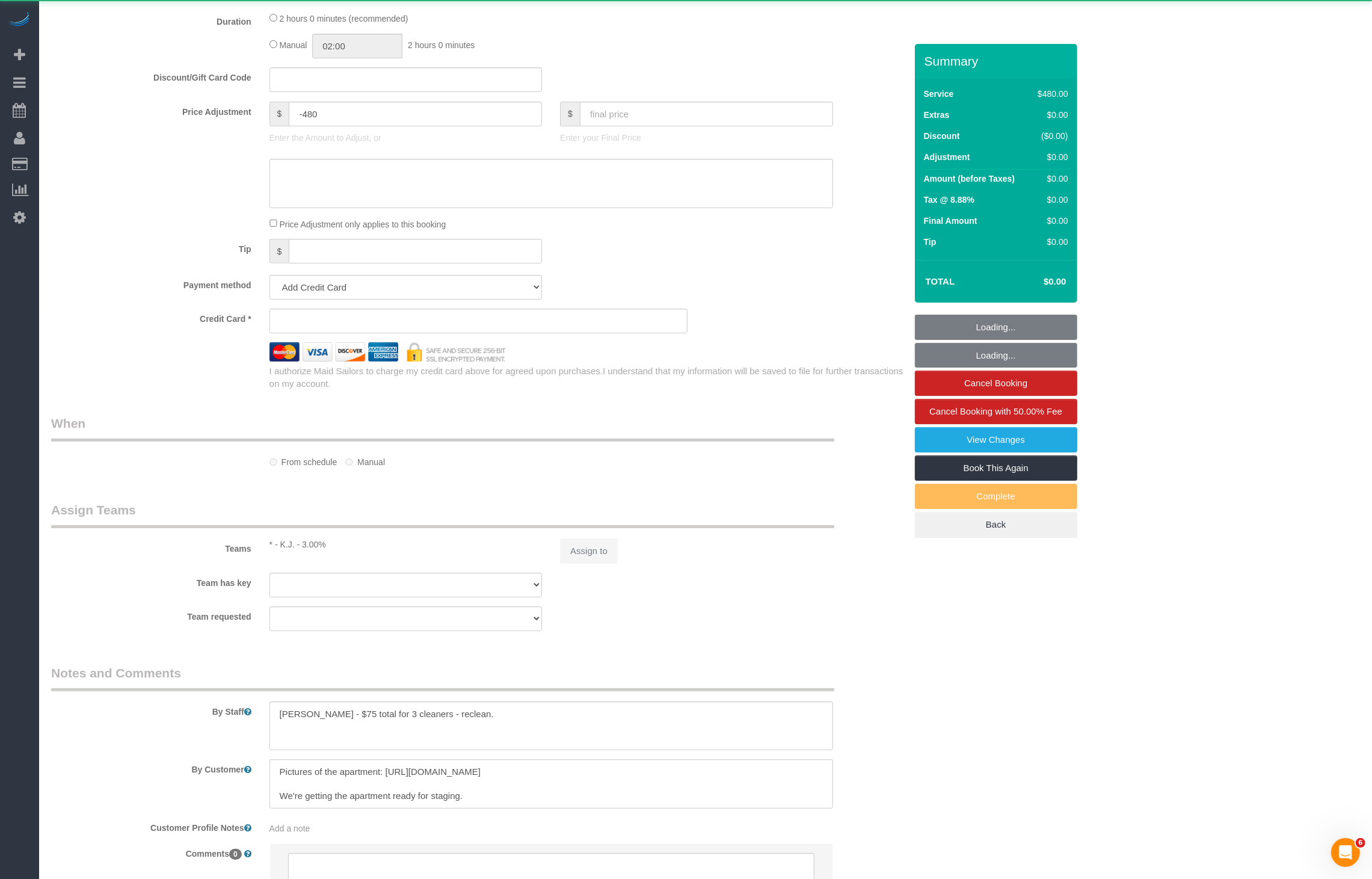
scroll to position [493, 0]
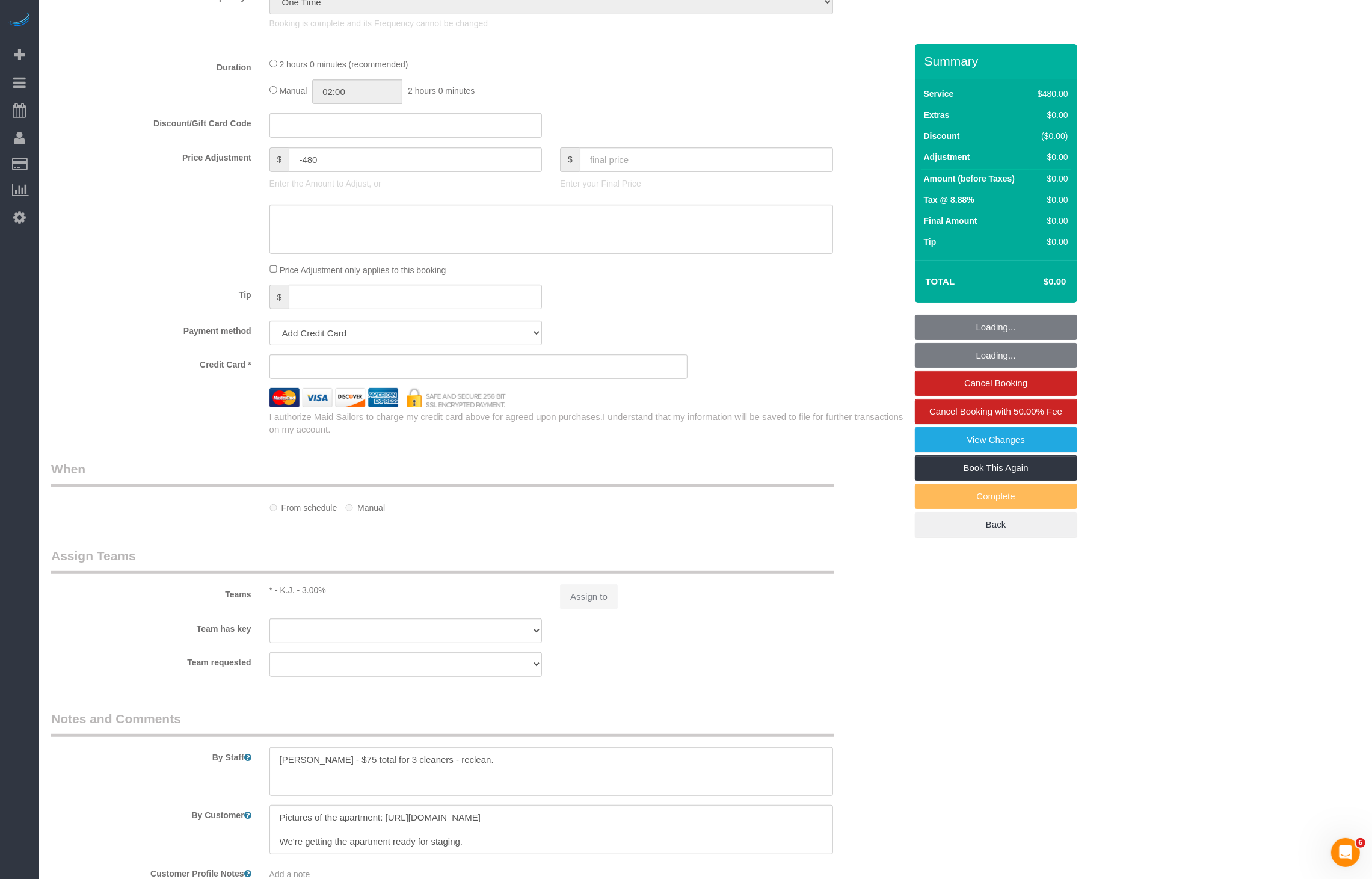
select select "object:2157"
select select "3"
select select "spot1"
select select "number:89"
select select "number:90"
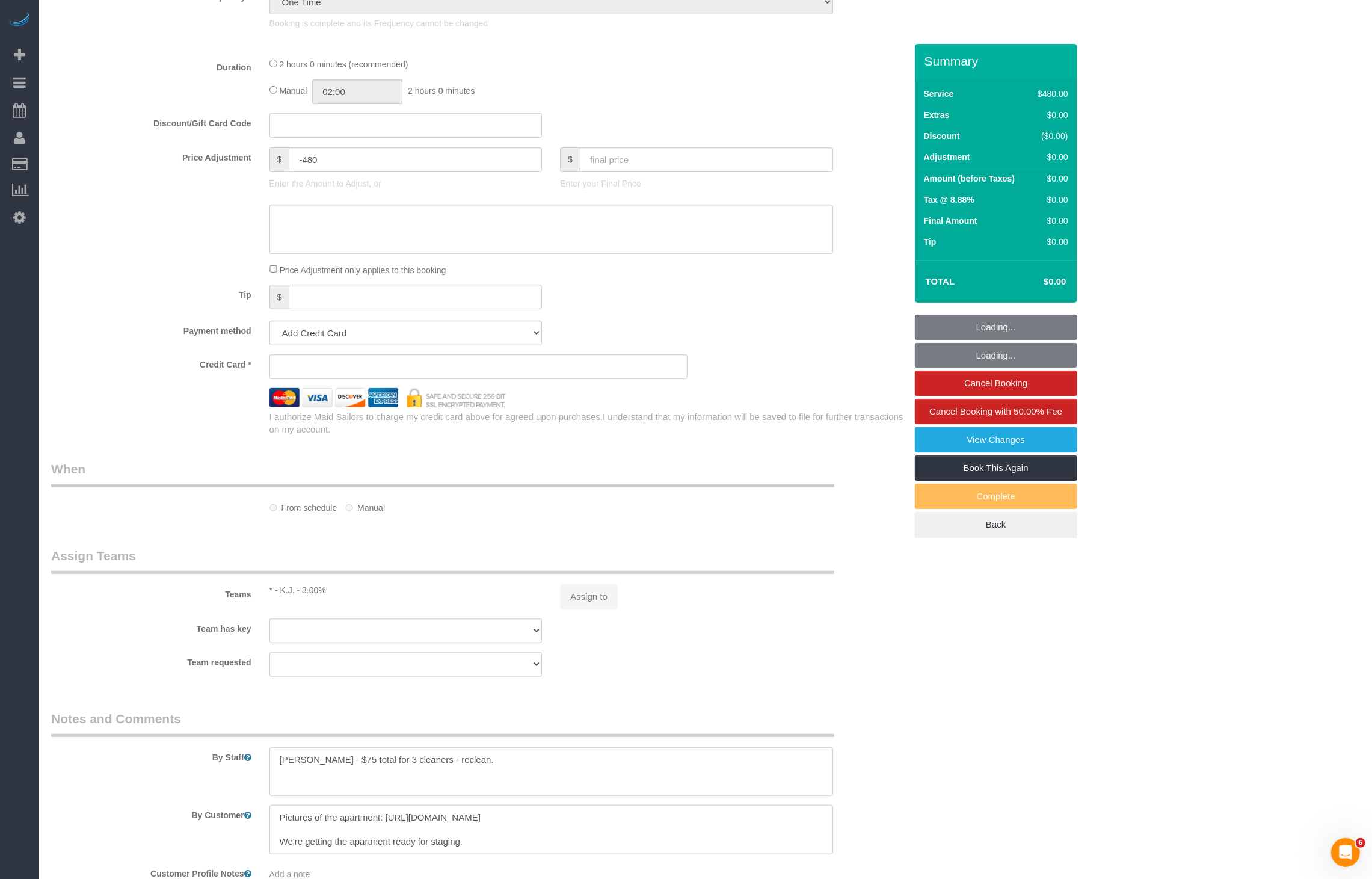
select select "number:15"
select select "number:5"
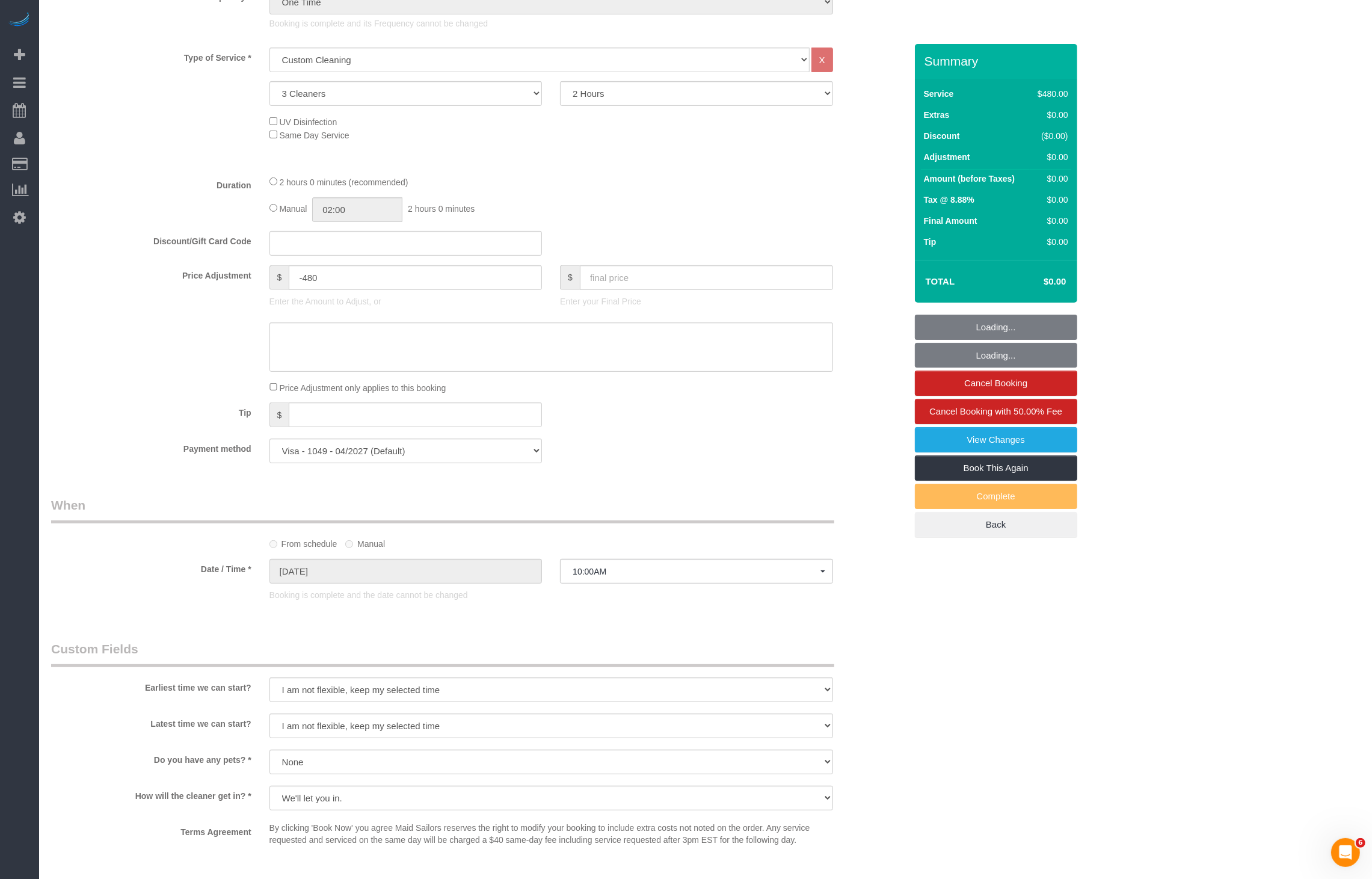
select select "string:stripe-pm_1Rg7dJ4VGloSiKo75mH5RiR0"
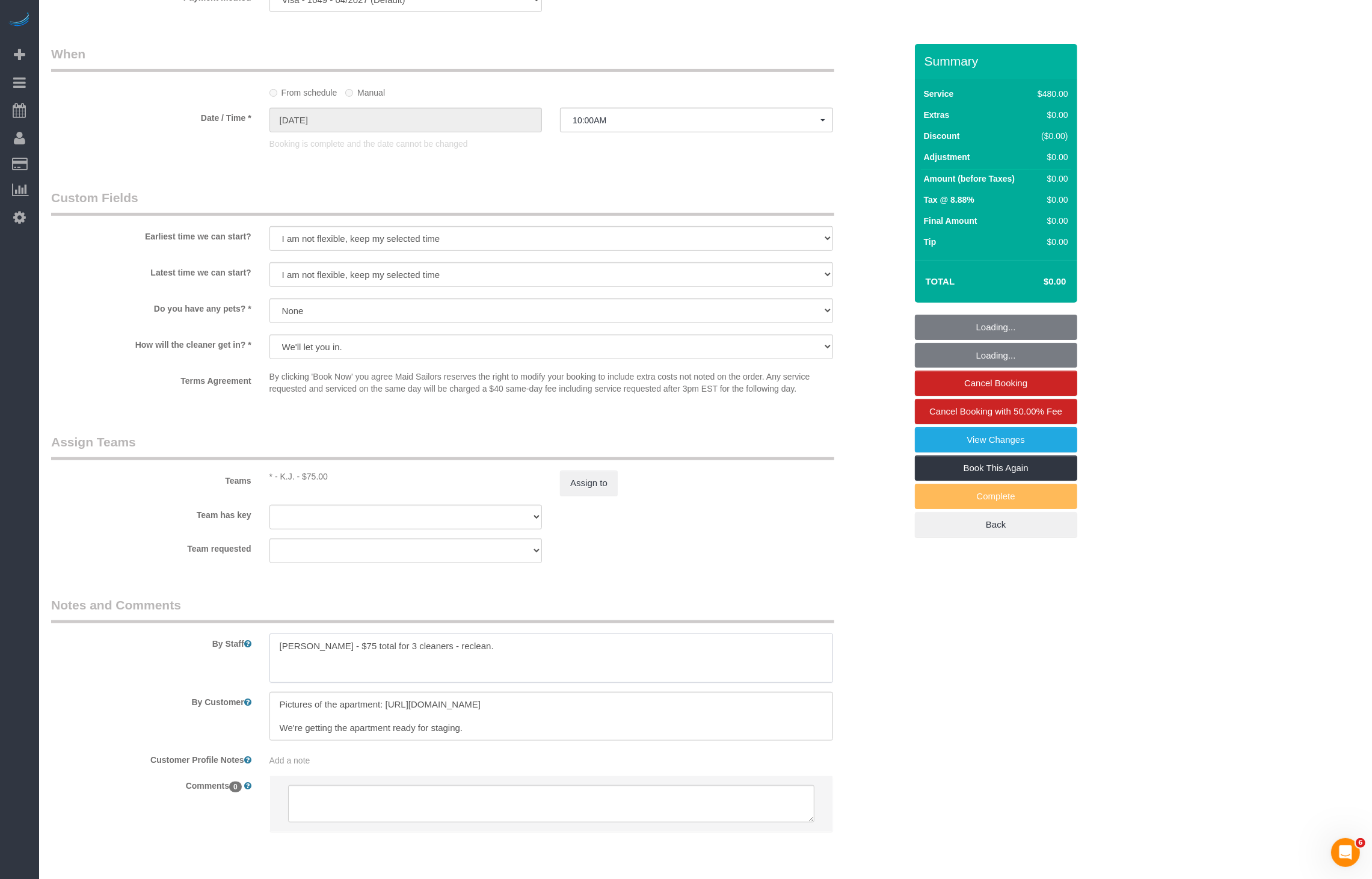
click at [339, 650] on textarea at bounding box center [551, 658] width 564 height 49
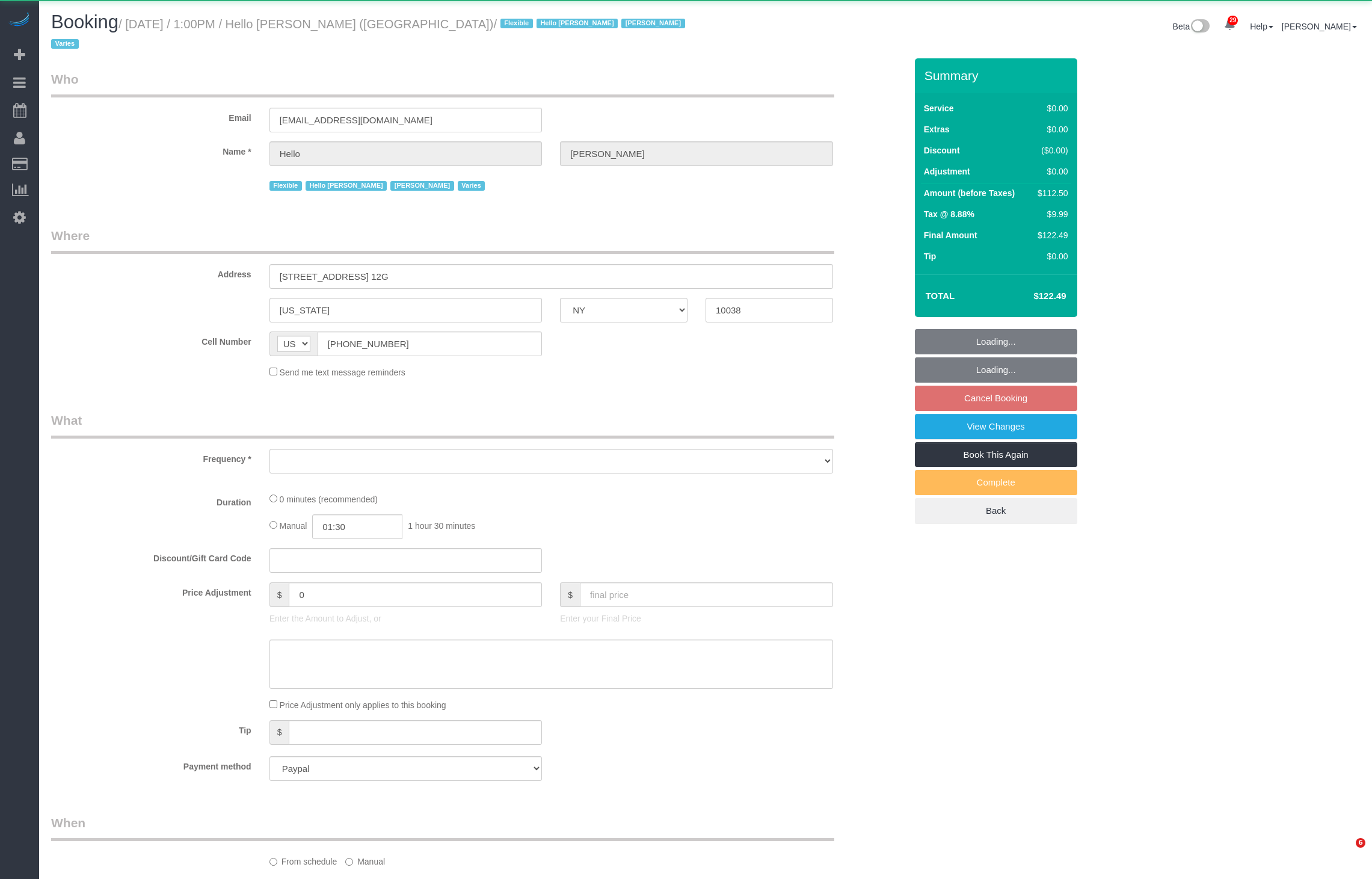
select select "NY"
select select "object:4614"
select select "number:89"
select select "number:90"
select select "number:15"
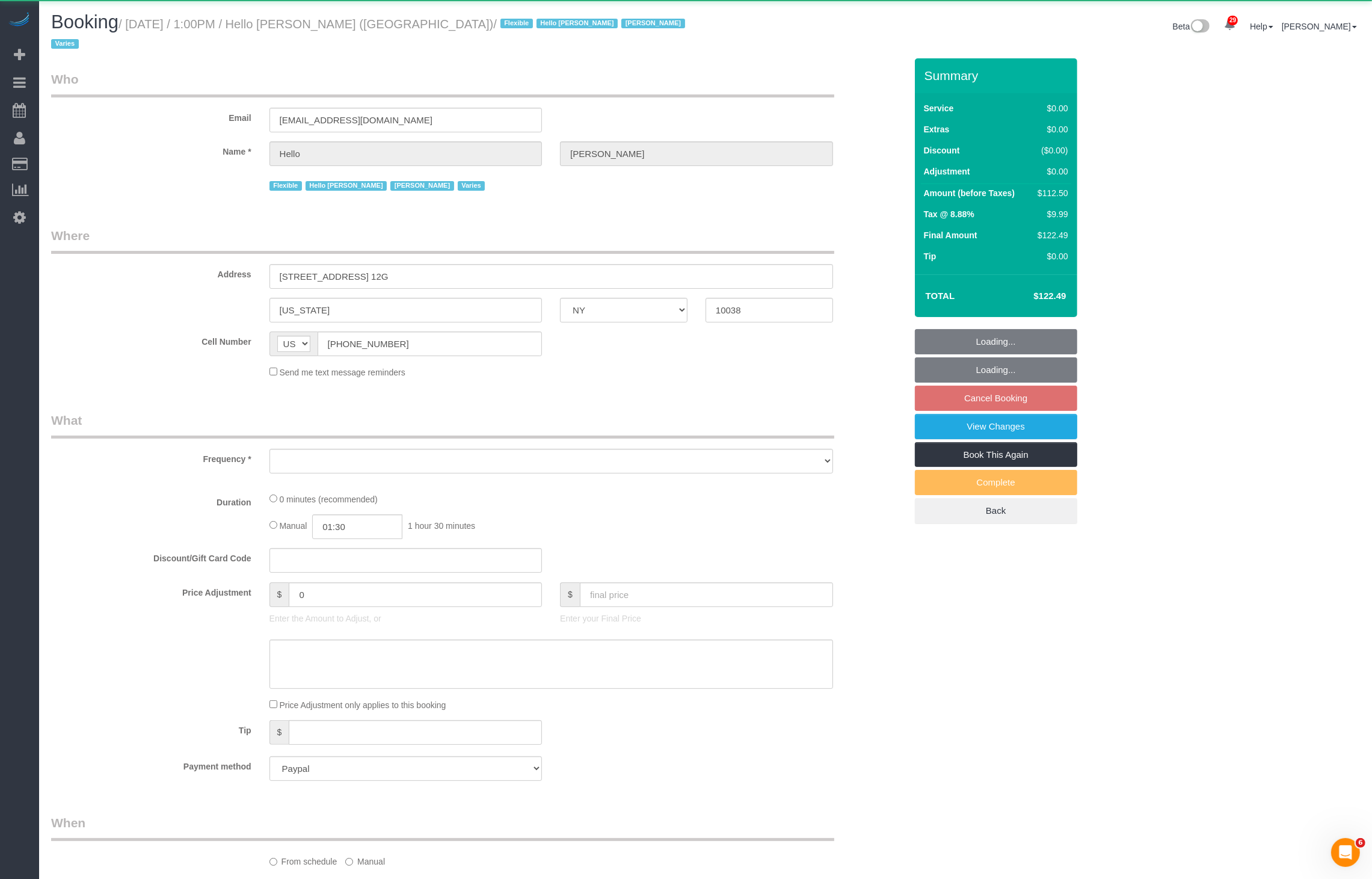
select select "number:7"
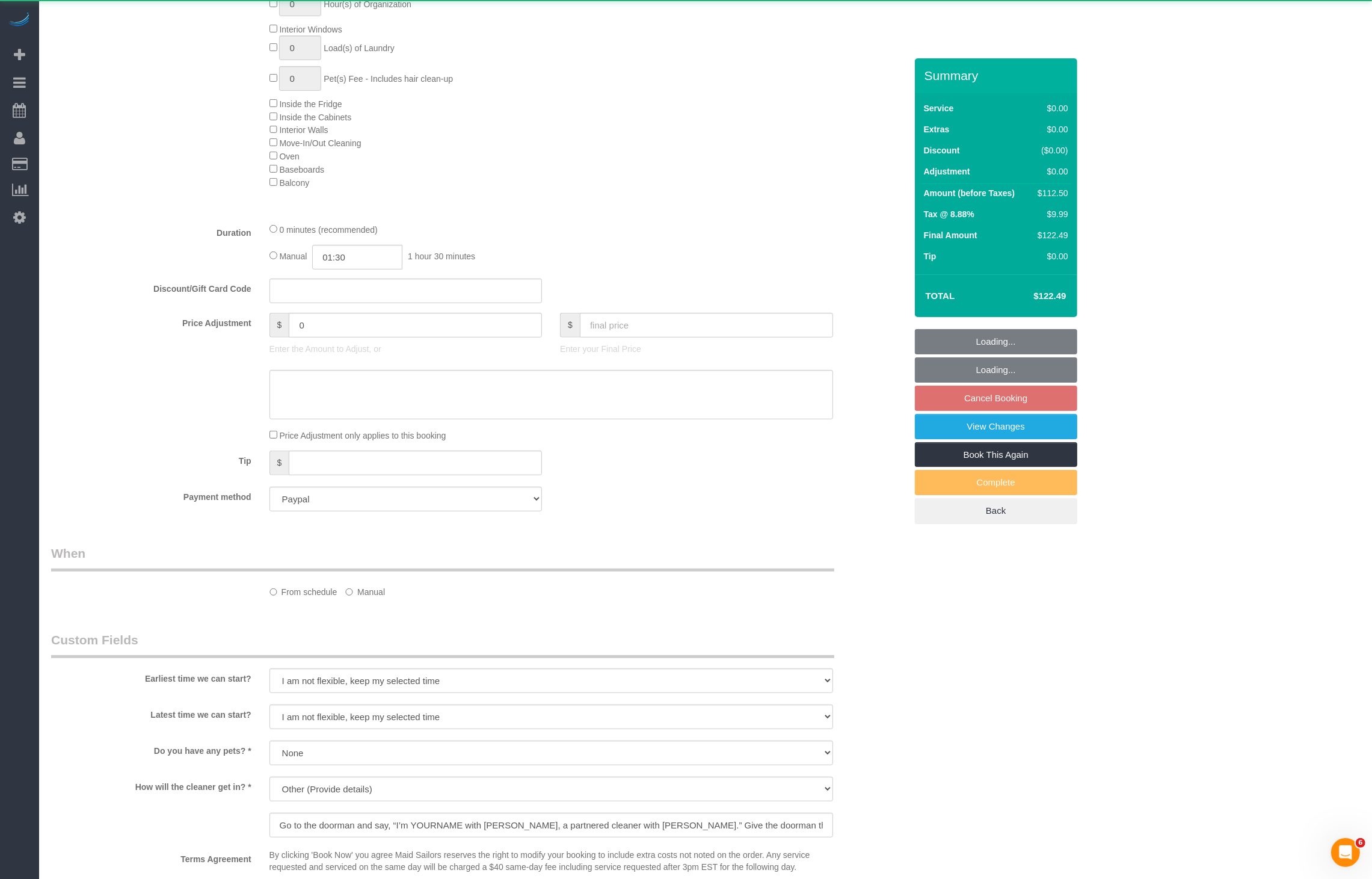
select select "spot6"
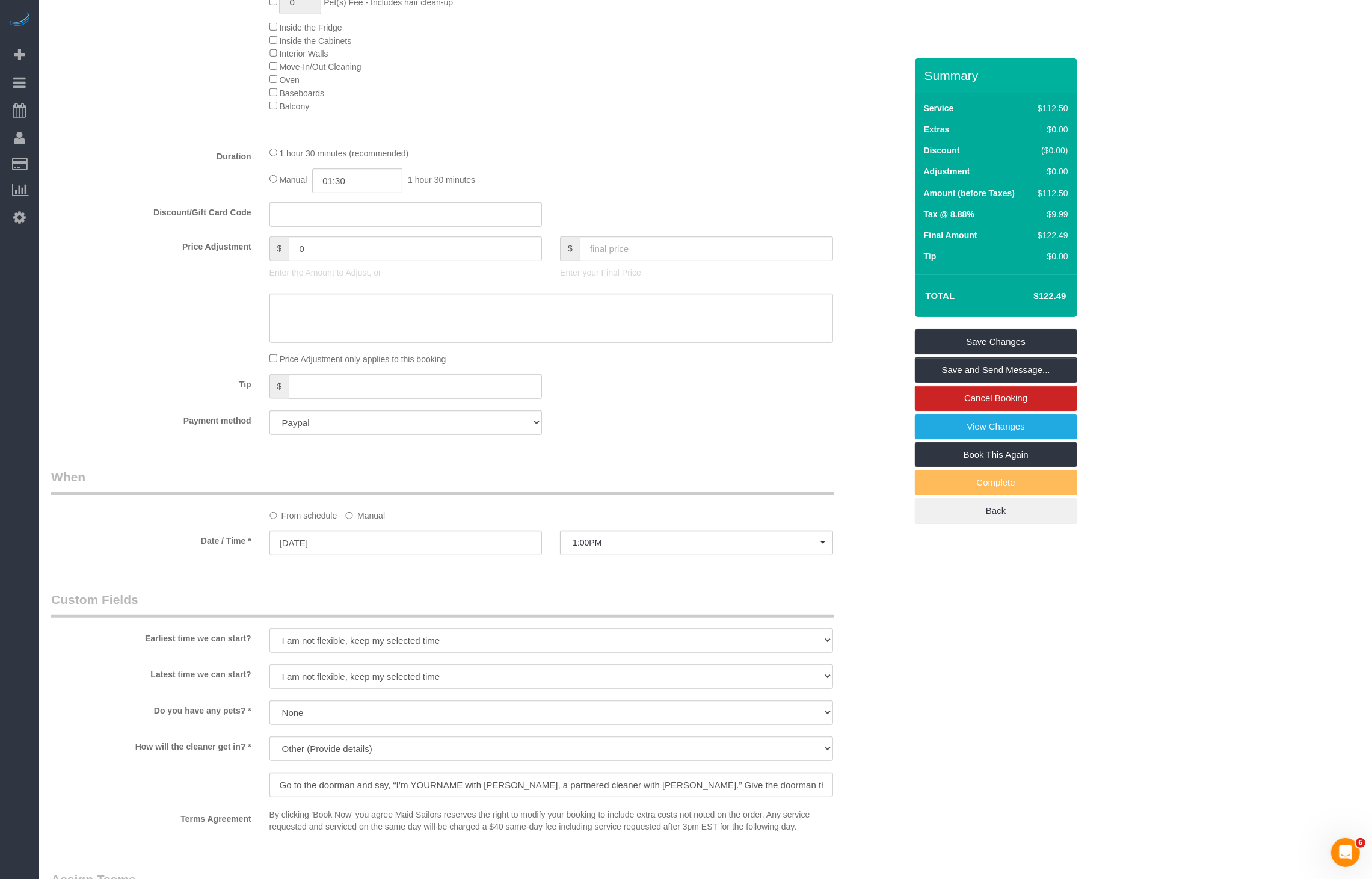
scroll to position [960, 0]
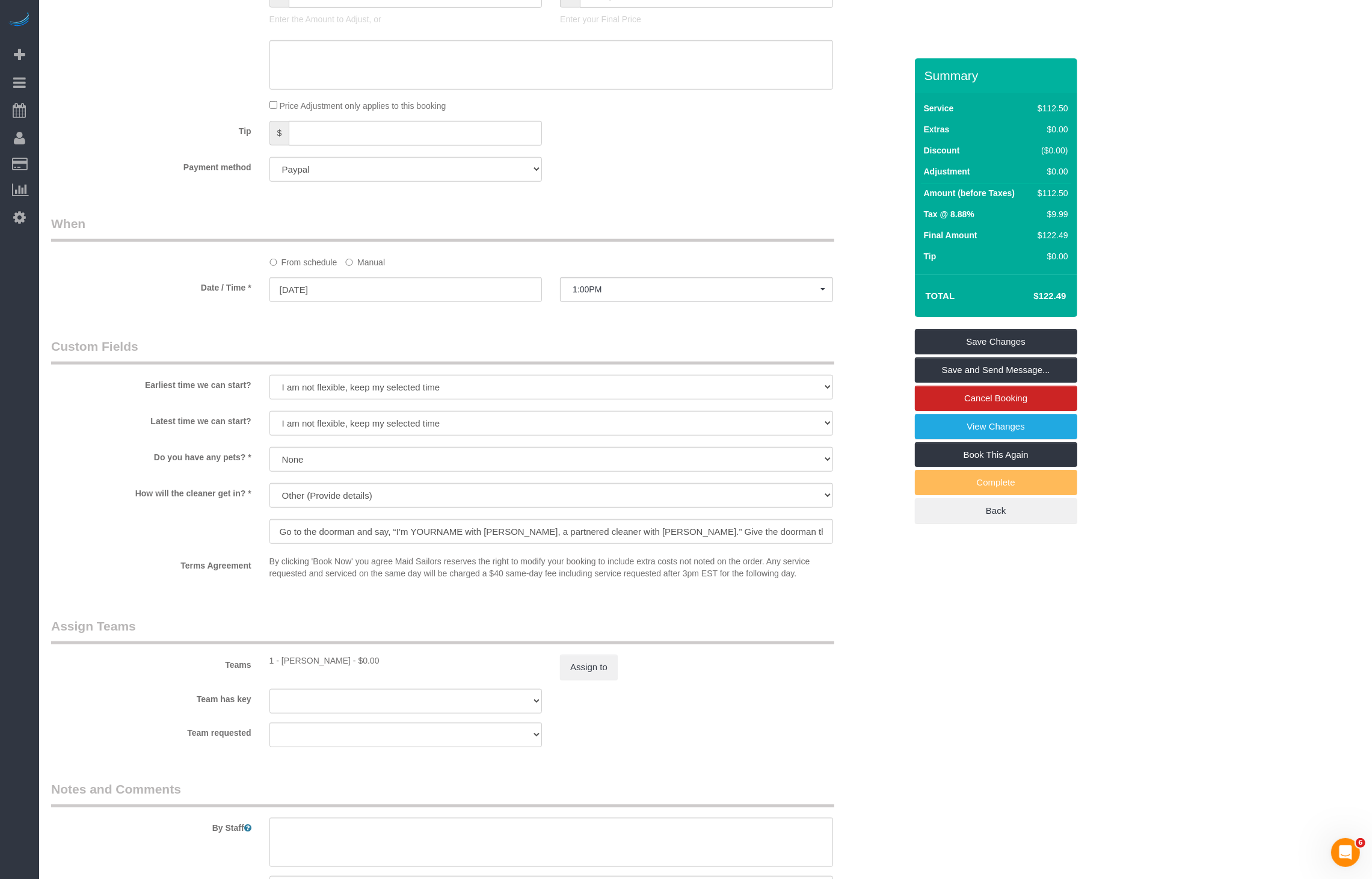
click at [364, 252] on label "Manual" at bounding box center [365, 260] width 40 height 16
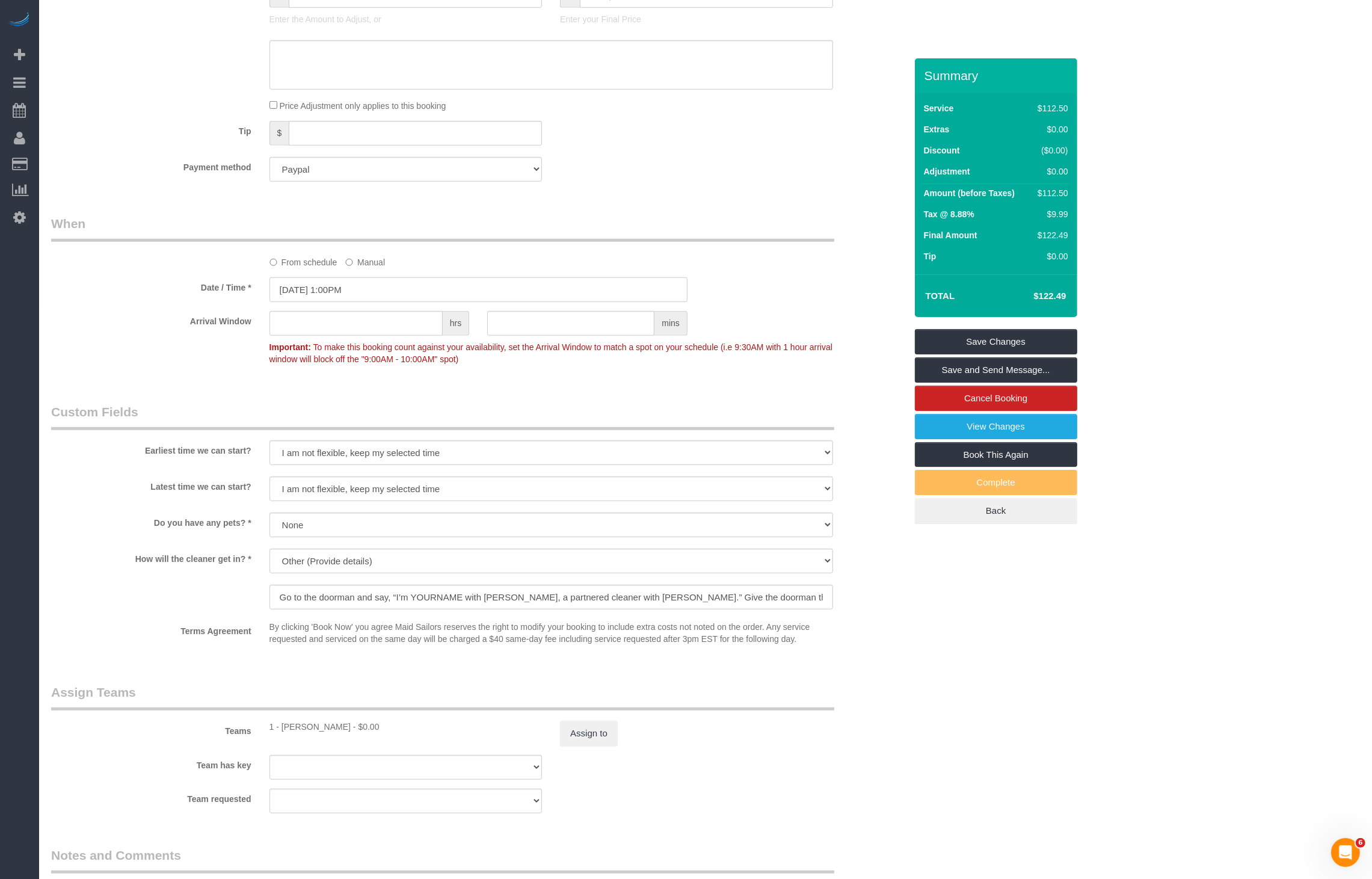
click at [354, 277] on input "10/24/2025 1:00PM" at bounding box center [478, 290] width 418 height 25
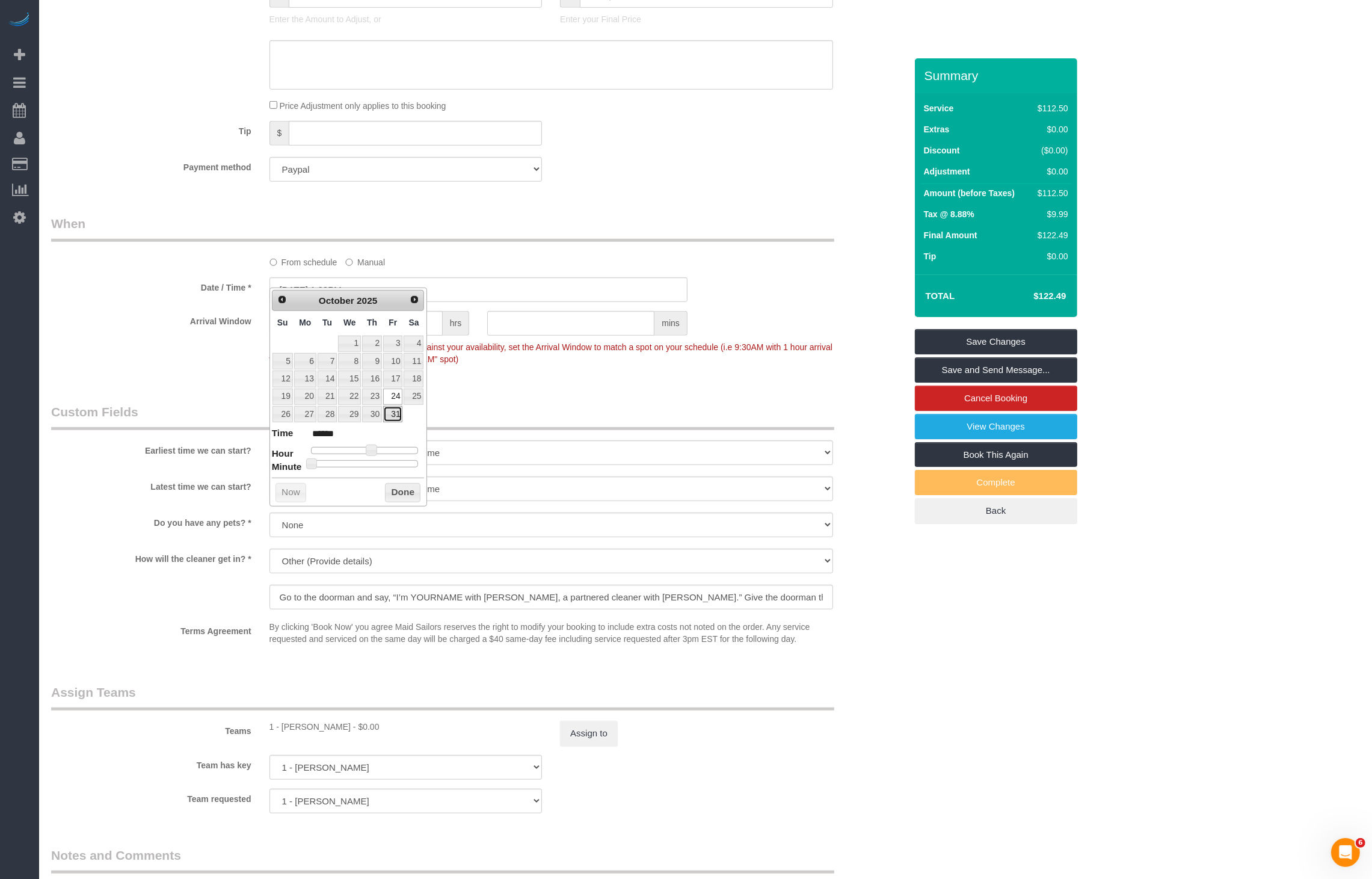
click at [396, 410] on link "31" at bounding box center [393, 414] width 19 height 16
type input "10/31/2025 1:00PM"
click at [613, 666] on div "Who Email helloalfred-nyc@maidsailors.com Name * Hello Alfred Flexible Hello Al…" at bounding box center [478, 151] width 873 height 2108
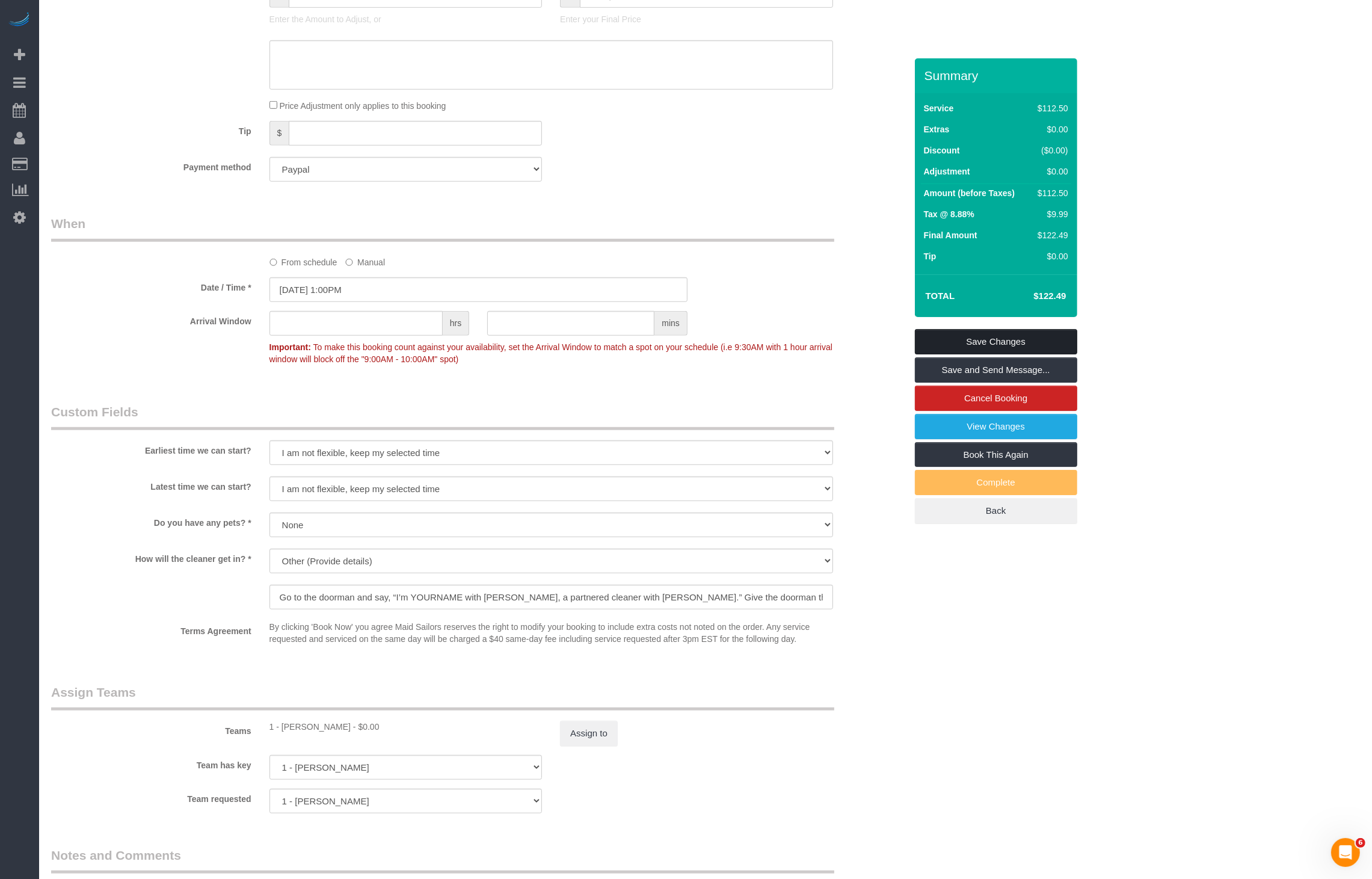
click at [991, 329] on link "Save Changes" at bounding box center [996, 342] width 162 height 26
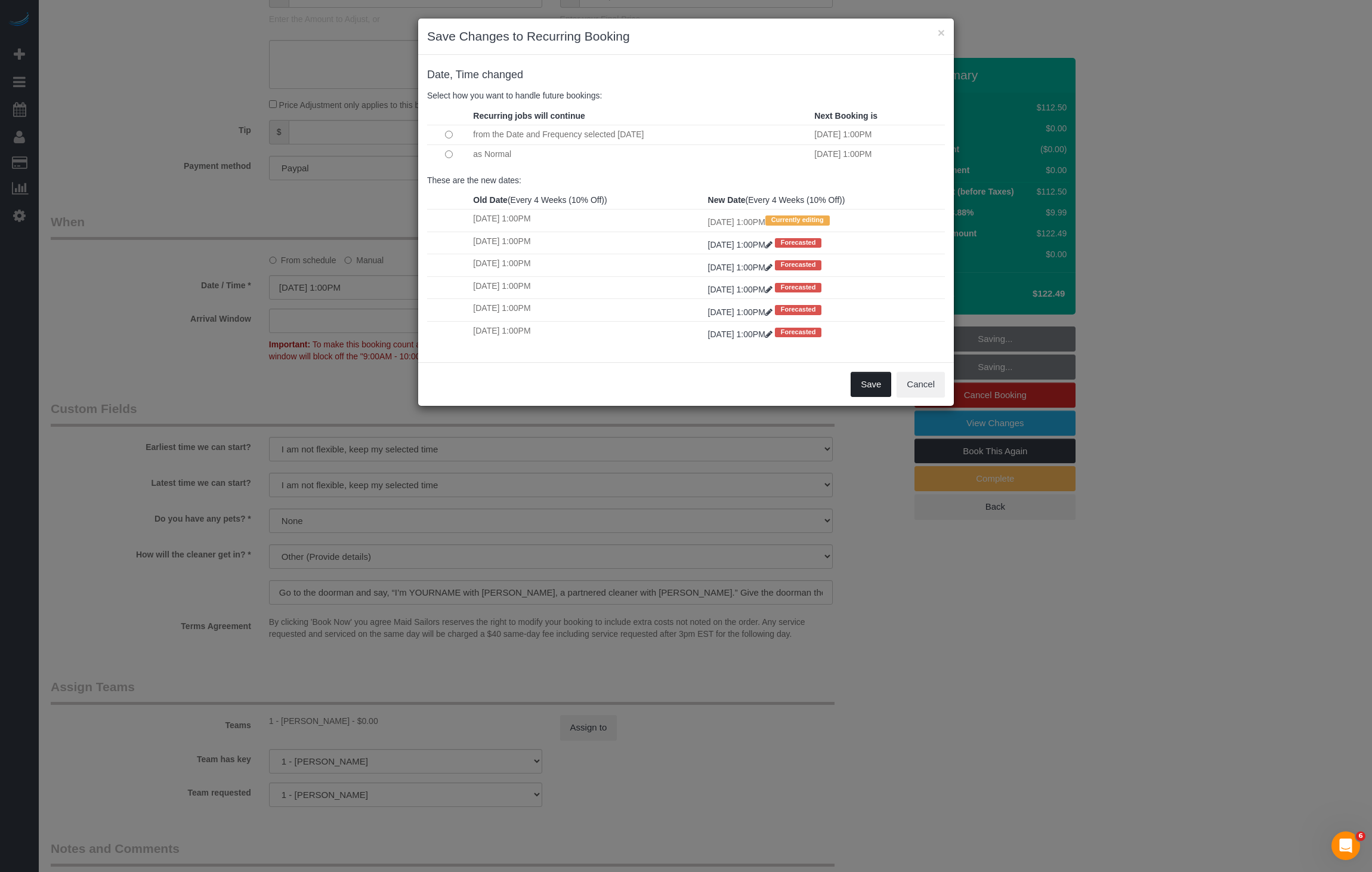
click at [861, 383] on button "Save" at bounding box center [871, 384] width 41 height 25
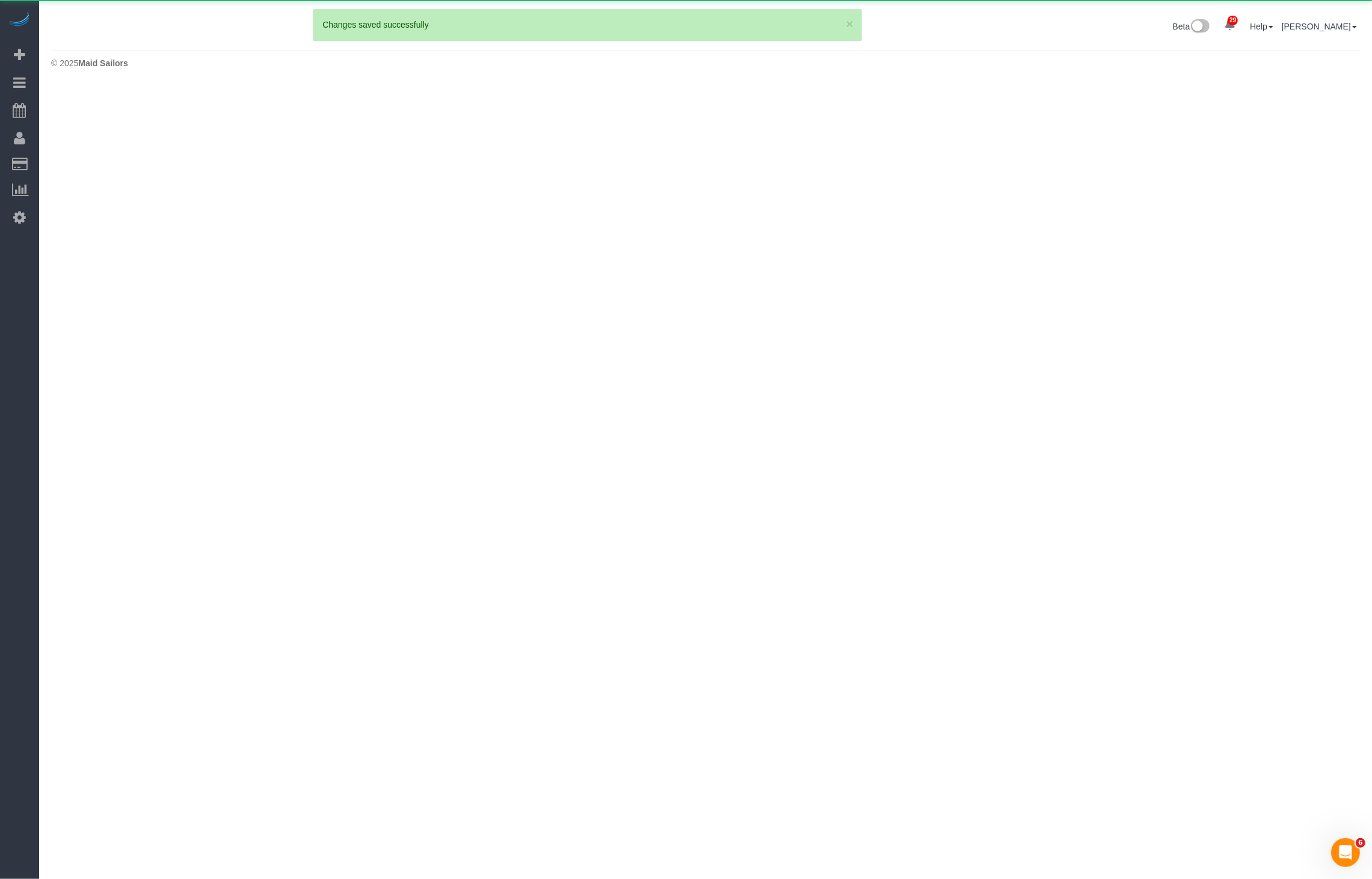
scroll to position [0, 0]
